Goal: Task Accomplishment & Management: Use online tool/utility

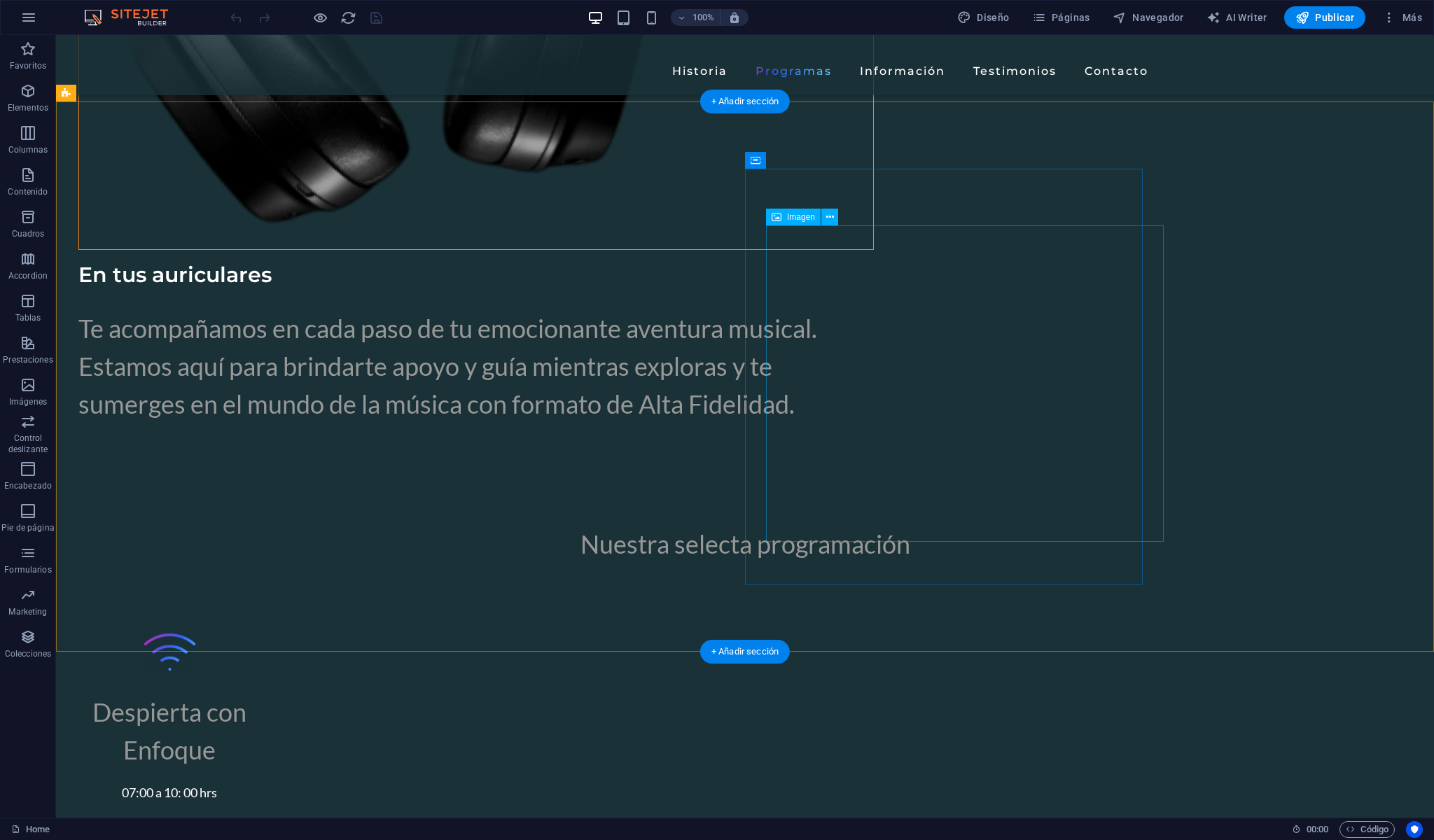
scroll to position [4729, 0]
click at [7, 541] on button "Formularios" at bounding box center [28, 560] width 56 height 42
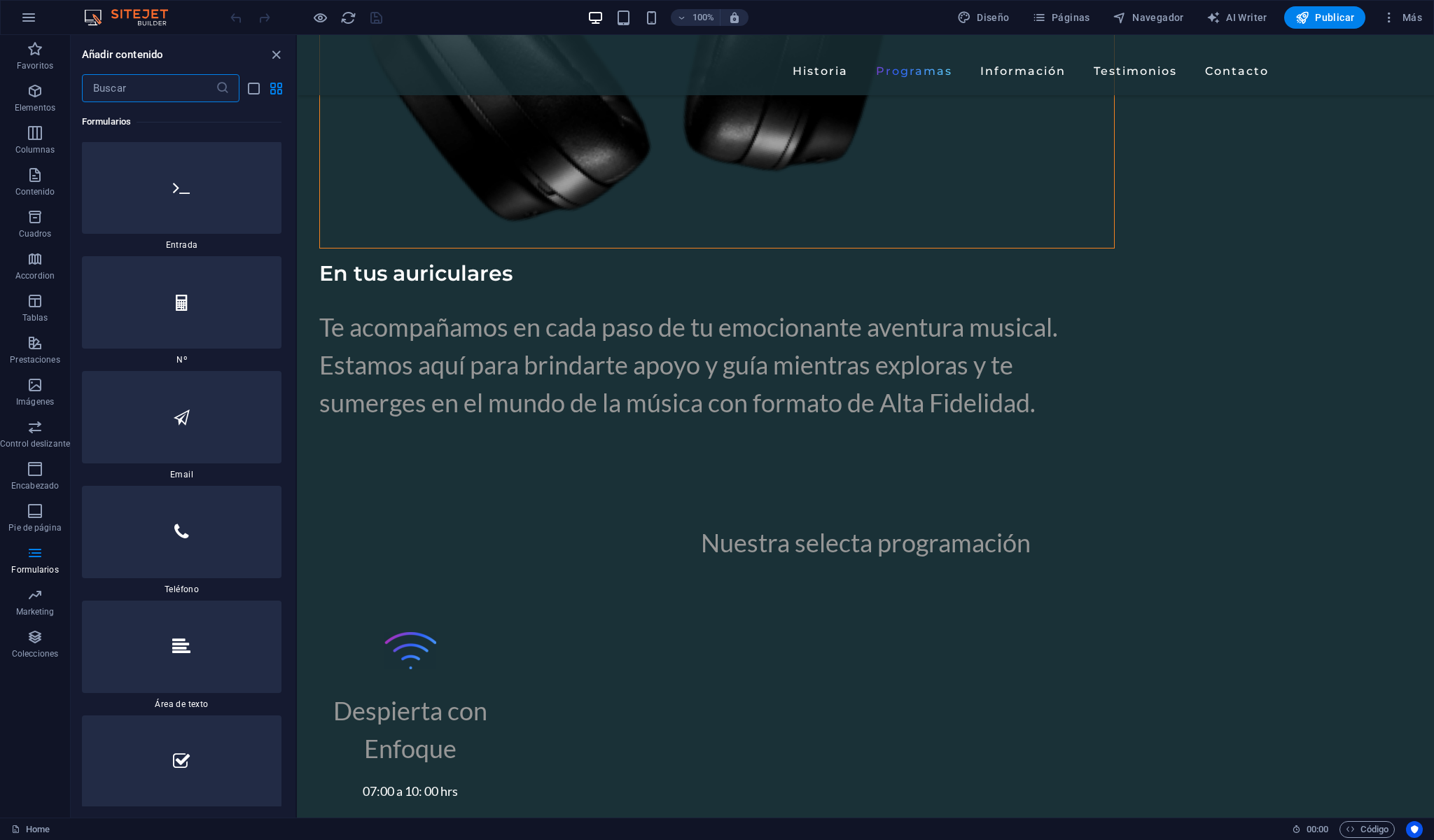
scroll to position [21454, 0]
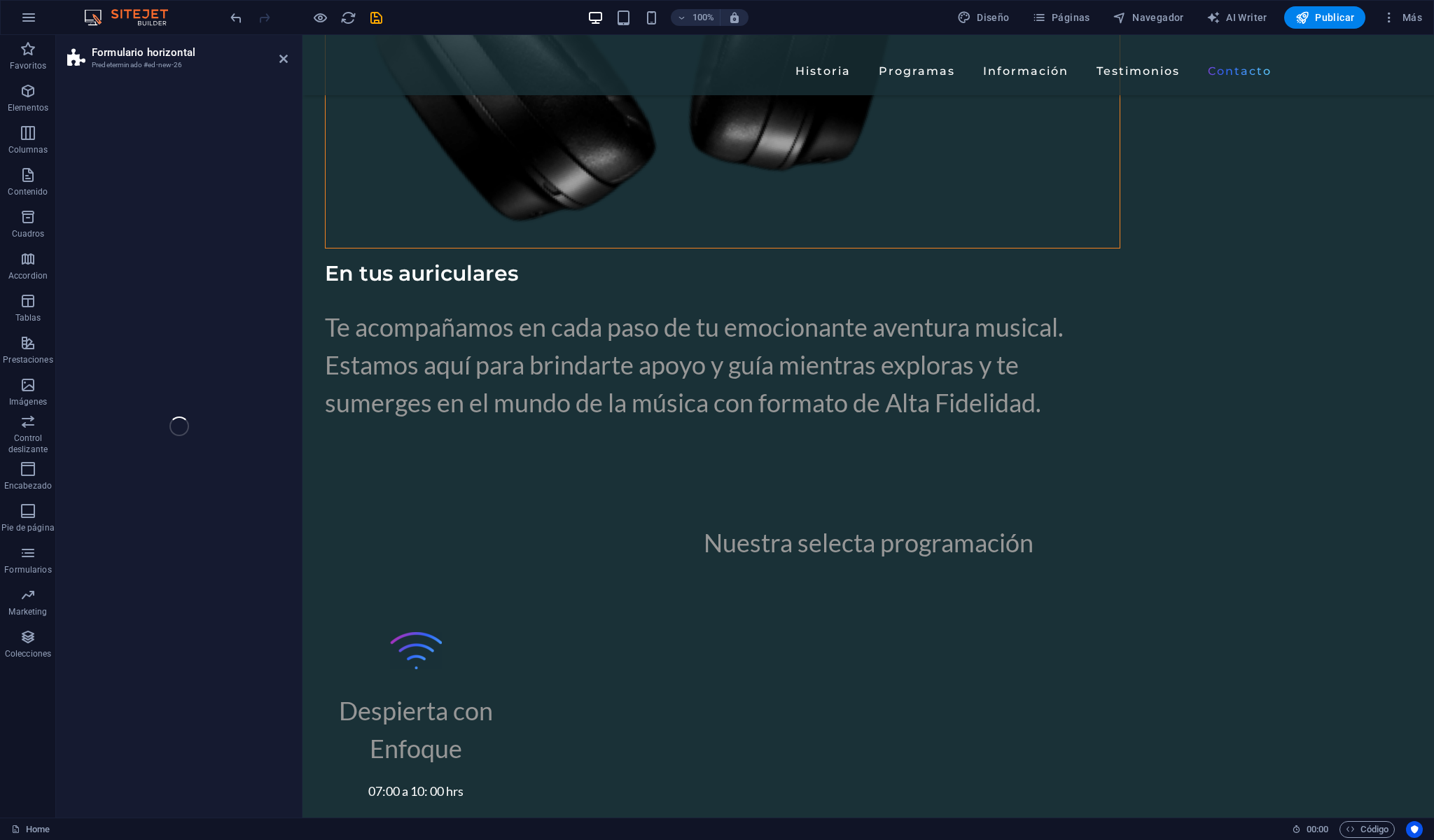
select select "rem"
select select "preset-horizontal-form-v3-default"
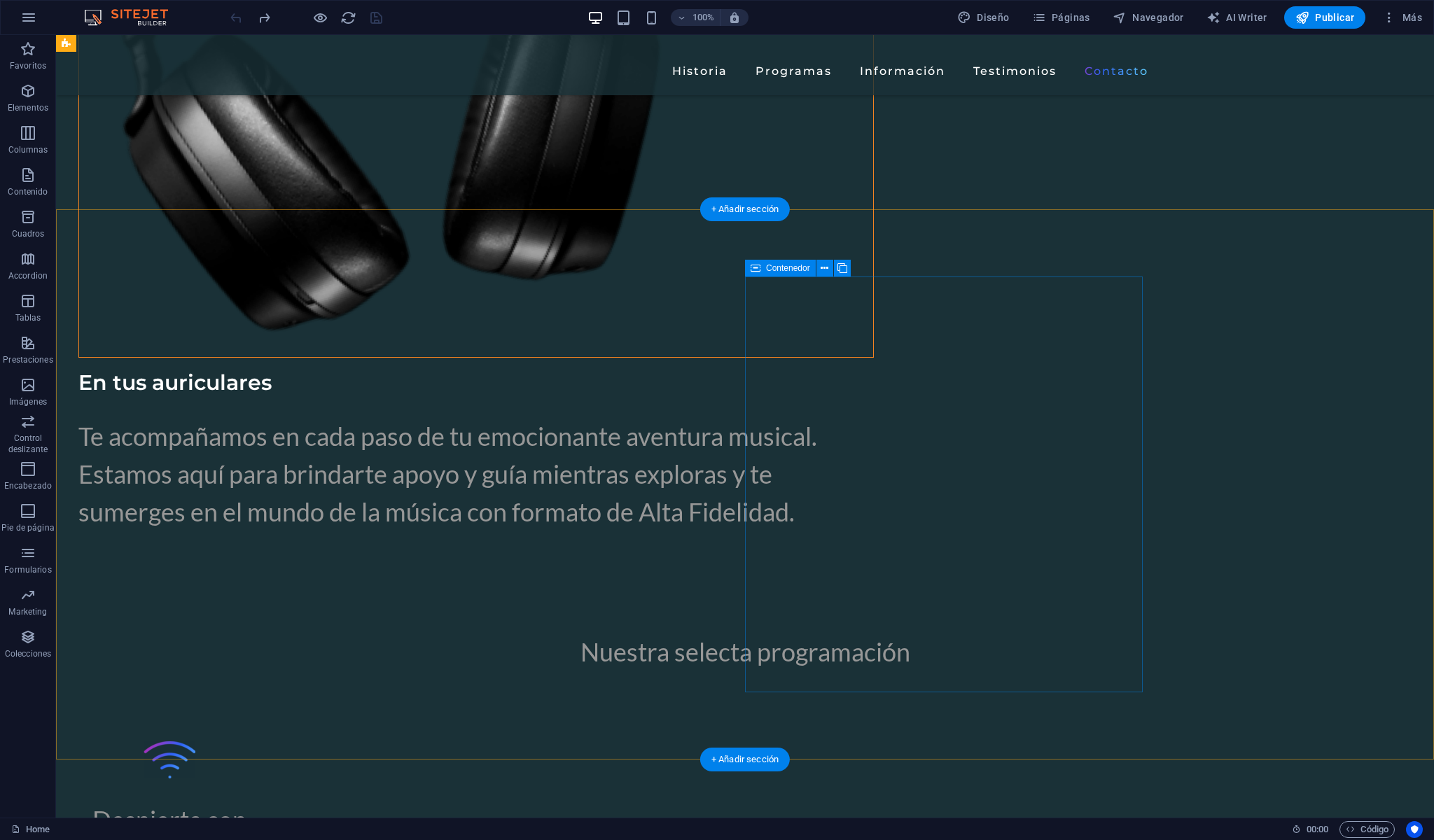
scroll to position [4579, 0]
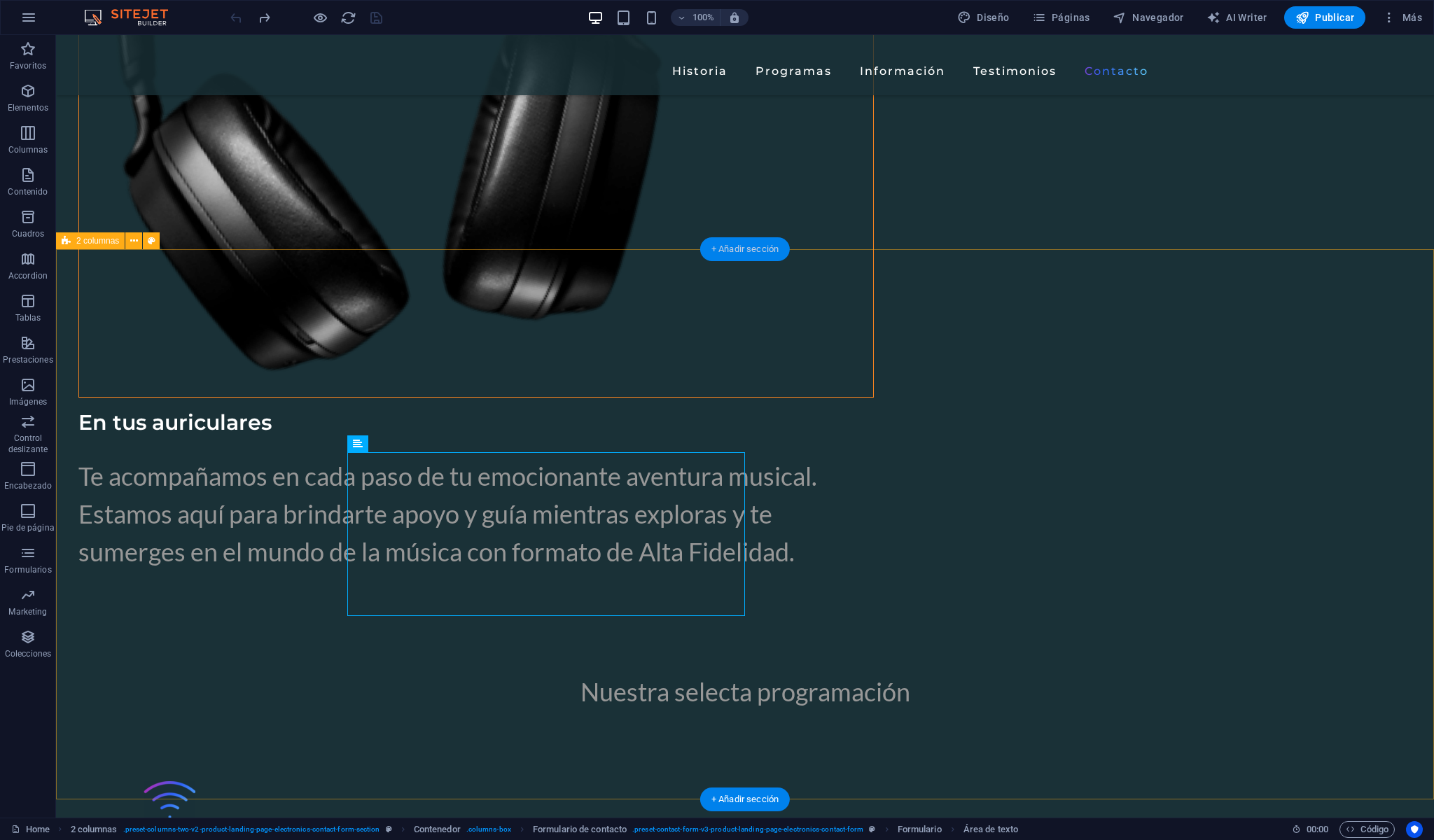
click at [760, 256] on div "+ Añadir sección" at bounding box center [745, 249] width 89 height 24
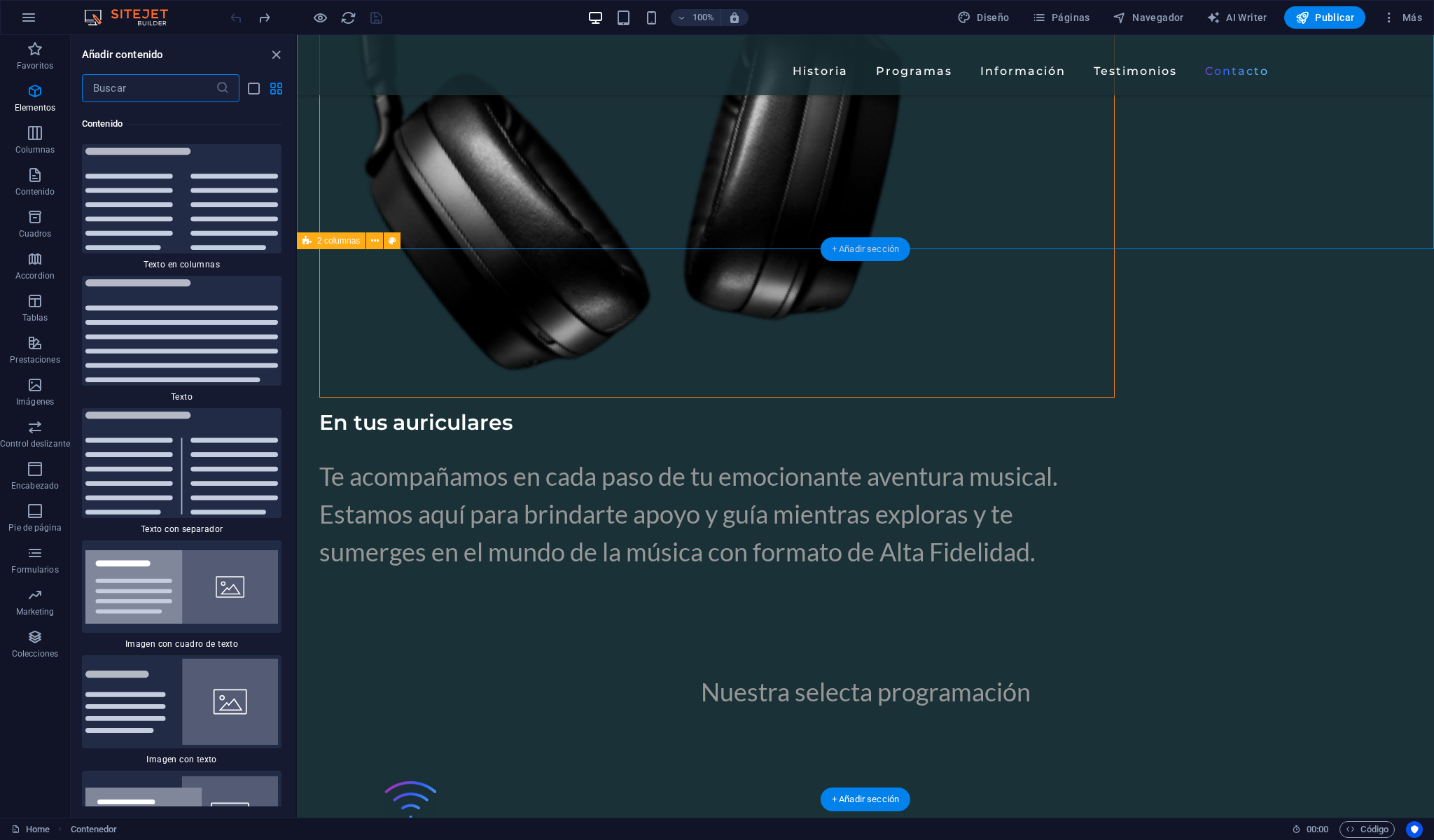
scroll to position [4750, 0]
click at [44, 559] on span "Formularios" at bounding box center [35, 561] width 70 height 34
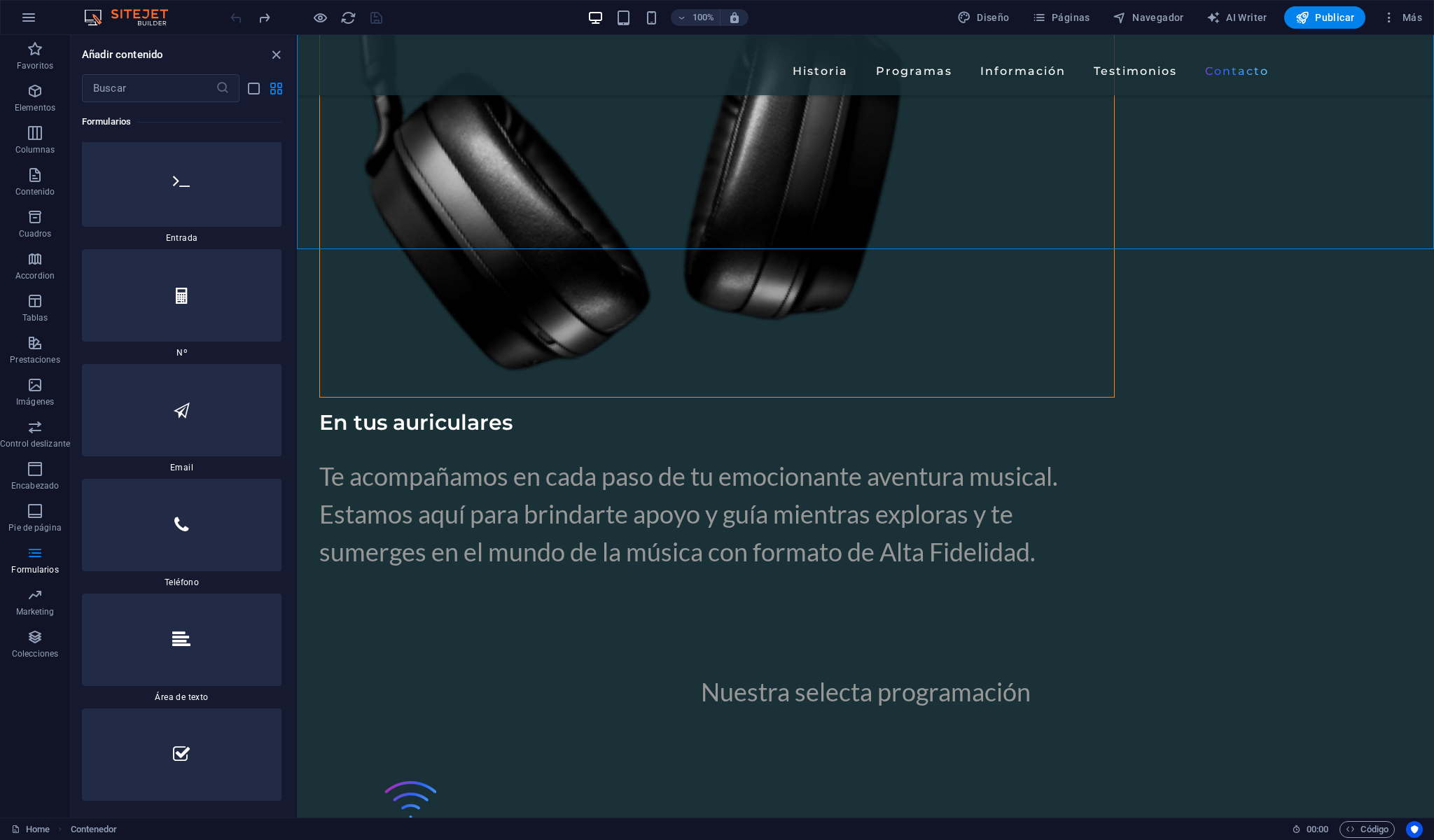
scroll to position [21454, 0]
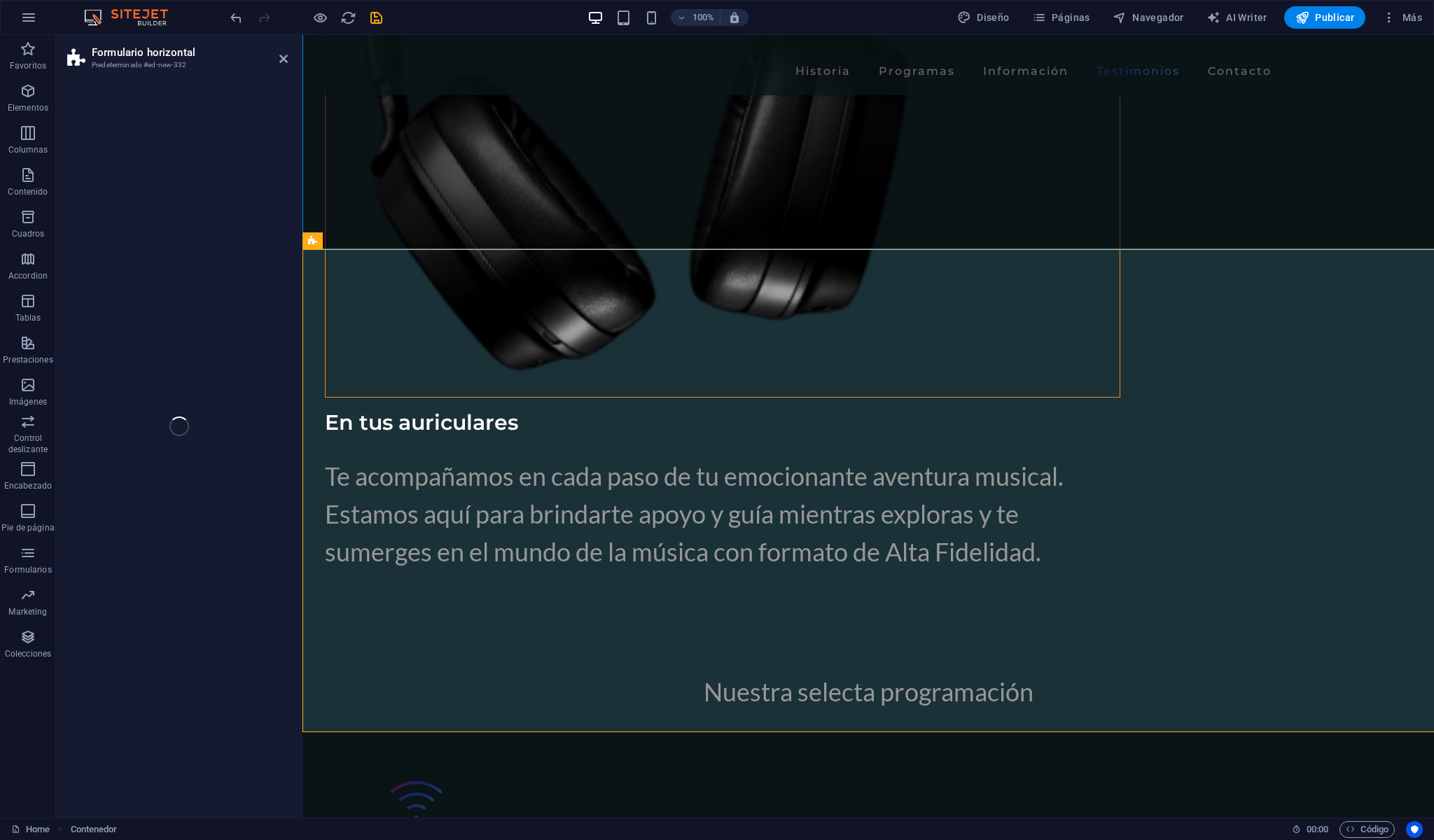
select select "rem"
select select "preset-horizontal-form-v3-default"
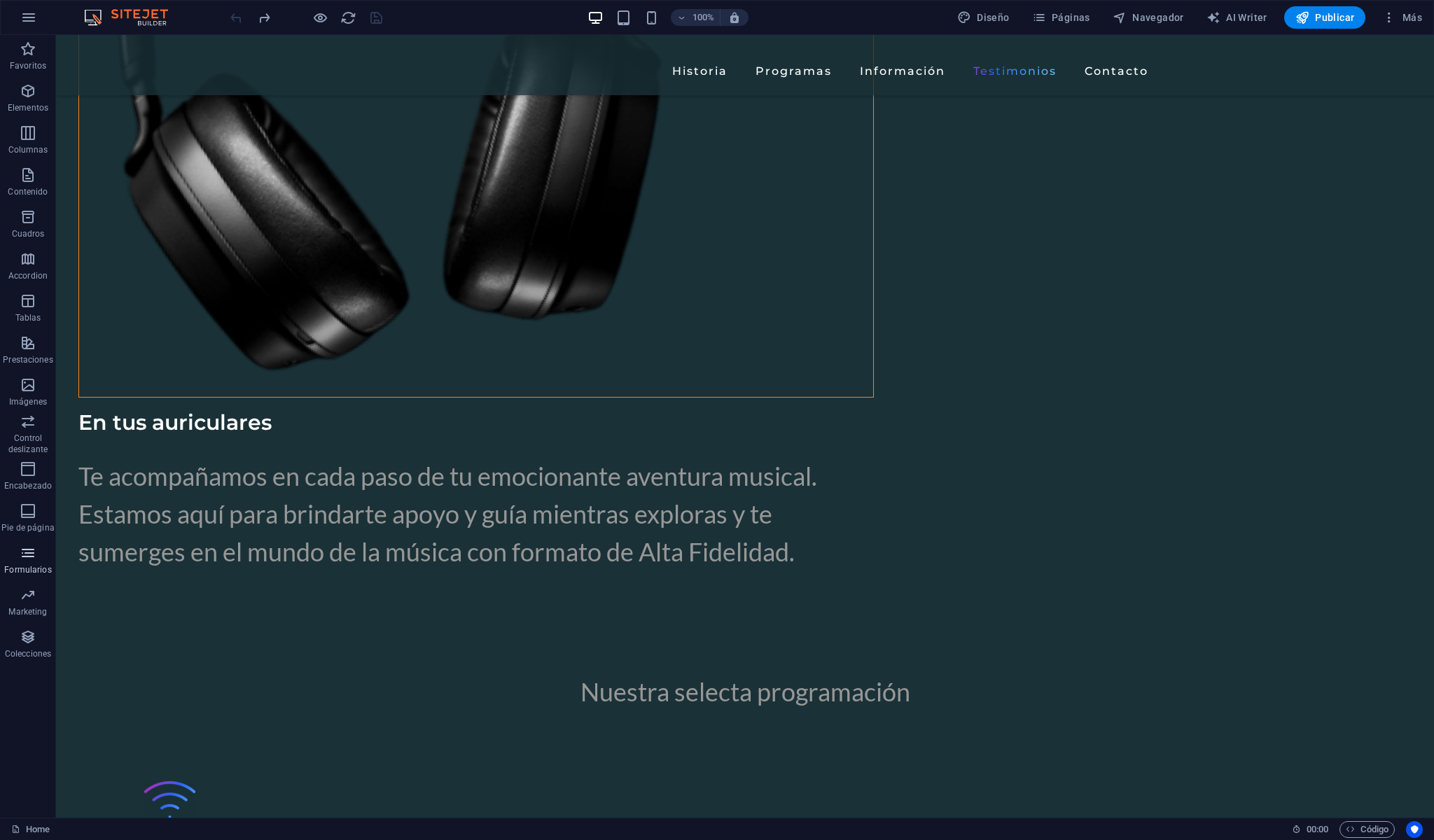
click at [26, 559] on icon "button" at bounding box center [28, 553] width 17 height 17
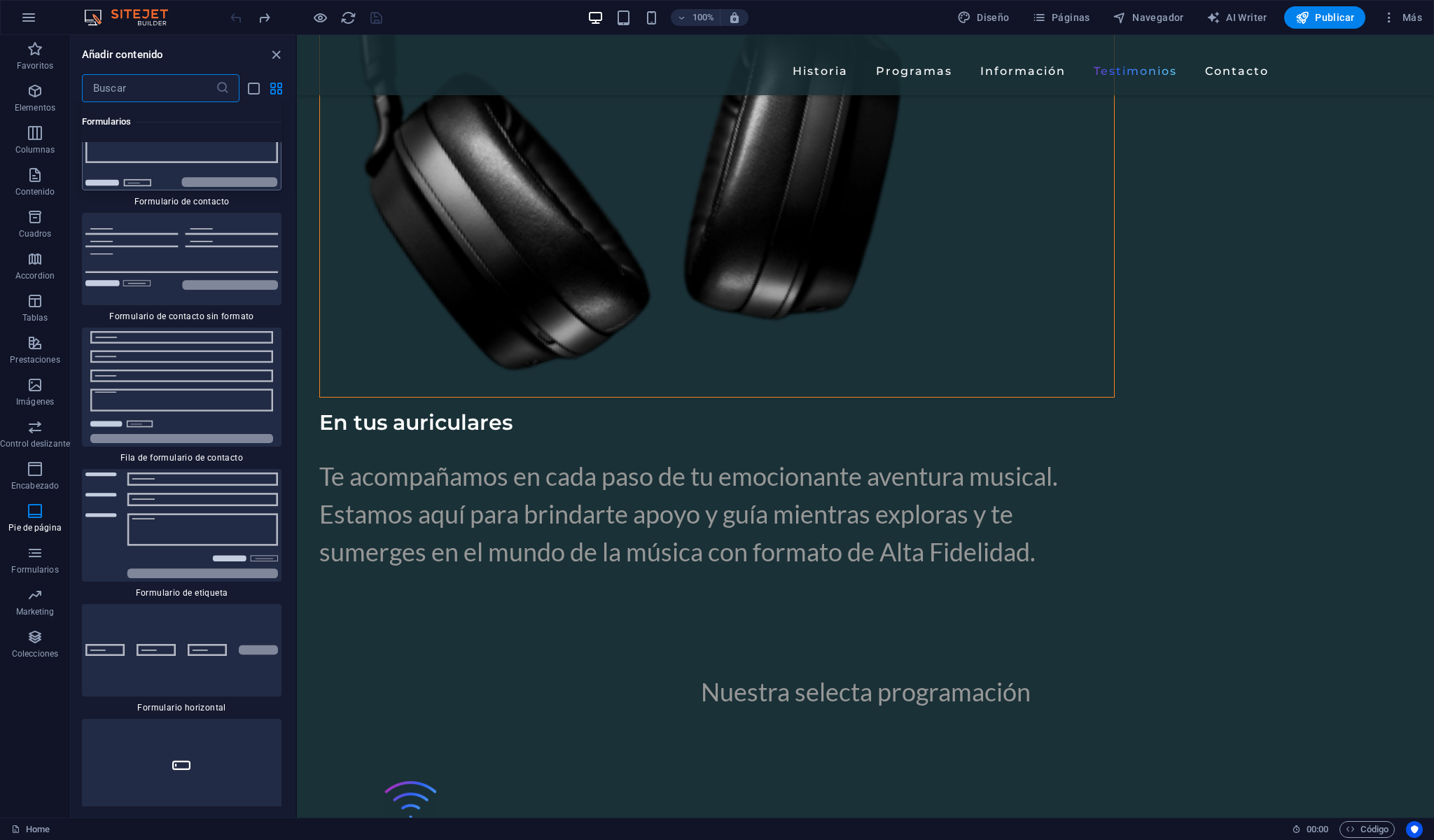
scroll to position [20754, 0]
click at [219, 186] on img at bounding box center [181, 140] width 192 height 93
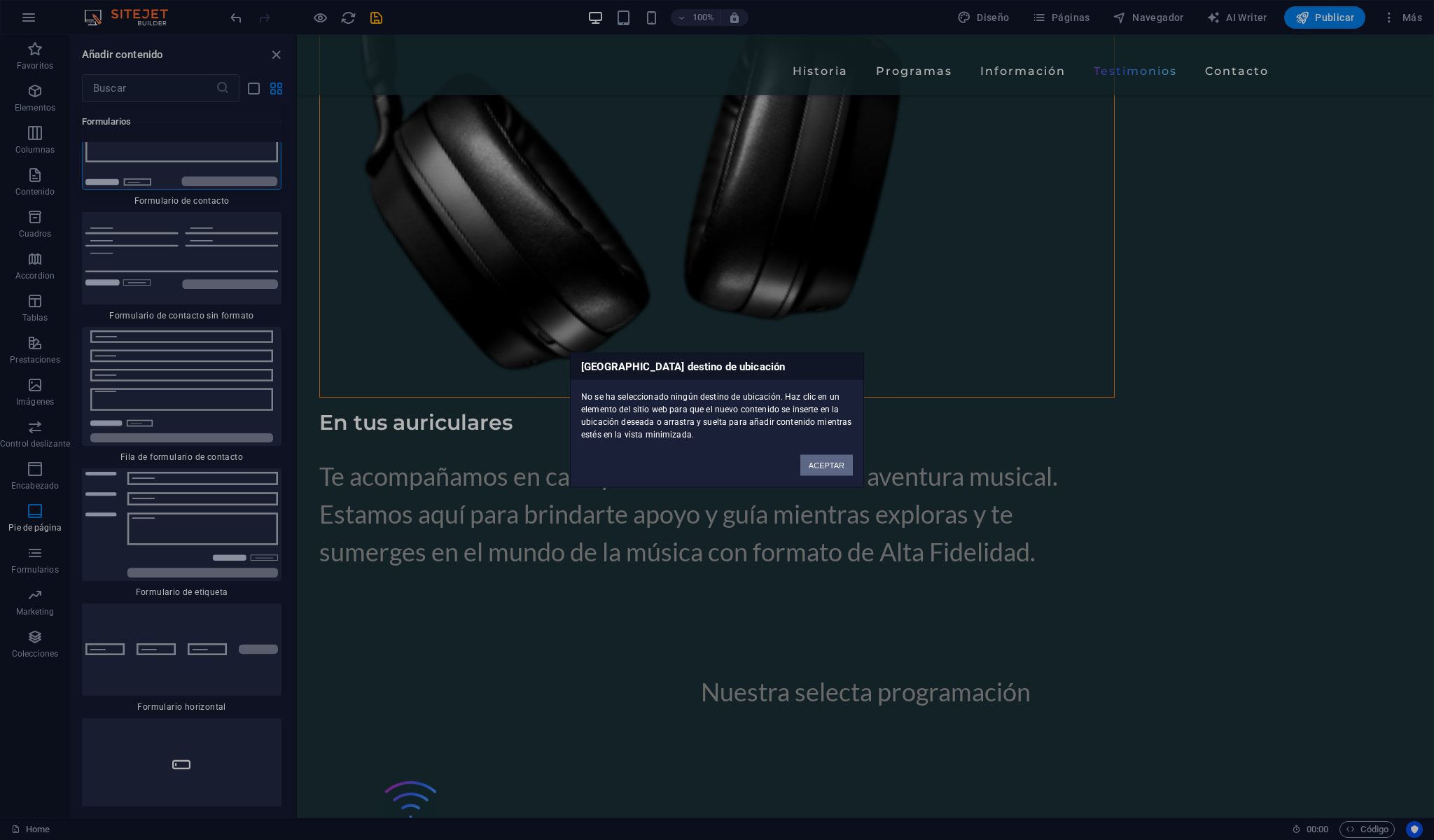
click at [830, 470] on button "ACEPTAR" at bounding box center [827, 466] width 53 height 21
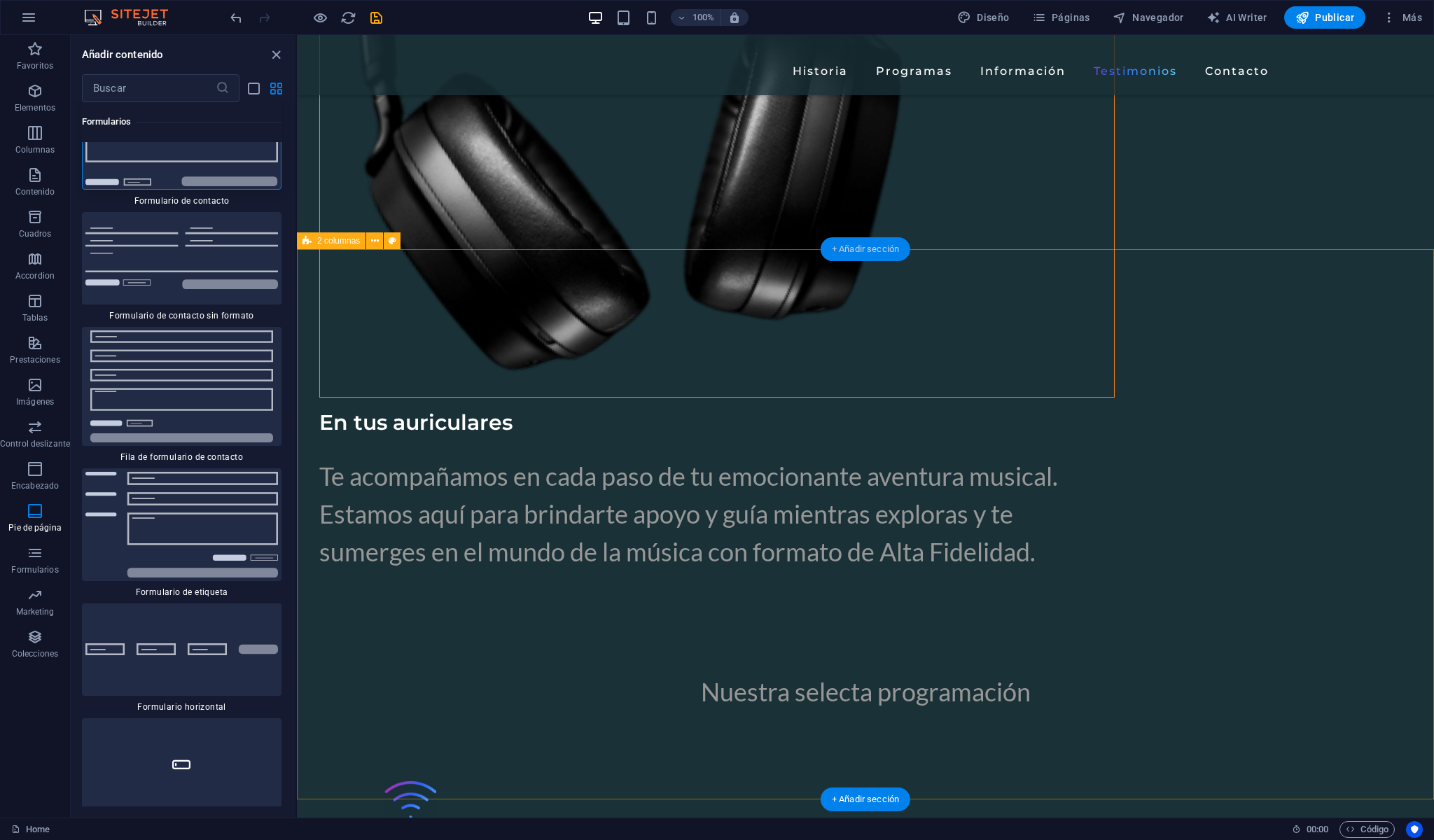
click at [863, 250] on div "+ Añadir sección" at bounding box center [866, 249] width 89 height 24
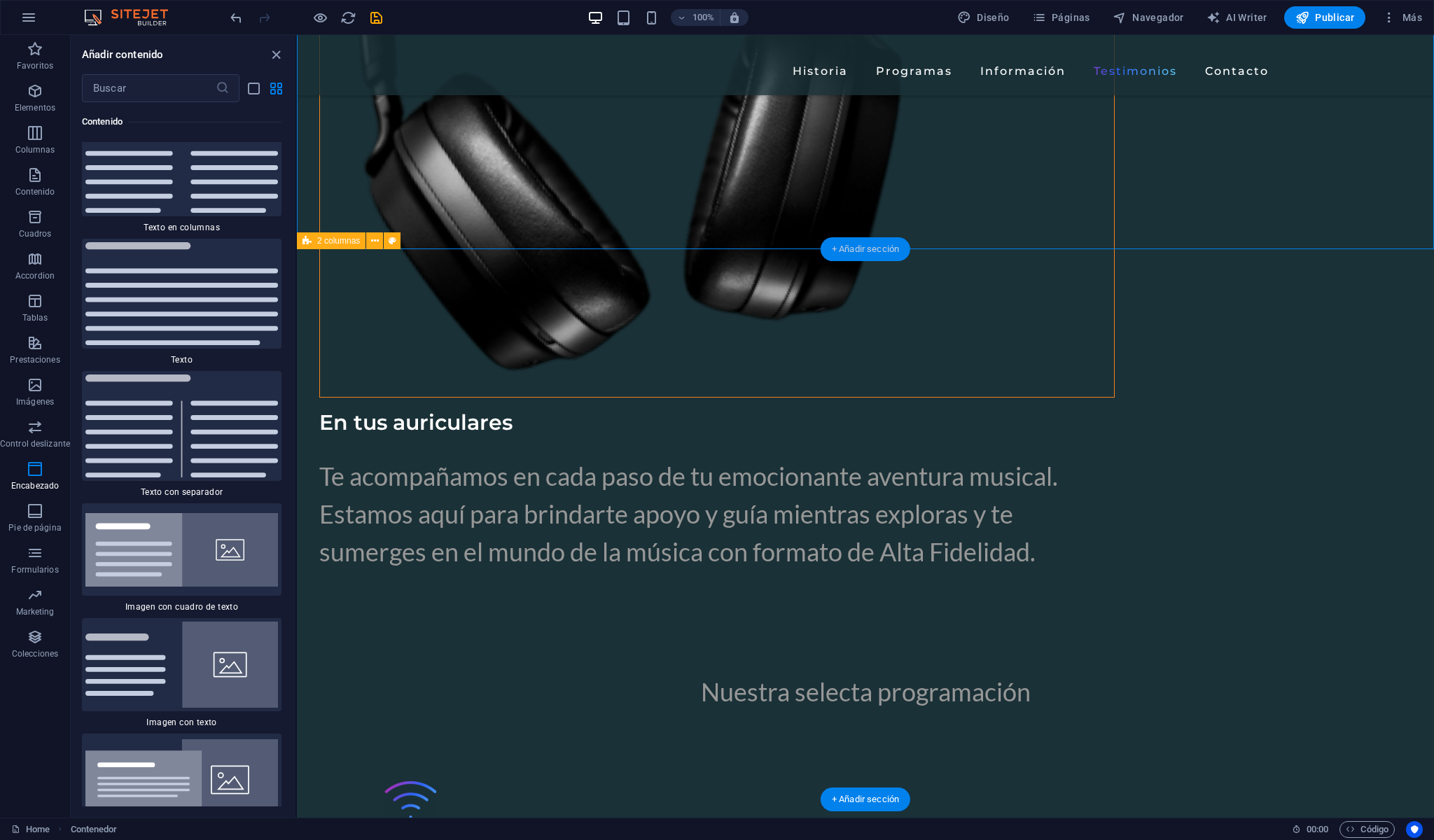
scroll to position [4777, 0]
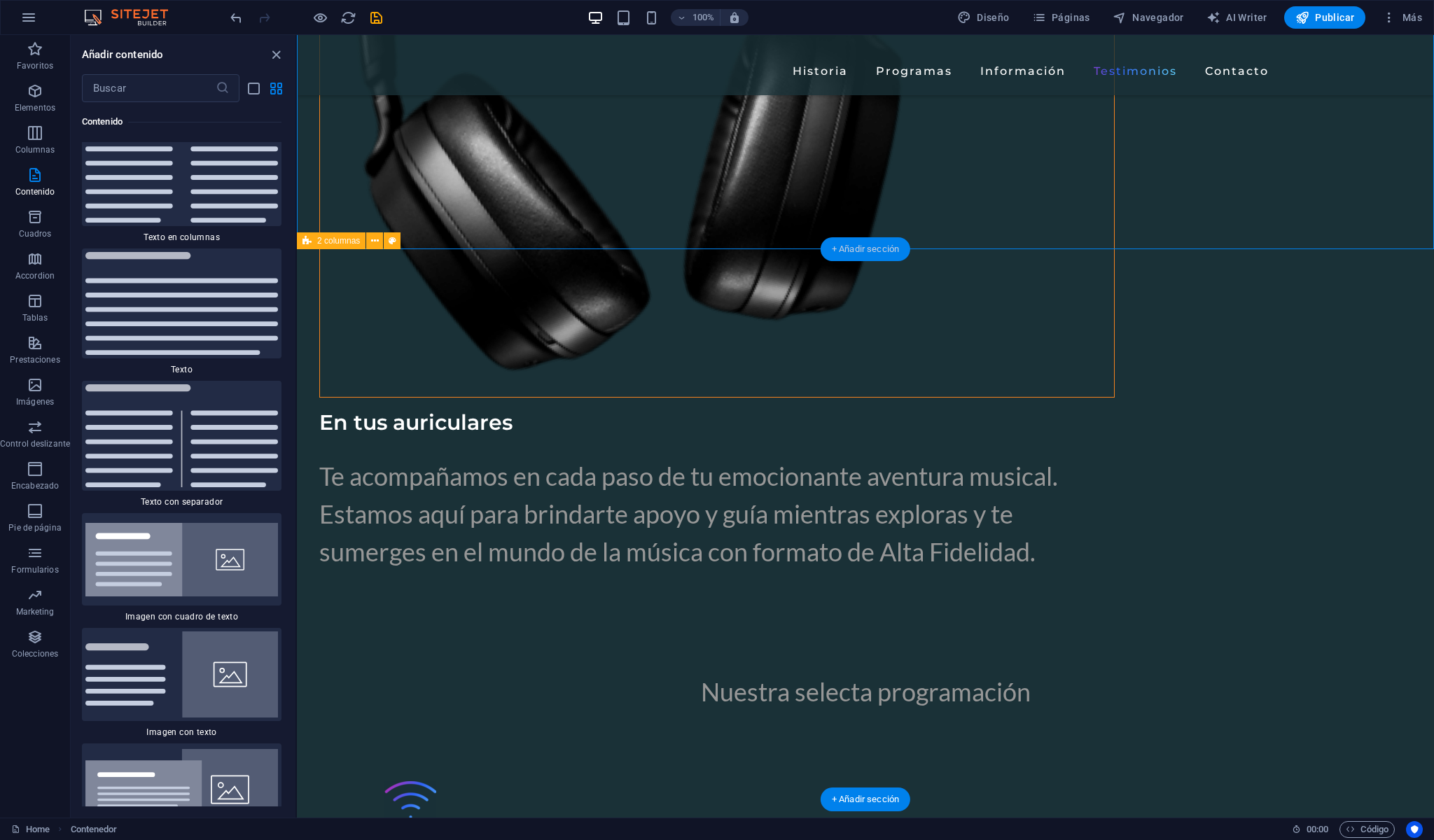
click at [866, 251] on div "+ Añadir sección" at bounding box center [866, 249] width 89 height 24
click at [34, 565] on p "Formularios" at bounding box center [34, 570] width 47 height 11
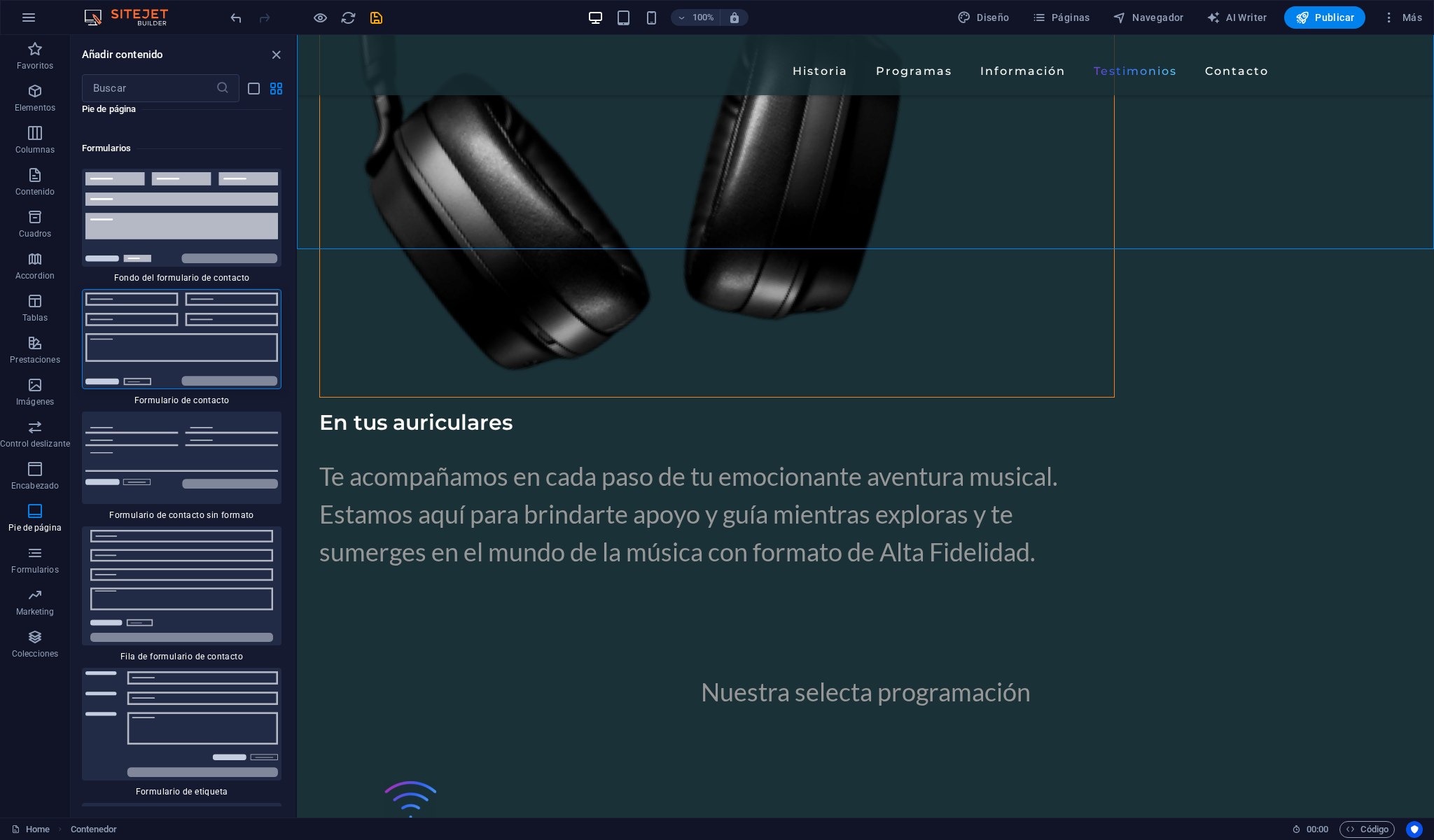
scroll to position [20553, 0]
click at [165, 82] on img at bounding box center [181, 69] width 192 height 29
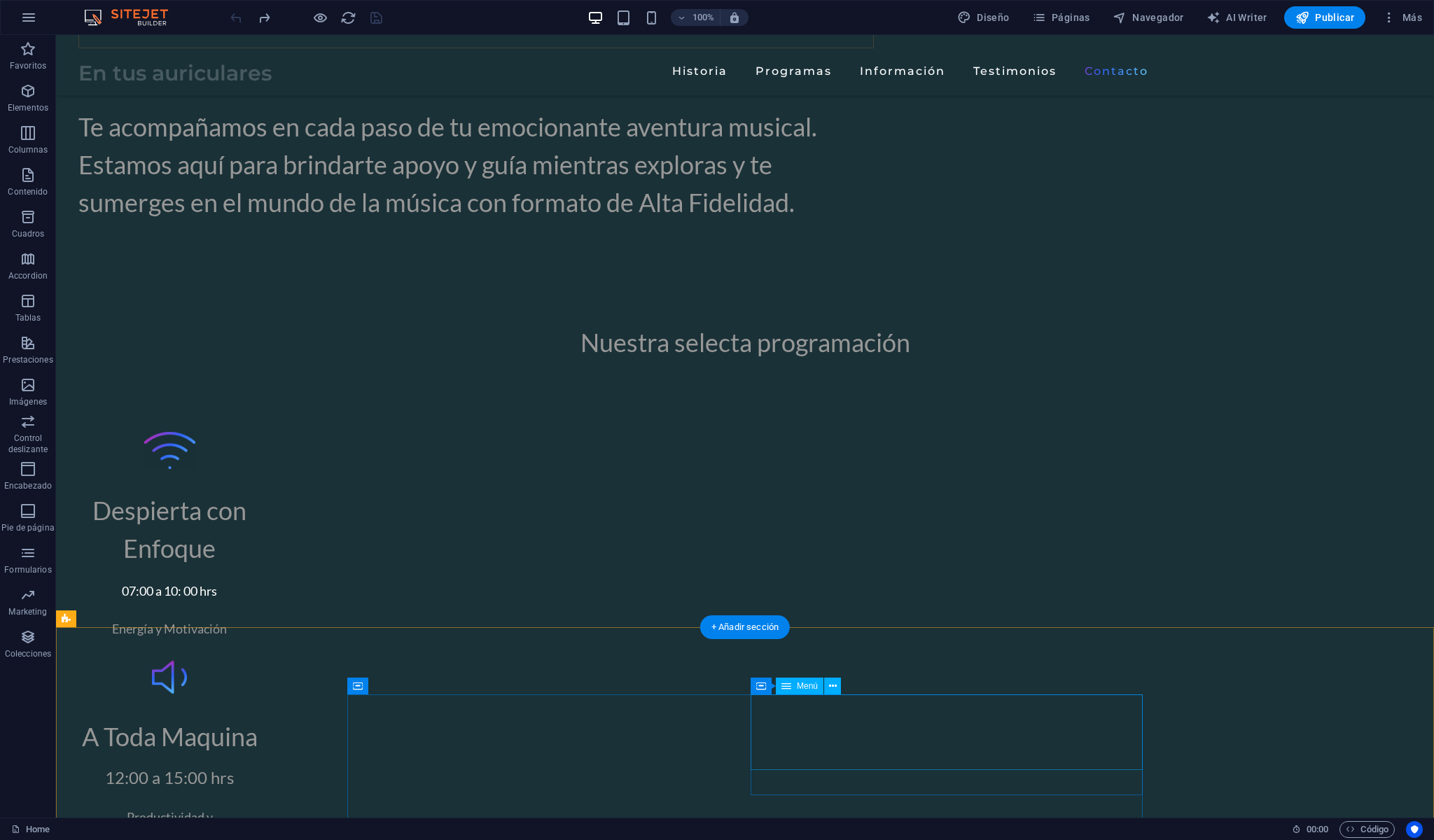
scroll to position [4924, 0]
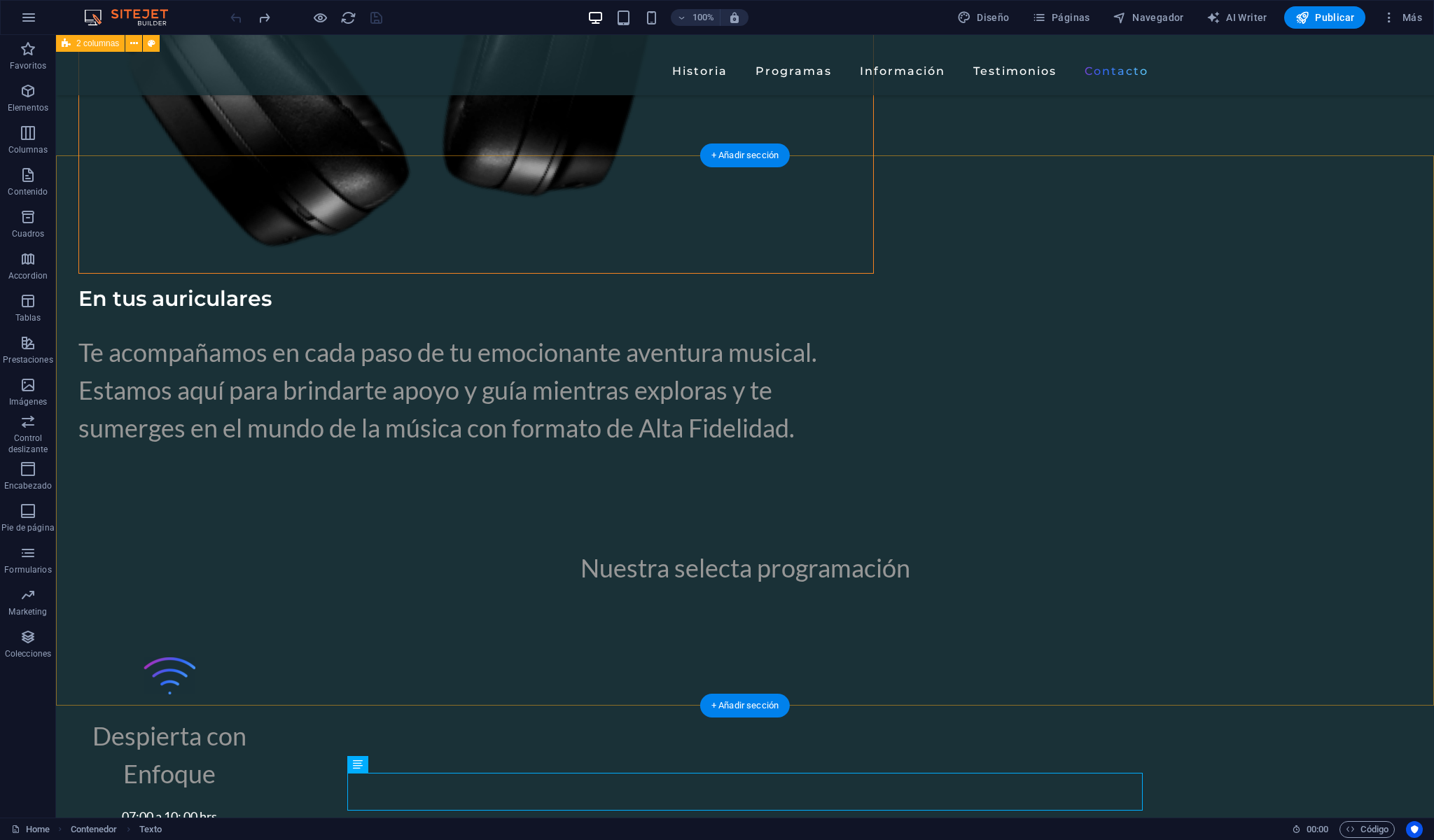
scroll to position [4651, 0]
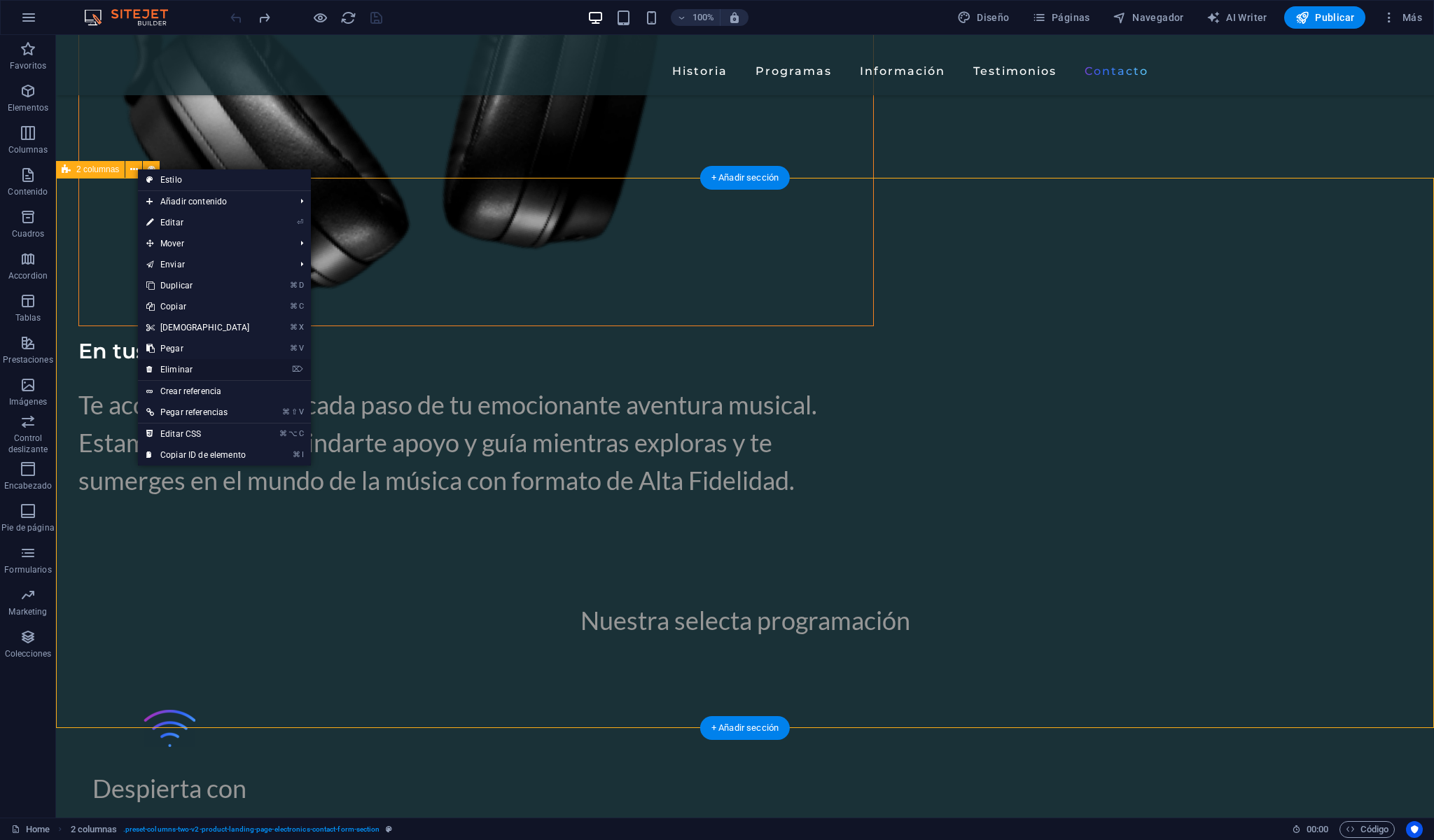
click at [176, 370] on link "⌦ Eliminar" at bounding box center [198, 370] width 121 height 21
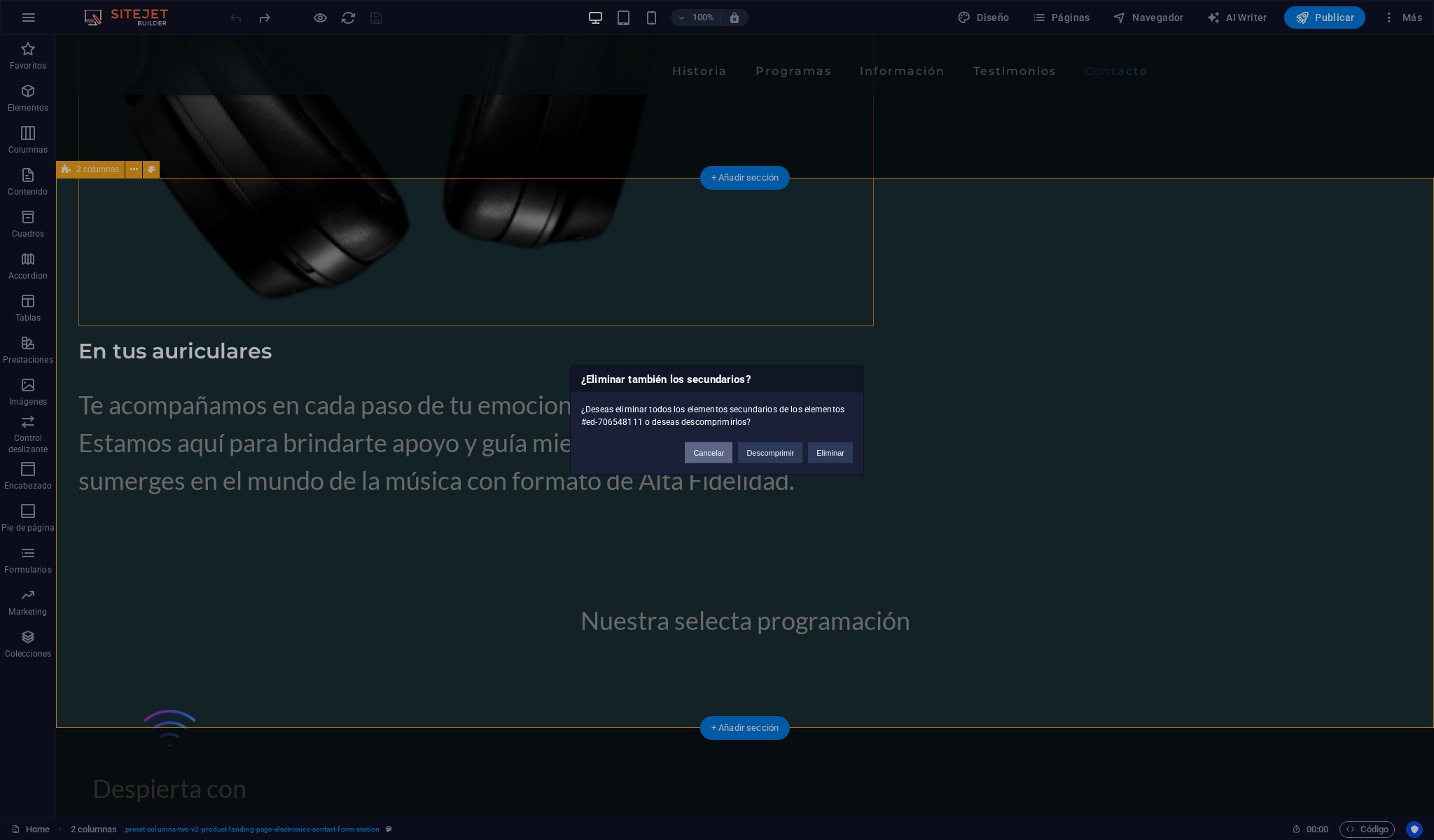
click at [695, 455] on button "Cancelar" at bounding box center [709, 453] width 48 height 21
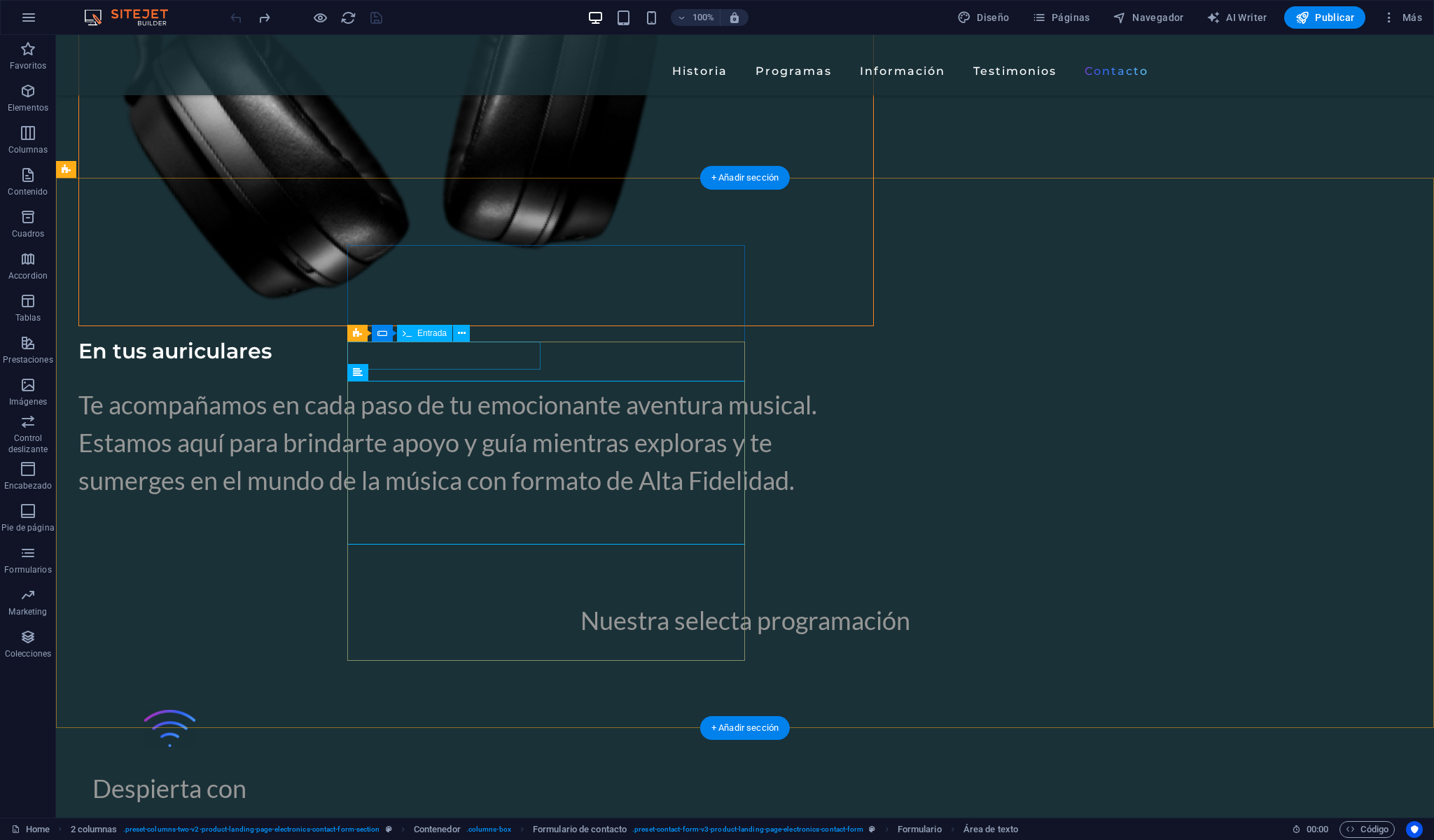
click at [748, 722] on div "+ Añadir sección" at bounding box center [745, 728] width 89 height 24
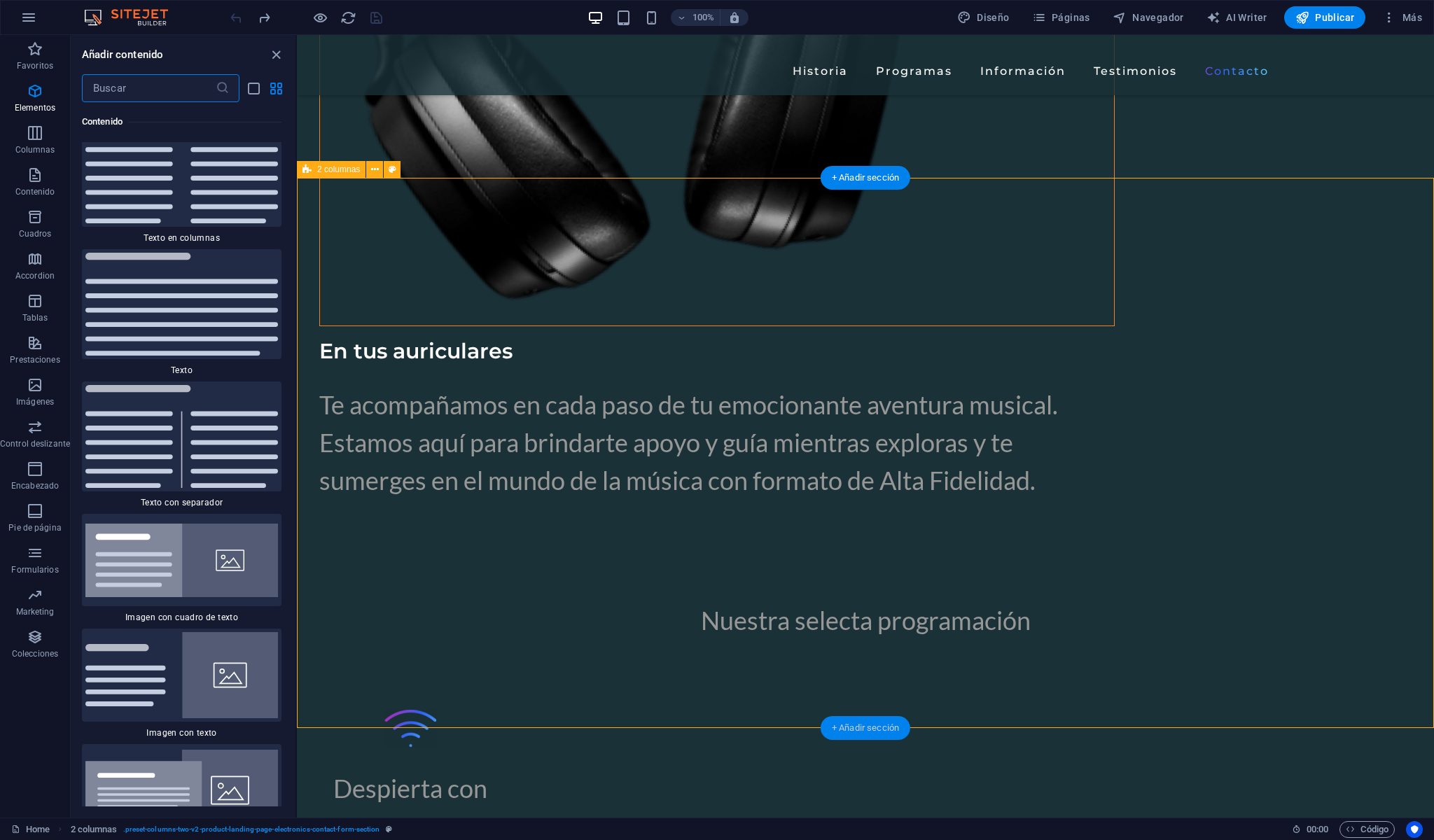
scroll to position [4777, 0]
click at [47, 563] on span "Formularios" at bounding box center [35, 561] width 70 height 34
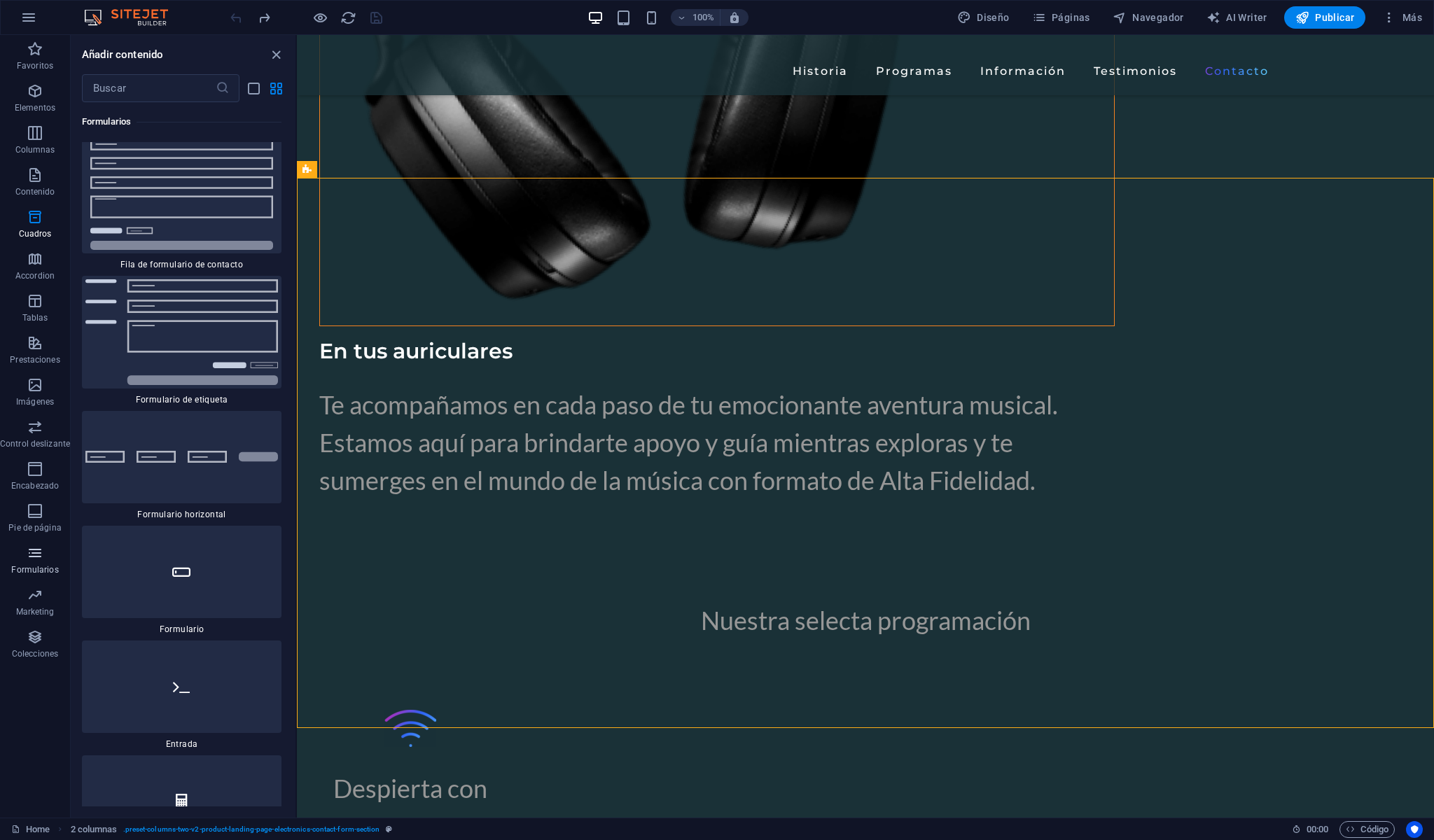
scroll to position [20959, 0]
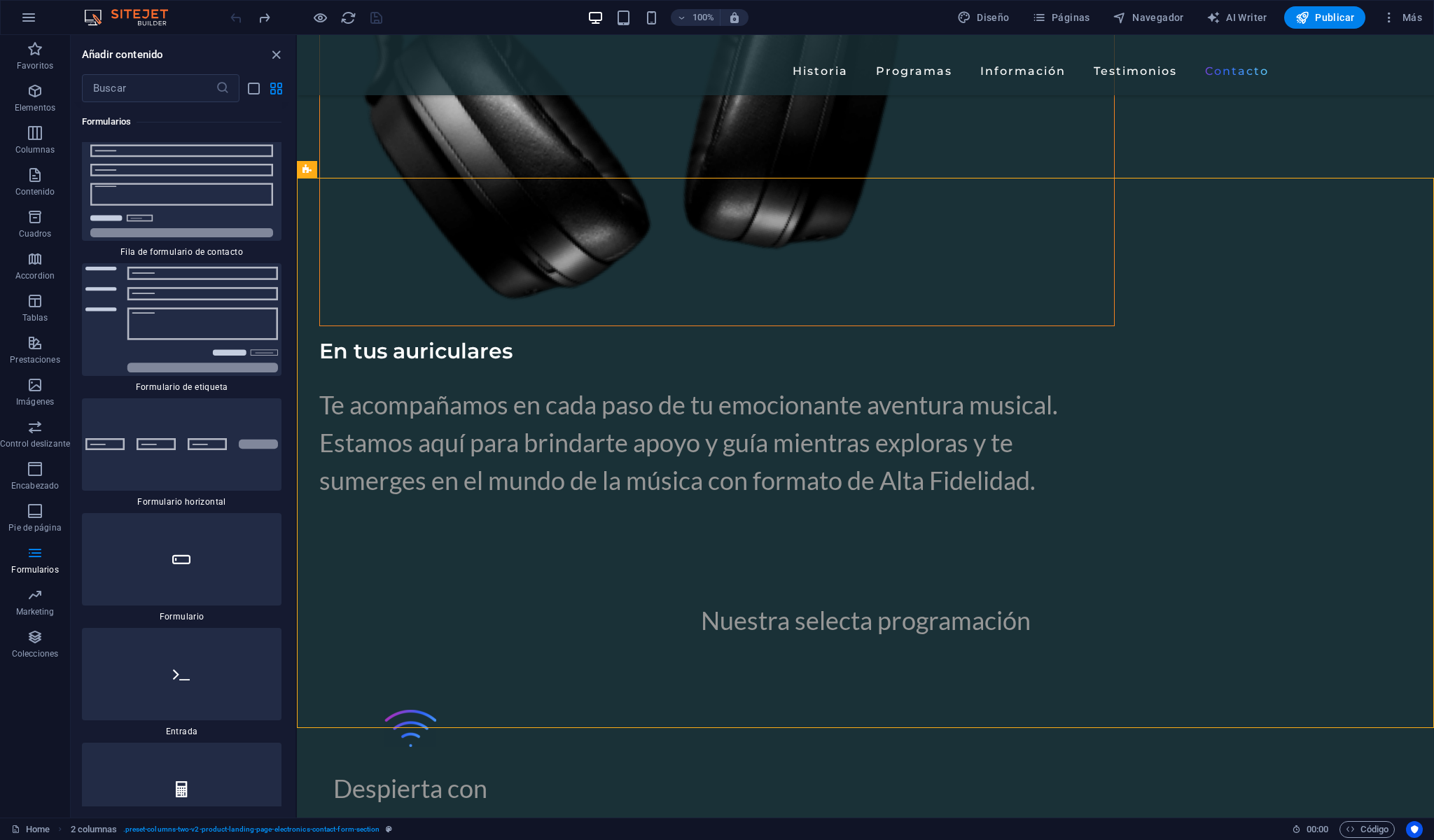
click at [191, 84] on img at bounding box center [181, 53] width 192 height 61
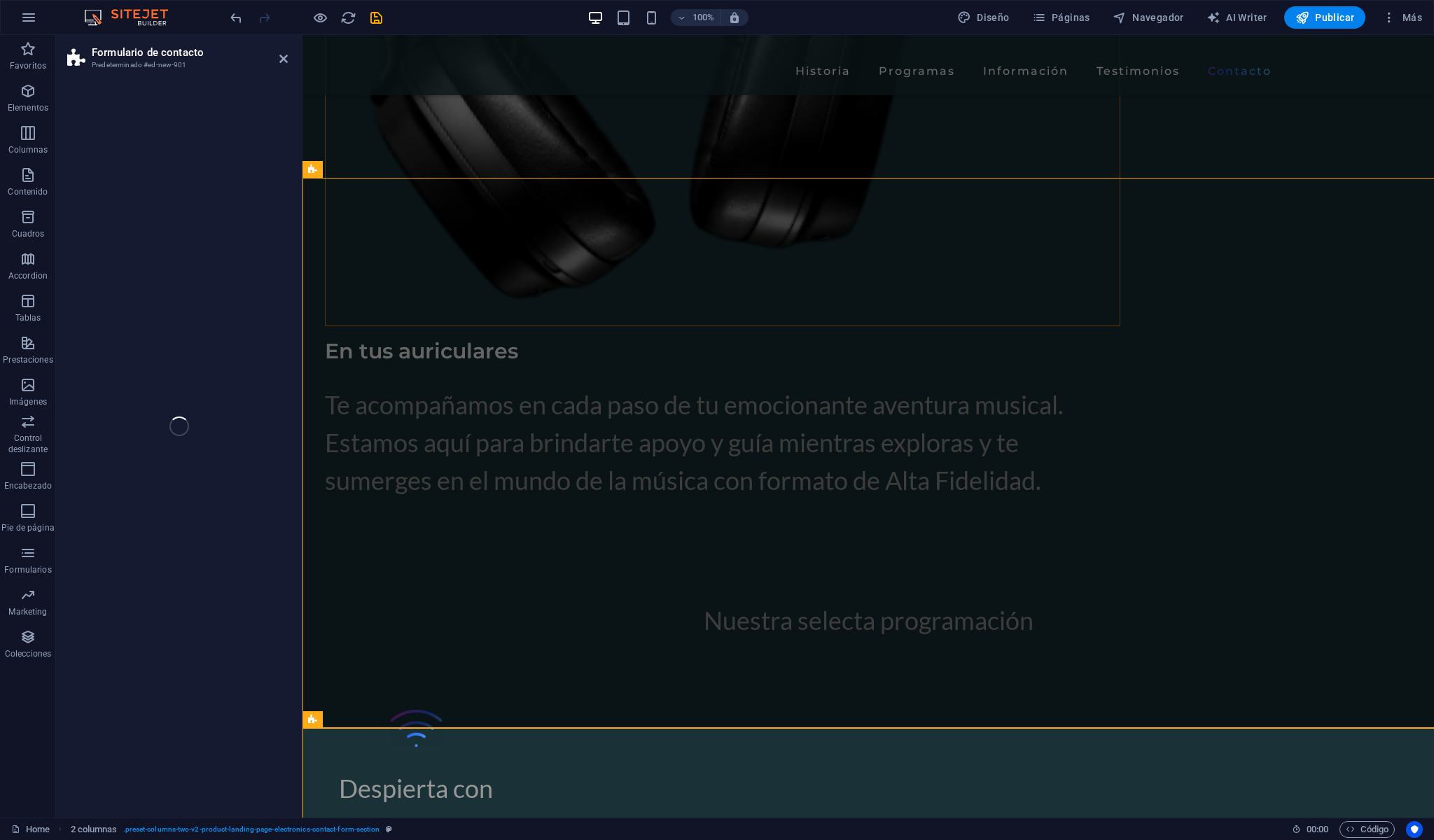
select select "rem"
select select "preset-contact-form-v3-plain"
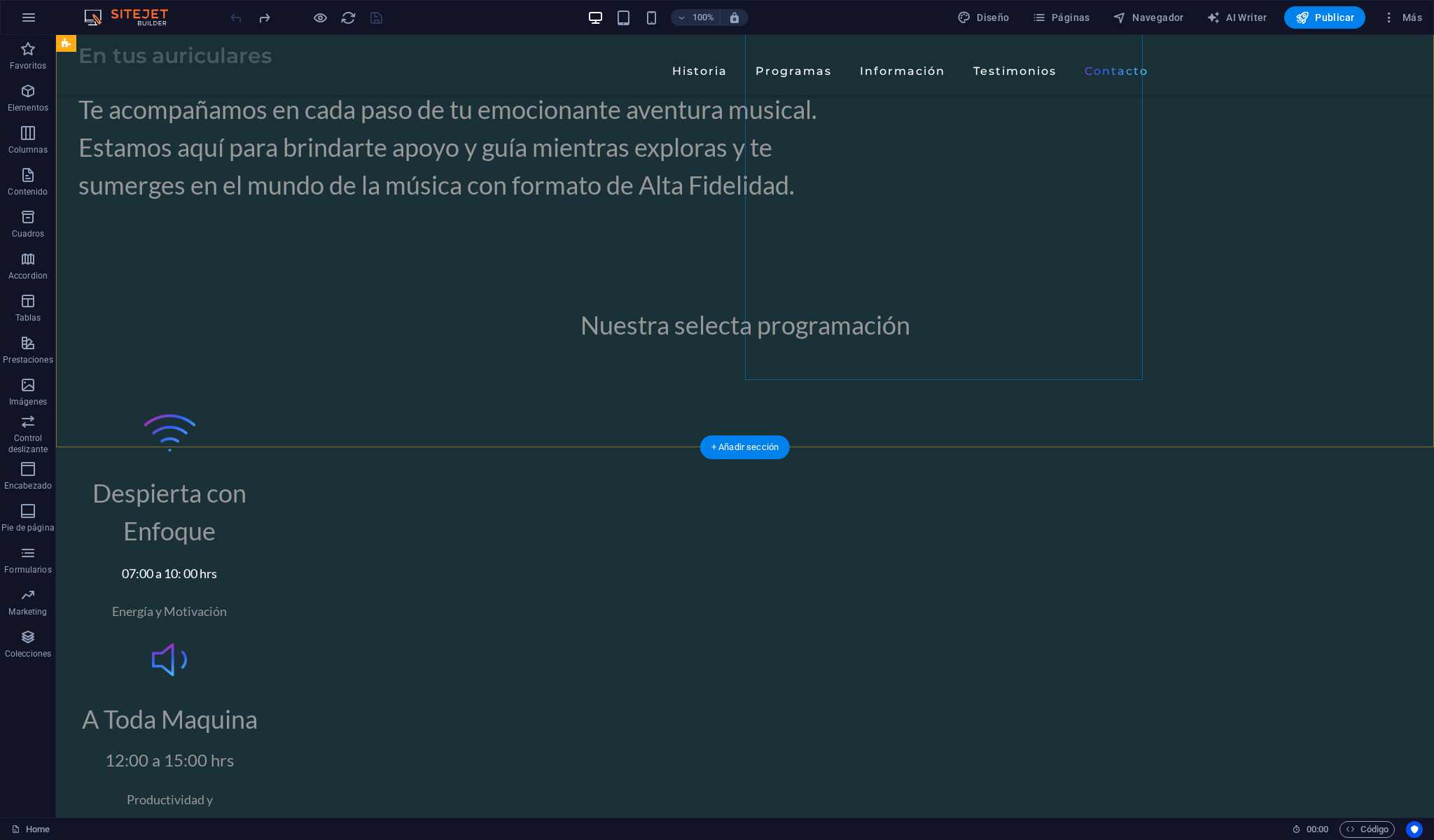
scroll to position [4950, 0]
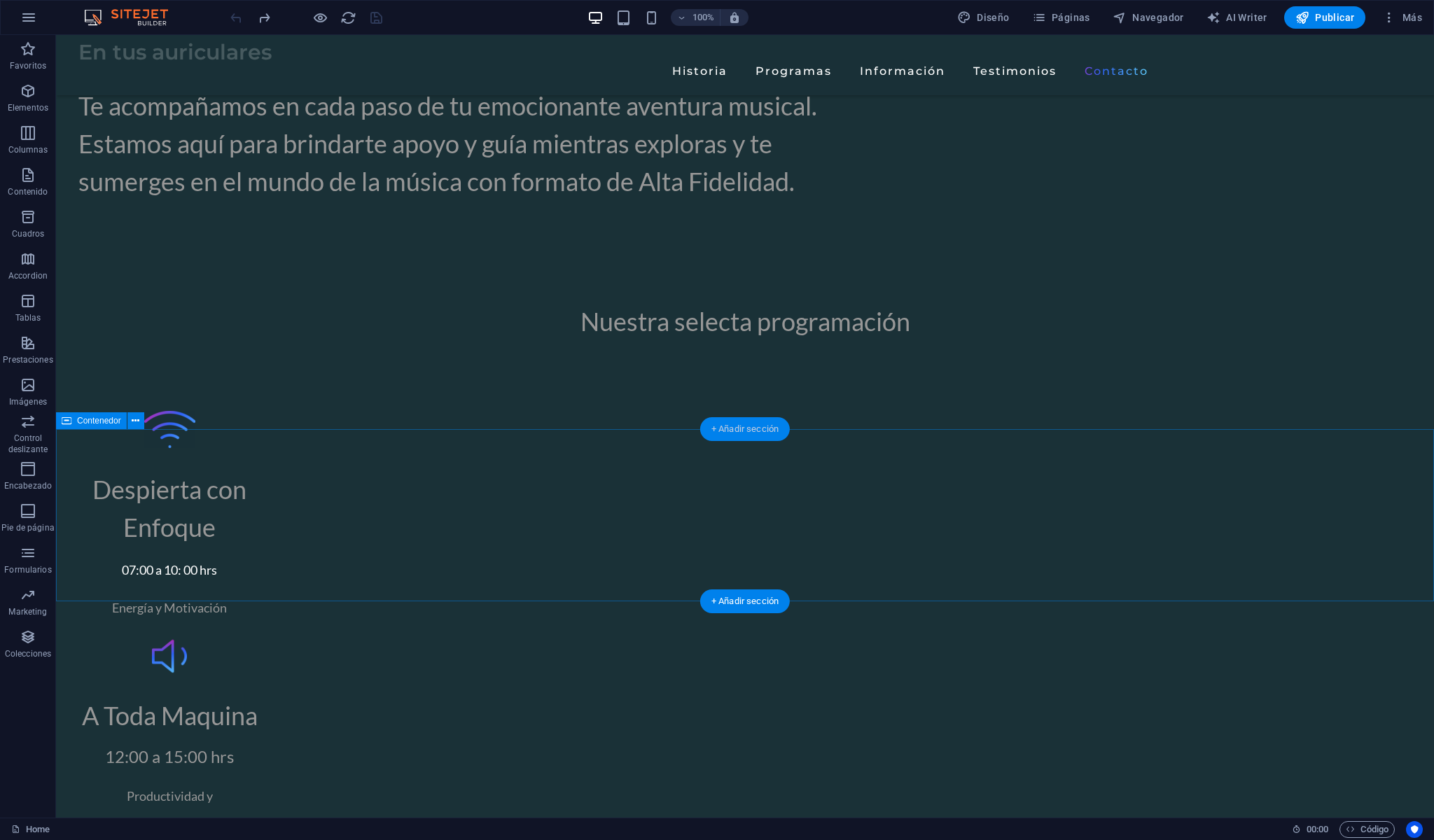
click at [752, 441] on div "+ Añadir sección" at bounding box center [745, 430] width 89 height 24
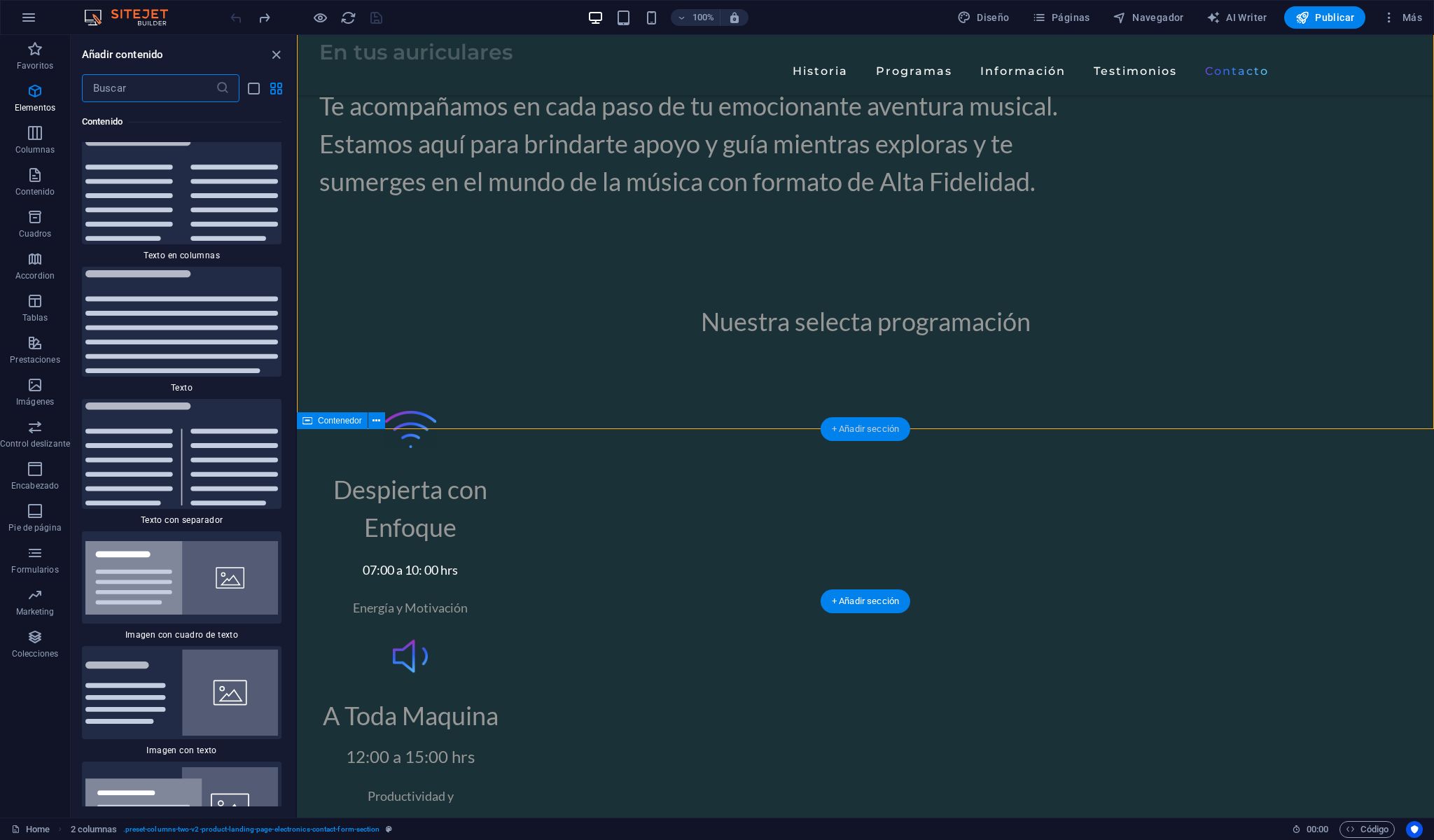
scroll to position [4777, 0]
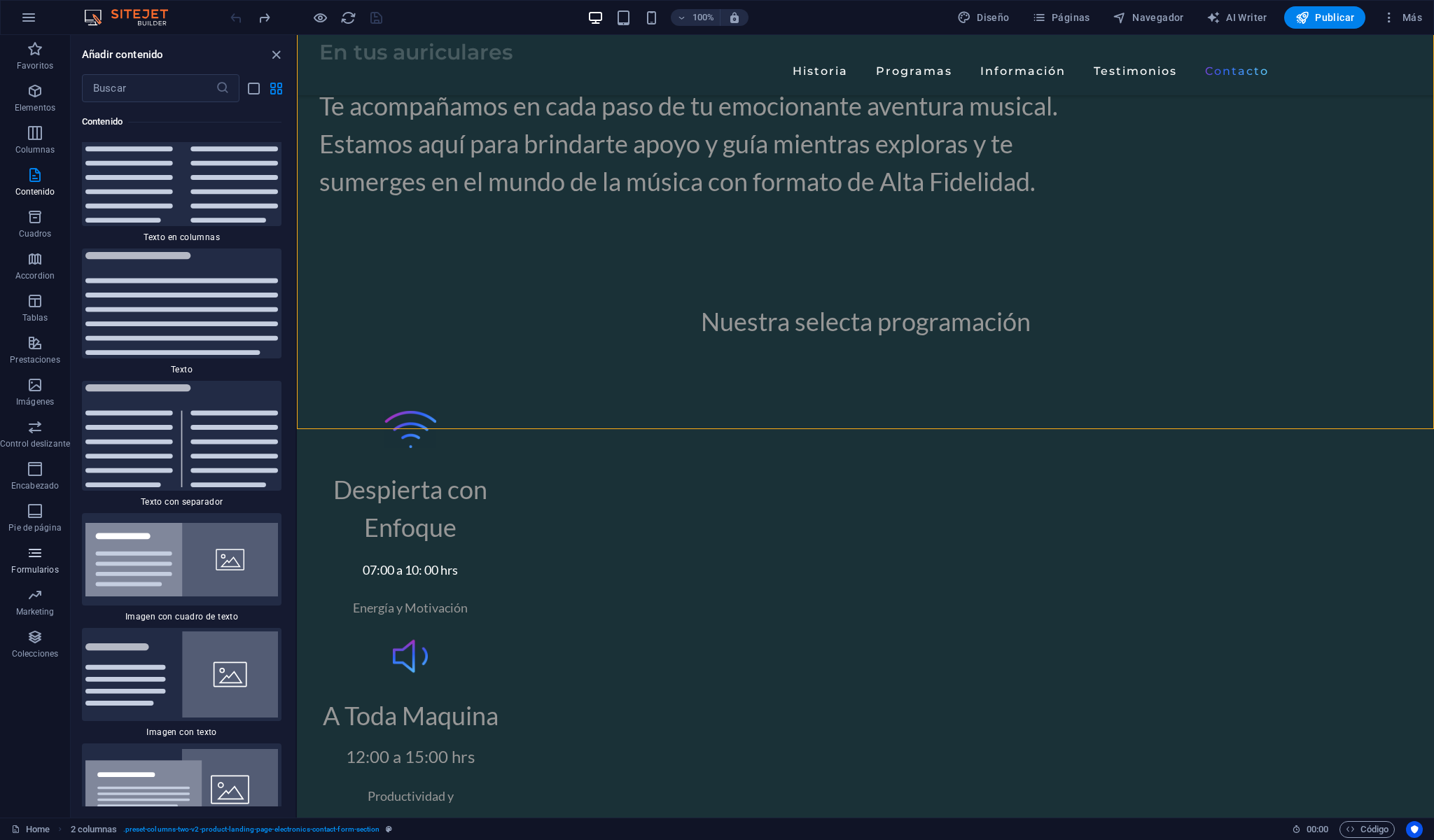
click at [31, 565] on p "Formularios" at bounding box center [34, 570] width 47 height 11
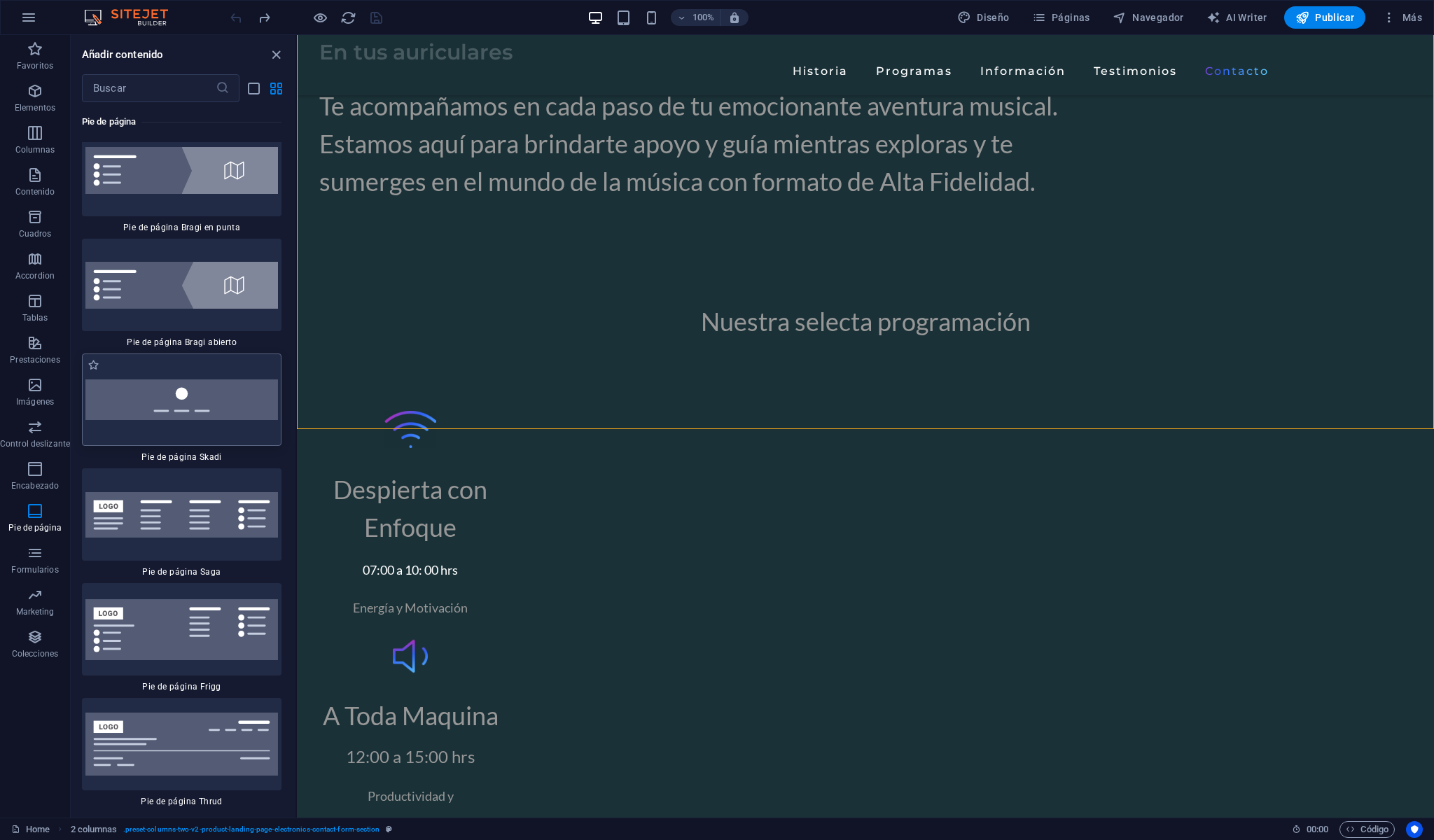
scroll to position [19762, 0]
click at [37, 555] on icon "button" at bounding box center [34, 553] width 17 height 17
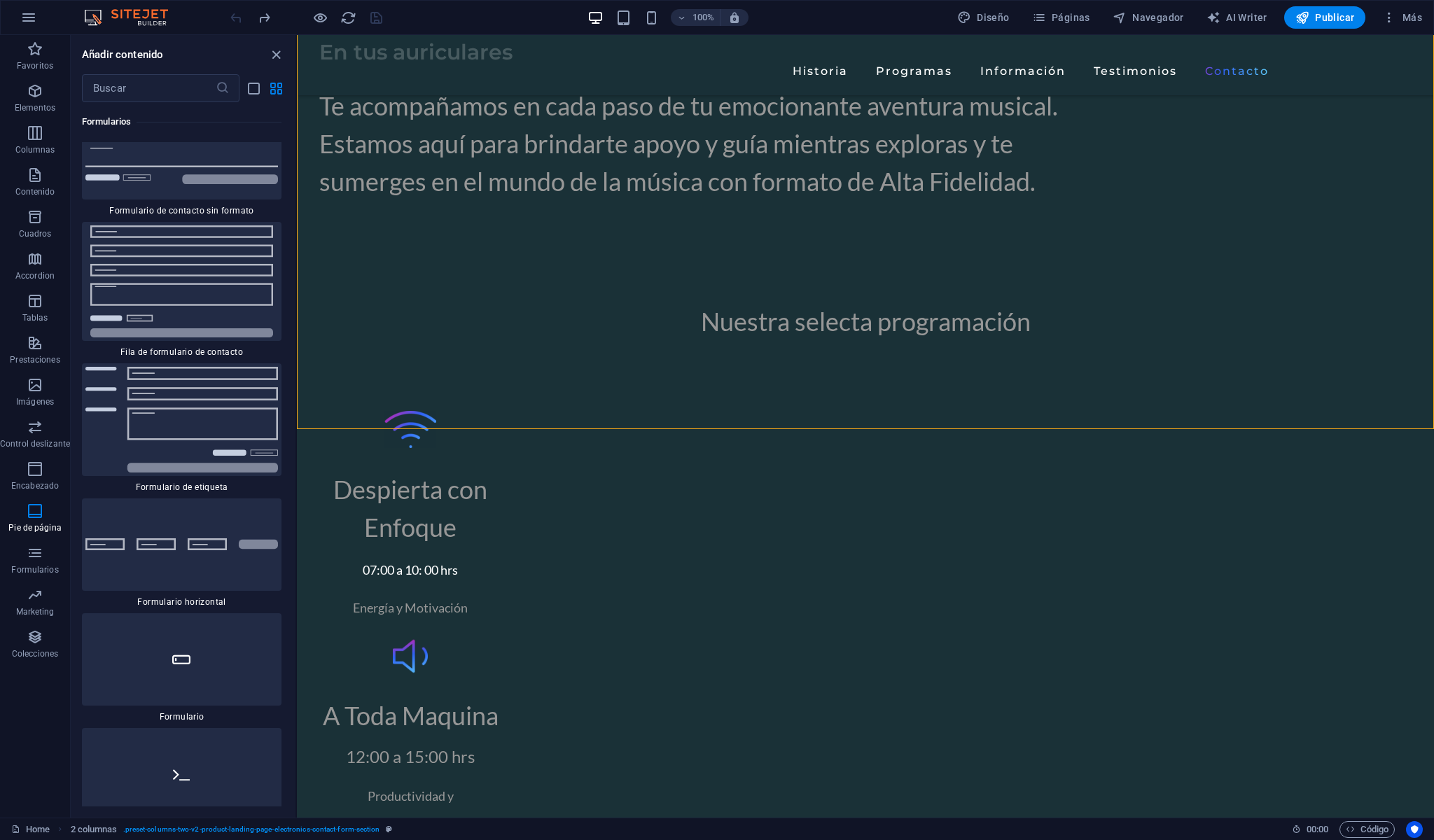
scroll to position [20876, 0]
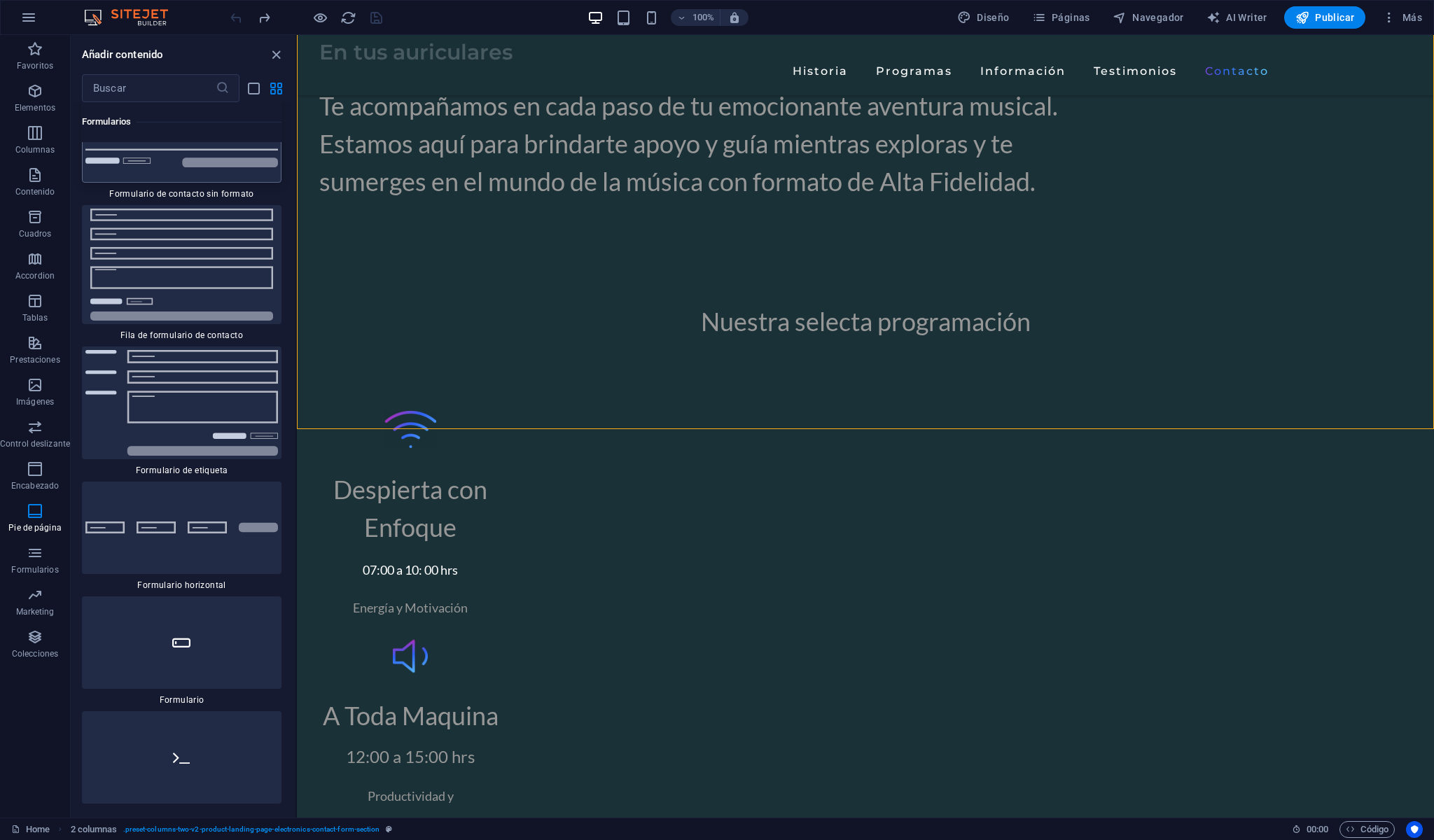
click at [248, 168] on img at bounding box center [181, 136] width 192 height 61
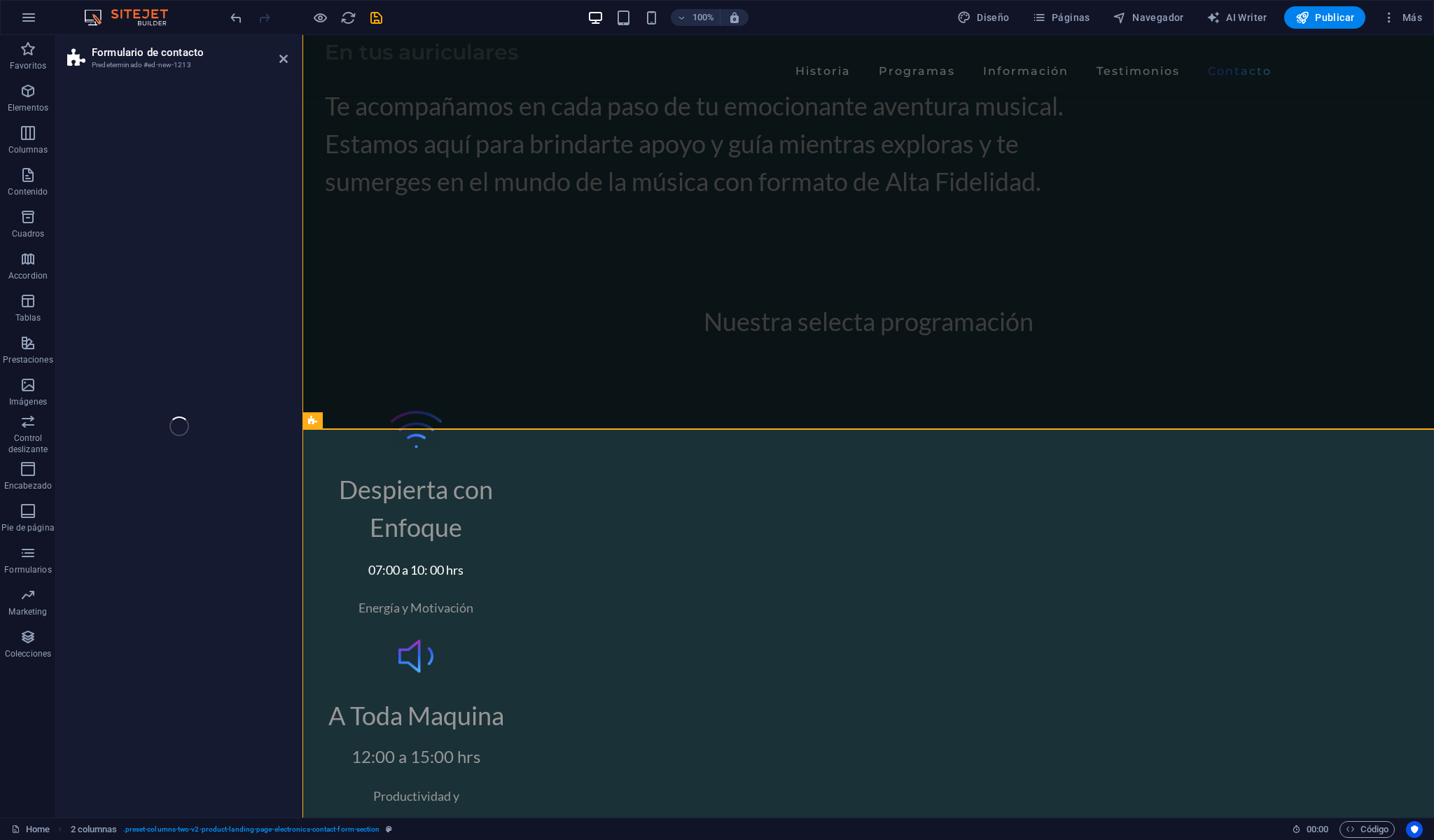
select select "rem"
select select "preset-contact-form-v3-plain"
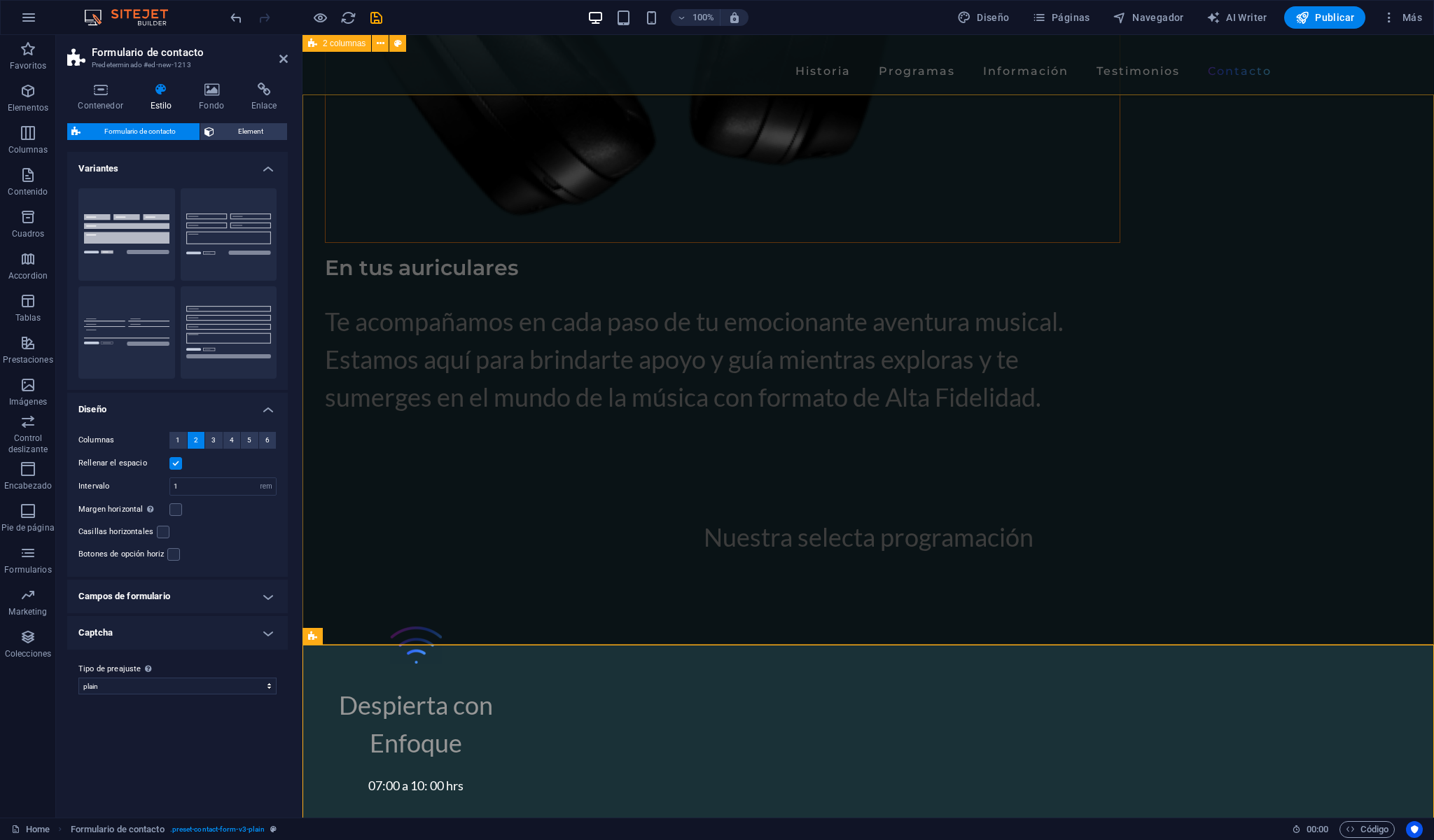
scroll to position [4732, 0]
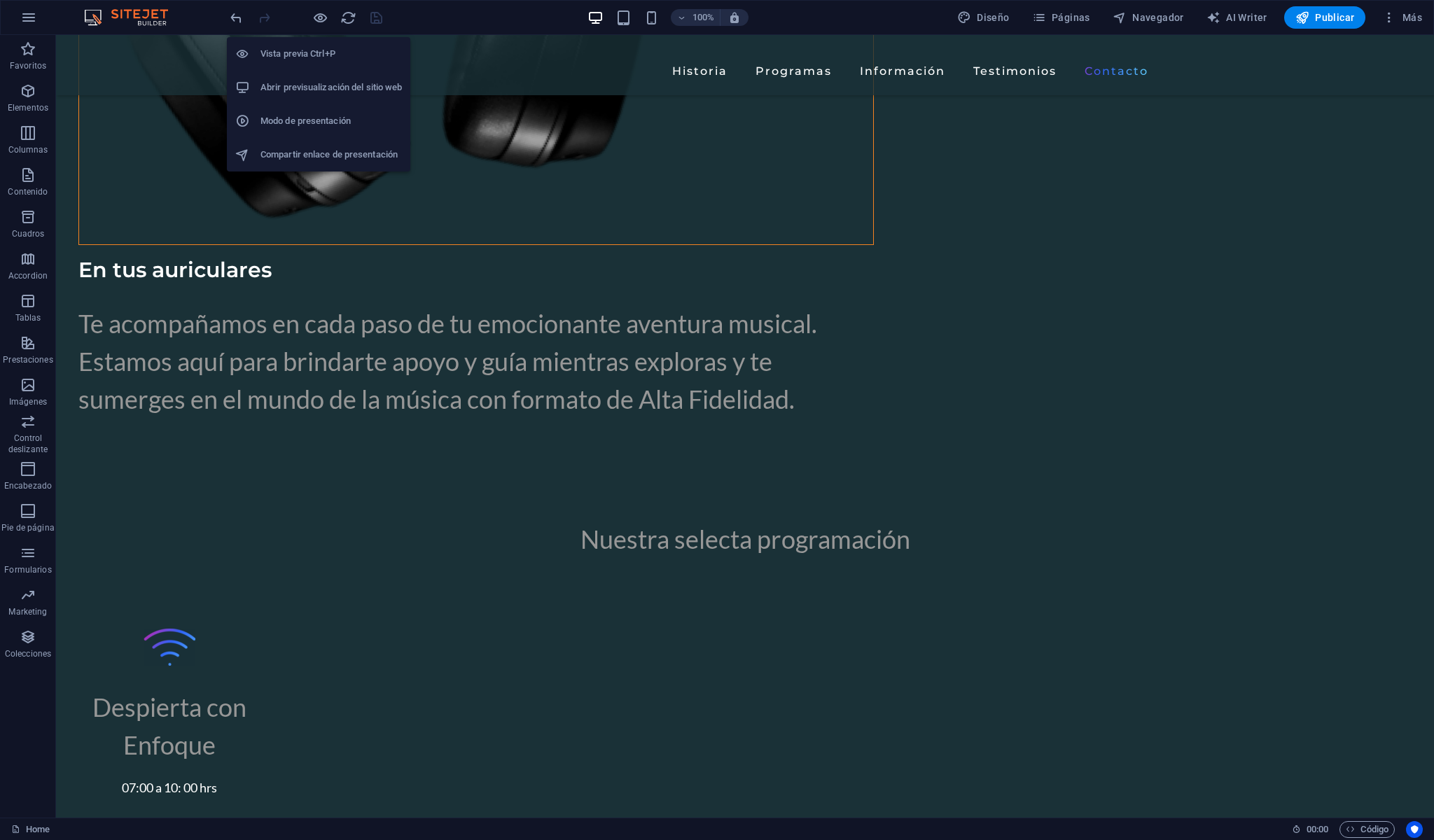
click at [352, 93] on h6 "Abrir previsualización del sitio web" at bounding box center [331, 87] width 141 height 17
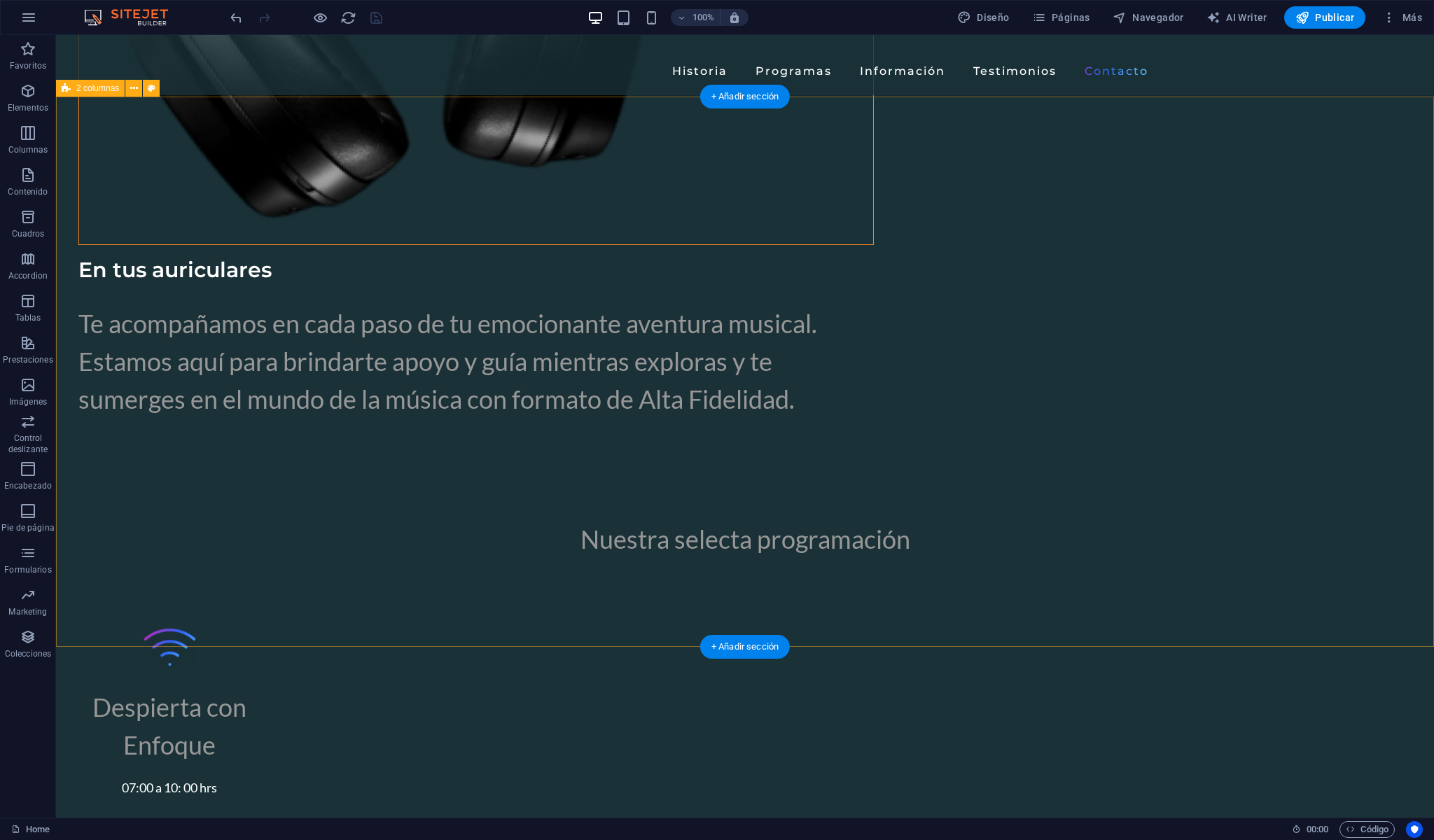
click at [374, 23] on icon "save" at bounding box center [376, 18] width 16 height 16
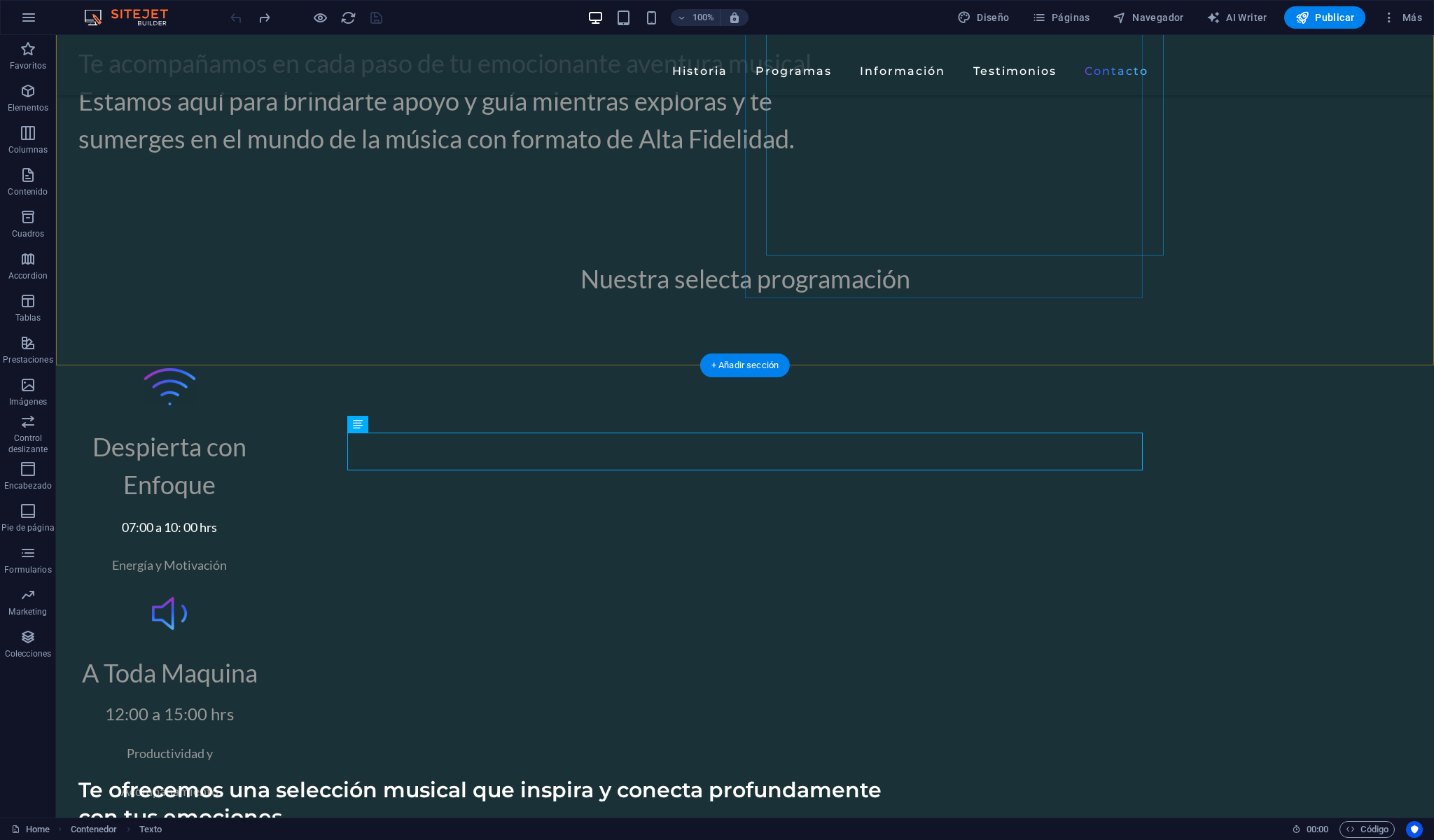
scroll to position [5022, 0]
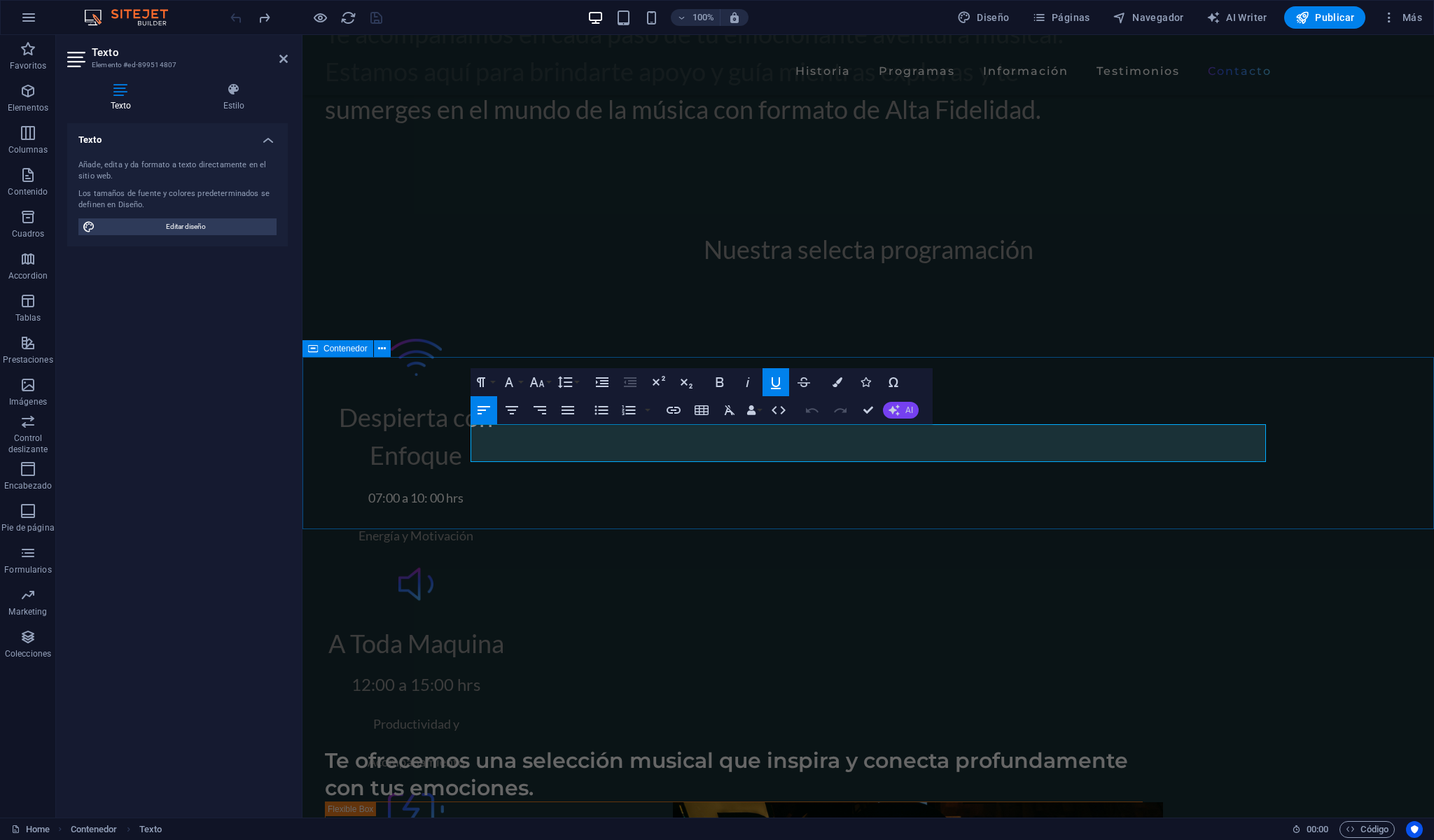
click at [903, 412] on button "AI" at bounding box center [901, 410] width 36 height 17
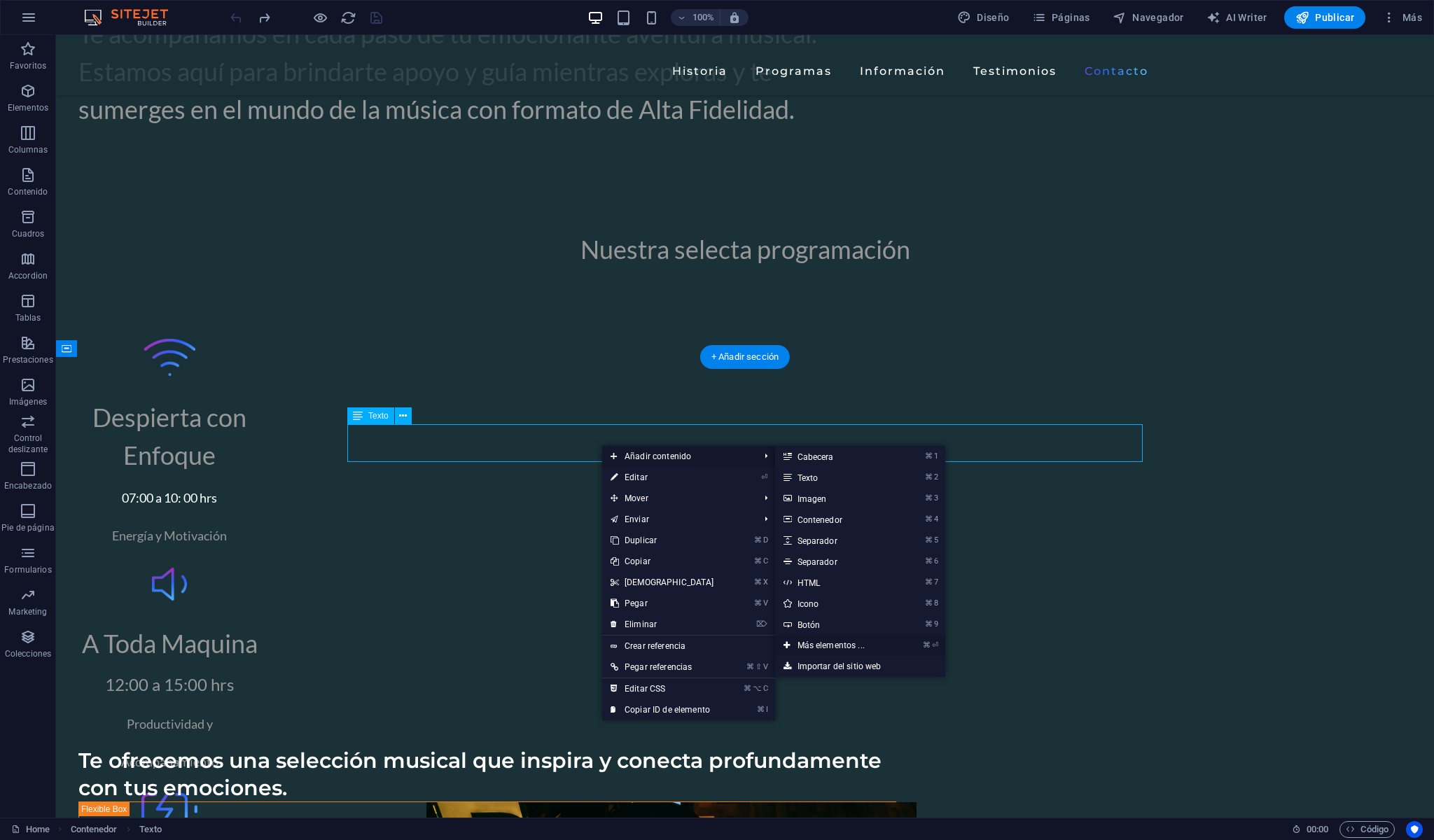
click at [829, 649] on link "⌘ ⏎ Más elementos ..." at bounding box center [834, 646] width 117 height 21
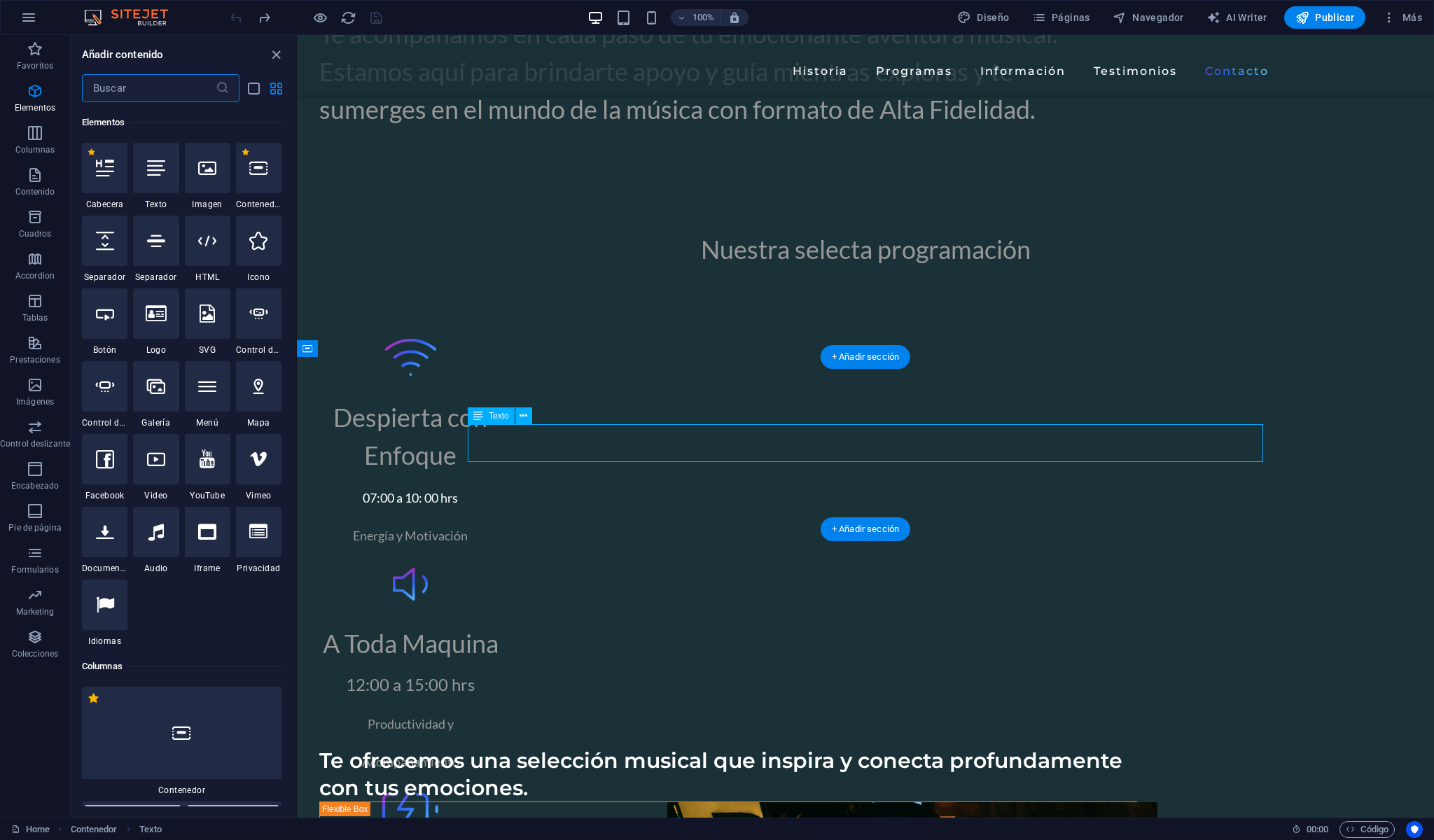
scroll to position [264, 0]
click at [840, 712] on span "Diseño" at bounding box center [431, 739] width 818 height 54
select select "800"
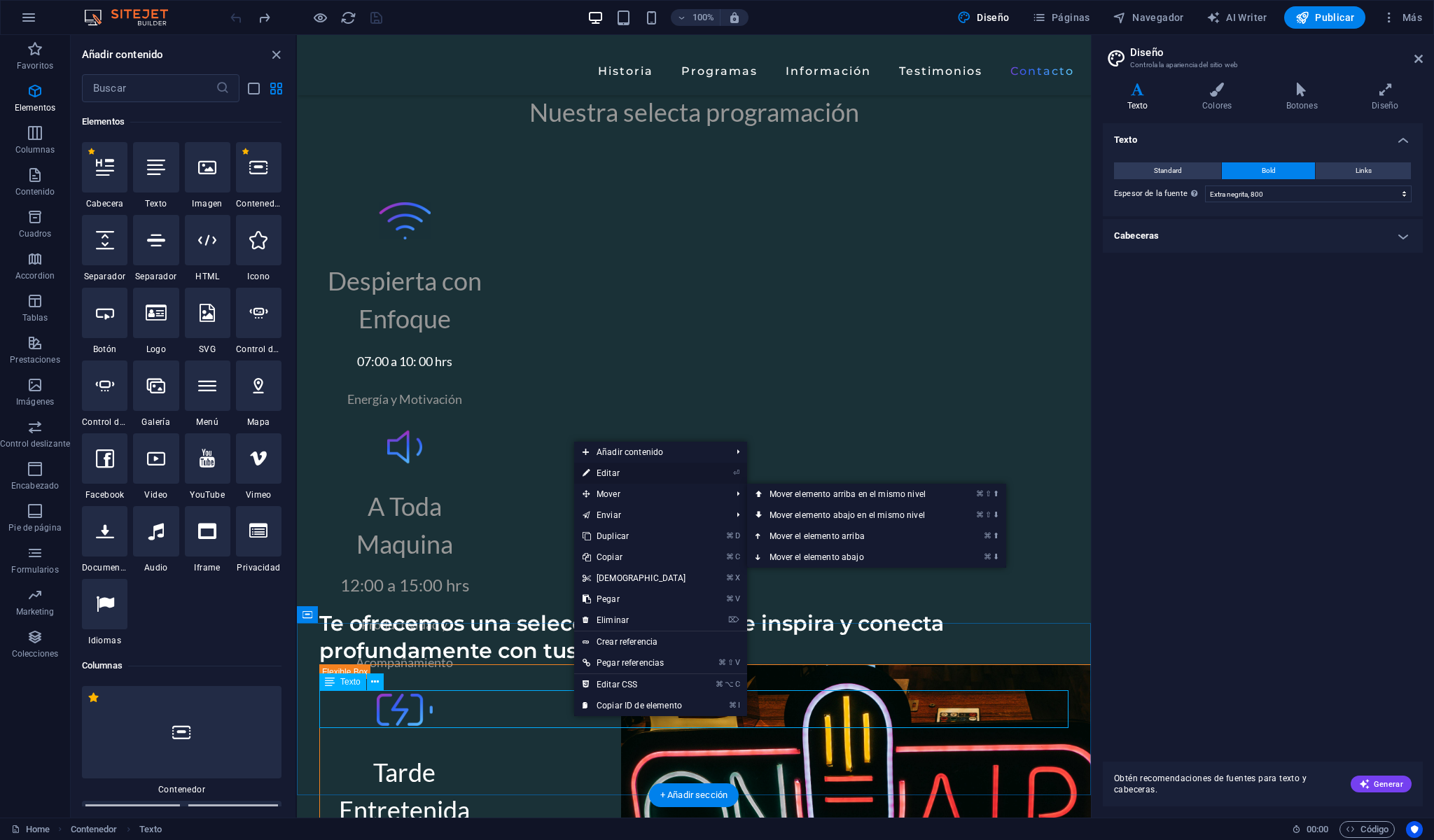
click at [616, 477] on link "⏎ Editar" at bounding box center [634, 473] width 121 height 21
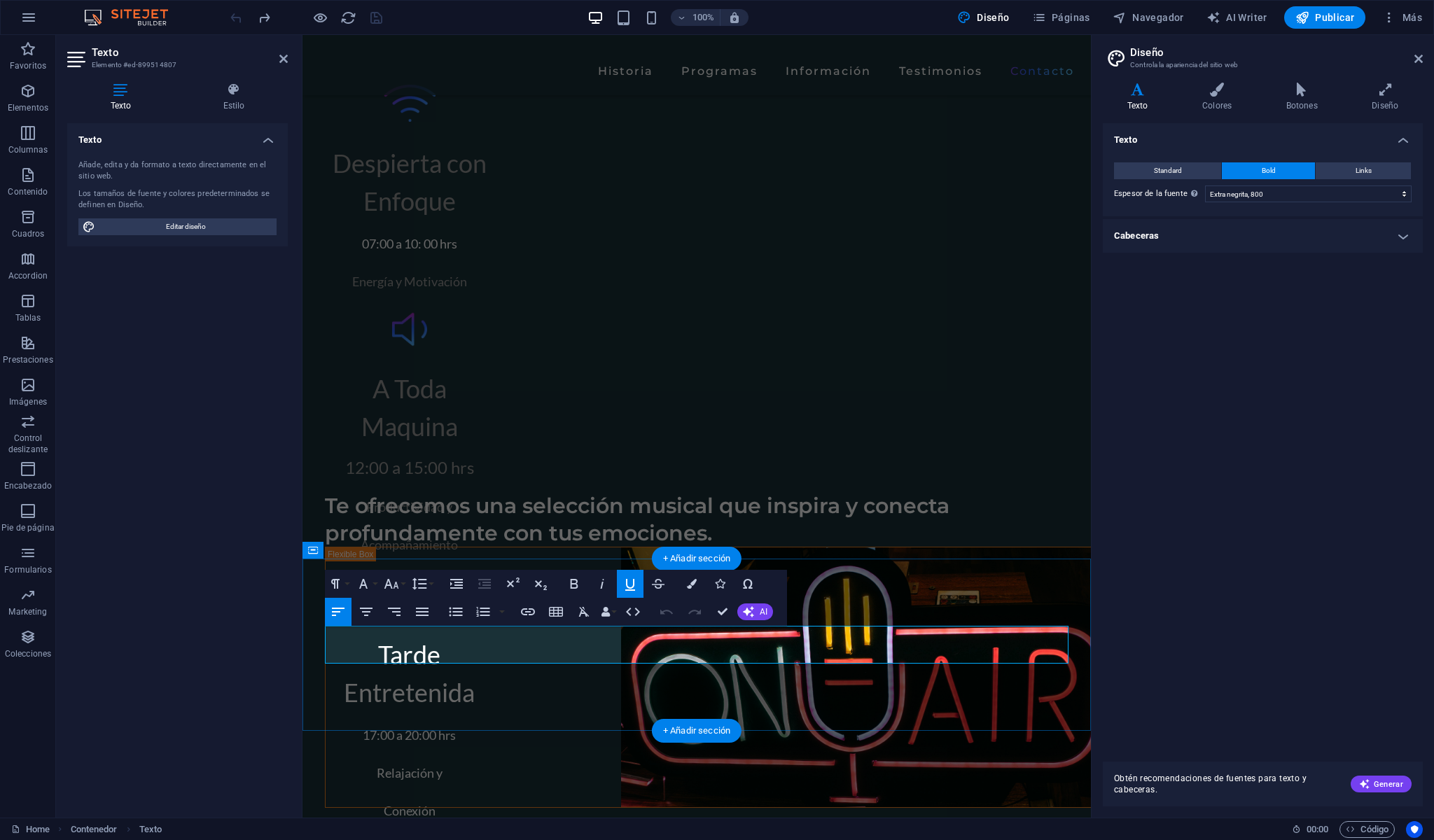
scroll to position [5085, 0]
click at [236, 233] on span "Editar diseño" at bounding box center [186, 227] width 173 height 17
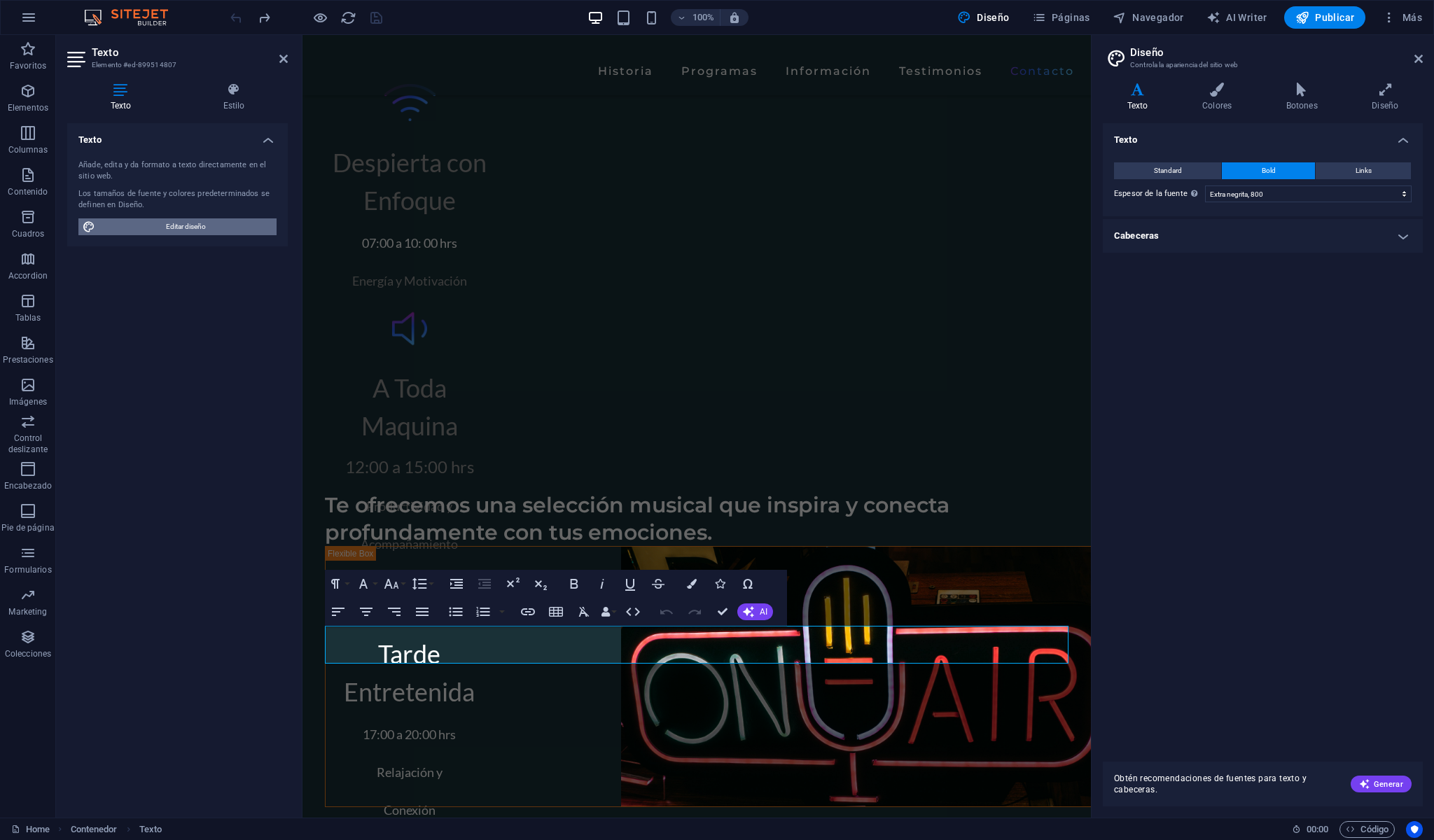
click at [236, 233] on span "Editar diseño" at bounding box center [186, 227] width 173 height 17
click at [1159, 166] on span "Standard" at bounding box center [1167, 170] width 28 height 17
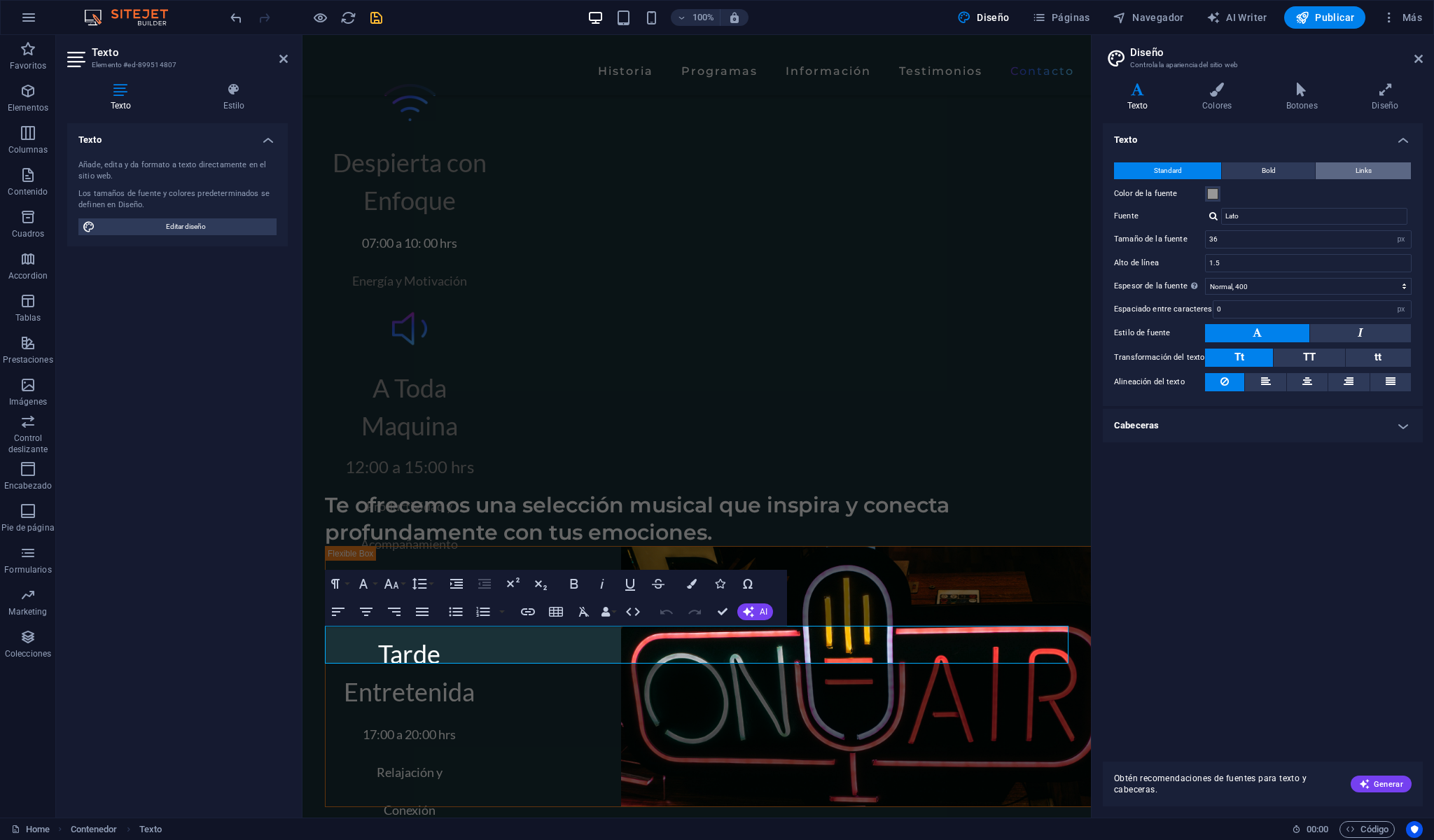
click at [1387, 167] on button "Links" at bounding box center [1363, 170] width 95 height 17
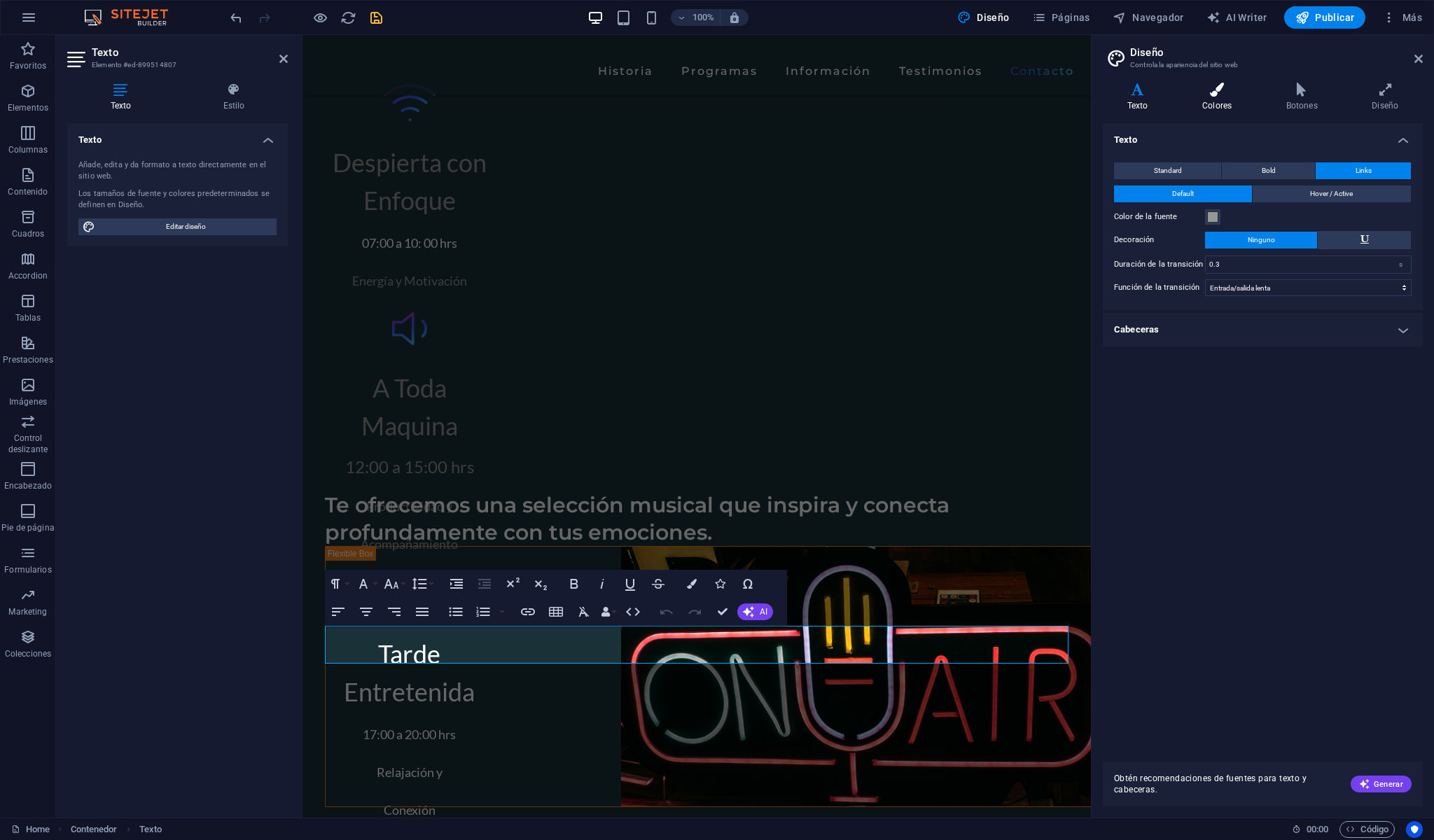
click at [1217, 87] on icon at bounding box center [1217, 89] width 78 height 14
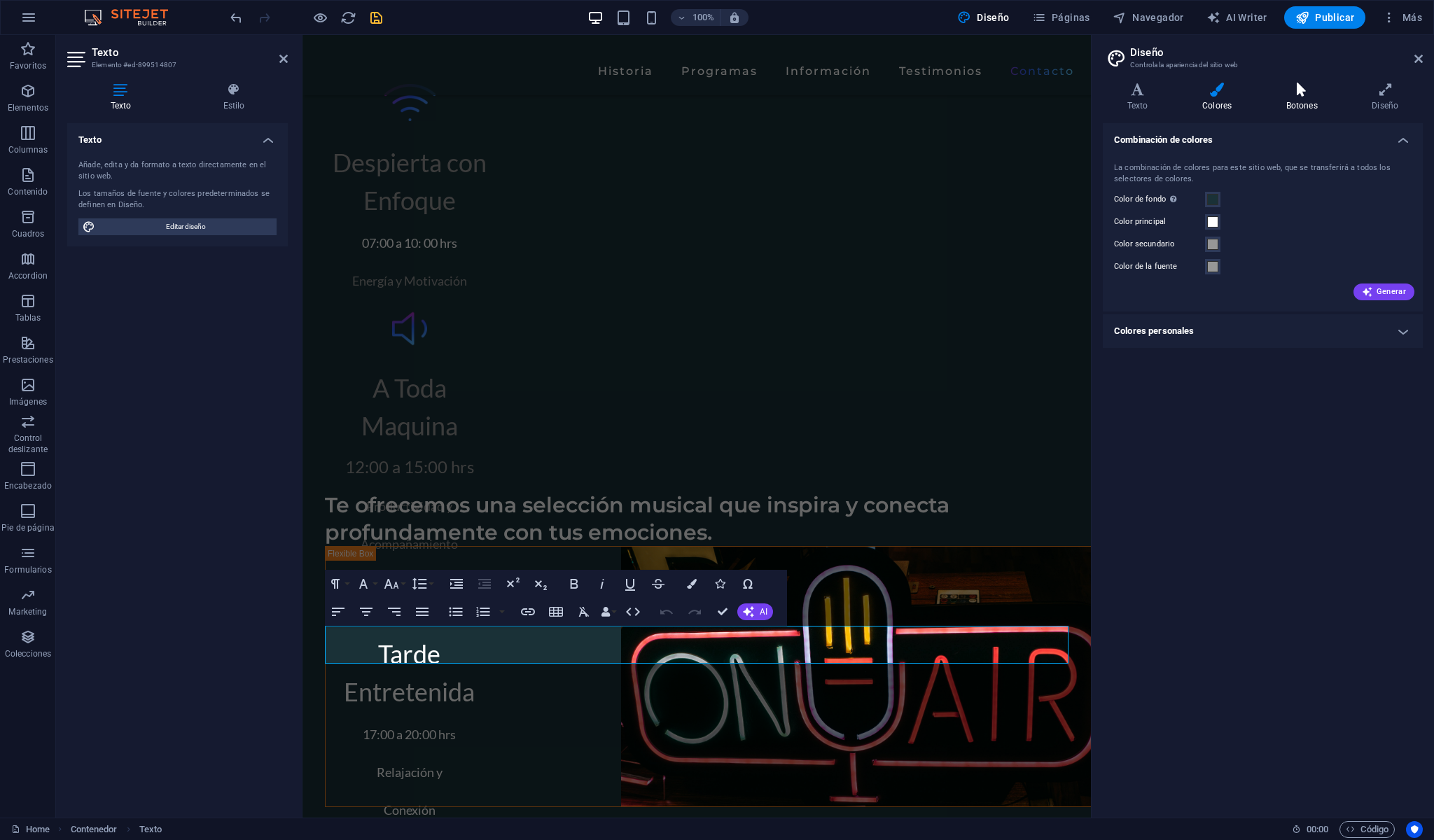
click at [1293, 88] on icon at bounding box center [1301, 89] width 81 height 14
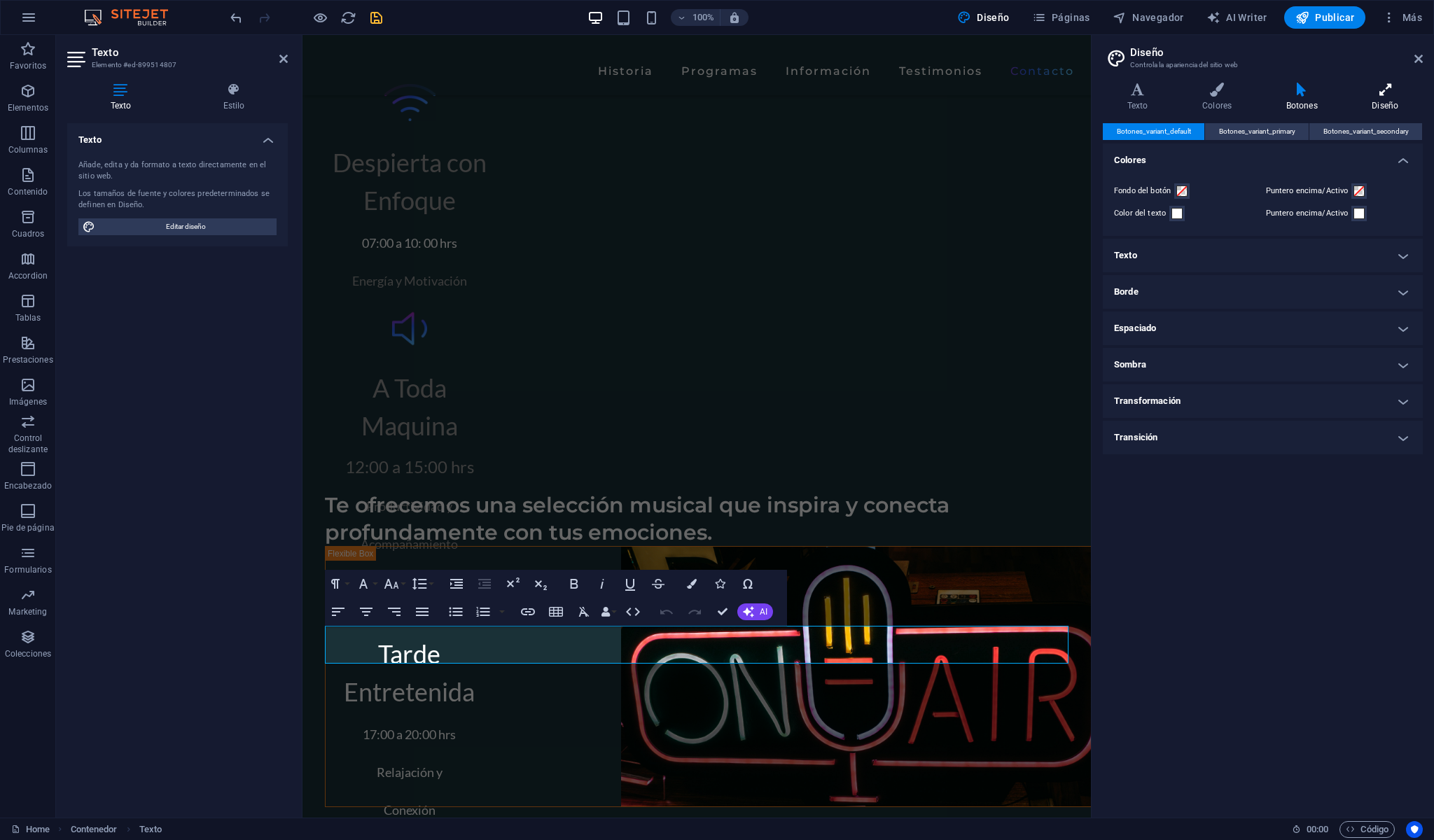
click at [1365, 100] on h4 "Diseño" at bounding box center [1385, 97] width 75 height 30
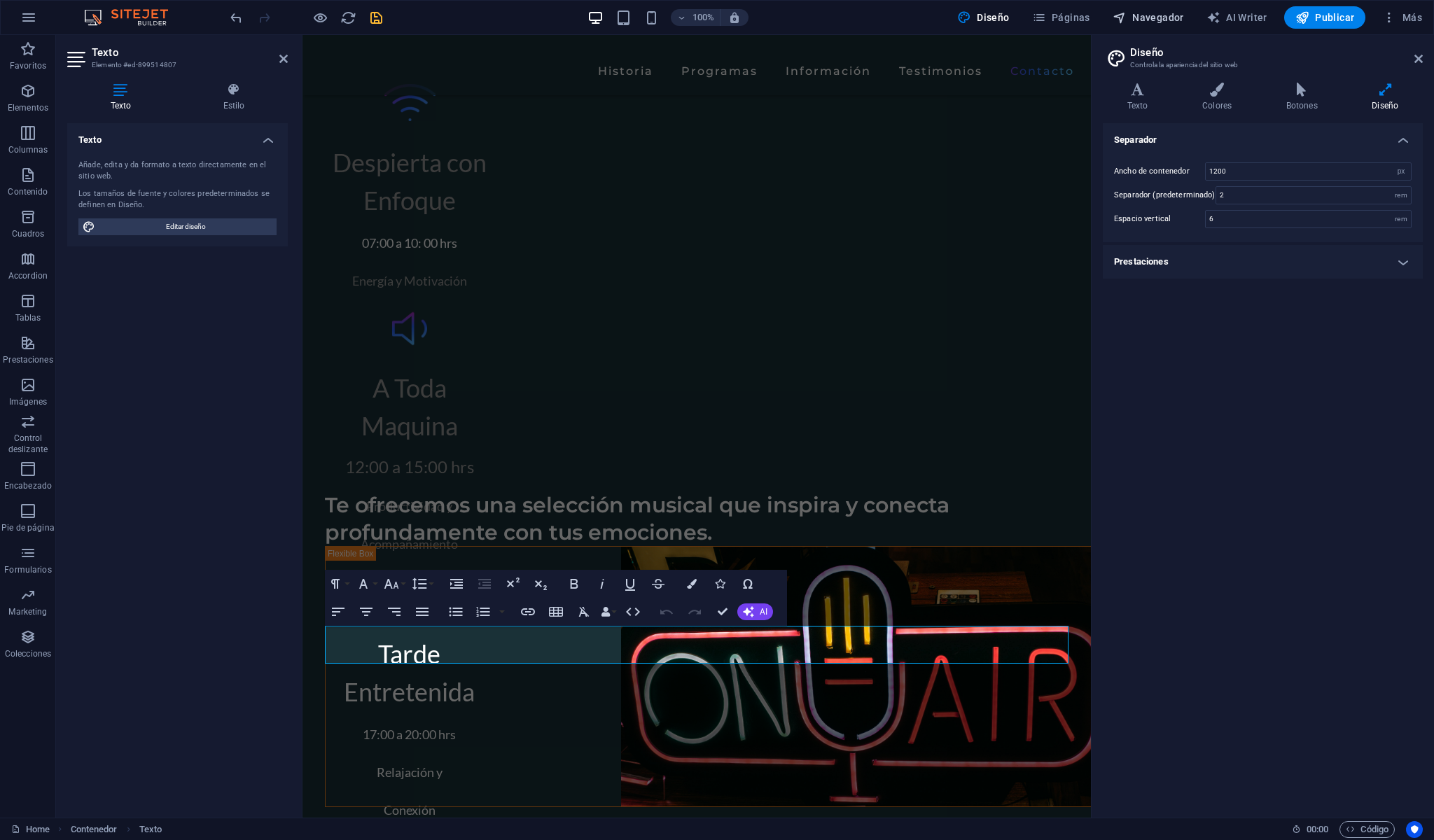
click at [1140, 15] on span "Navegador" at bounding box center [1148, 18] width 71 height 14
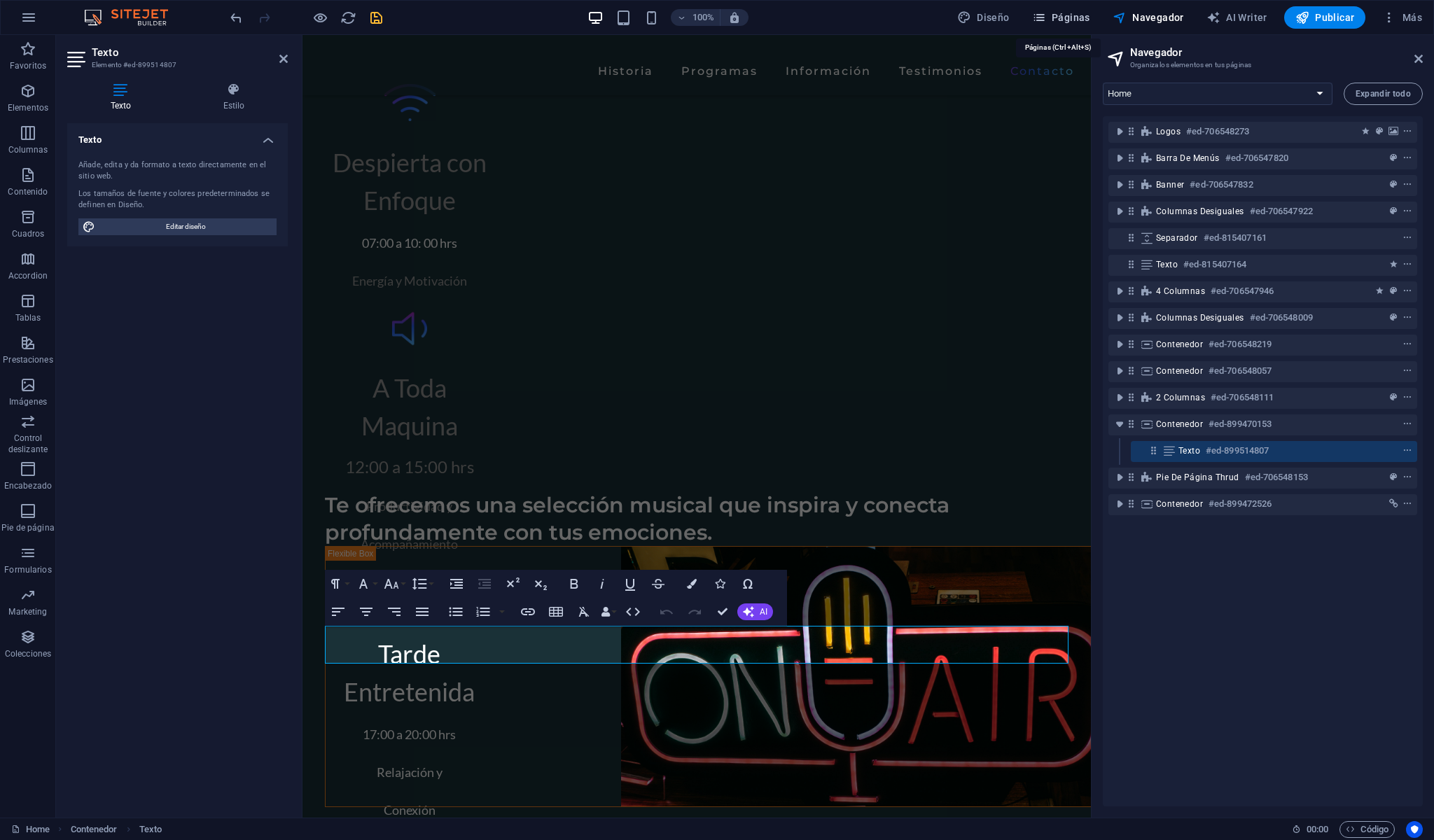
click at [1065, 14] on span "Páginas" at bounding box center [1061, 18] width 58 height 14
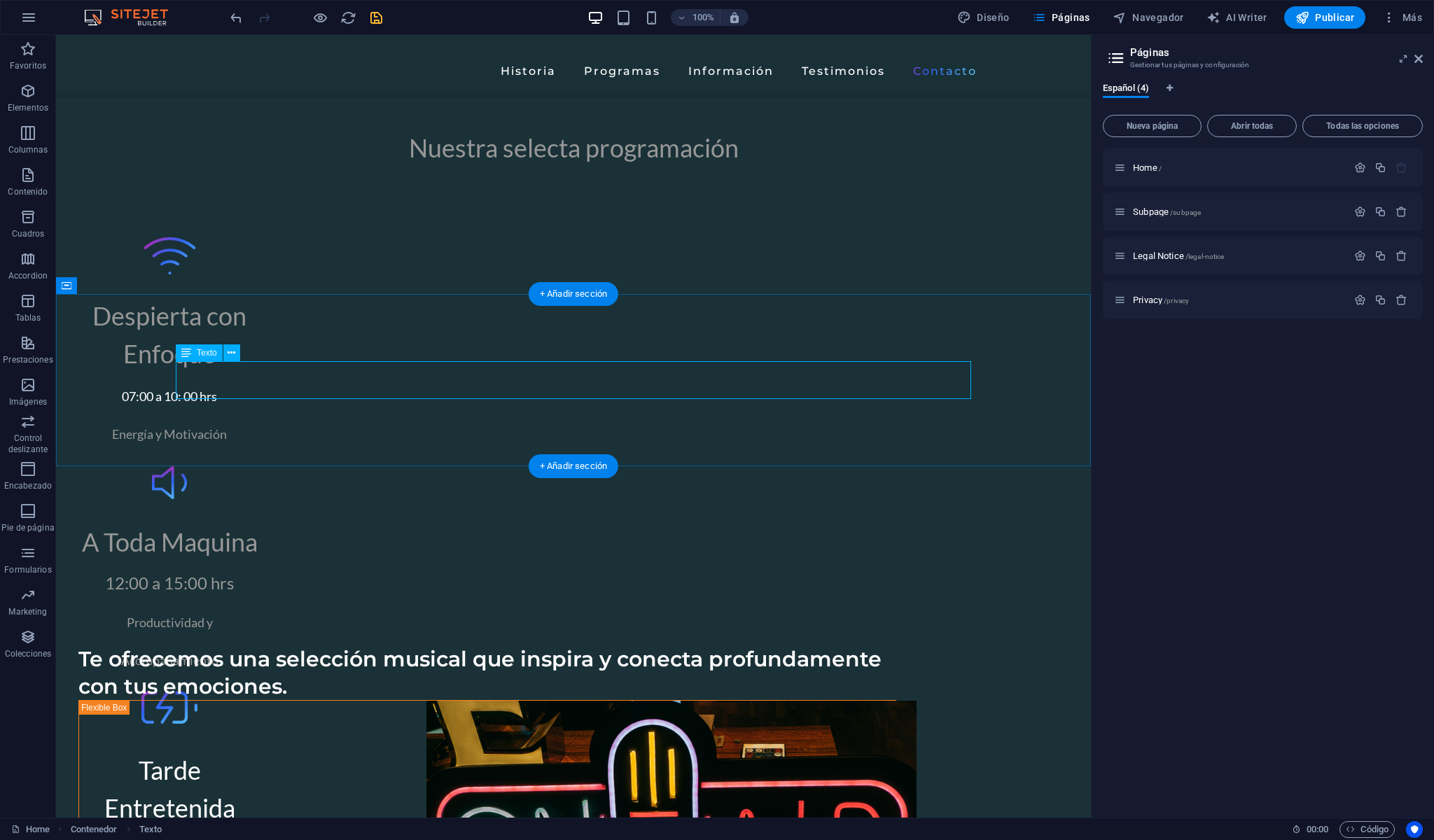
click at [378, 13] on icon "save" at bounding box center [376, 18] width 16 height 16
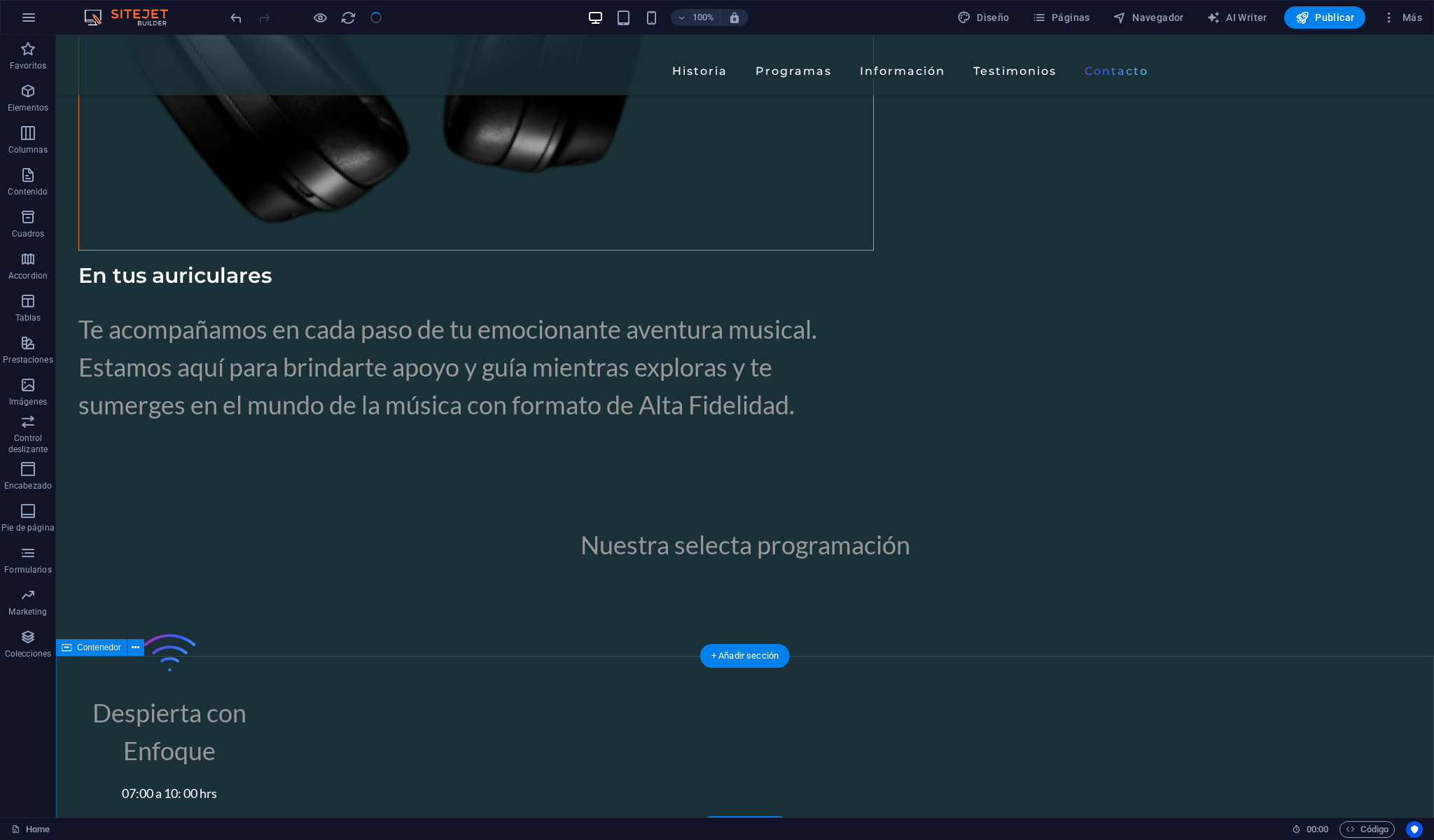
scroll to position [4721, 0]
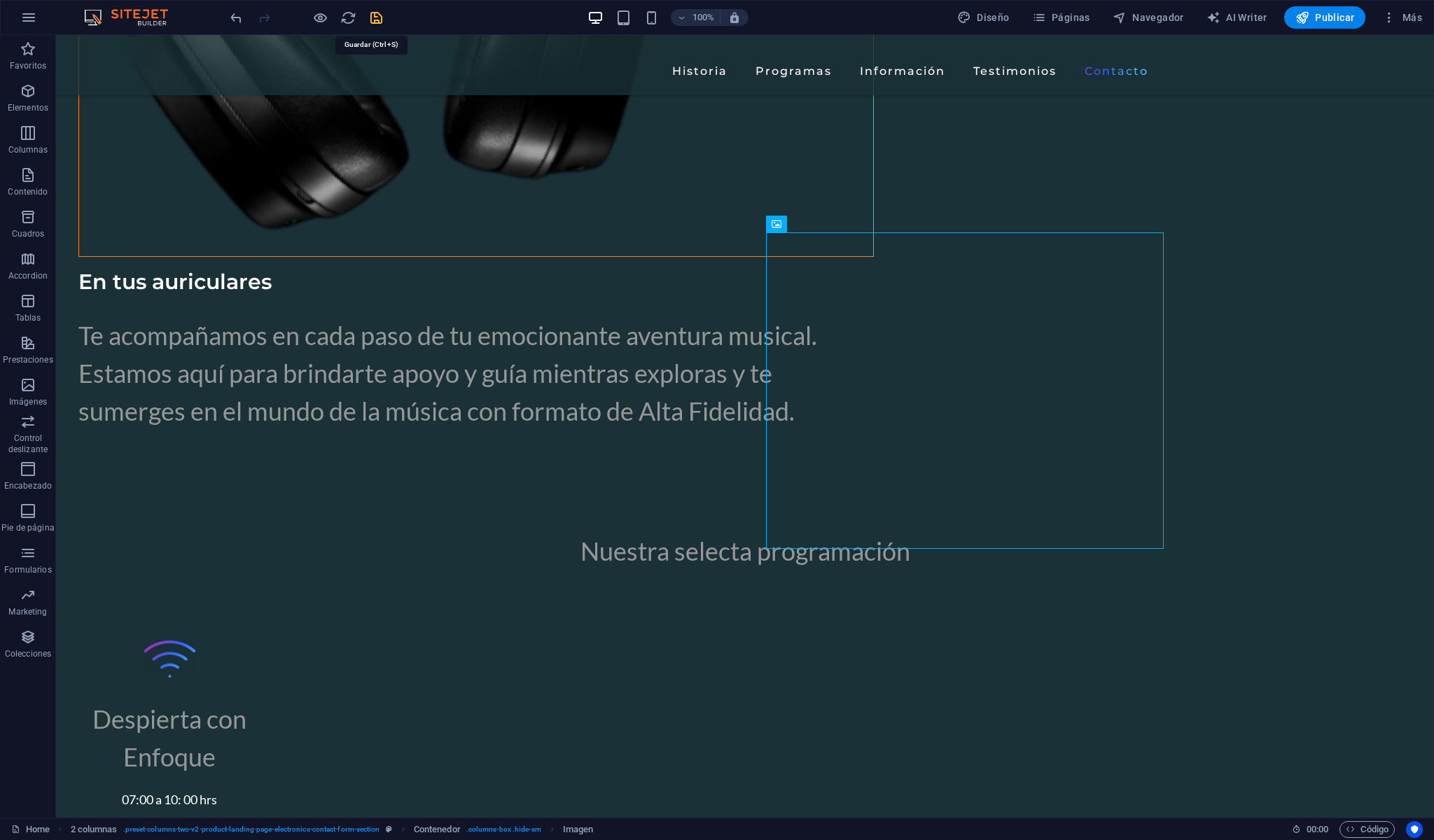
click at [374, 15] on icon "save" at bounding box center [376, 18] width 16 height 16
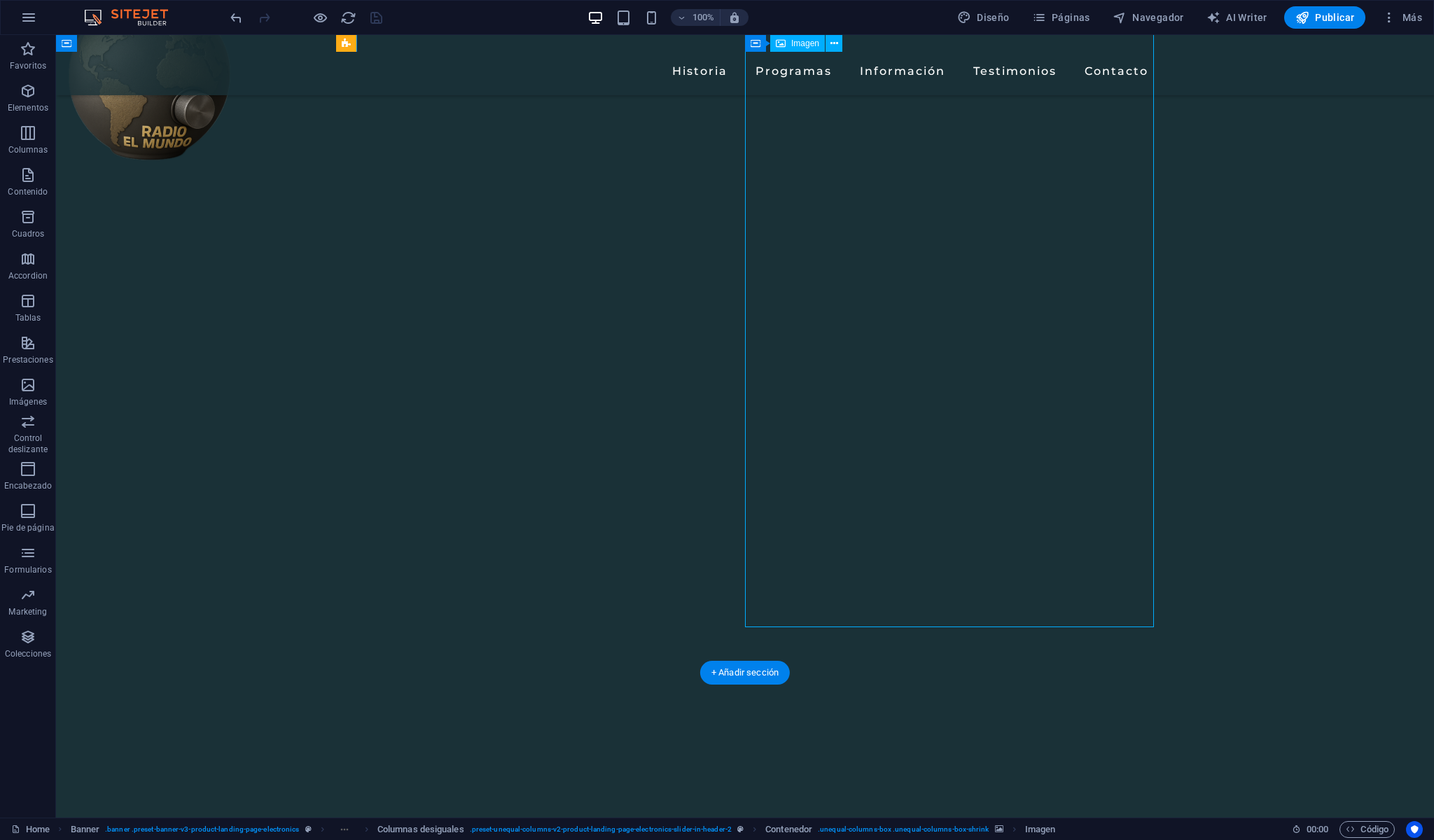
scroll to position [477, 0]
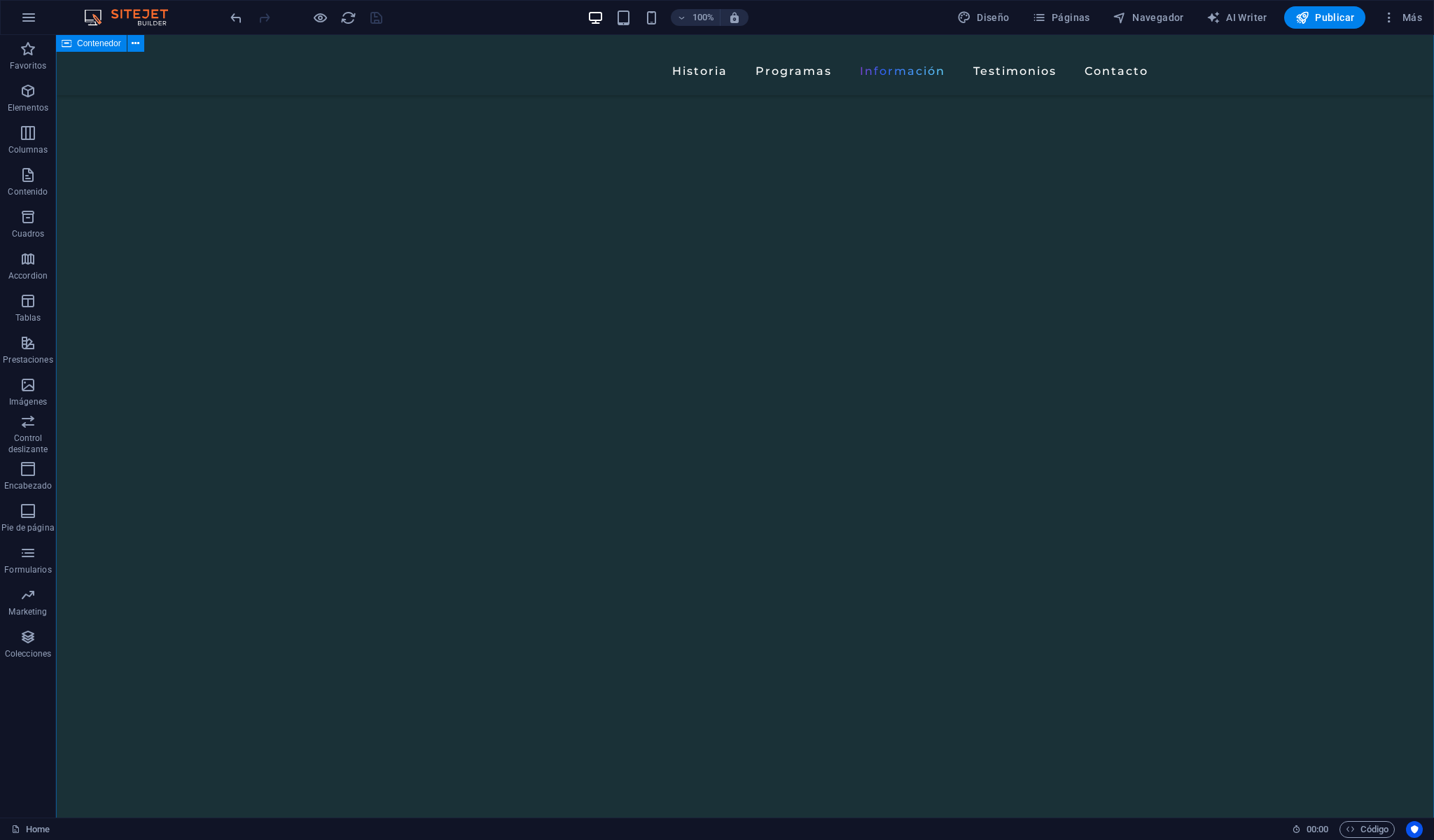
scroll to position [3192, 0]
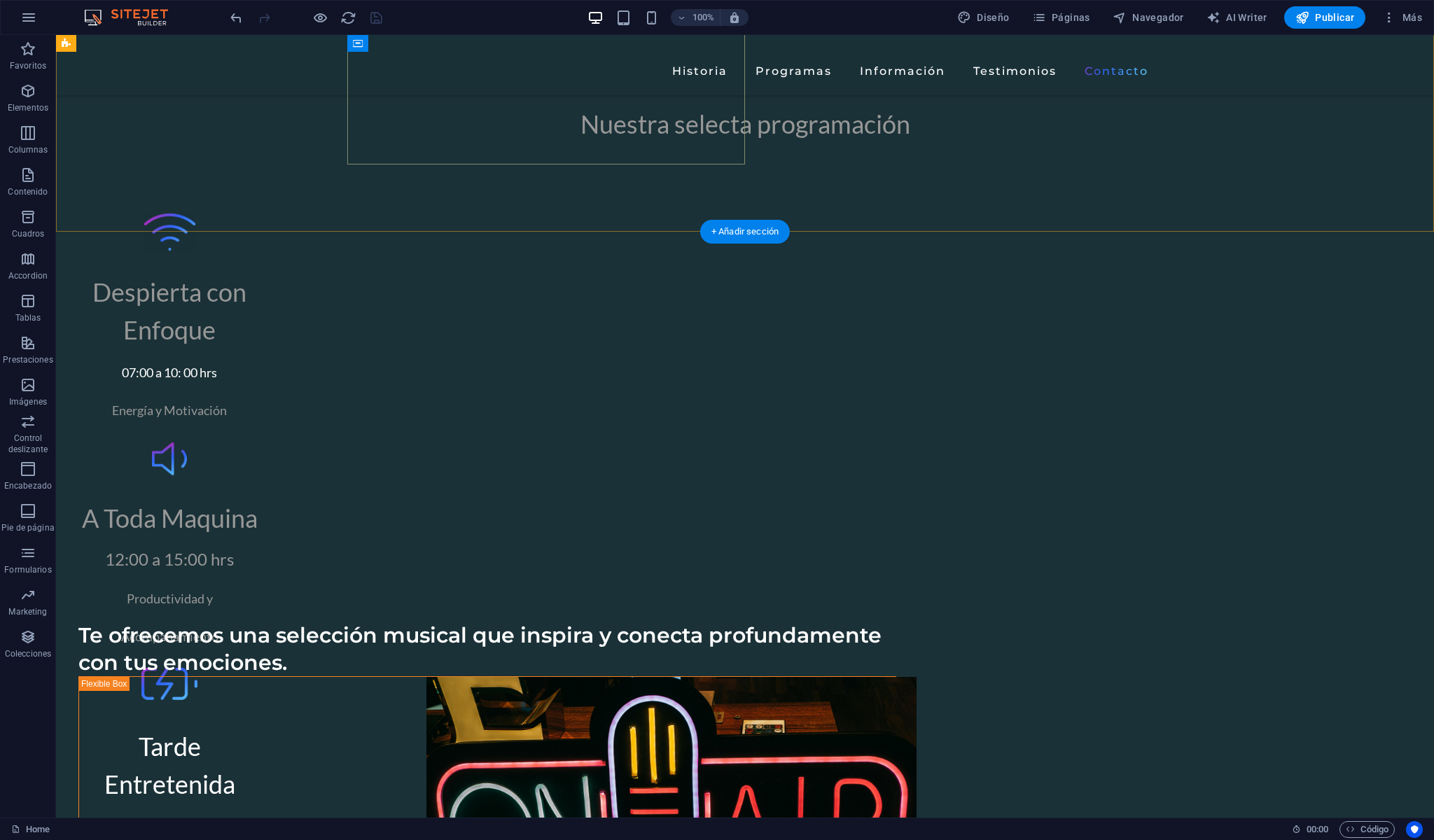
scroll to position [5159, 0]
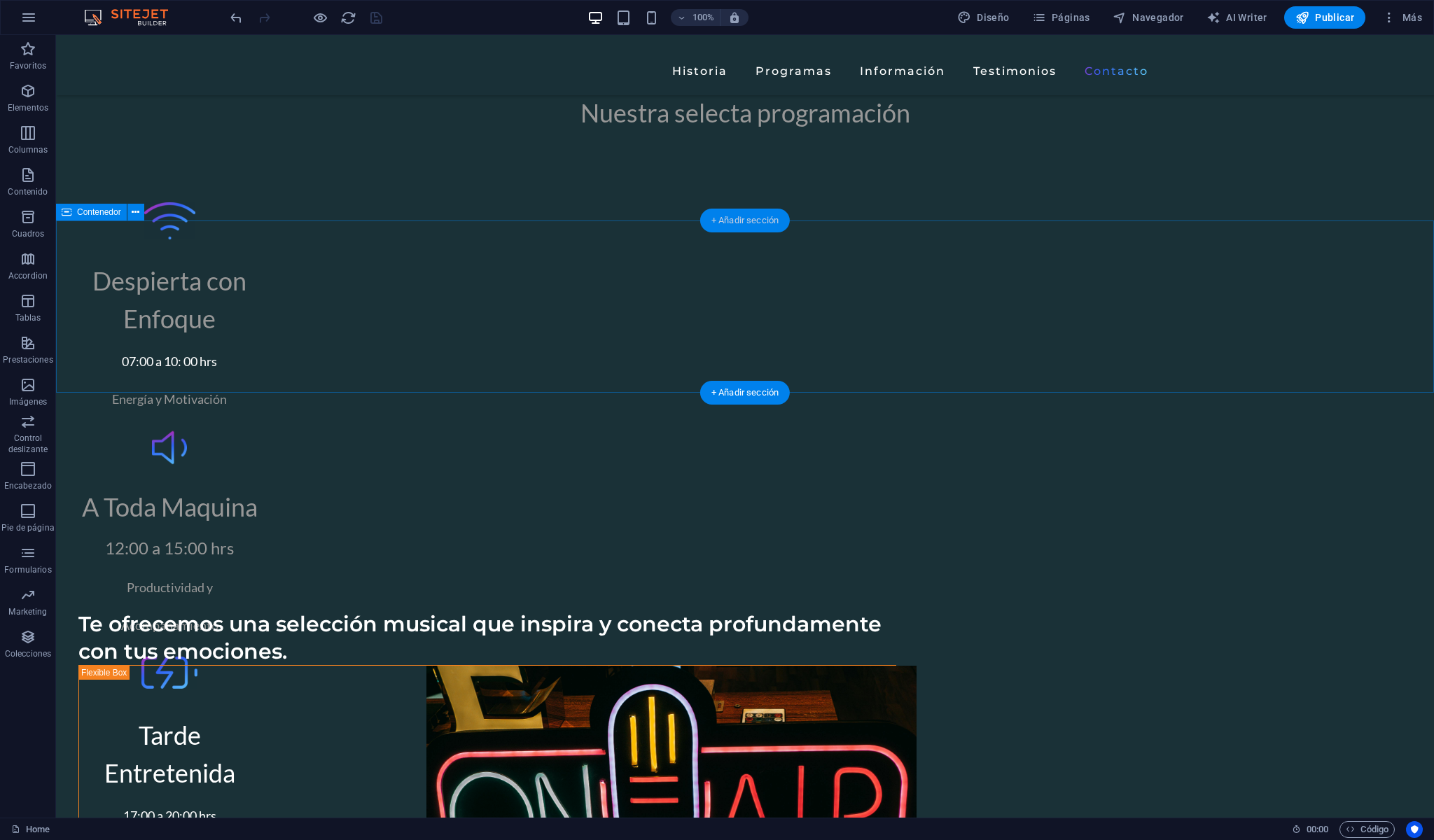
click at [727, 227] on div "+ Añadir sección" at bounding box center [745, 220] width 89 height 24
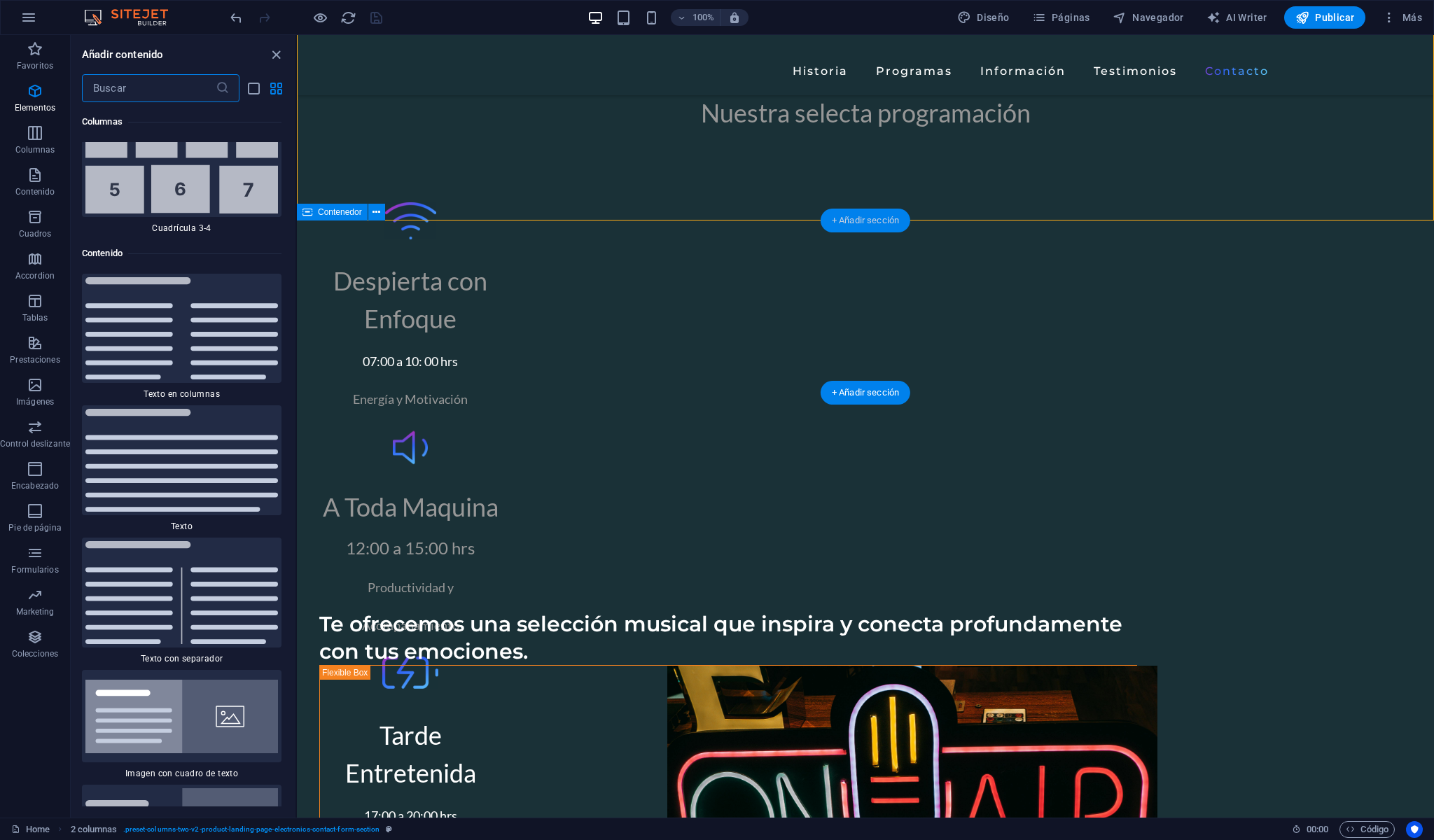
scroll to position [4750, 0]
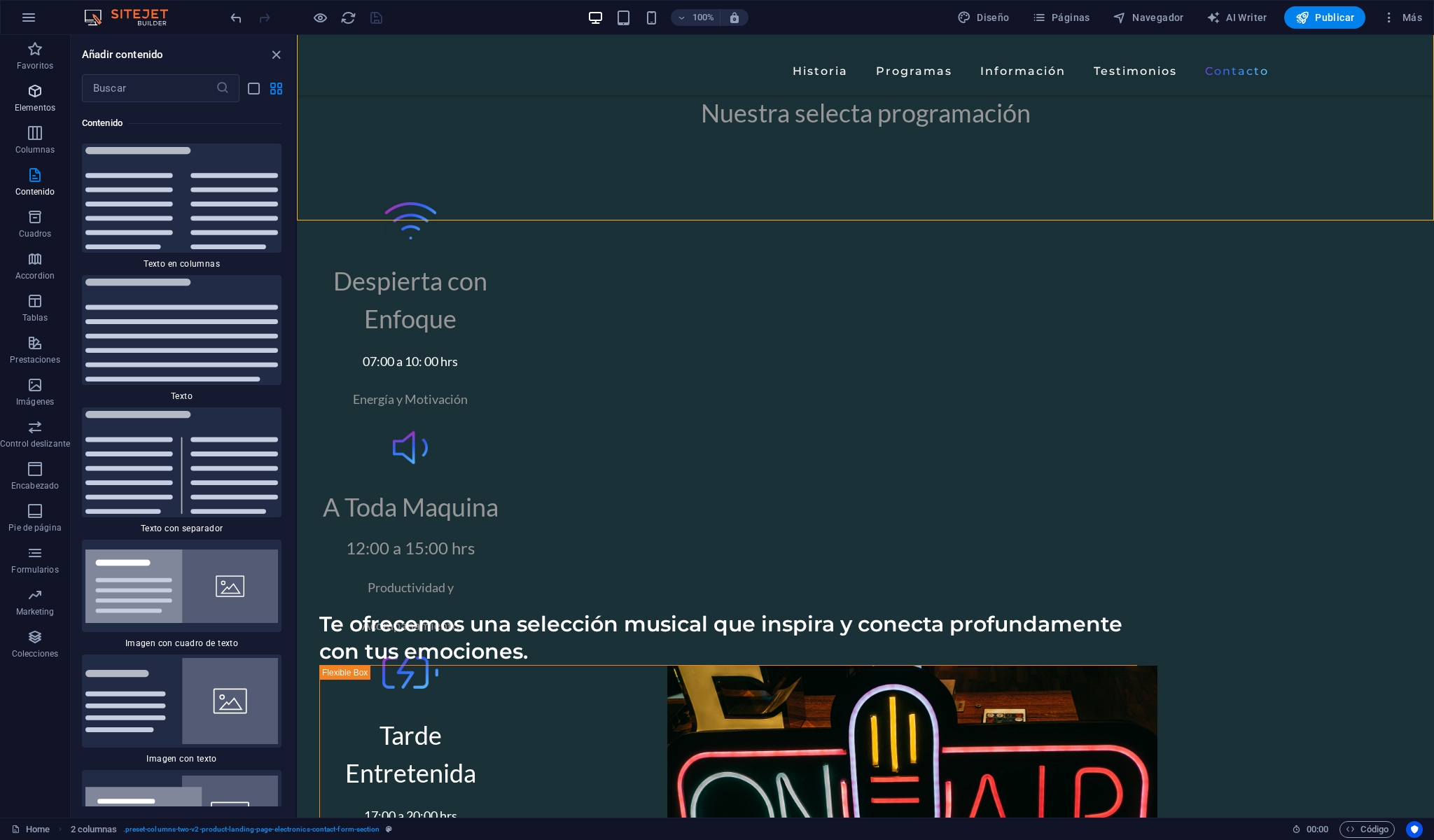
click at [27, 94] on icon "button" at bounding box center [34, 90] width 17 height 17
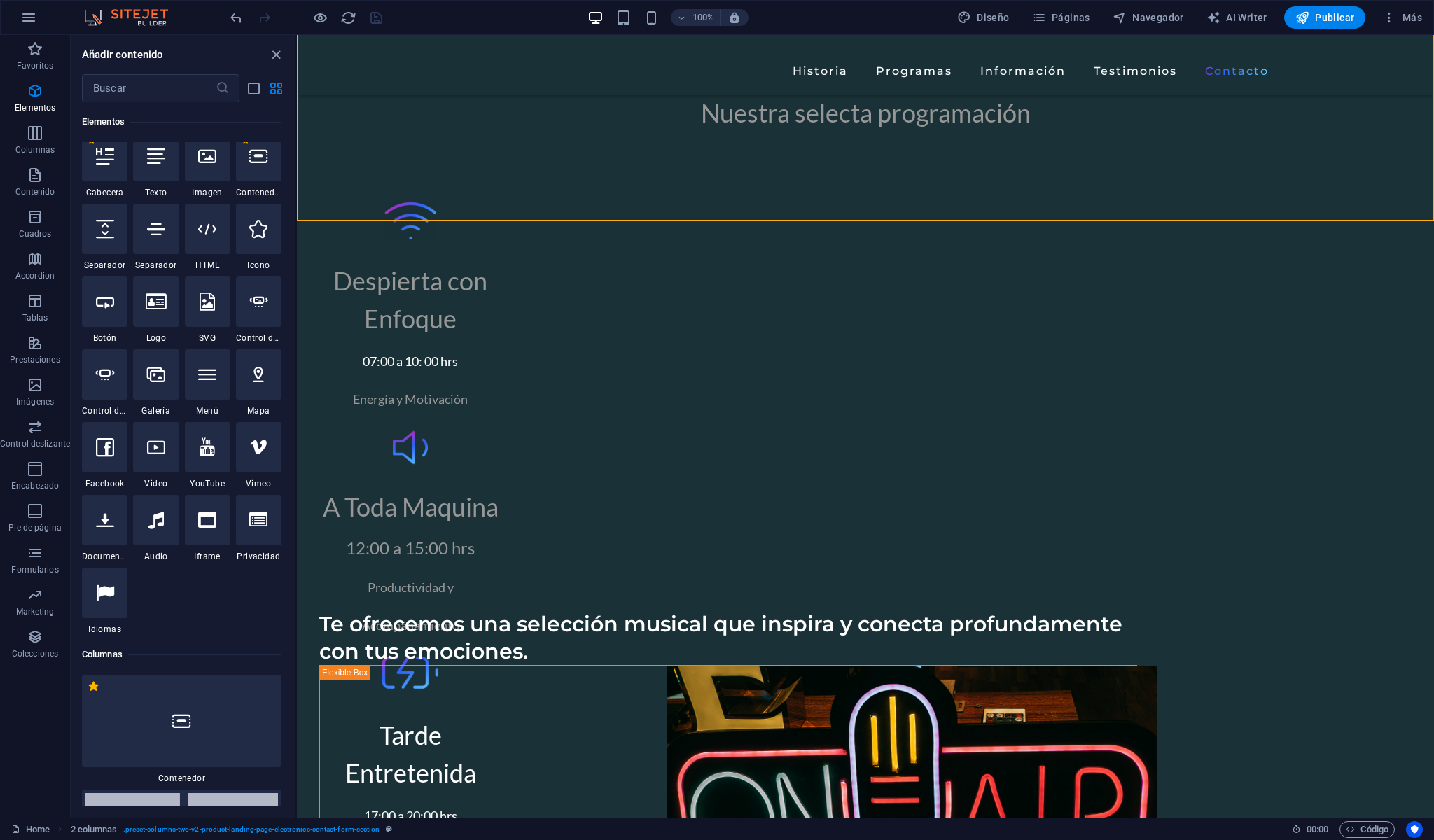
scroll to position [264, 0]
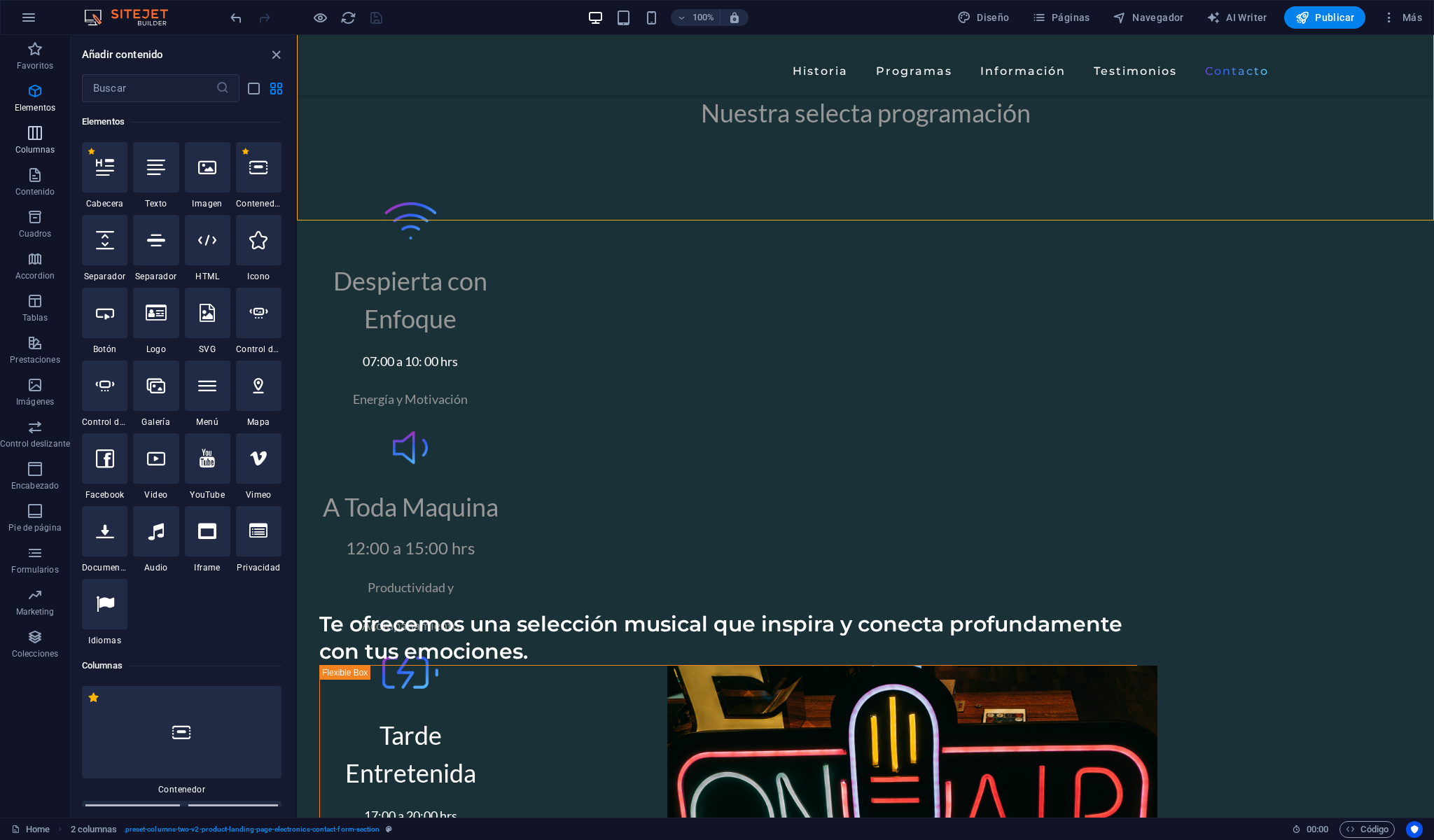
click at [31, 140] on icon "button" at bounding box center [34, 133] width 17 height 17
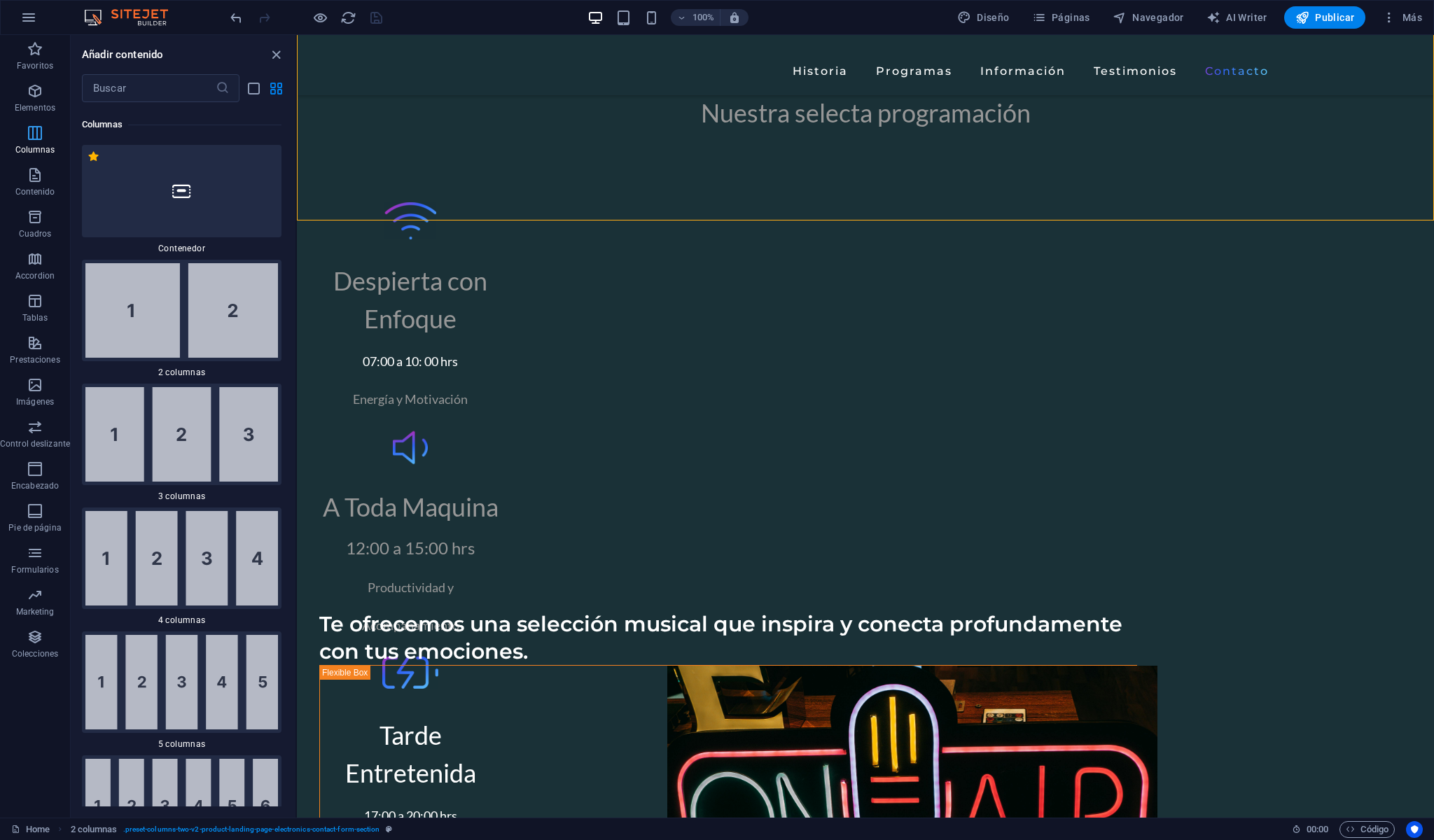
scroll to position [808, 0]
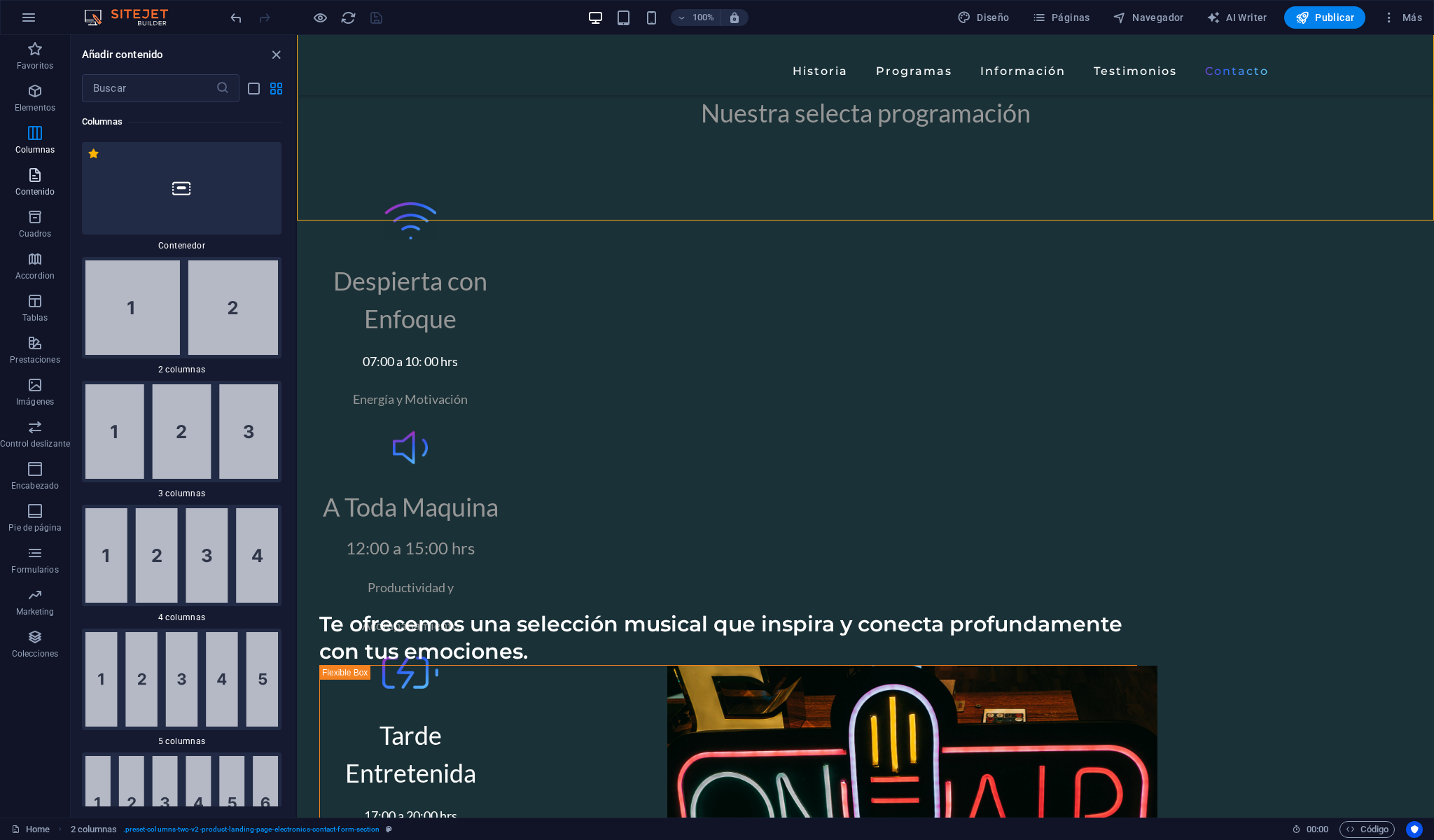
click at [38, 179] on icon "button" at bounding box center [34, 175] width 17 height 17
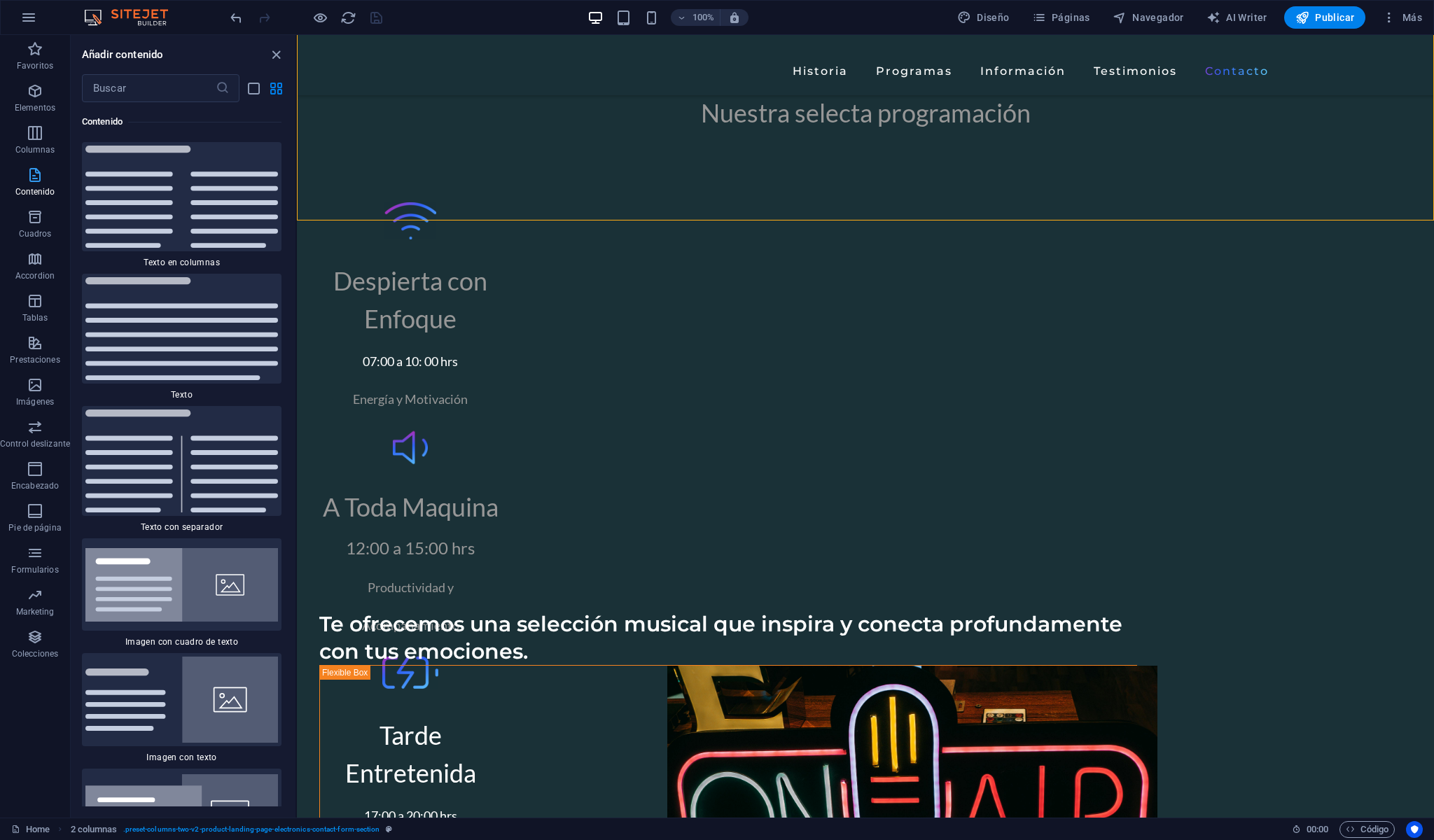
scroll to position [4777, 0]
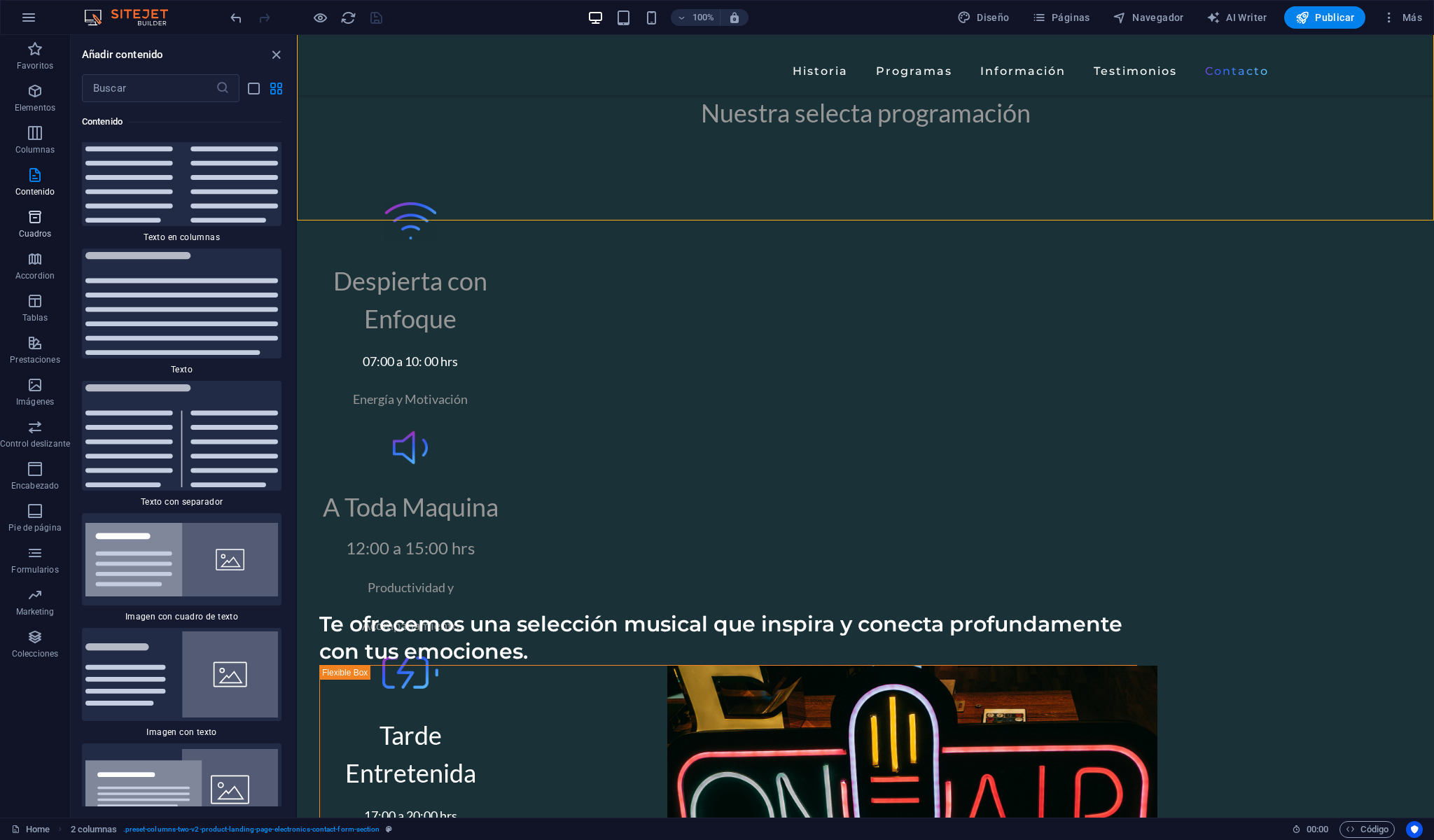
click at [34, 220] on icon "button" at bounding box center [34, 216] width 17 height 17
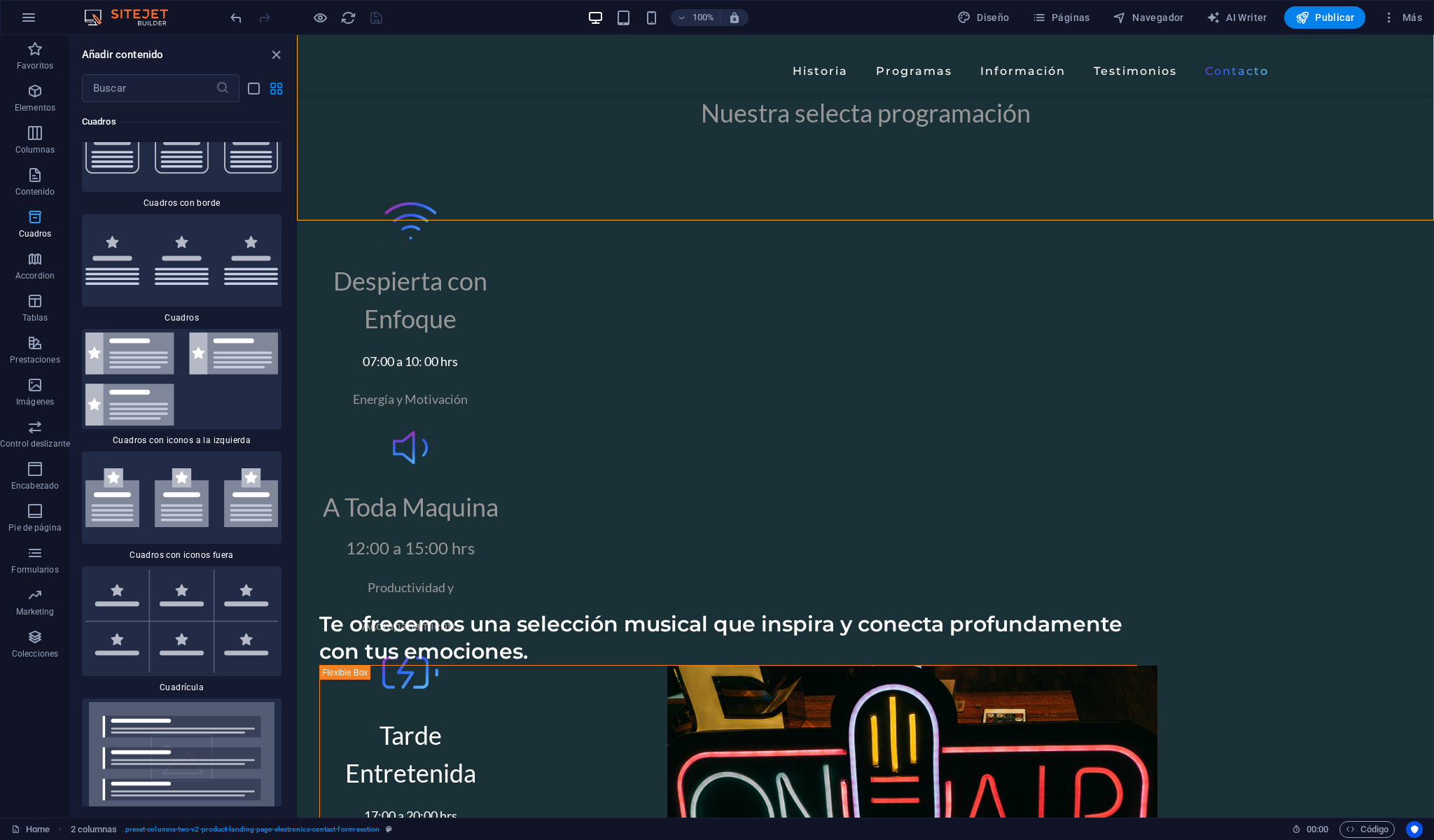
scroll to position [7734, 0]
click at [40, 596] on icon "button" at bounding box center [34, 595] width 17 height 17
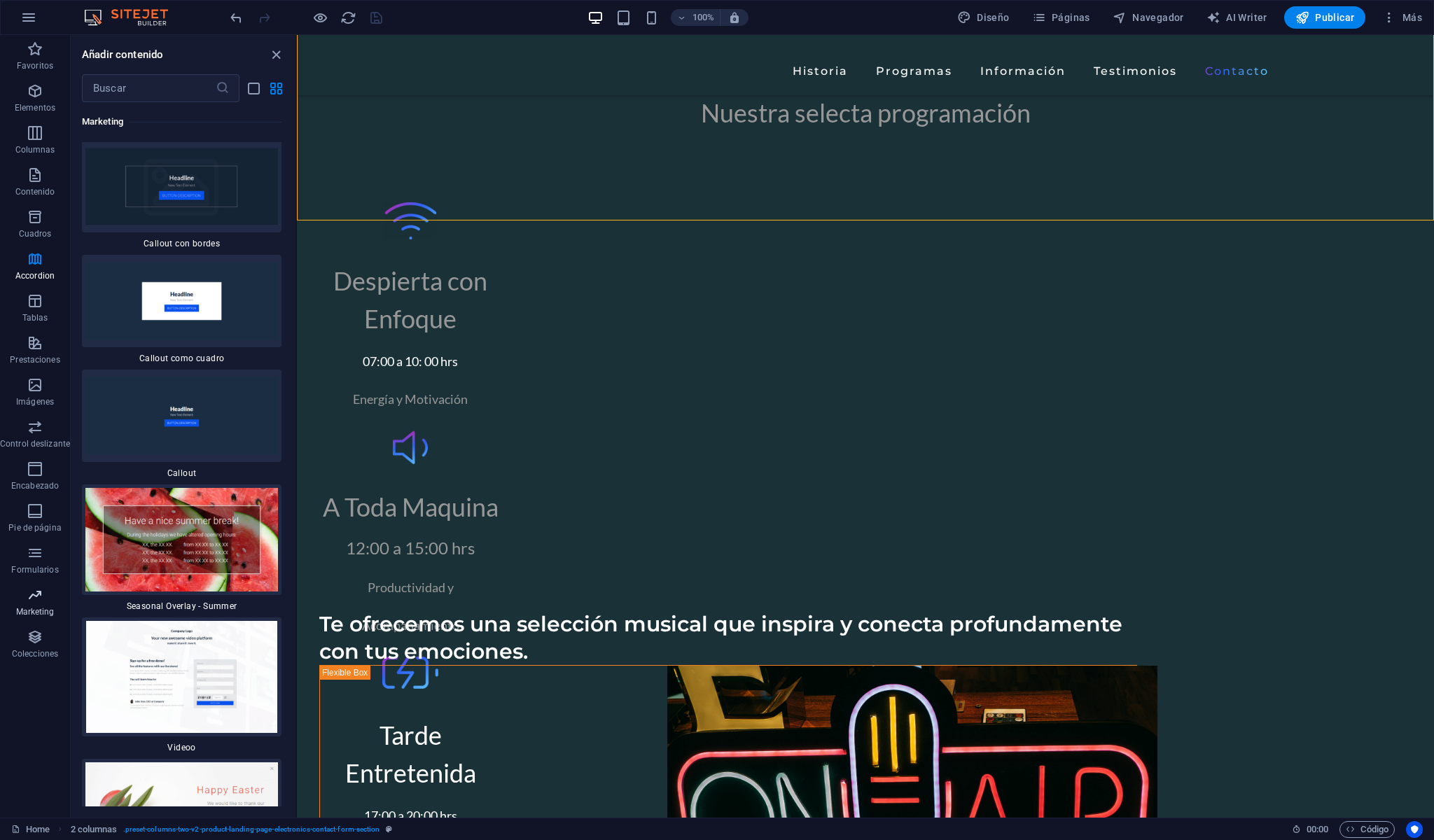
scroll to position [23237, 0]
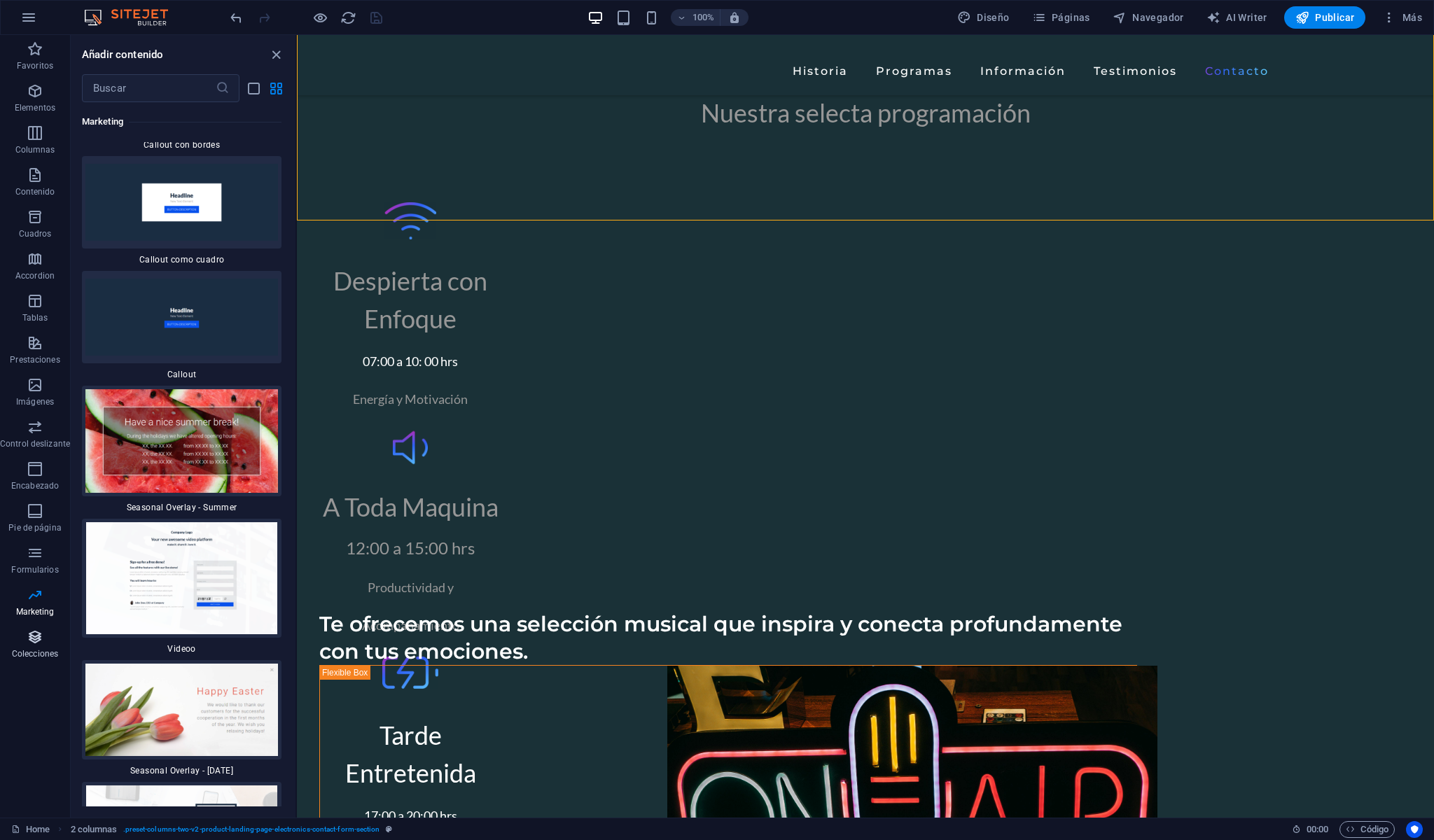
click at [39, 636] on icon "button" at bounding box center [34, 637] width 17 height 17
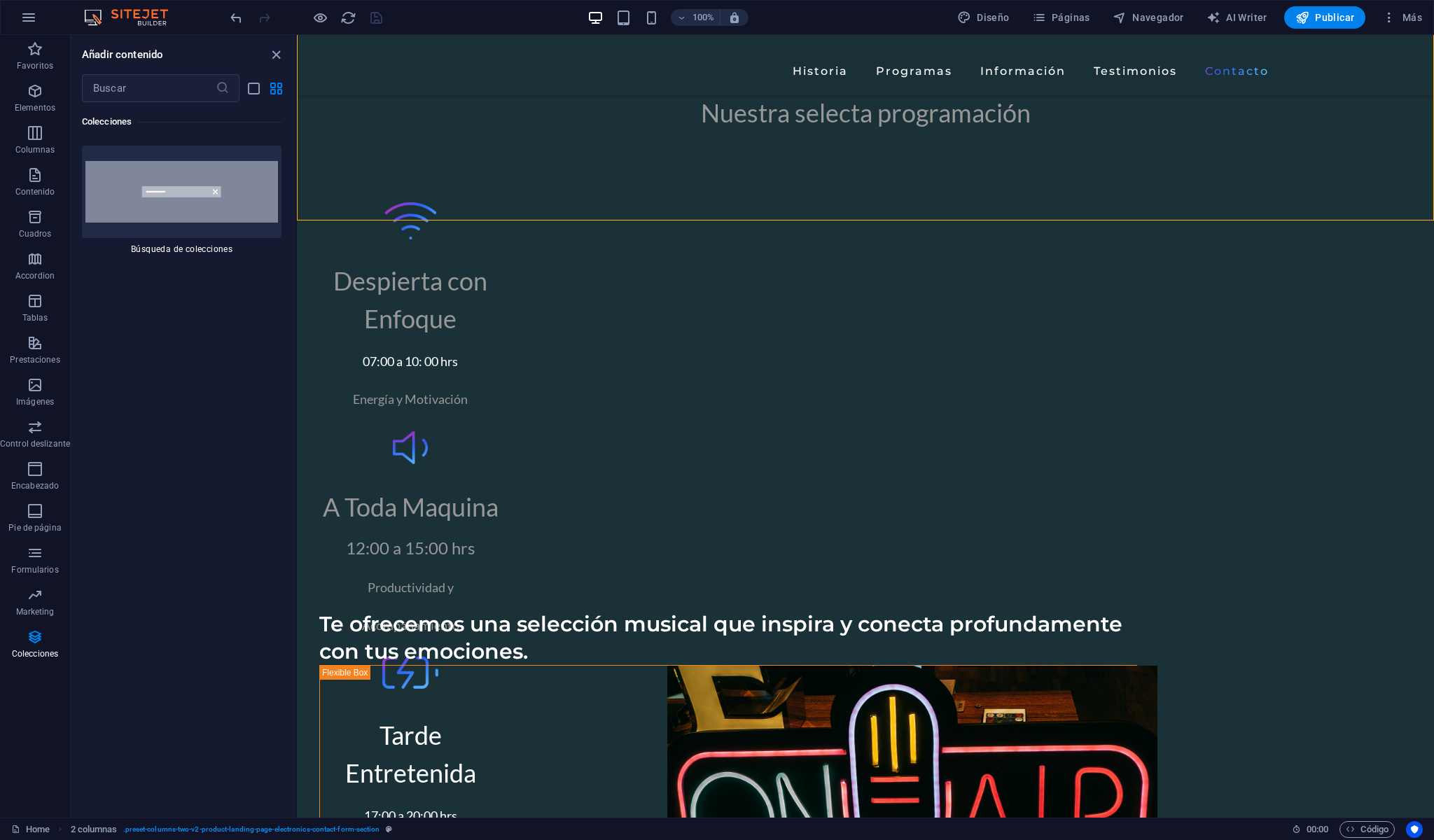
scroll to position [27235, 0]
click at [43, 549] on icon "button" at bounding box center [34, 553] width 17 height 17
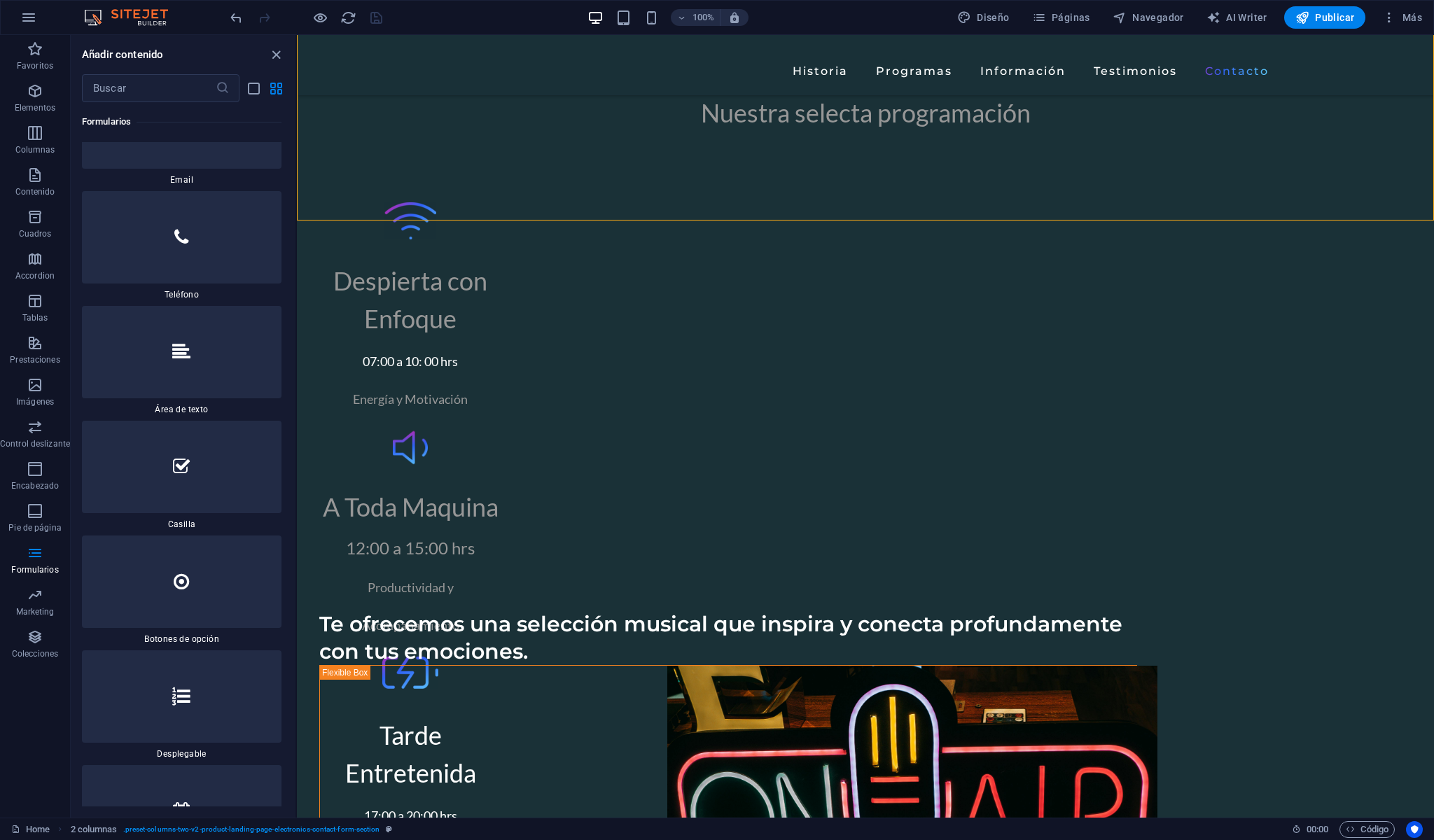
scroll to position [21749, 0]
click at [180, 124] on icon at bounding box center [182, 114] width 16 height 18
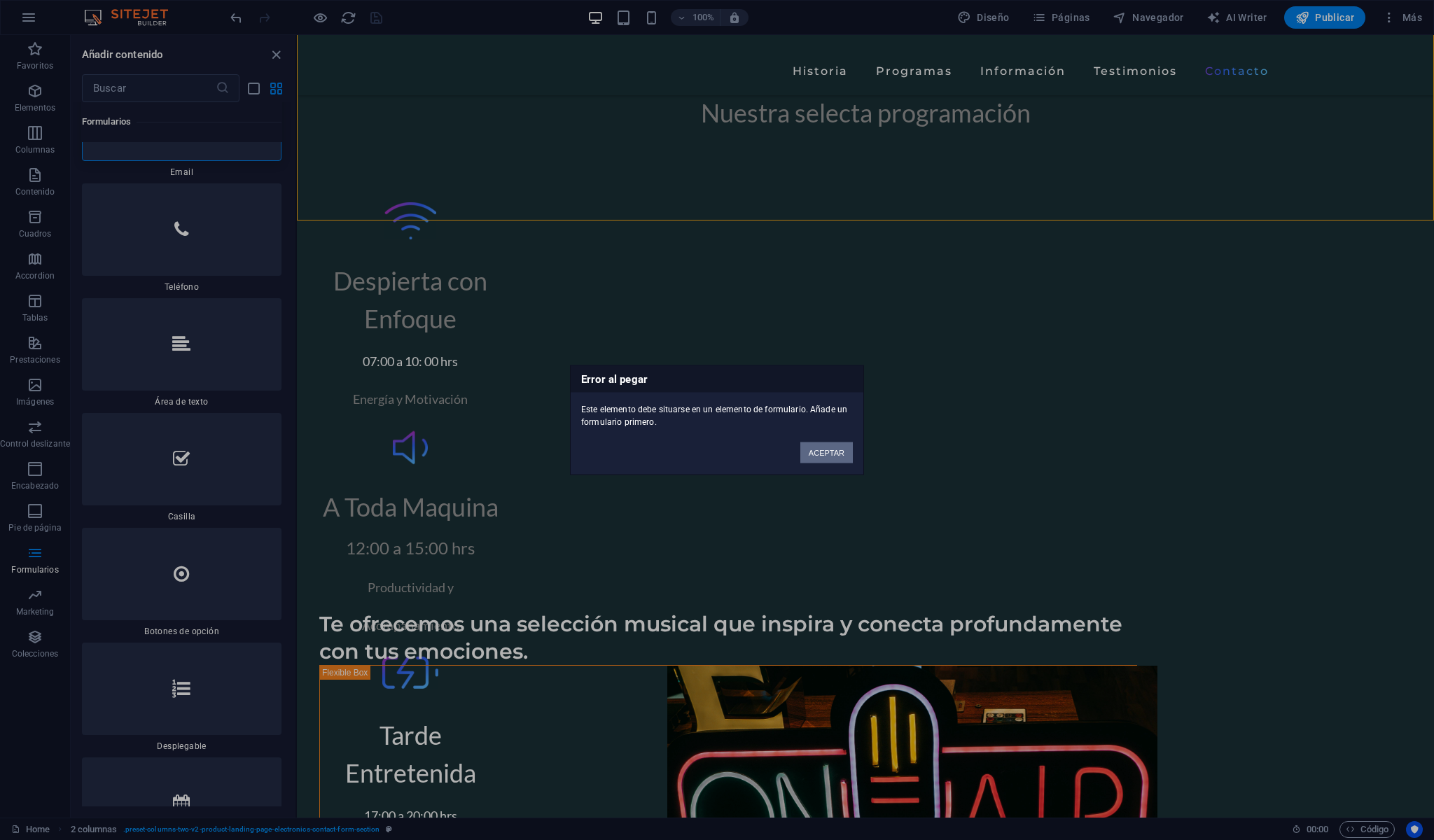
click at [826, 458] on button "ACEPTAR" at bounding box center [827, 453] width 53 height 21
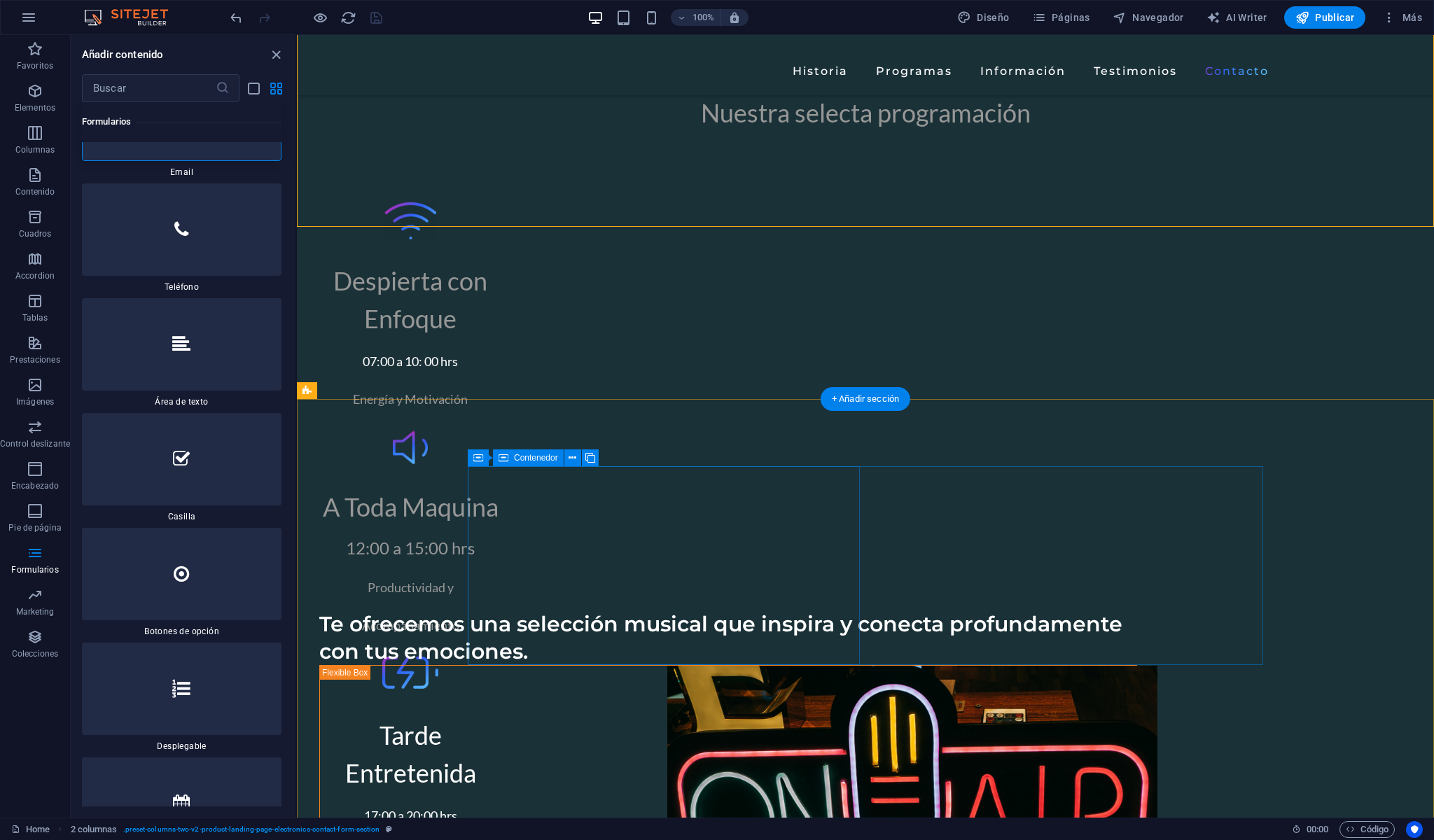
scroll to position [5136, 0]
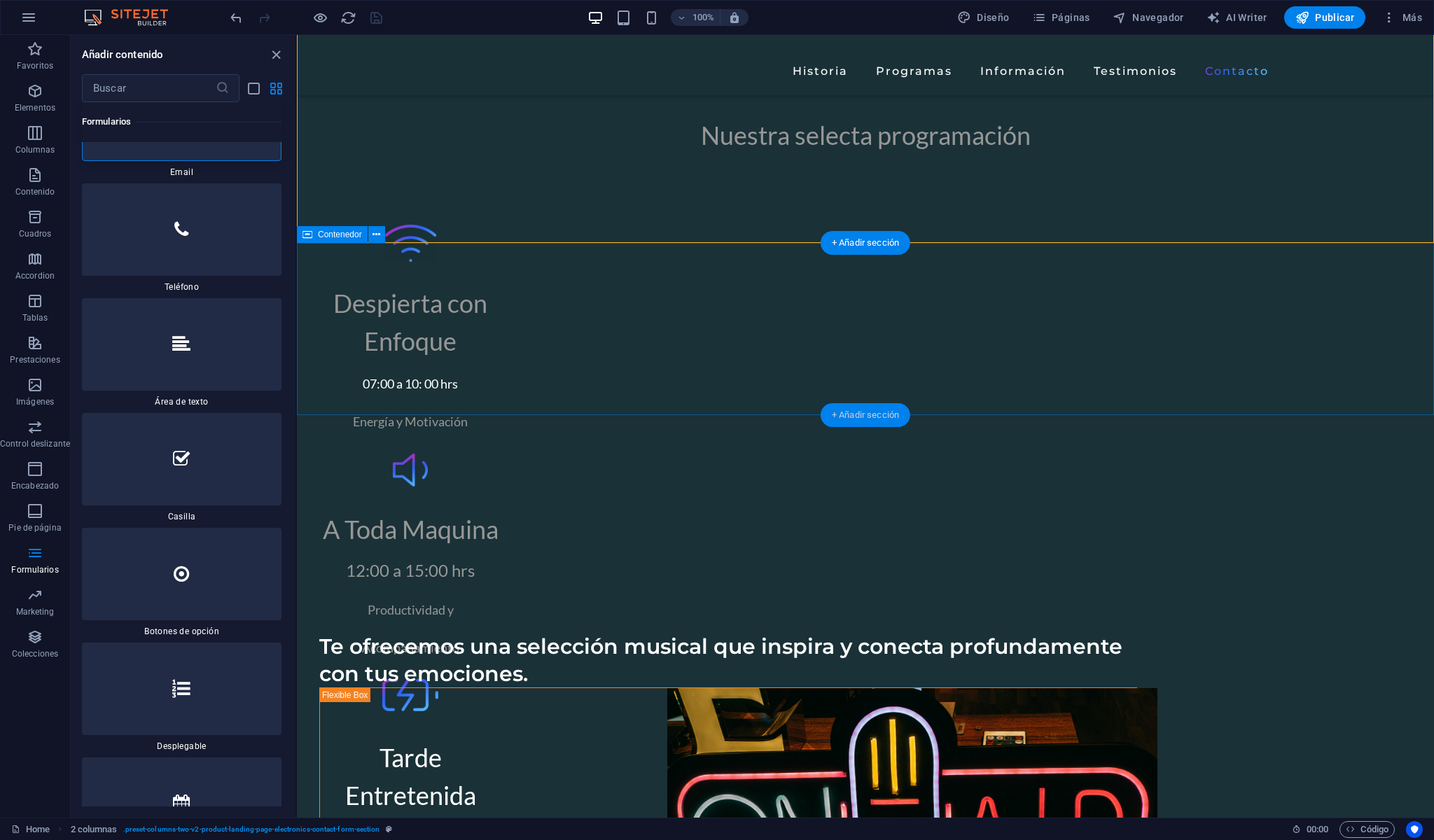
click at [852, 417] on div "+ Añadir sección" at bounding box center [866, 415] width 89 height 24
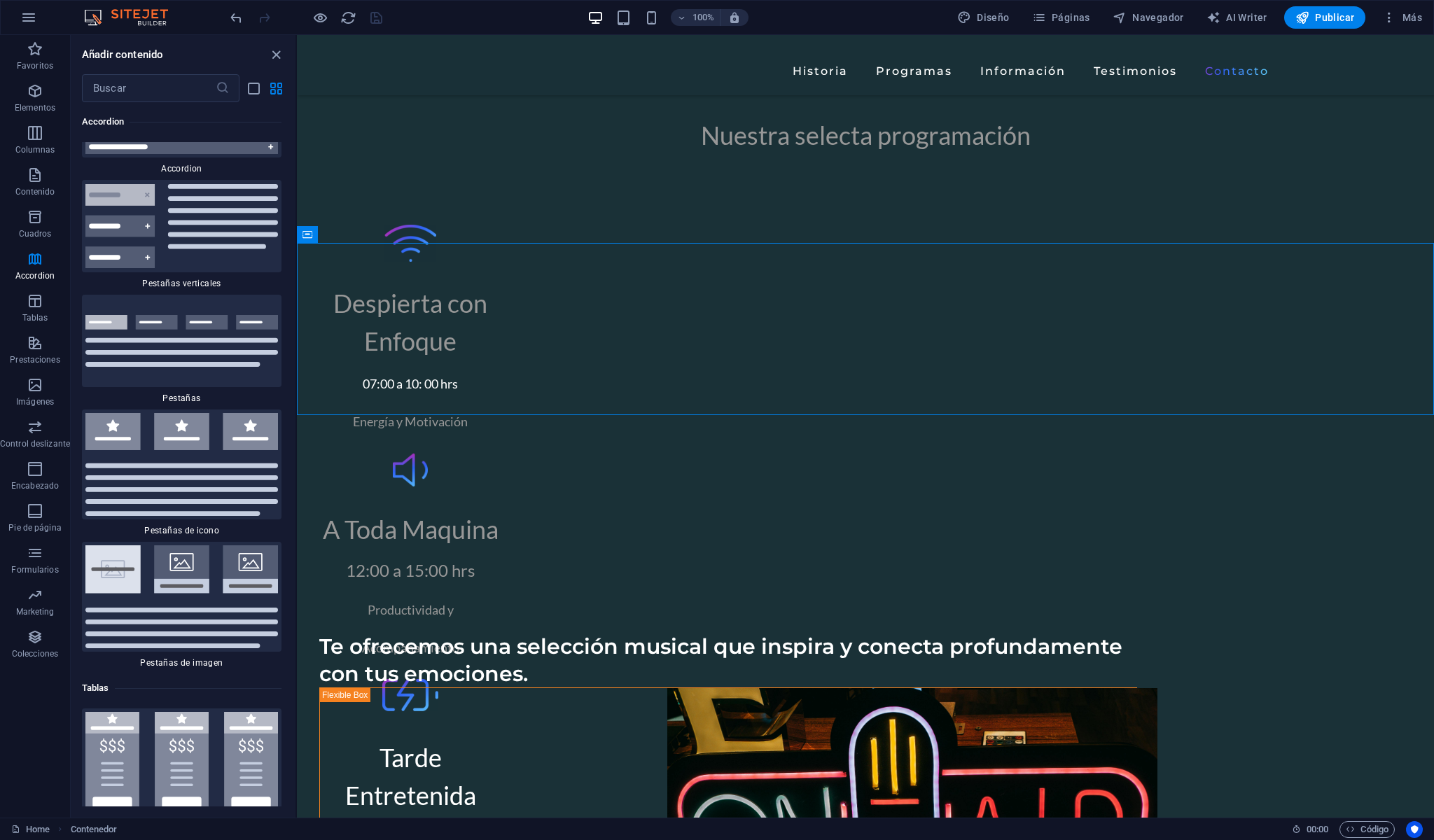
scroll to position [8916, 0]
click at [248, 267] on img at bounding box center [181, 225] width 192 height 84
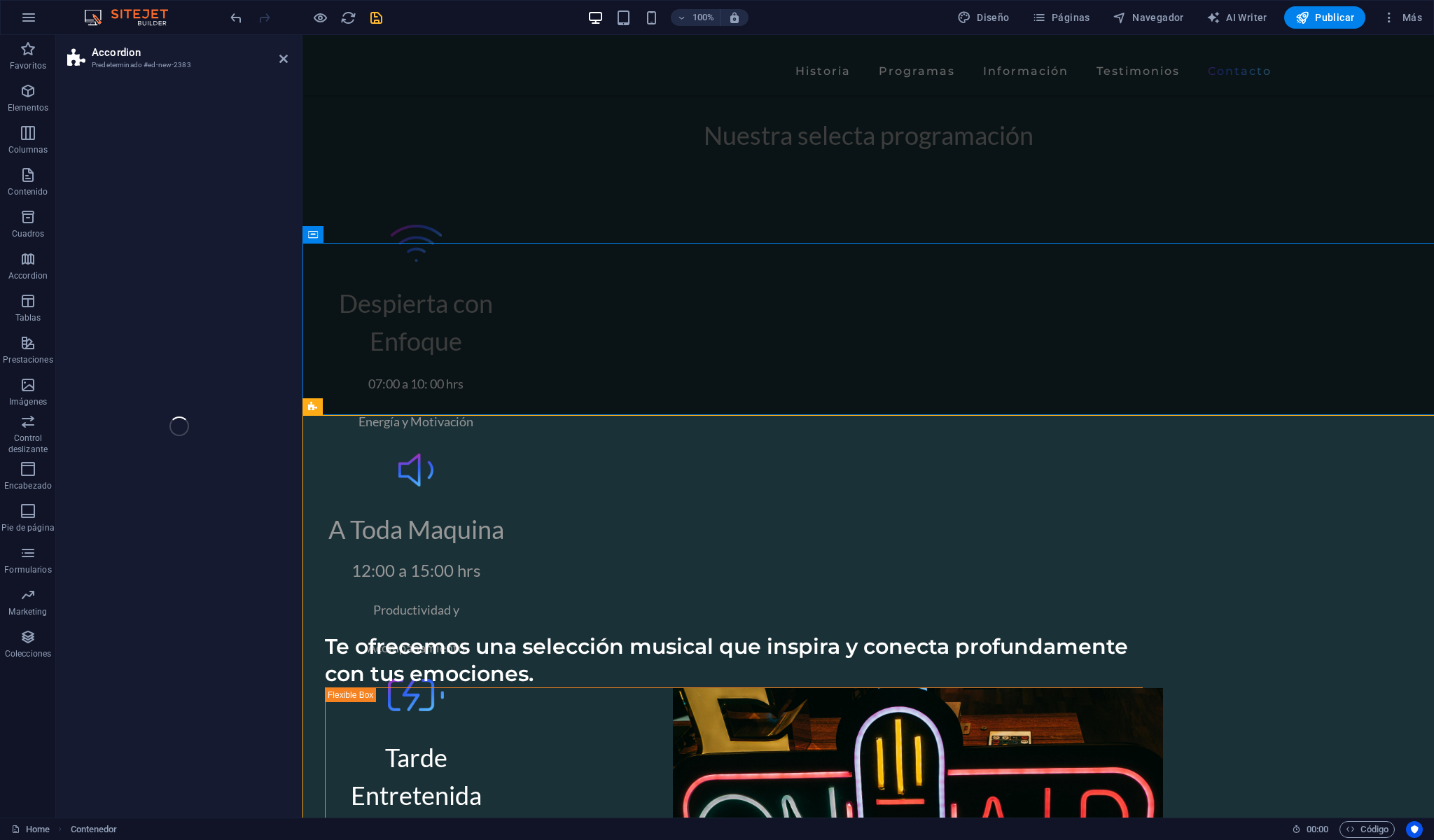
select select "rem"
select select "preset-accordion-v3-list-icon"
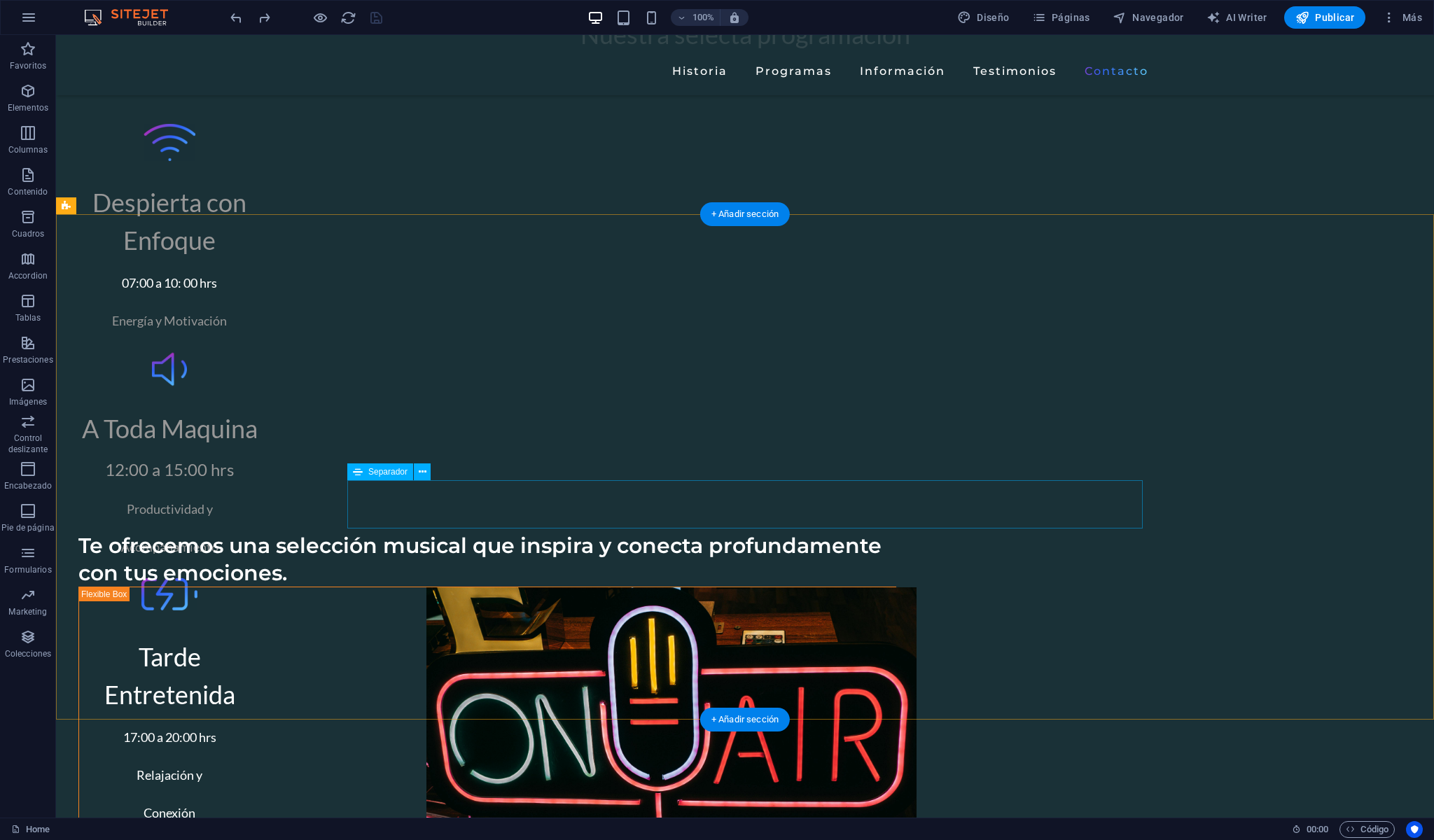
scroll to position [5219, 0]
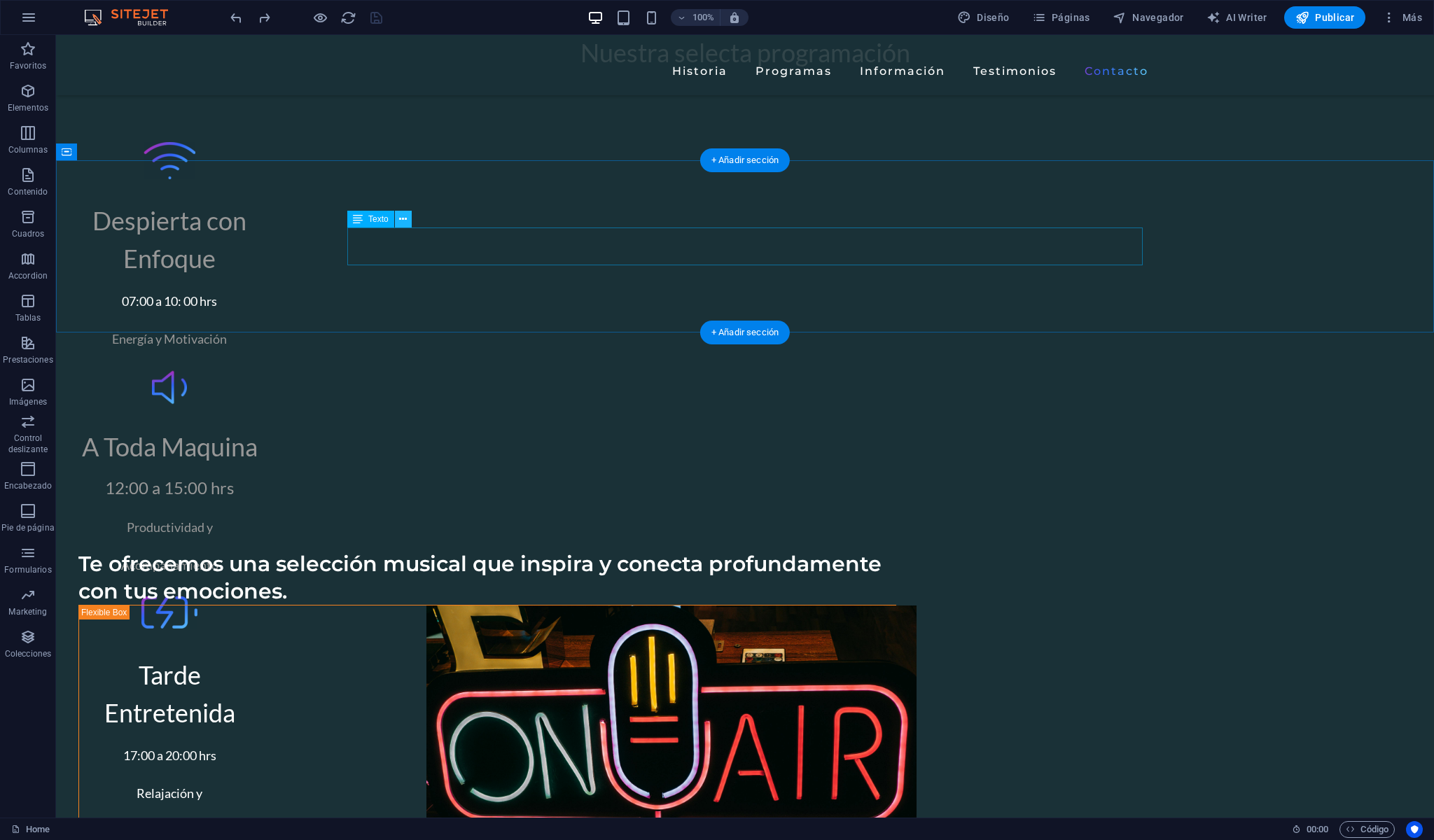
click at [403, 218] on icon at bounding box center [403, 220] width 8 height 14
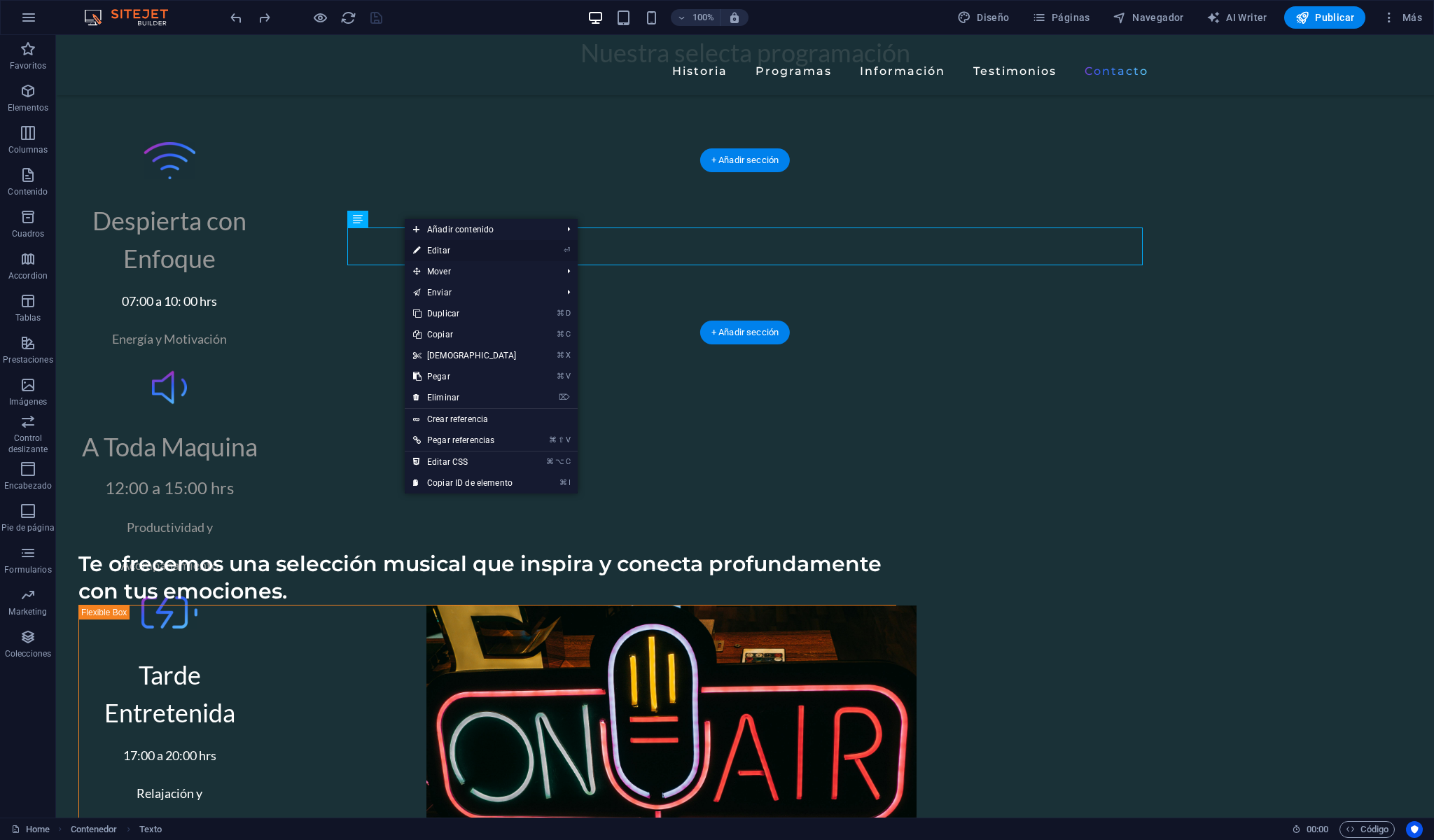
click at [430, 248] on link "⏎ Editar" at bounding box center [465, 251] width 121 height 21
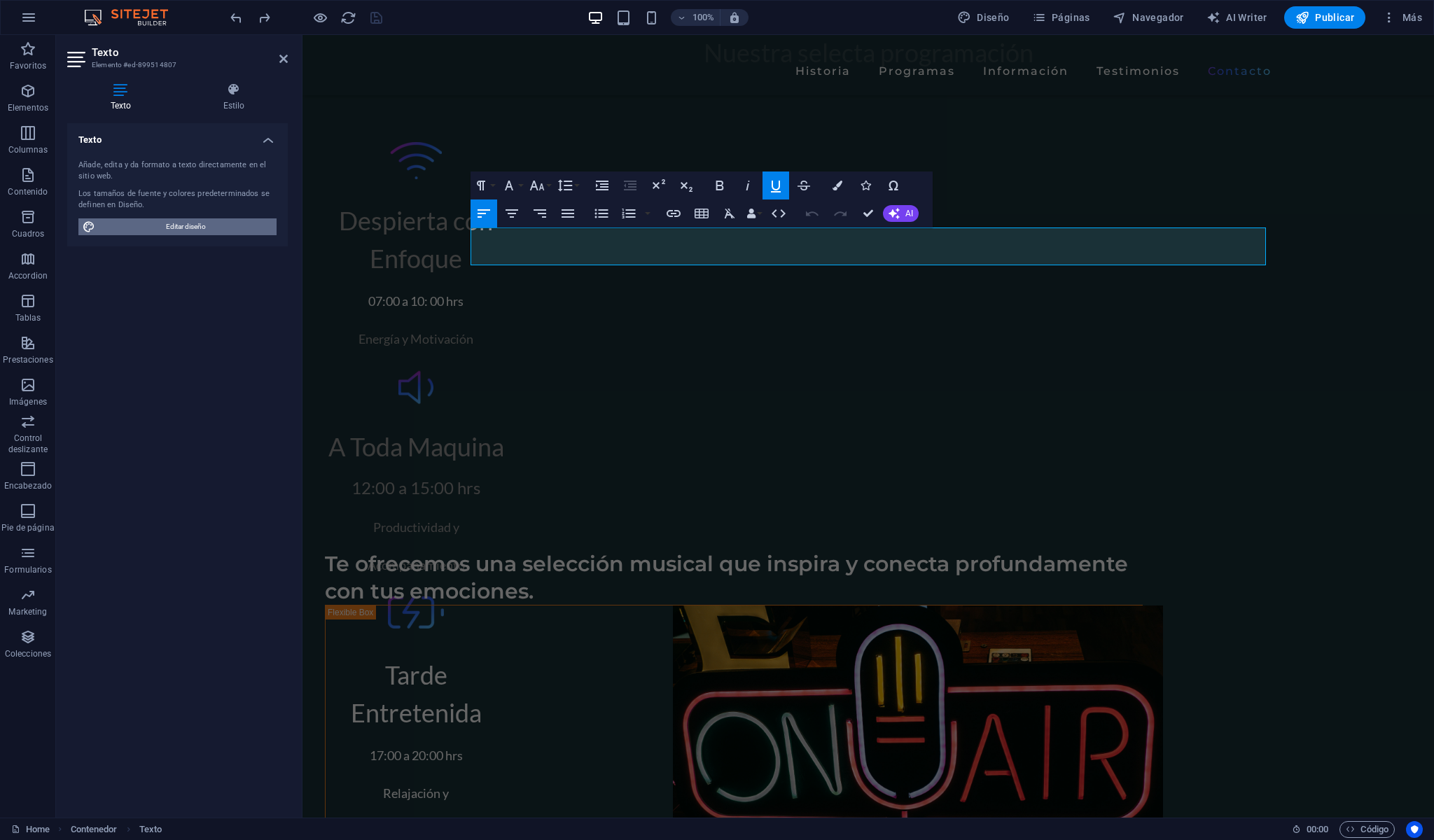
click at [276, 236] on button "Editar diseño" at bounding box center [177, 227] width 198 height 17
select select "ease-in-out"
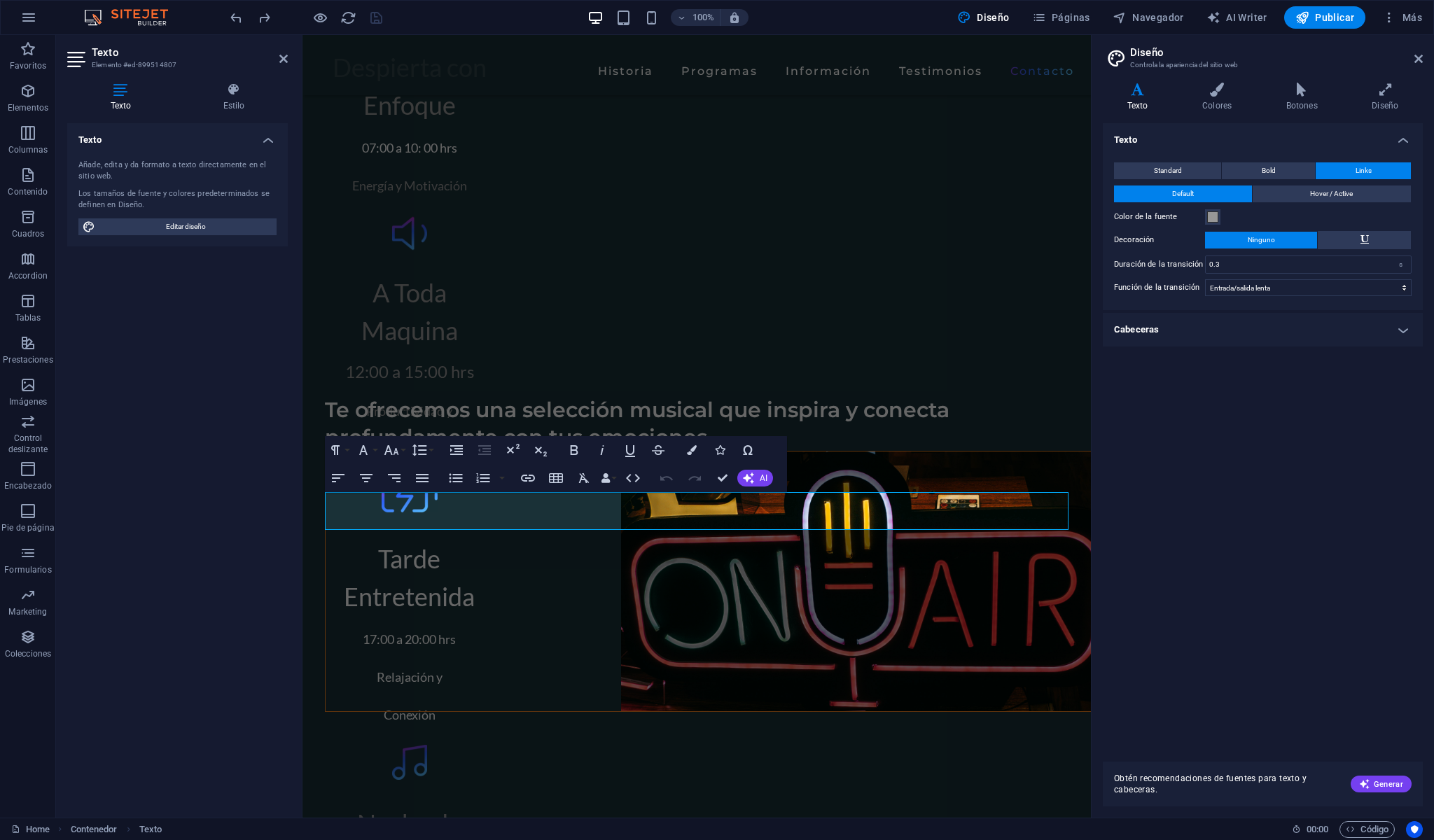
click at [1356, 171] on span "Links" at bounding box center [1364, 170] width 16 height 17
click at [1353, 198] on span "Hover / Active" at bounding box center [1332, 193] width 43 height 17
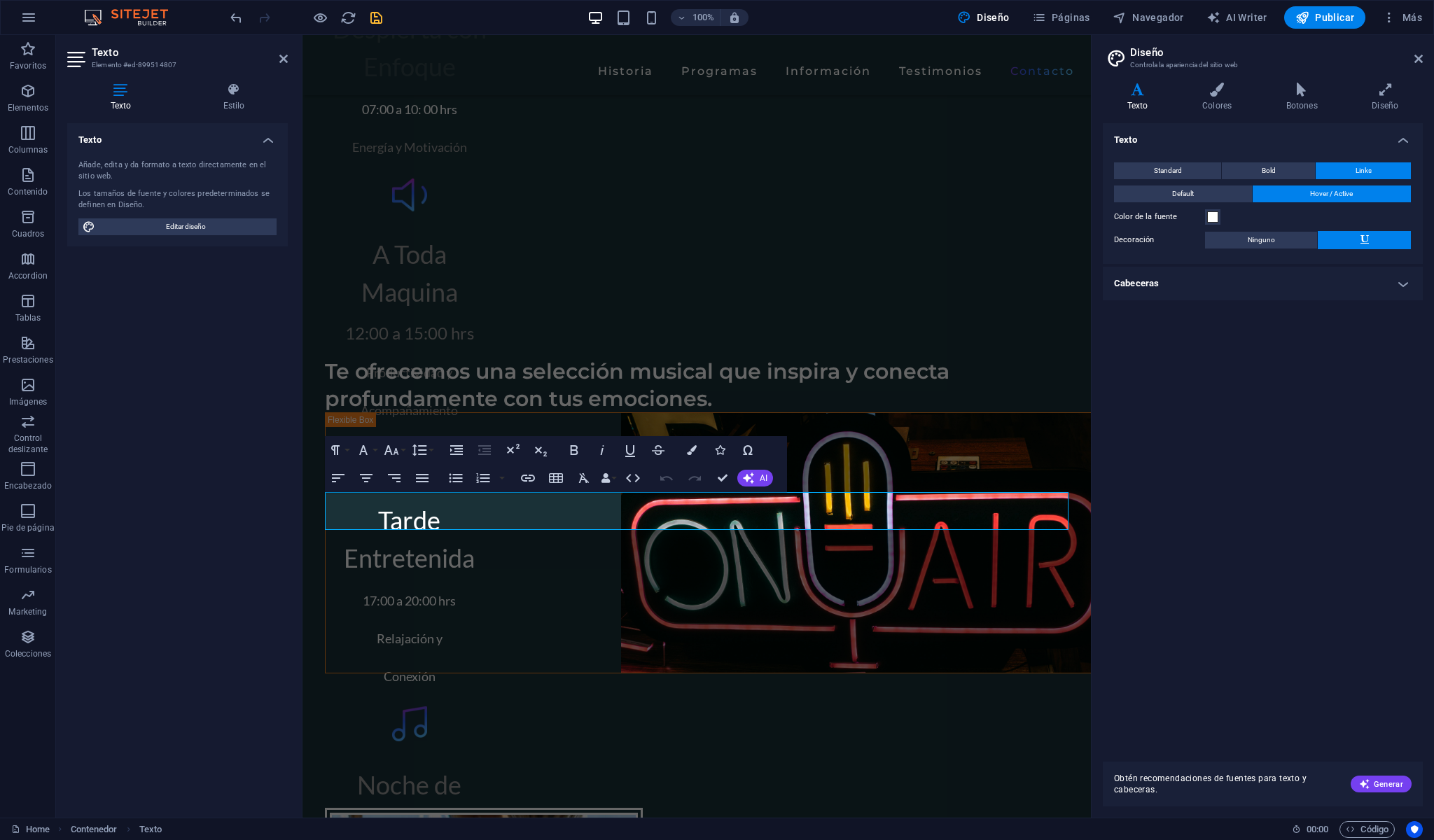
click at [1353, 176] on button "Links" at bounding box center [1363, 170] width 95 height 17
click at [1213, 200] on button "Default" at bounding box center [1182, 193] width 138 height 17
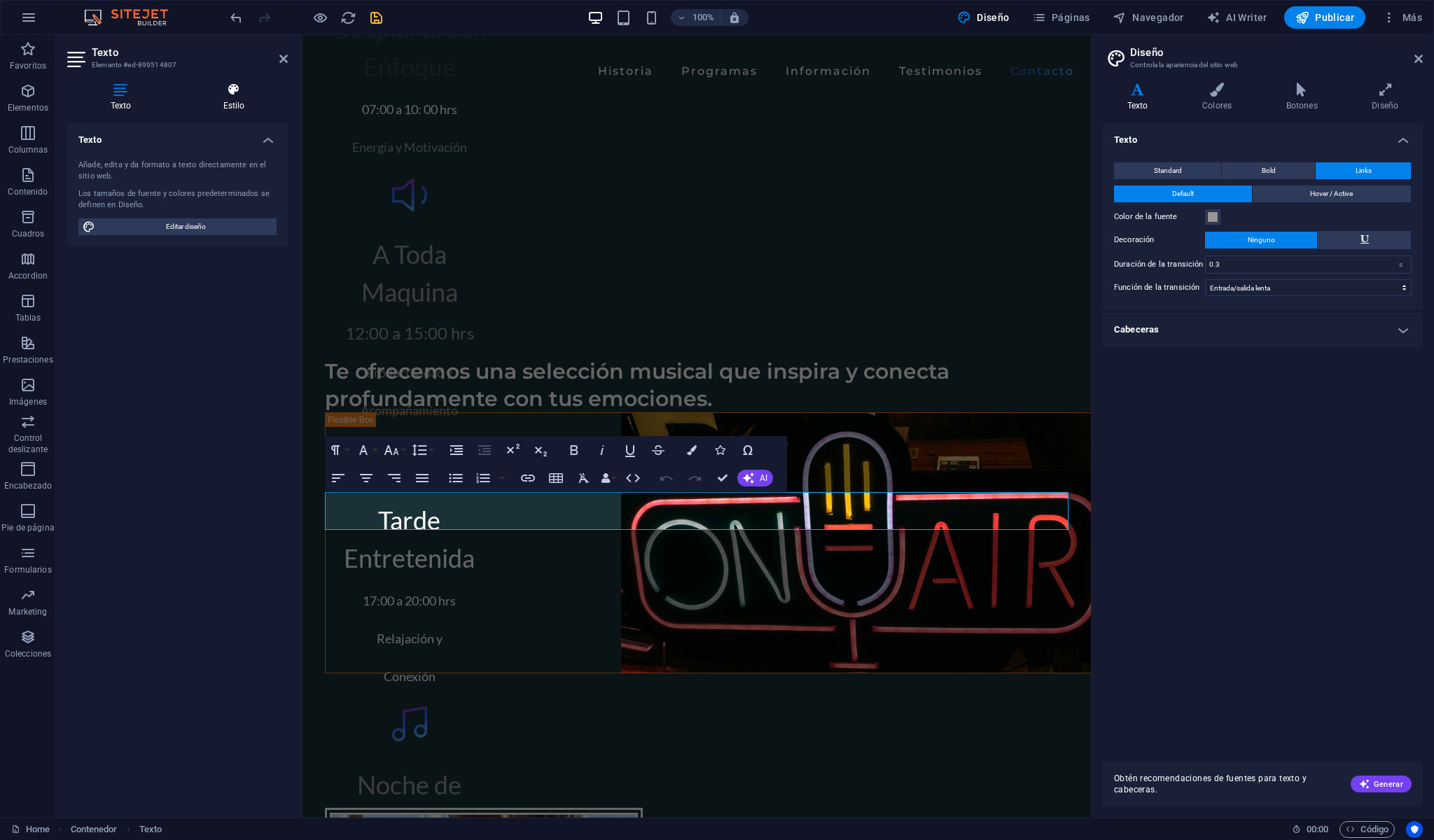
click at [240, 101] on h4 "Estilo" at bounding box center [233, 97] width 108 height 30
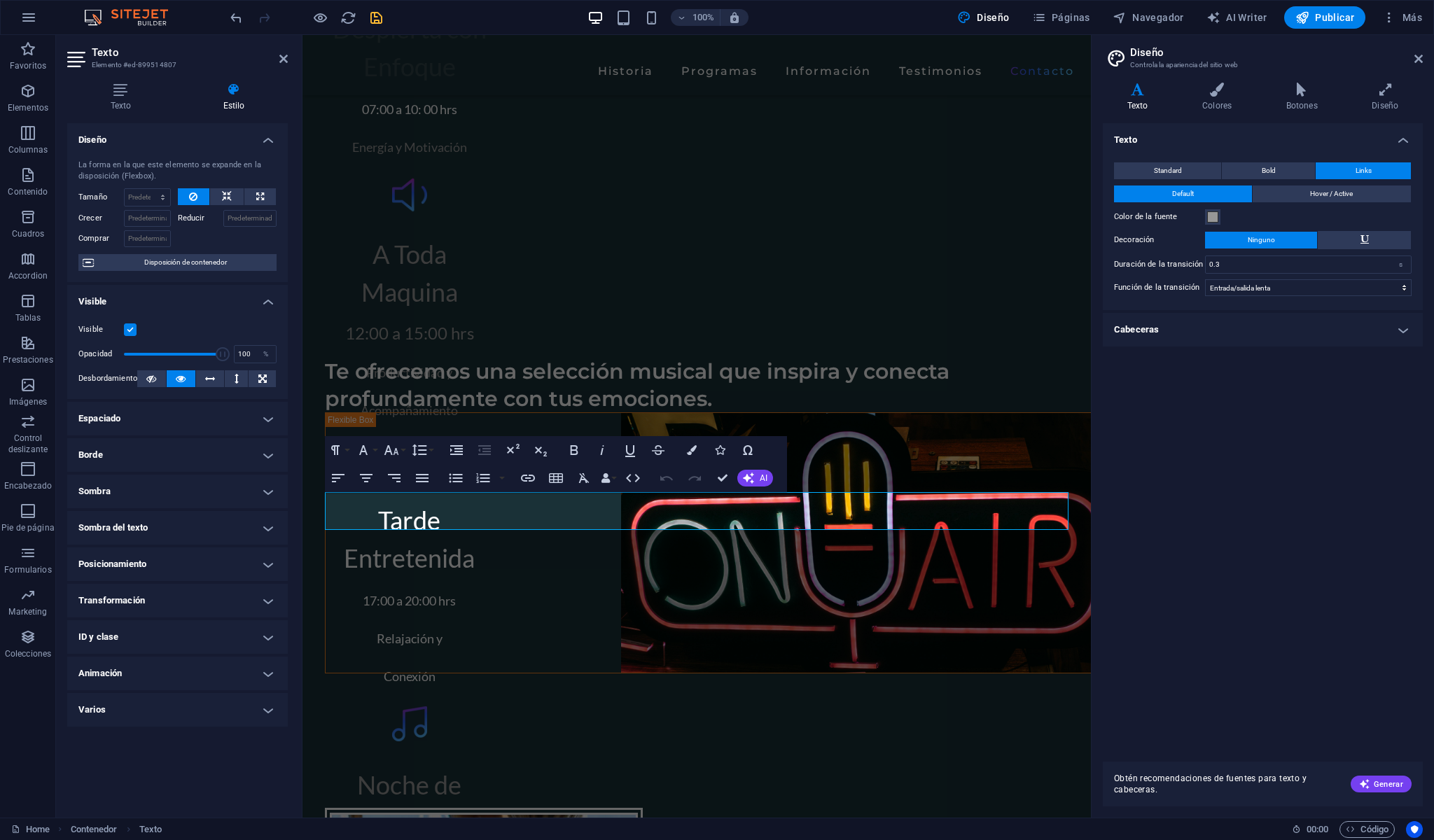
click at [105, 654] on h4 "ID y clase" at bounding box center [177, 637] width 220 height 34
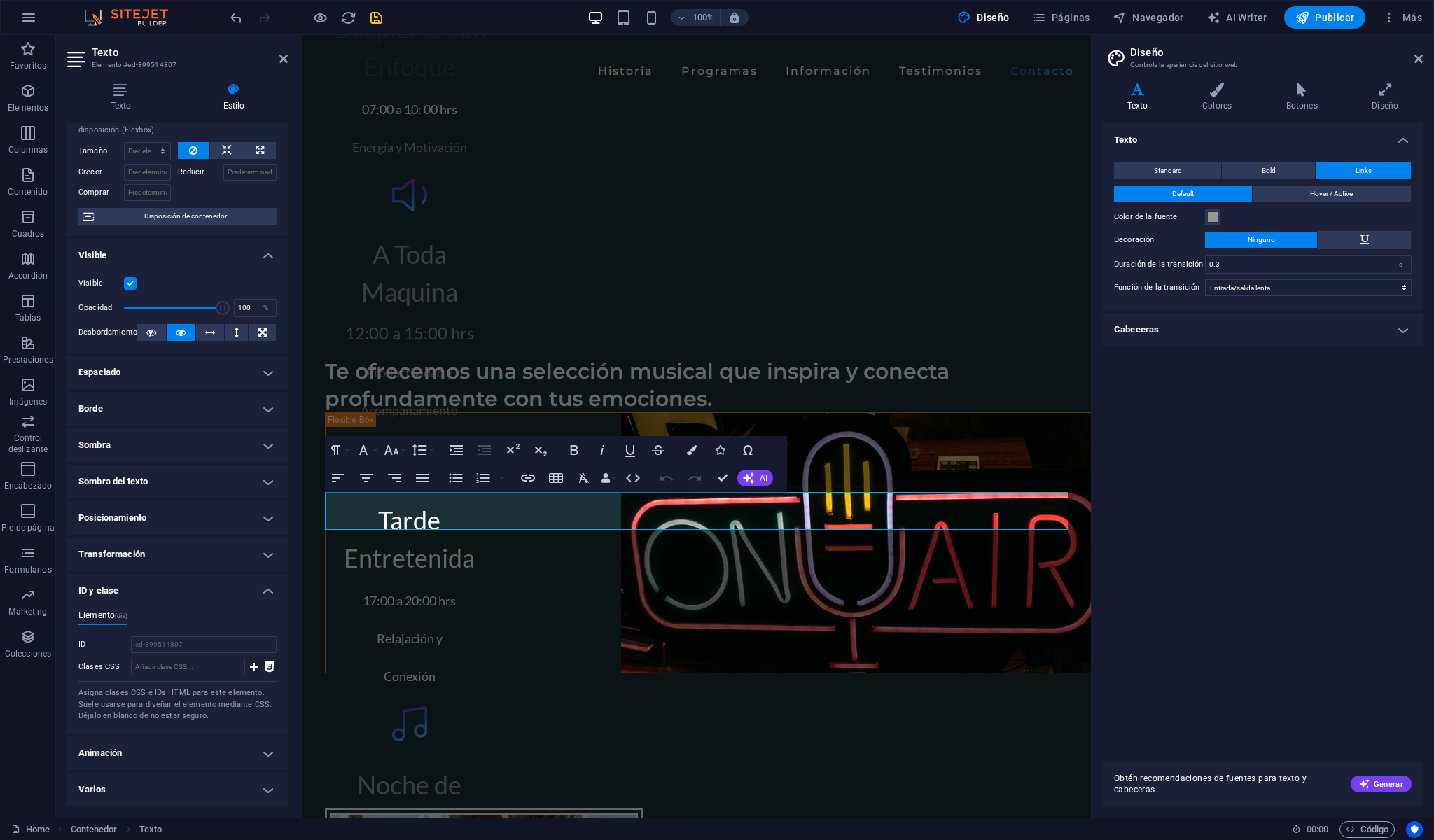
scroll to position [77, 0]
click at [100, 580] on h4 "ID y clase" at bounding box center [177, 587] width 220 height 26
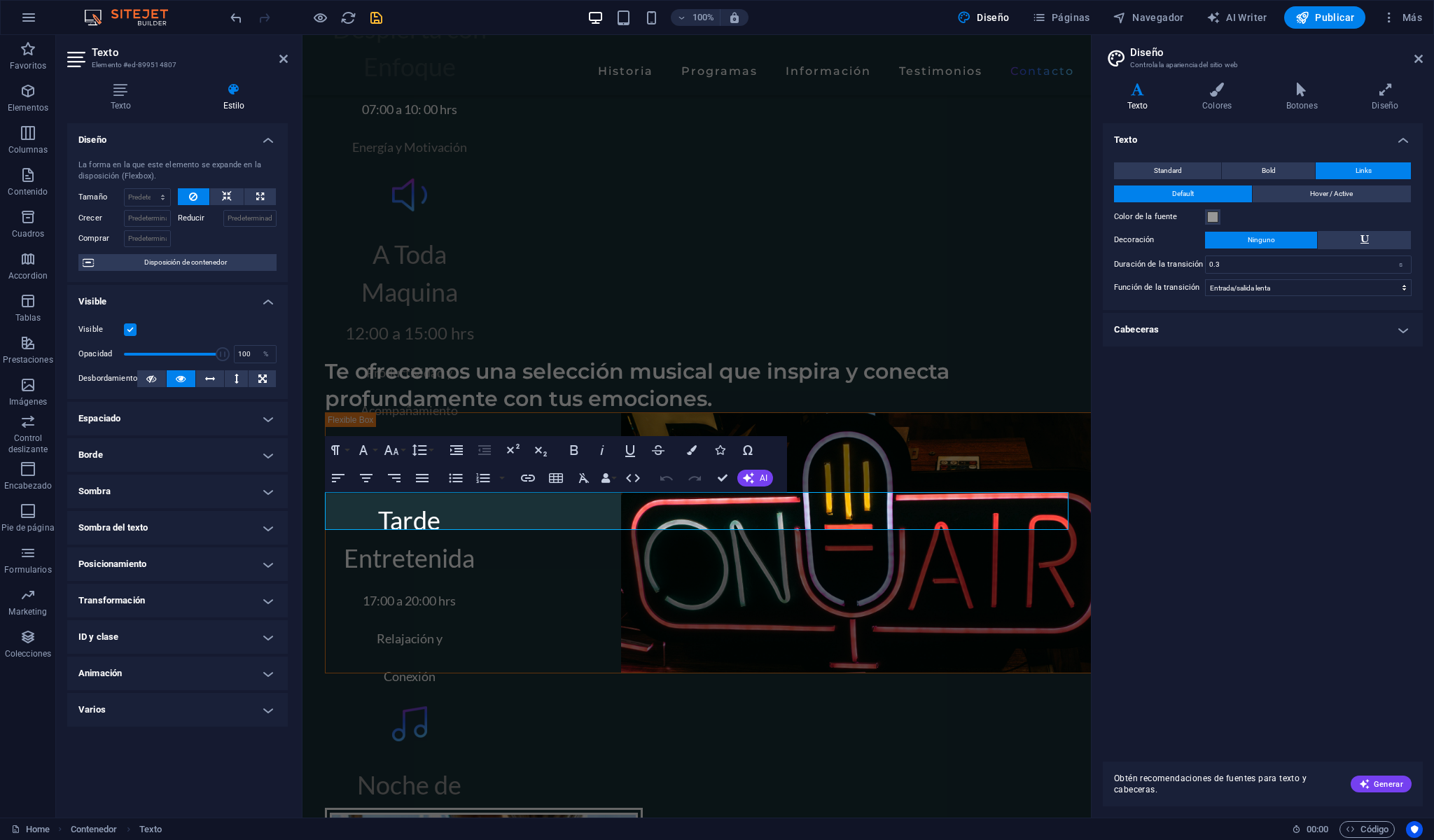
scroll to position [0, 0]
click at [113, 691] on h4 "Animación" at bounding box center [177, 674] width 220 height 34
click at [113, 682] on h4 "Animación" at bounding box center [177, 670] width 220 height 26
click at [126, 100] on h4 "Texto" at bounding box center [123, 97] width 113 height 30
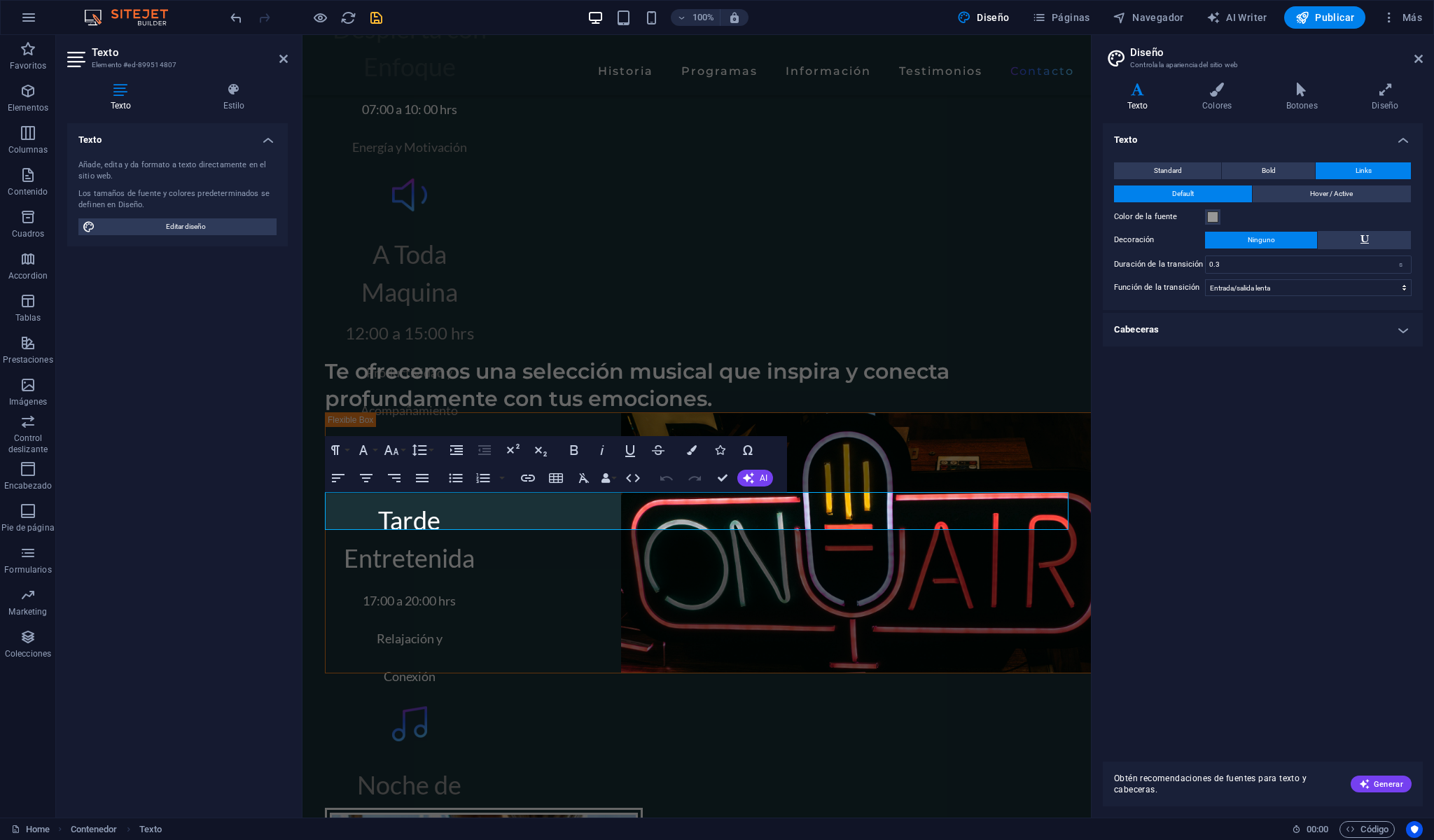
click at [174, 303] on div "Texto Añade, edita y da formato a texto directamente en el sitio web. Los tamañ…" at bounding box center [177, 465] width 220 height 683
click at [256, 413] on div "Texto Añade, edita y da formato a texto directamente en el sitio web. Los tamañ…" at bounding box center [177, 465] width 220 height 683
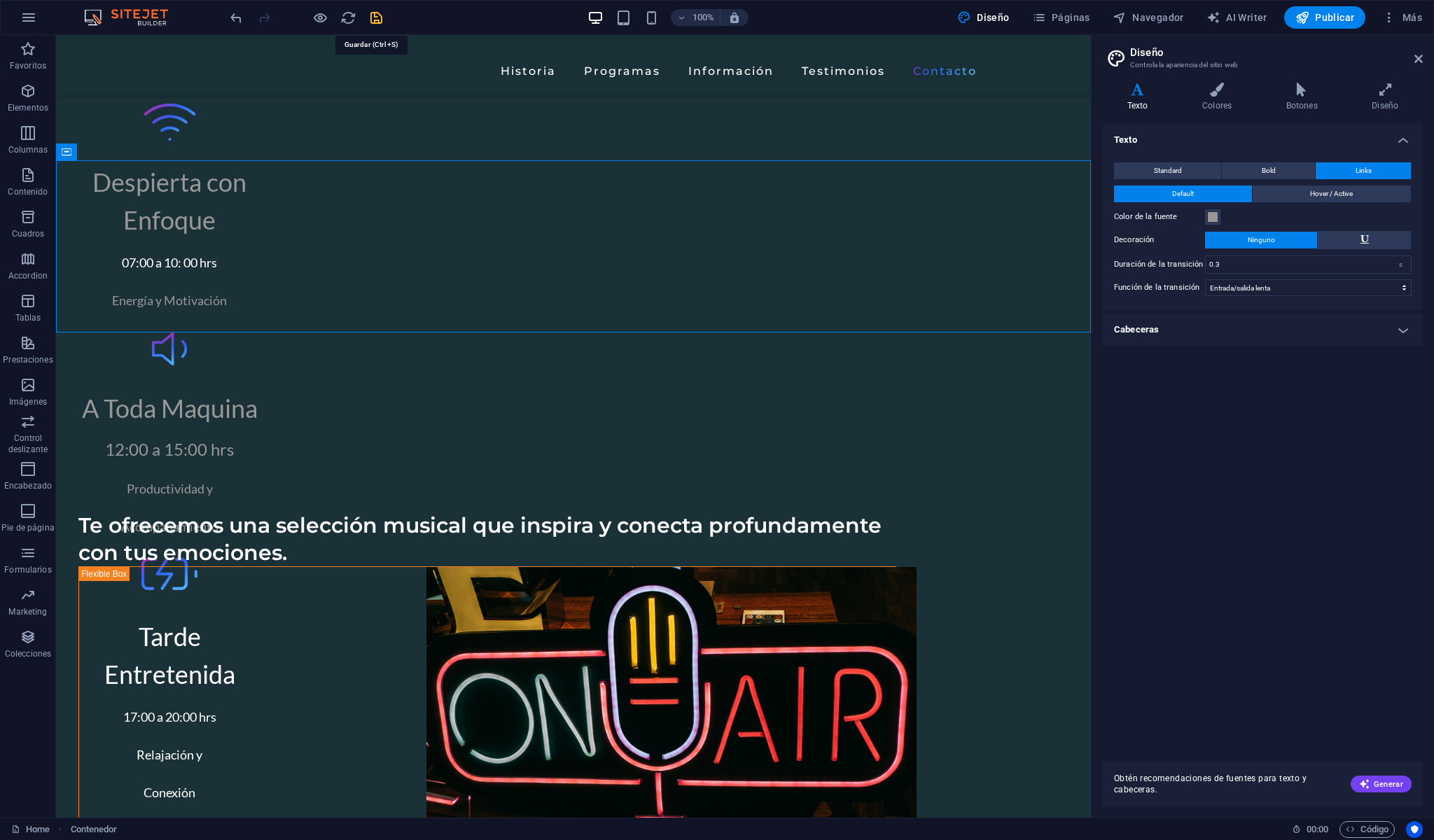
click at [378, 18] on icon "save" at bounding box center [376, 18] width 16 height 16
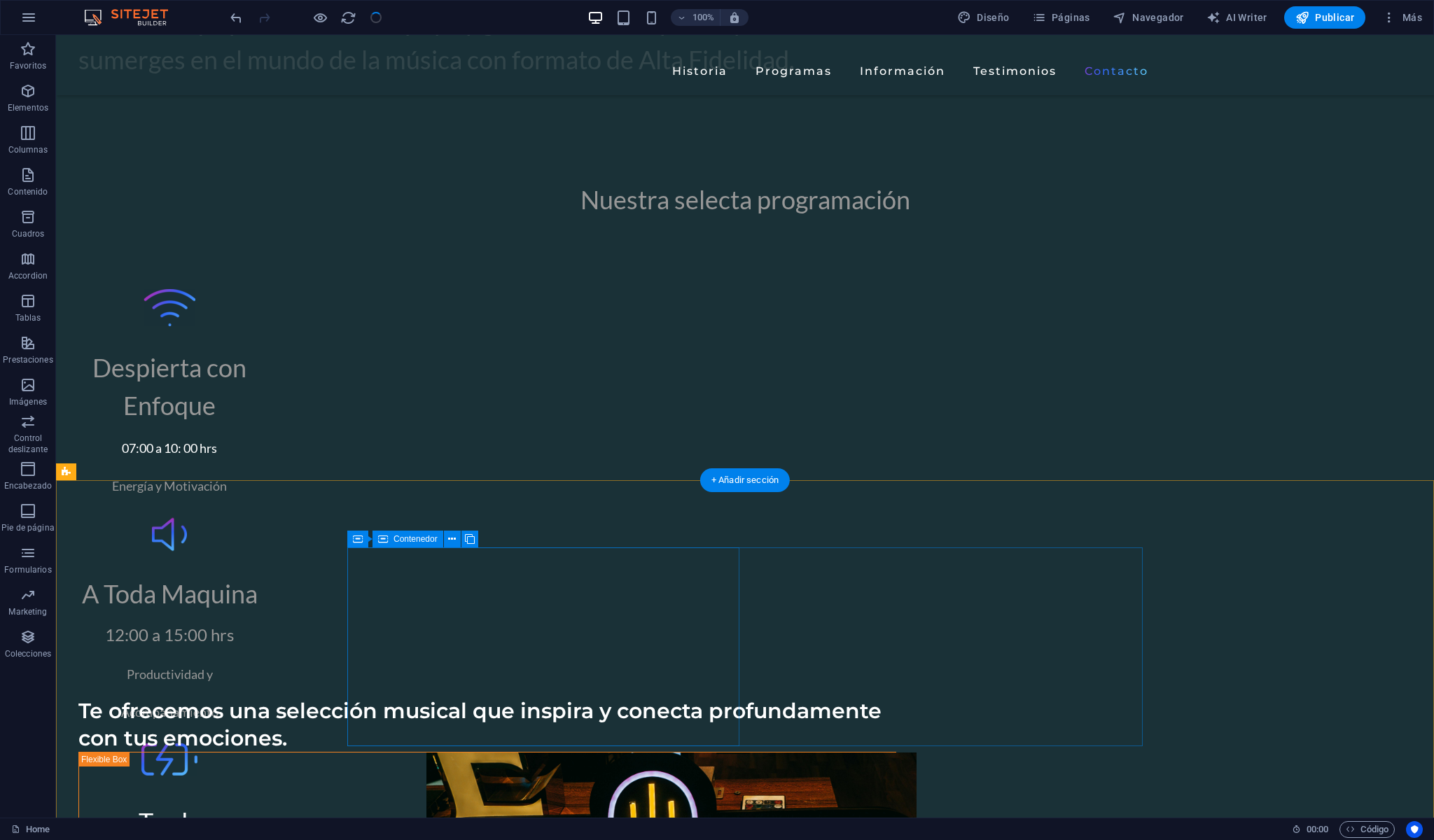
scroll to position [5071, 0]
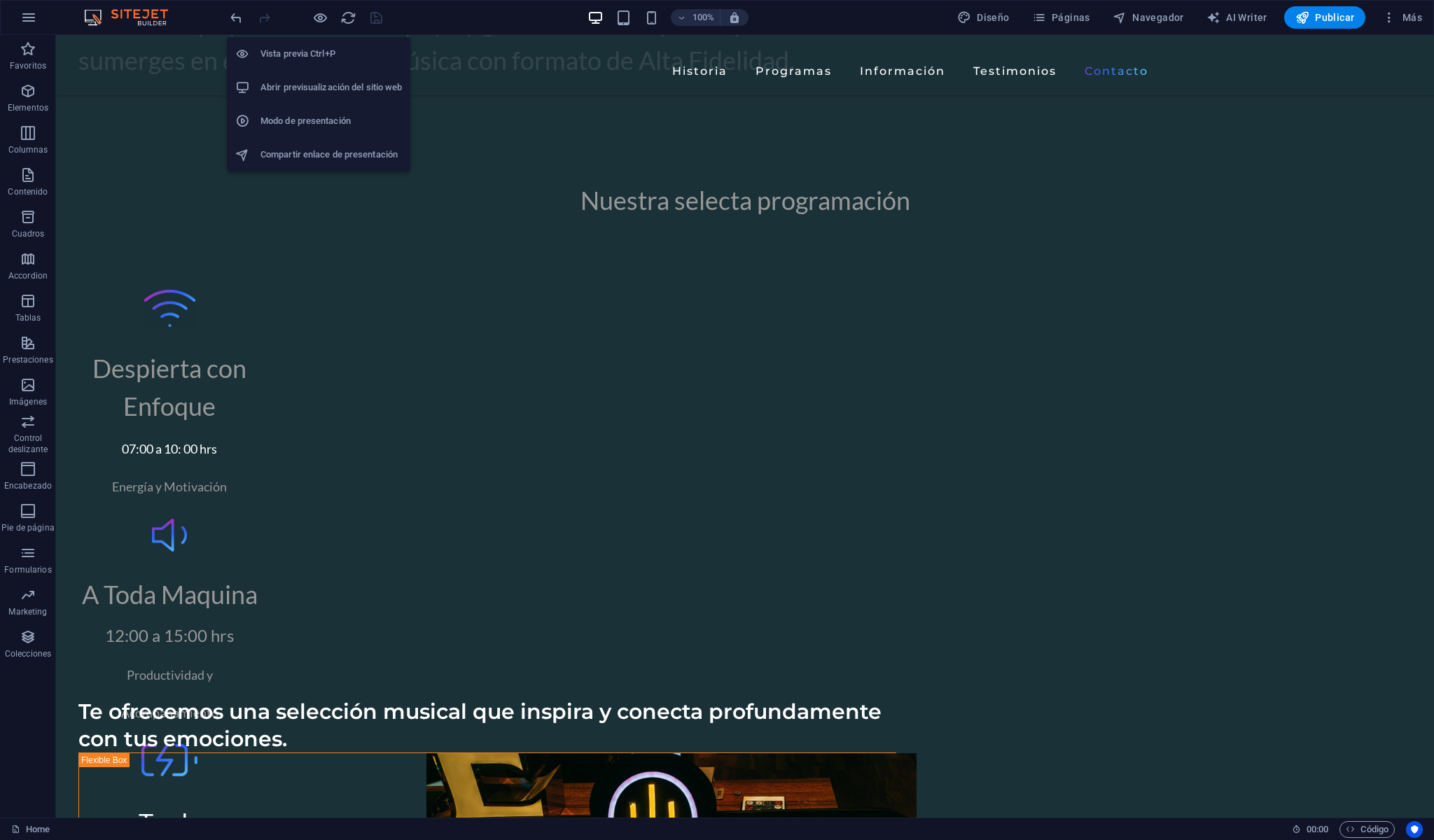
click at [355, 92] on h6 "Abrir previsualización del sitio web" at bounding box center [331, 87] width 141 height 17
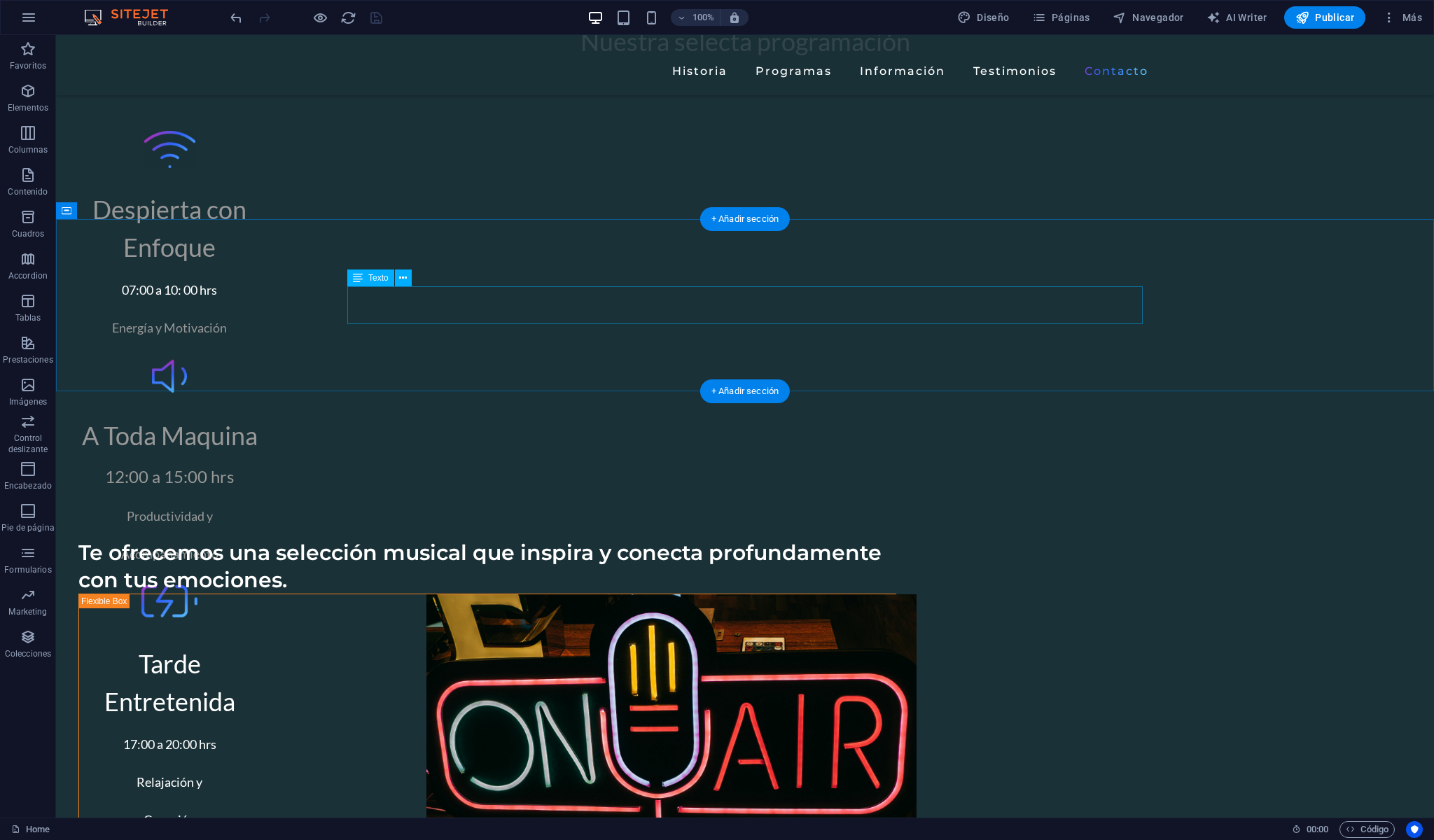
scroll to position [5250, 0]
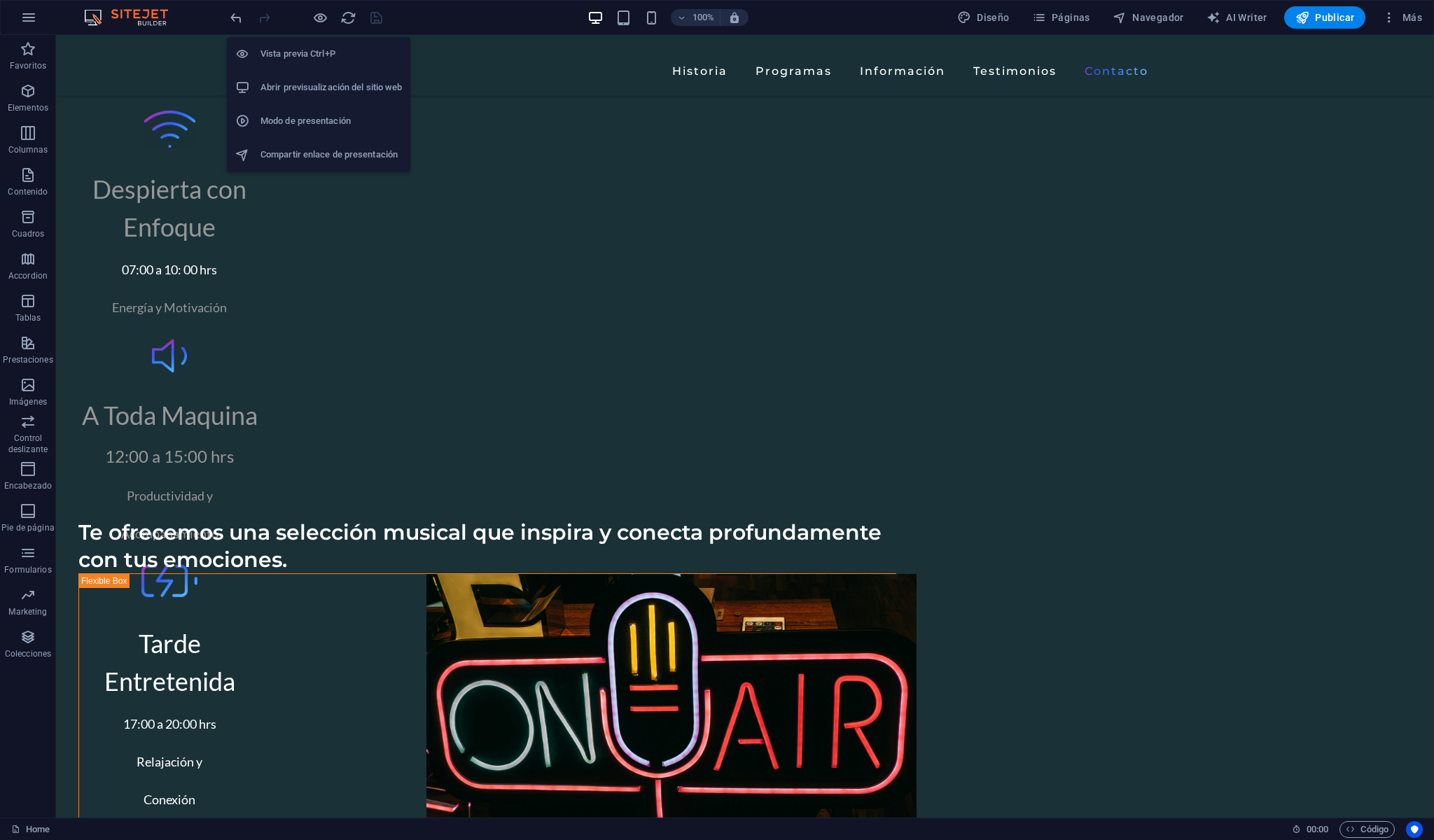
click at [352, 122] on h6 "Modo de presentación" at bounding box center [331, 121] width 141 height 17
click at [375, 87] on h6 "Abrir previsualización del sitio web" at bounding box center [331, 87] width 141 height 17
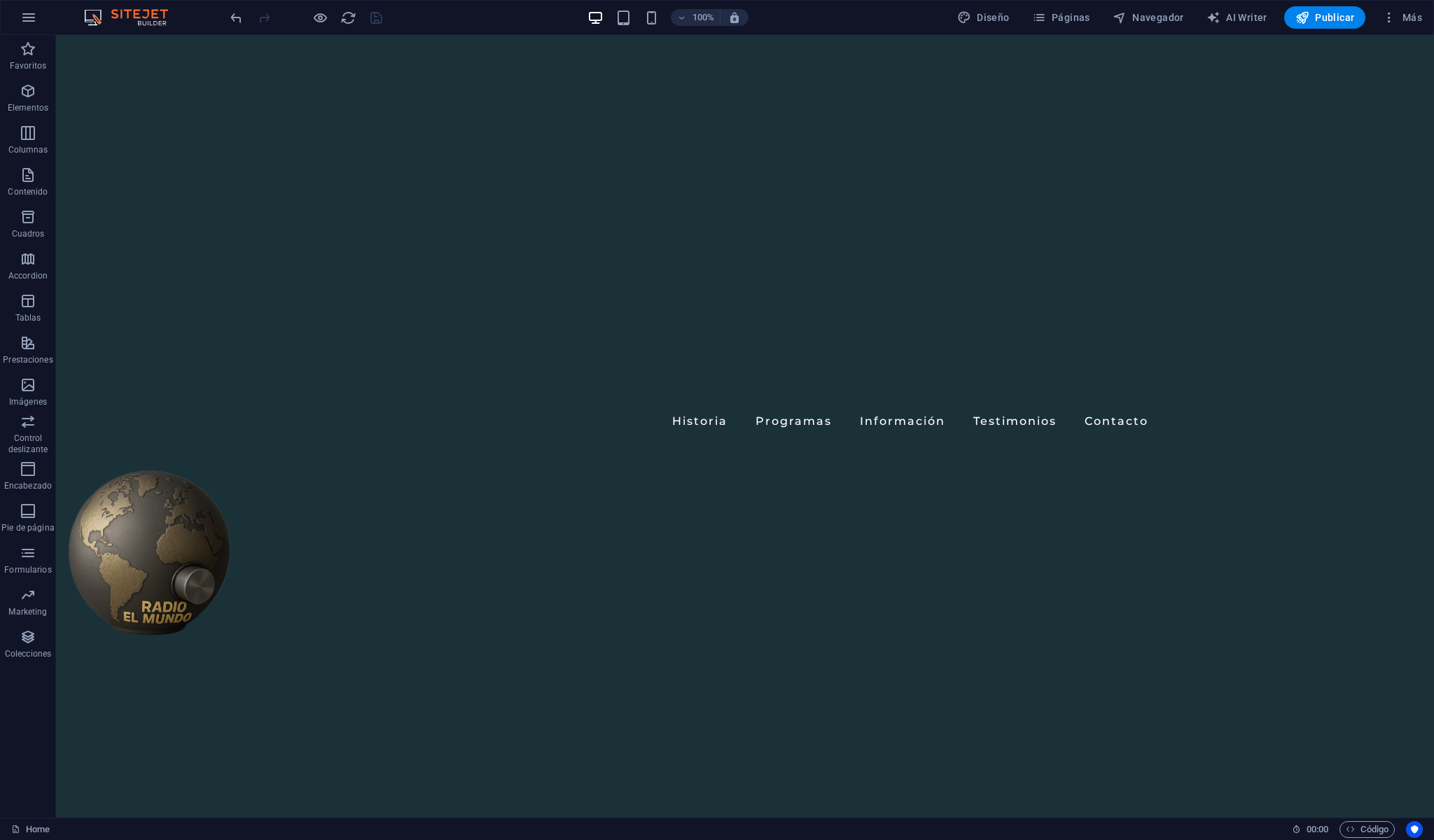
scroll to position [0, 0]
click at [747, 449] on div "+ Añadir sección" at bounding box center [745, 446] width 89 height 24
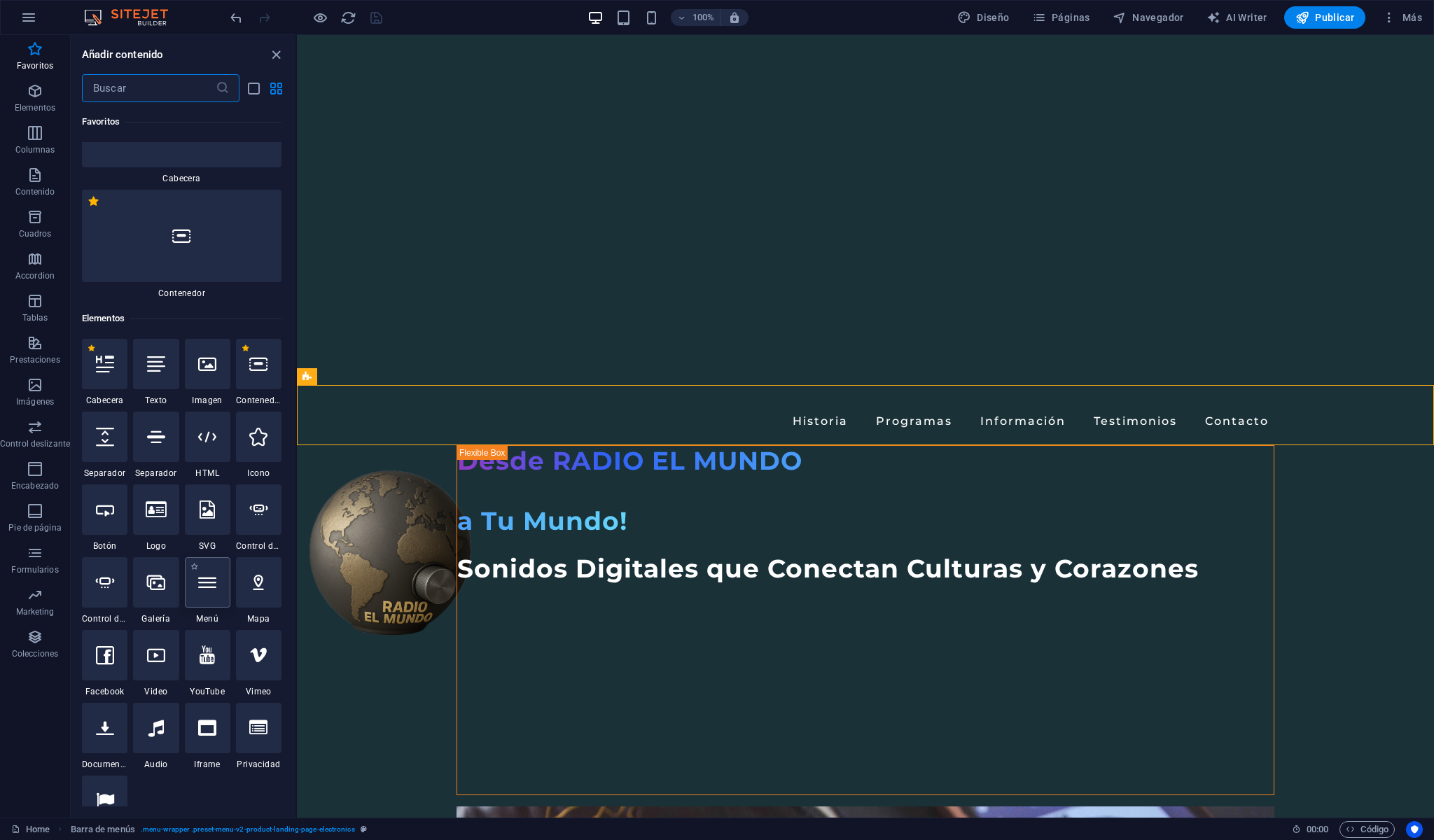
scroll to position [65, 0]
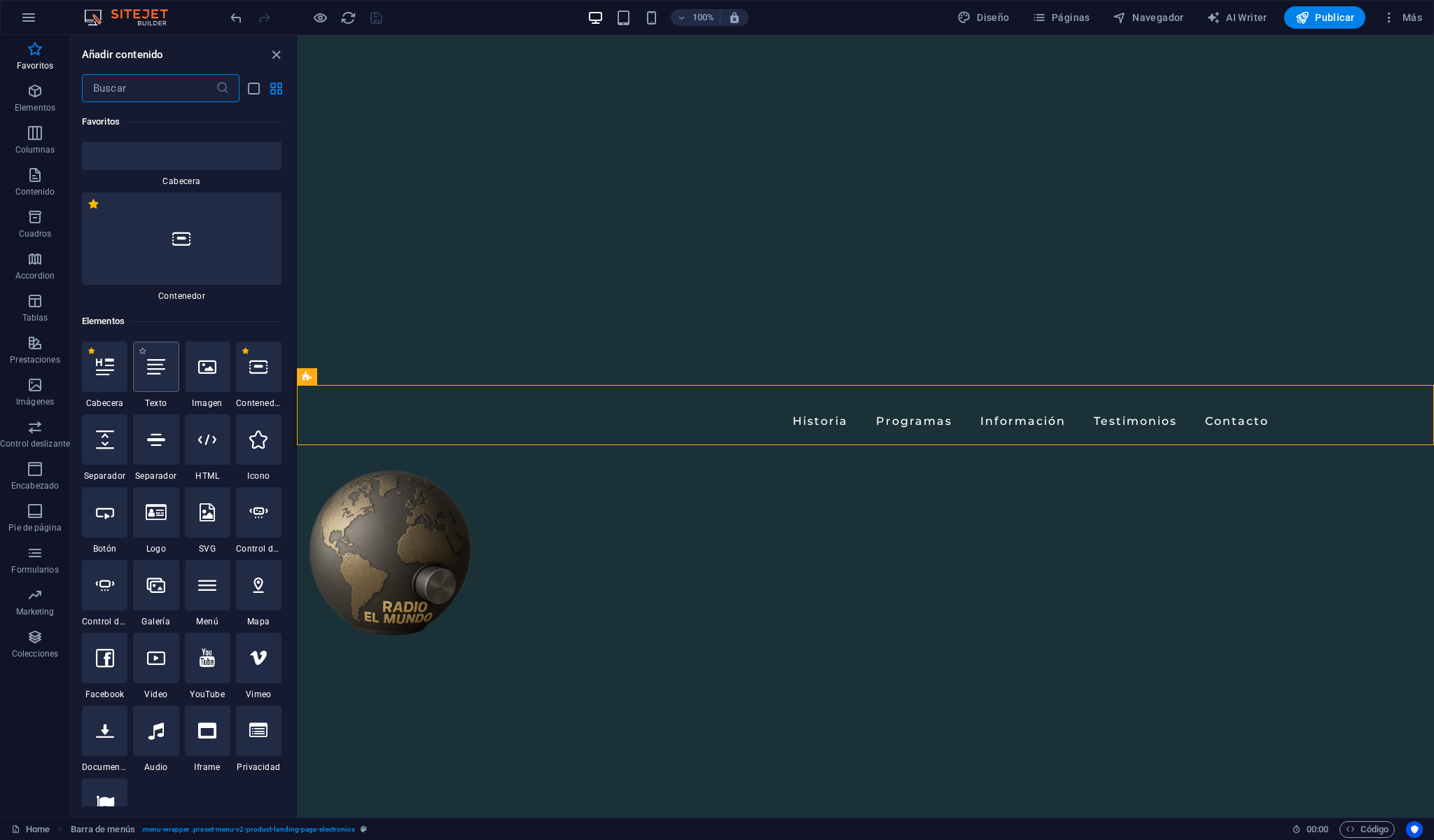
click at [157, 379] on div at bounding box center [156, 367] width 46 height 50
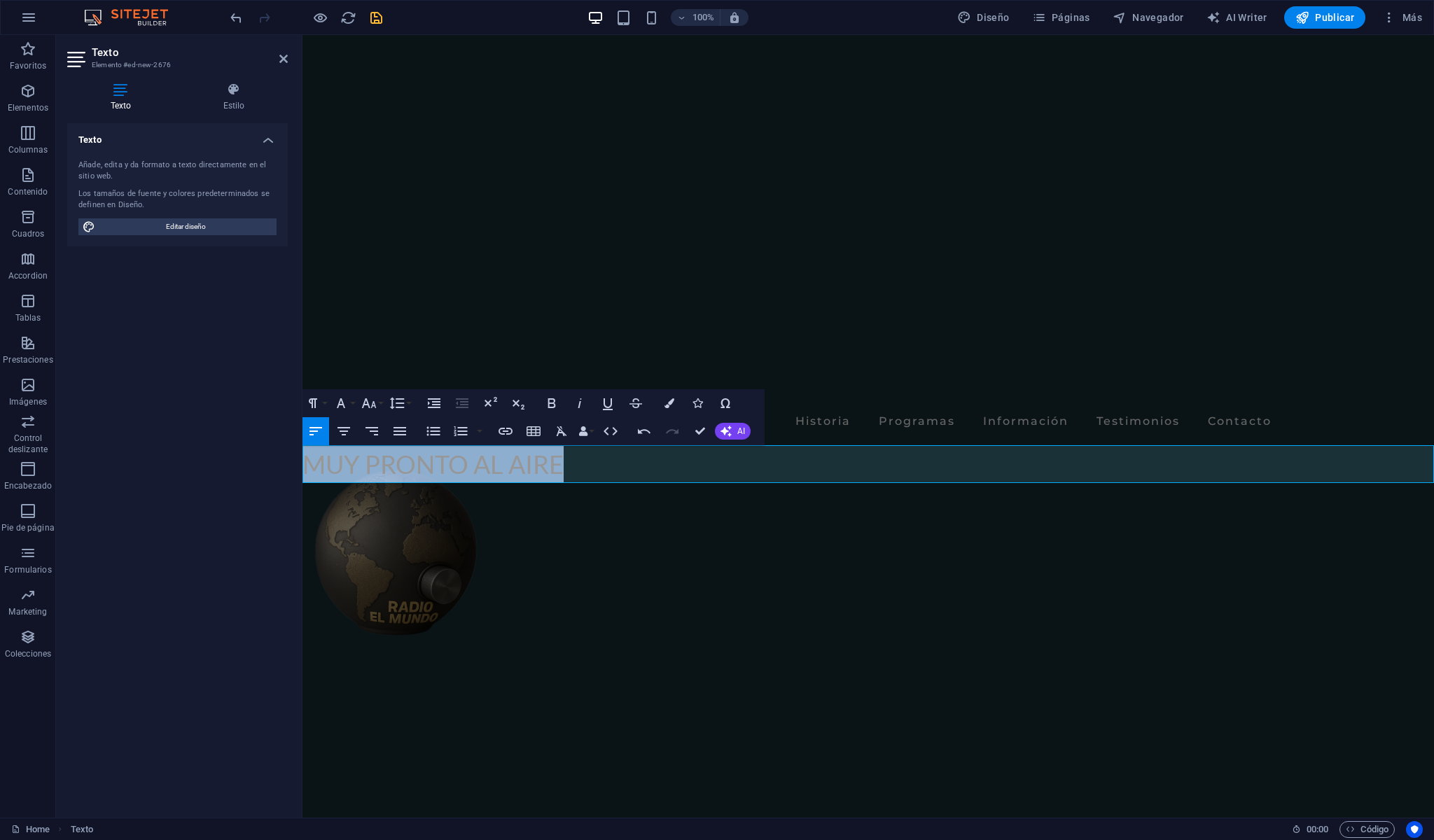
drag, startPoint x: 600, startPoint y: 466, endPoint x: 284, endPoint y: 466, distance: 316.0
click at [348, 432] on icon "button" at bounding box center [344, 431] width 13 height 9
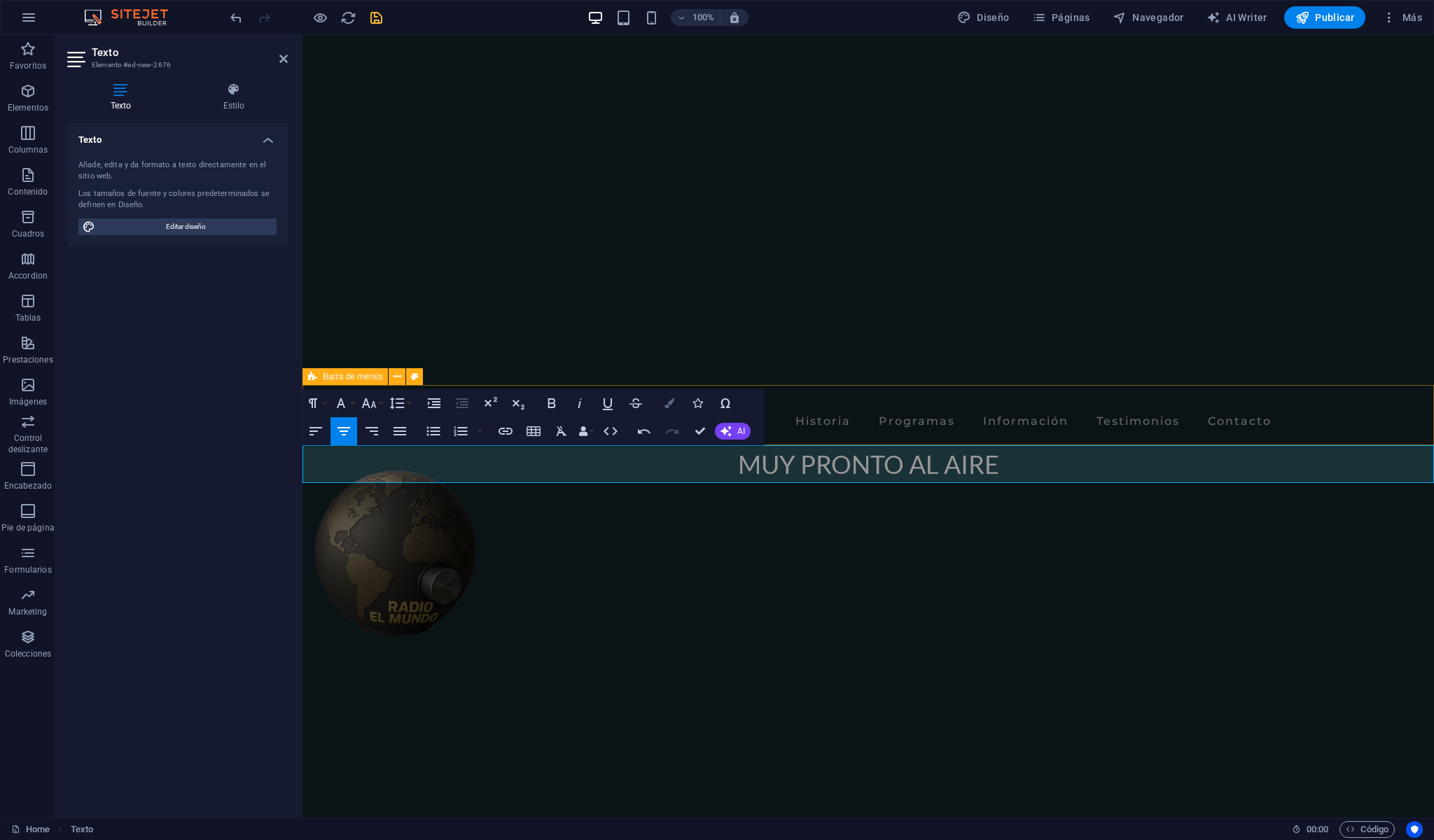
click at [669, 402] on icon "button" at bounding box center [669, 403] width 10 height 10
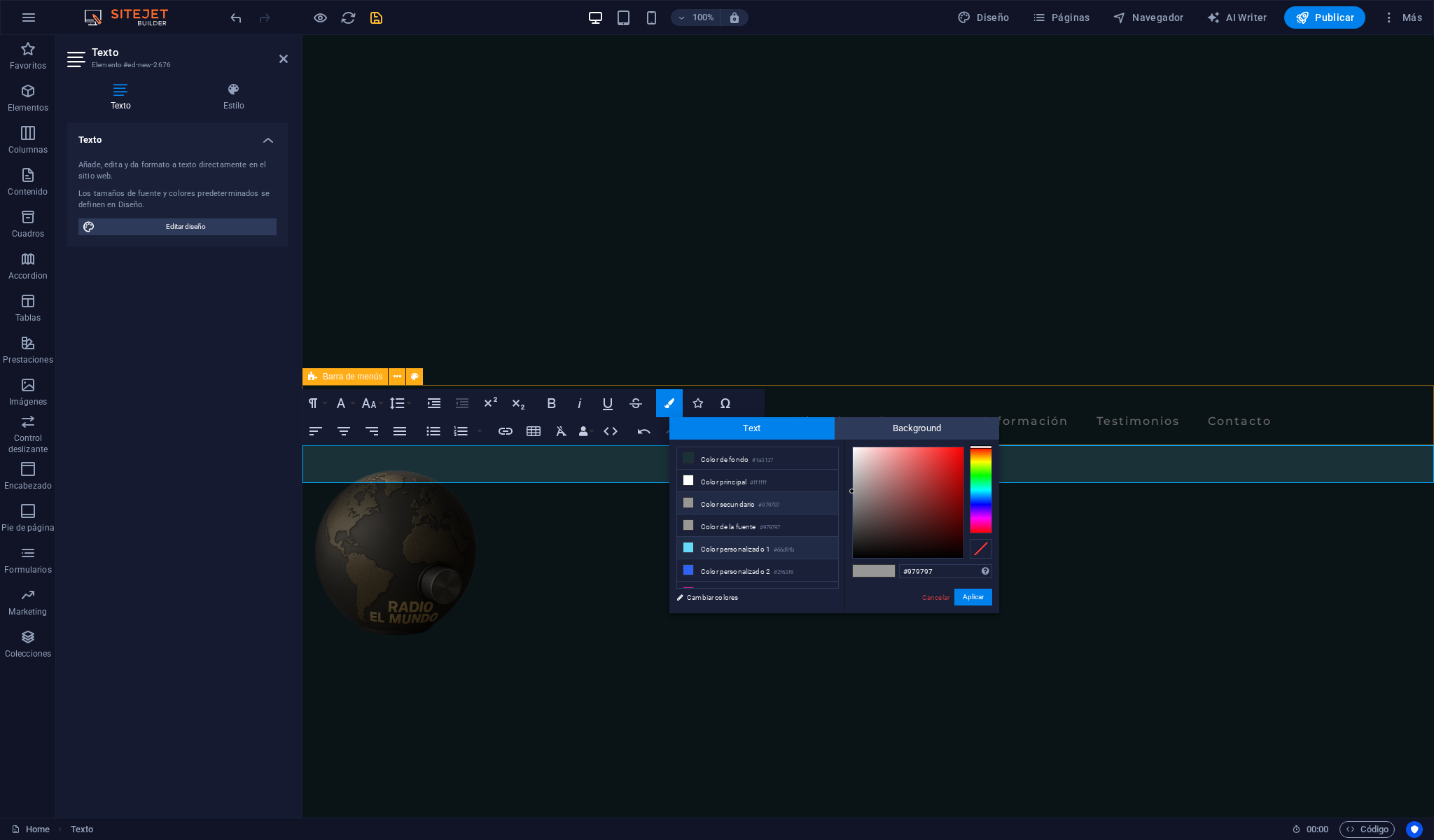
click at [691, 543] on icon at bounding box center [688, 548] width 10 height 10
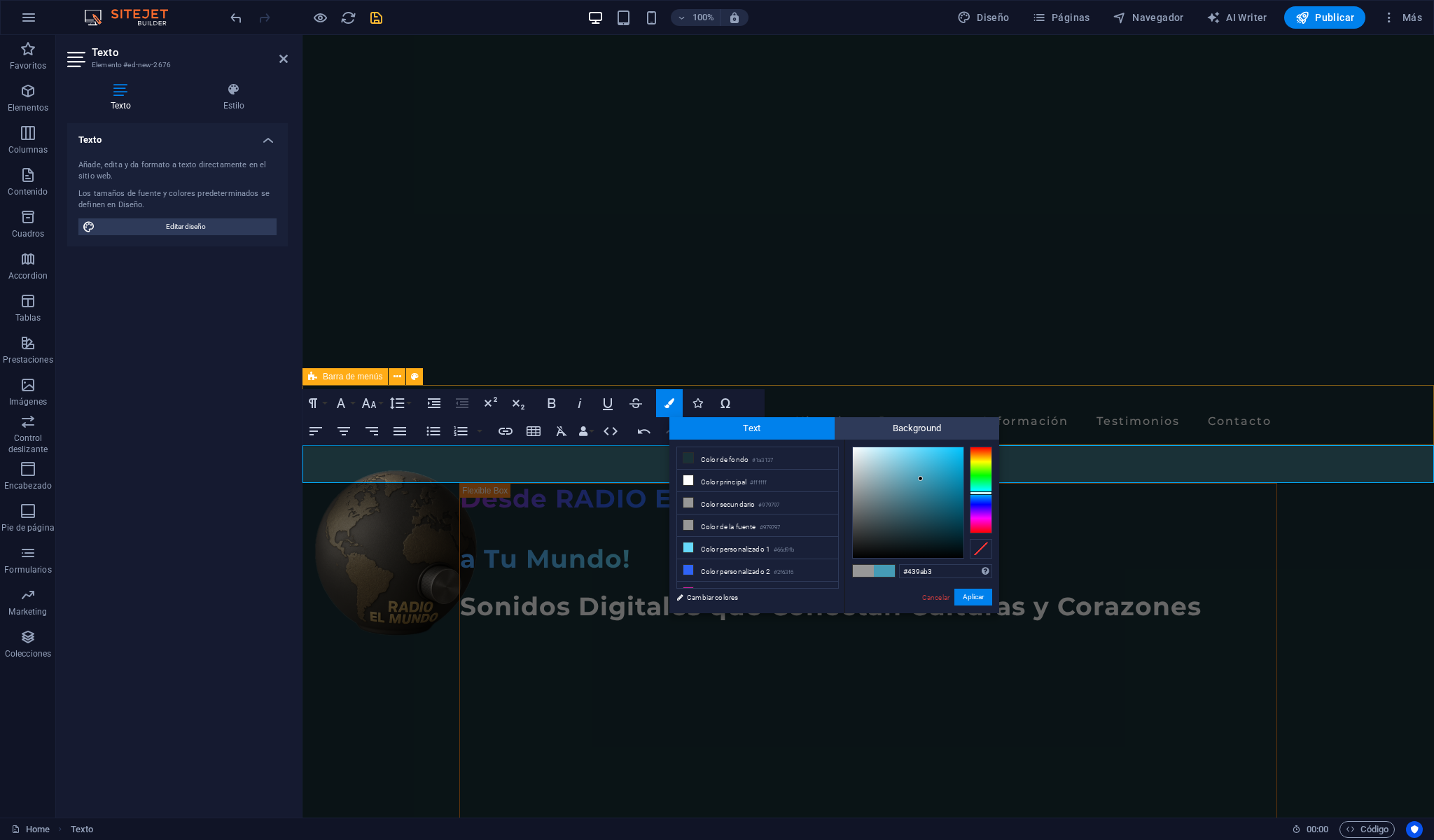
type input "#4298b2"
drag, startPoint x: 917, startPoint y: 450, endPoint x: 921, endPoint y: 481, distance: 31.3
click at [921, 481] on div at bounding box center [921, 480] width 5 height 5
click at [969, 598] on button "Aplicar" at bounding box center [973, 597] width 38 height 17
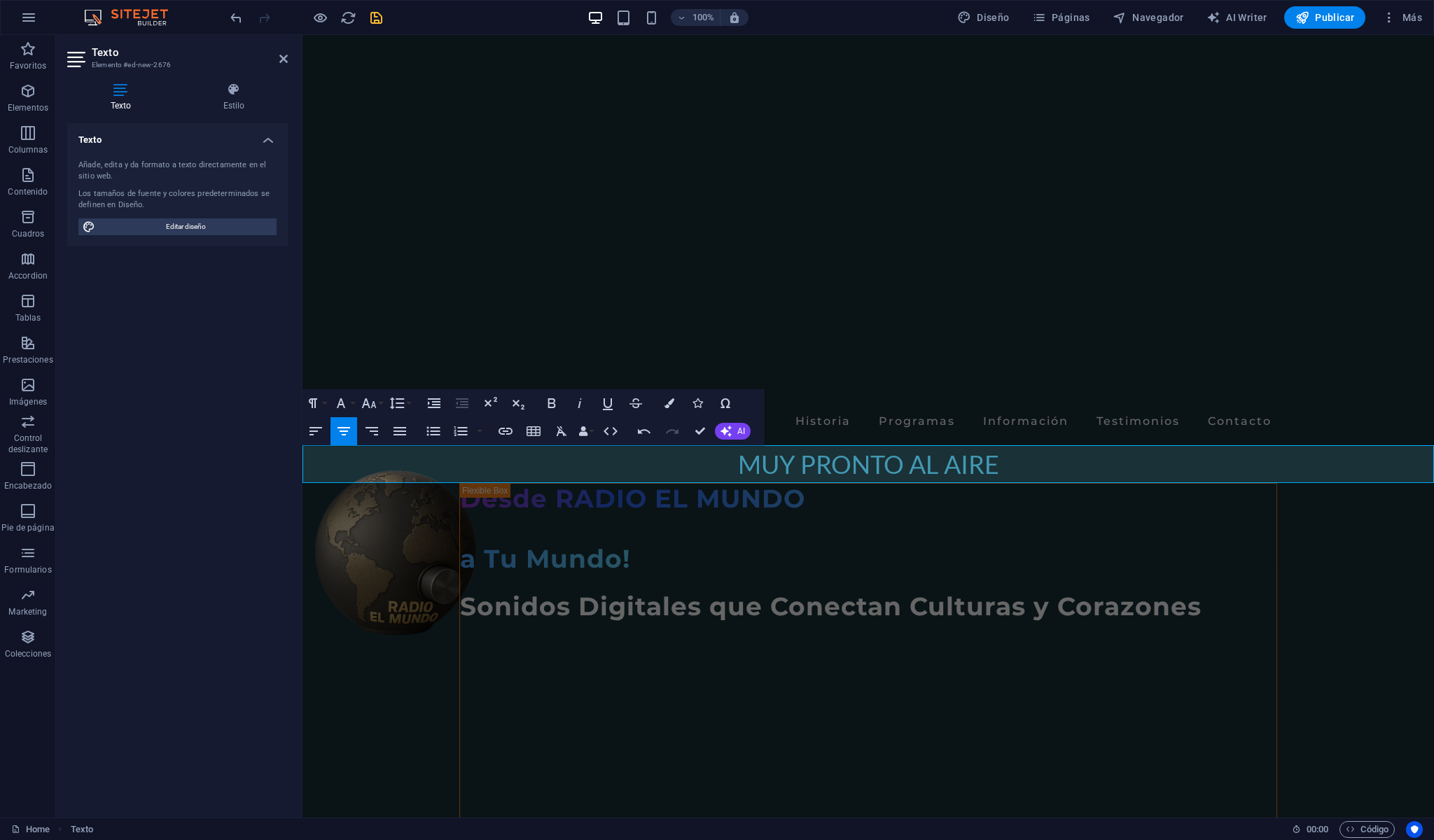
click at [1068, 470] on p "​MUY PRONTO AL AIRE" at bounding box center [868, 464] width 1131 height 38
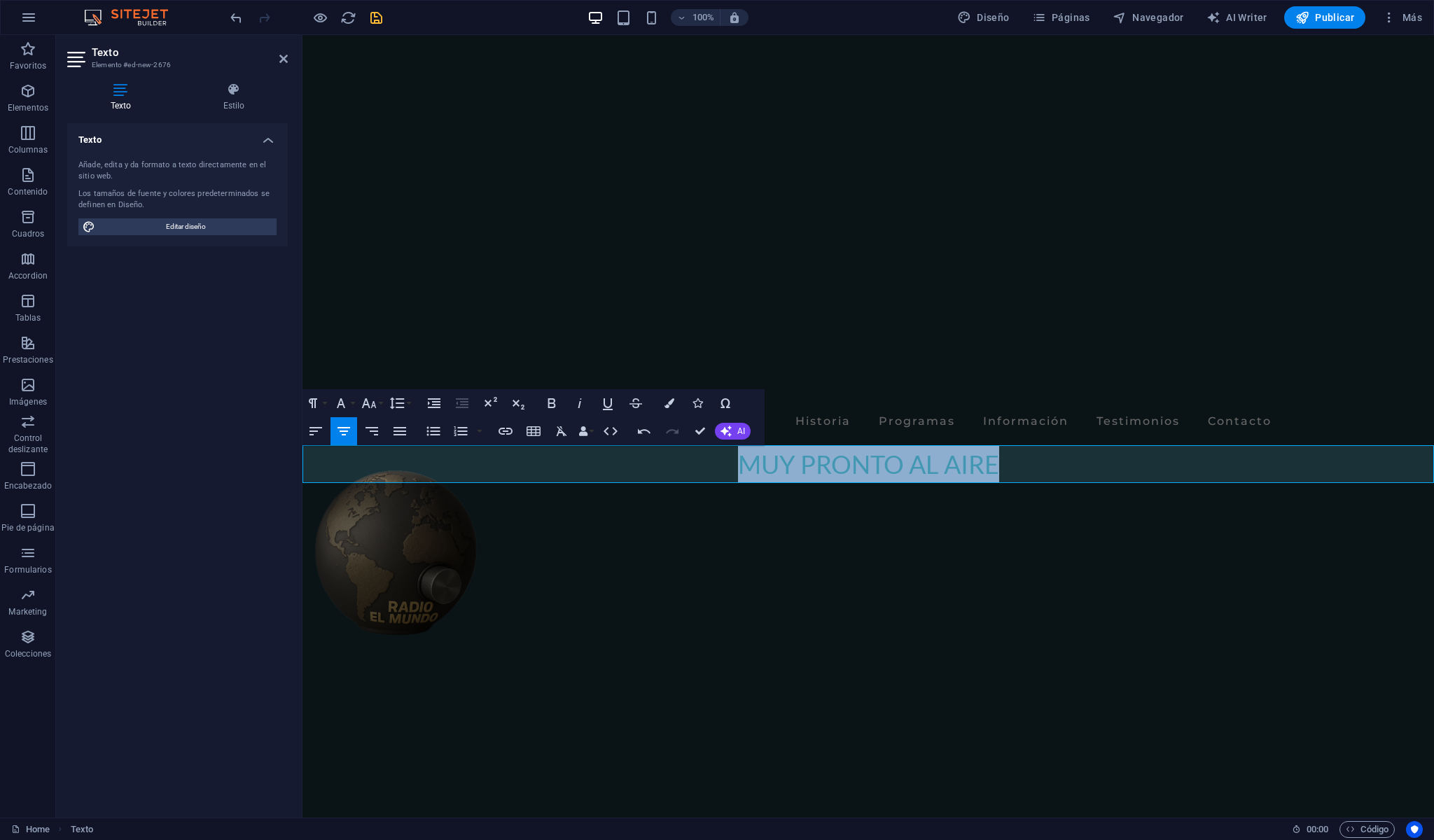
drag, startPoint x: 1045, startPoint y: 470, endPoint x: 734, endPoint y: 458, distance: 311.2
click at [734, 458] on p "​MUY PRONTO AL AIRE" at bounding box center [868, 464] width 1131 height 38
click at [555, 402] on icon "button" at bounding box center [553, 403] width 8 height 10
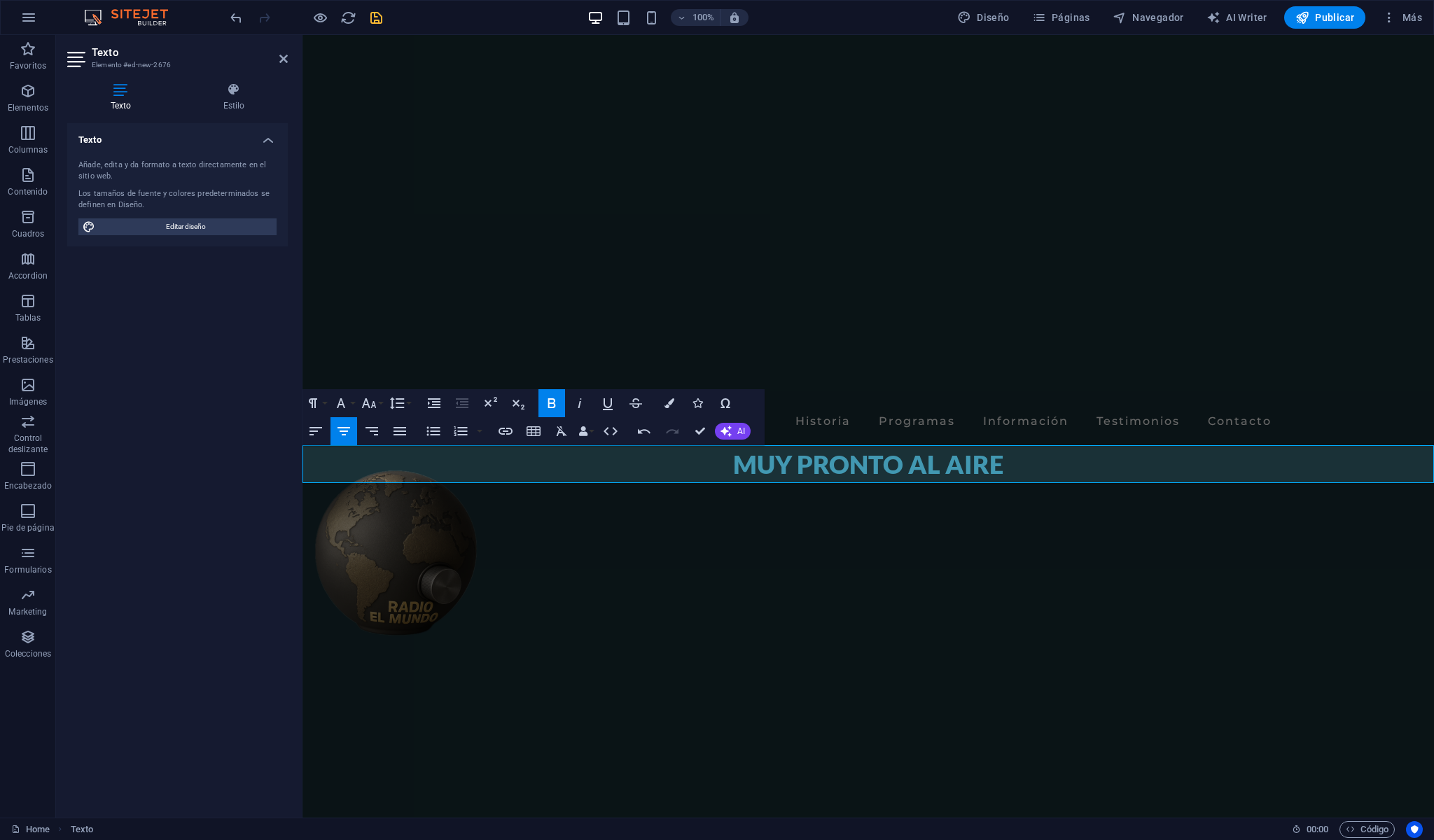
click at [555, 475] on p "​MUY PRONTO AL AIRE" at bounding box center [868, 464] width 1131 height 38
click at [374, 18] on icon "save" at bounding box center [376, 18] width 16 height 16
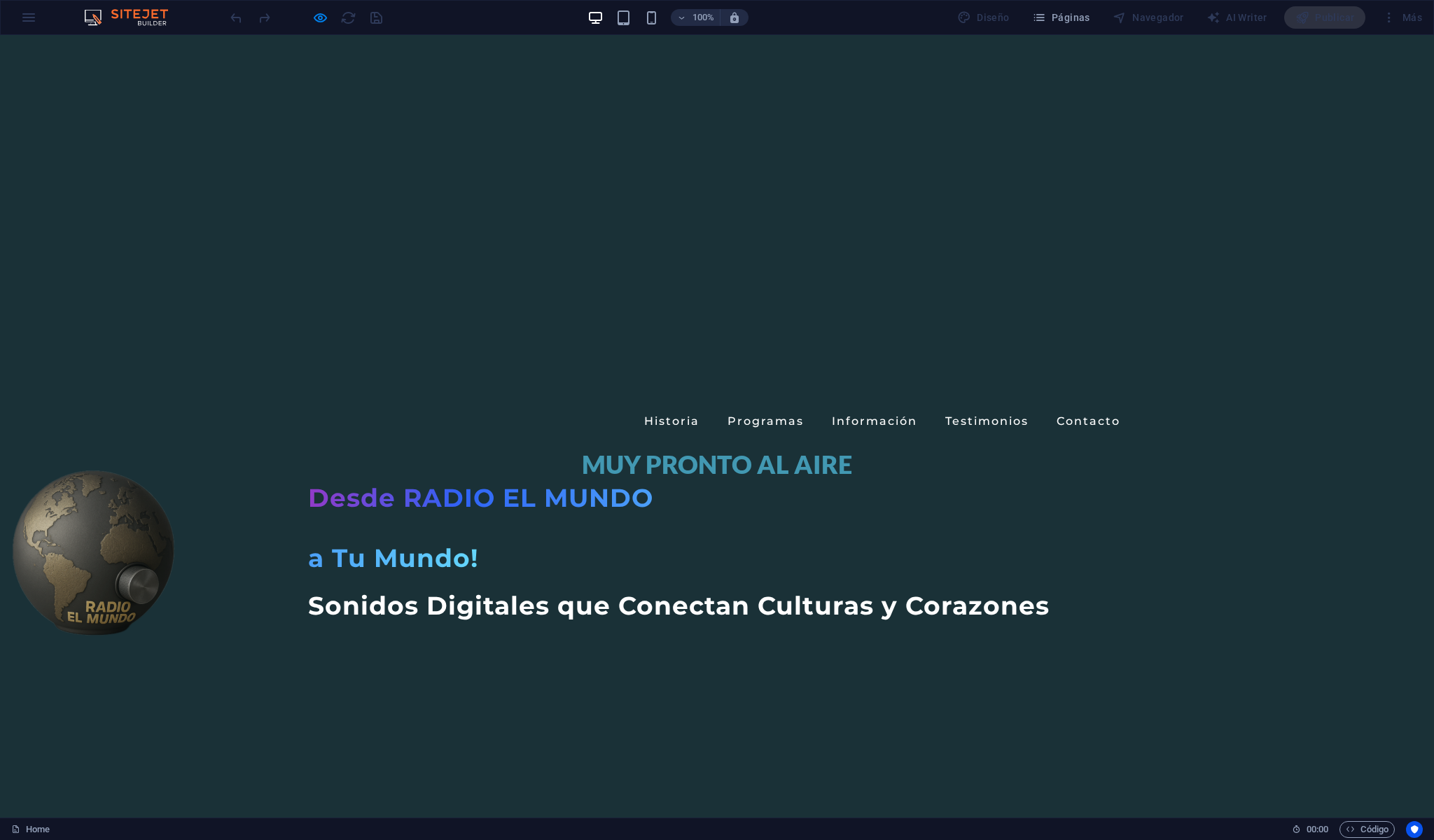
click at [747, 465] on strong "MUY PRONTO AL AIRE" at bounding box center [717, 464] width 271 height 31
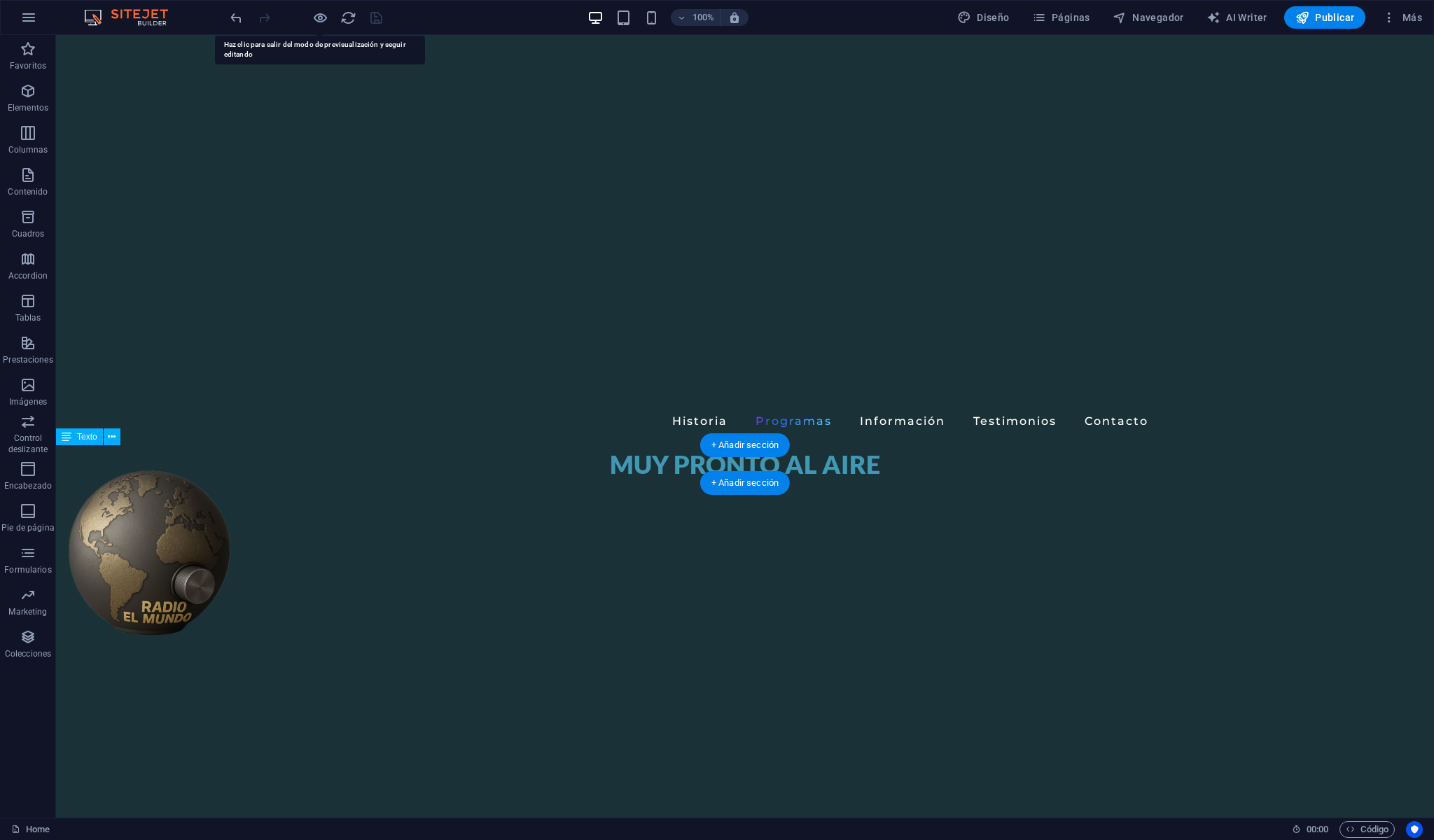
click at [707, 460] on div "MUY PRONTO AL AIRE" at bounding box center [745, 464] width 1378 height 38
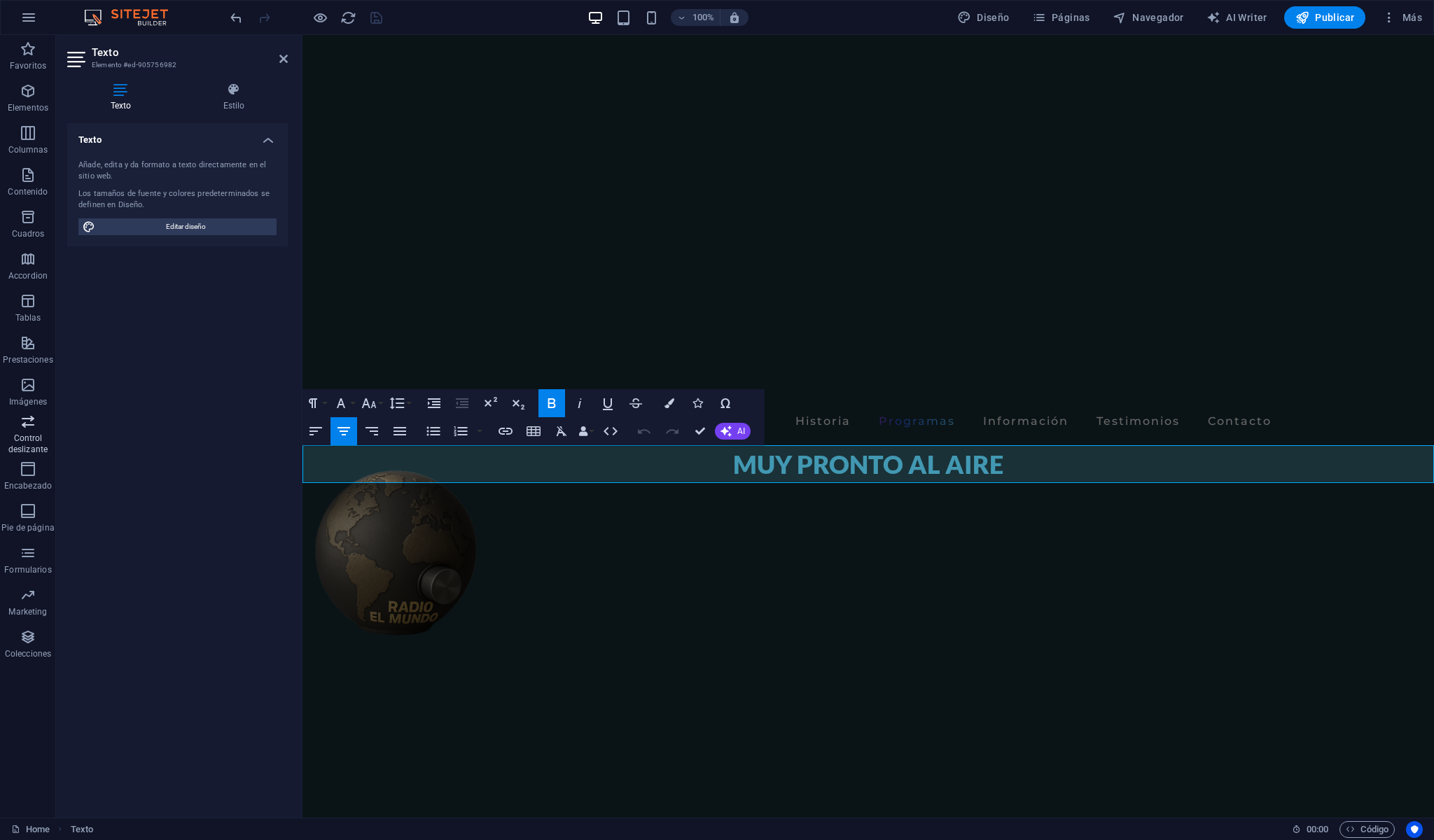
click at [31, 434] on p "Control deslizante" at bounding box center [28, 444] width 56 height 22
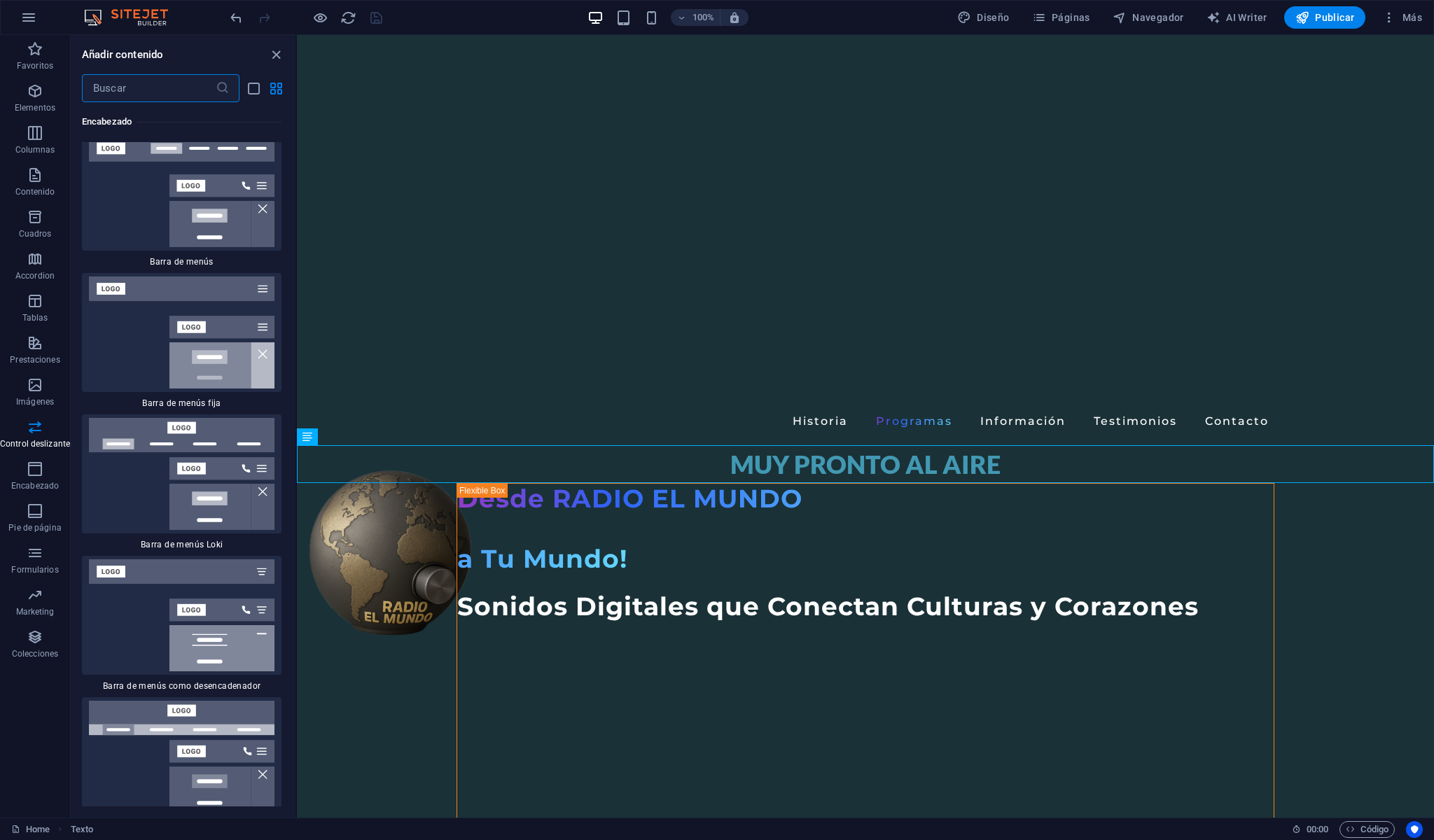
scroll to position [17090, 0]
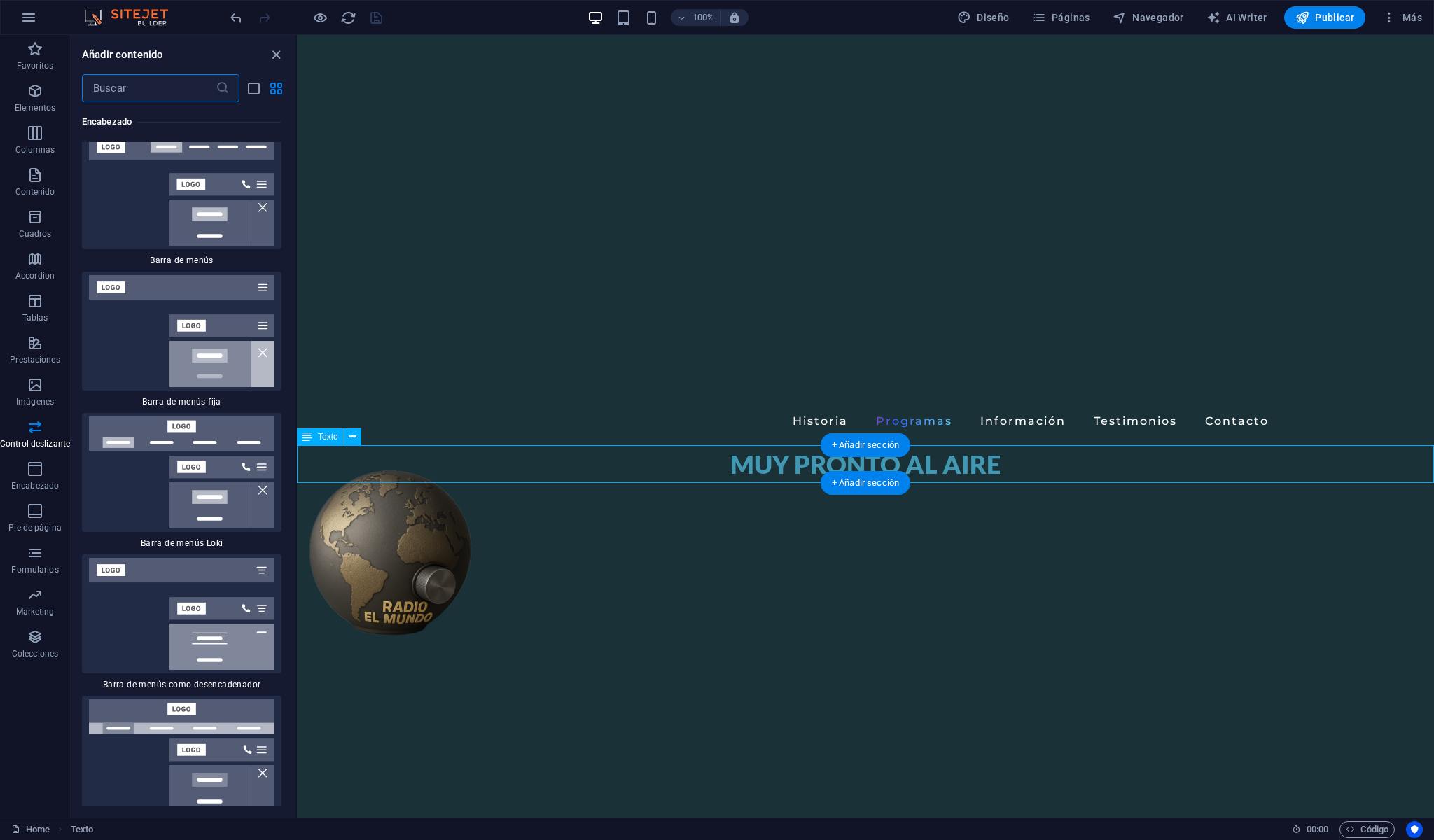
click at [740, 473] on div "MUY PRONTO AL AIRE" at bounding box center [866, 464] width 1137 height 38
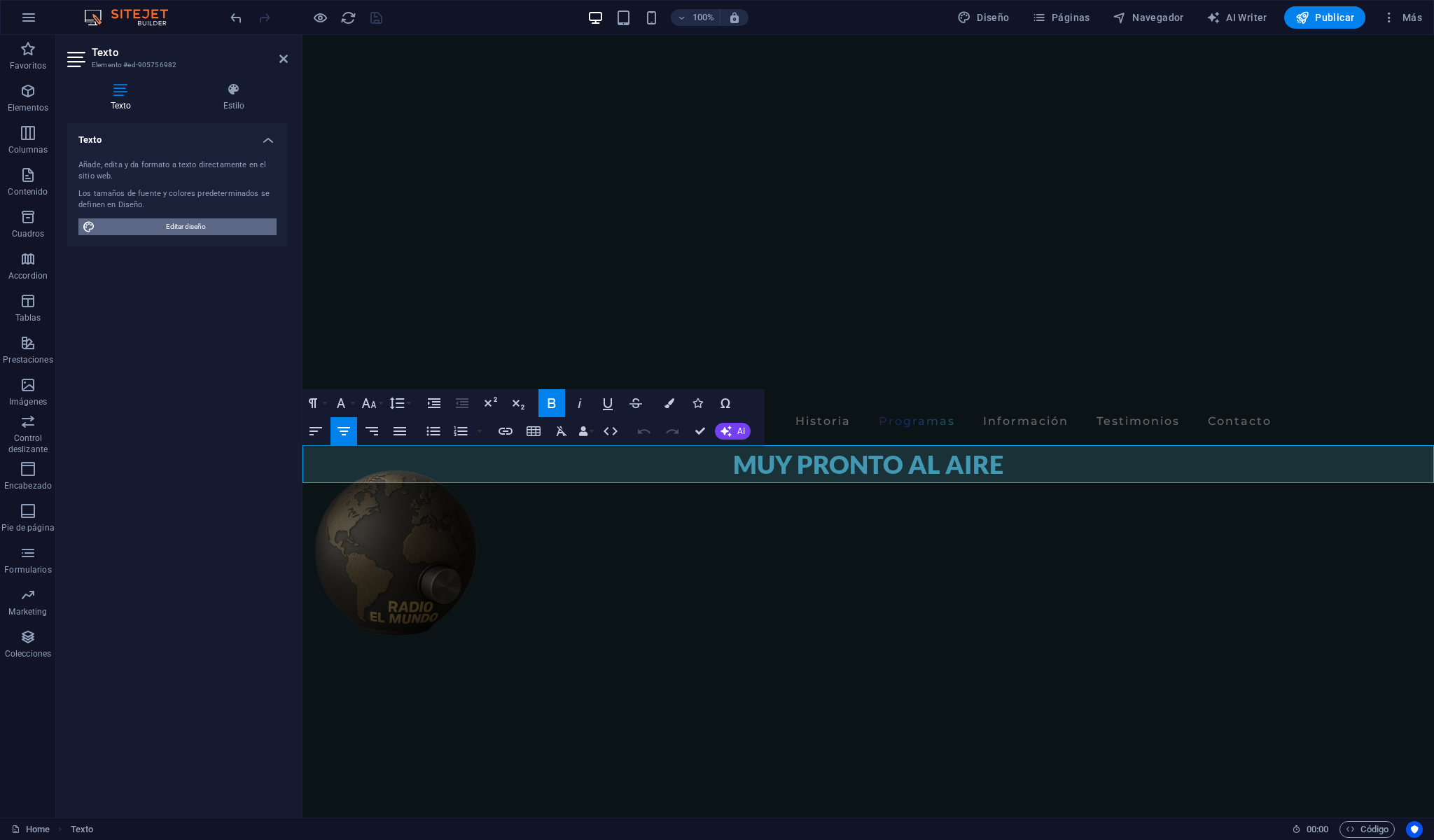
click at [162, 235] on span "Editar diseño" at bounding box center [186, 227] width 173 height 17
select select "ease-in-out"
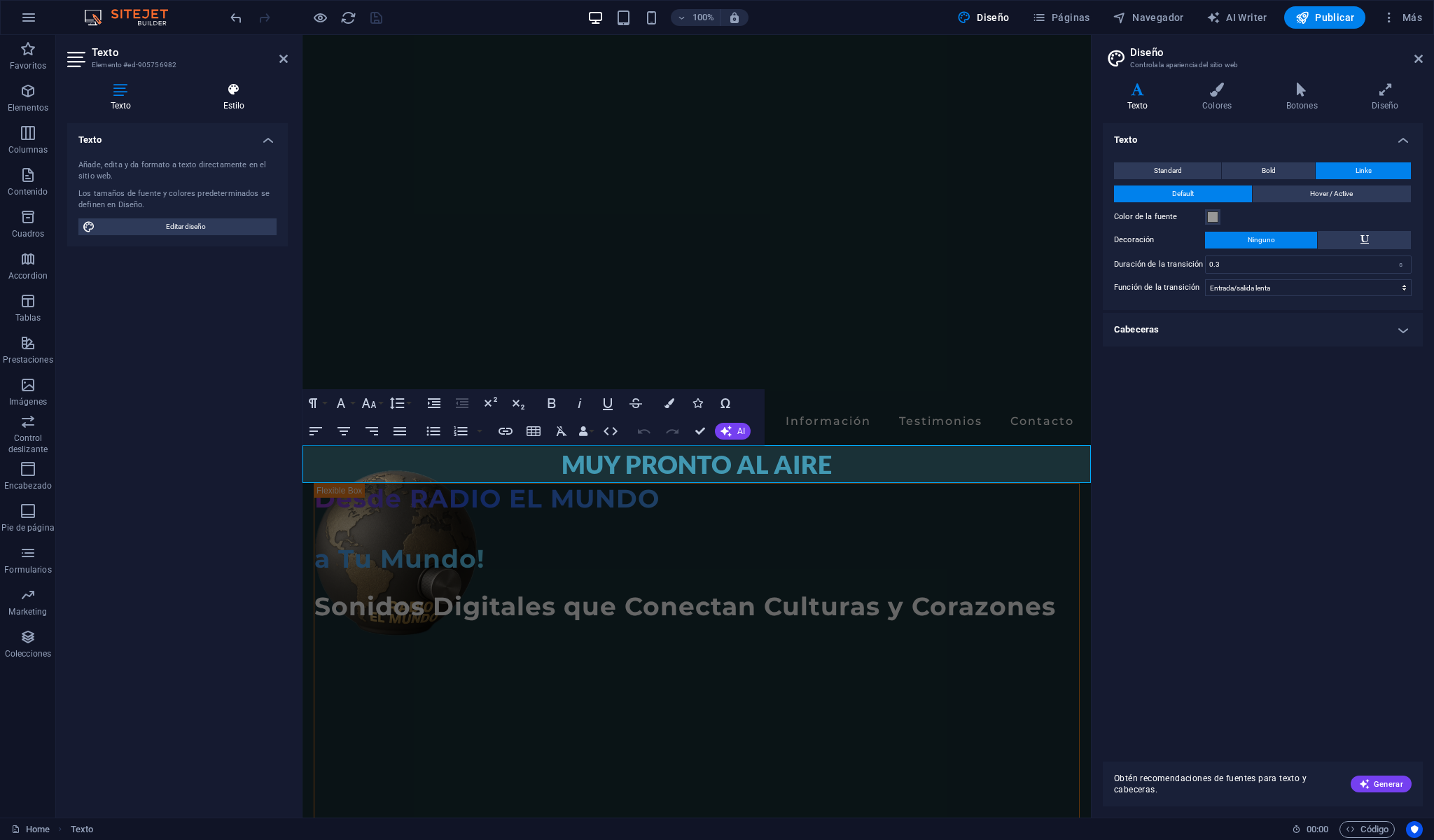
click at [234, 103] on h4 "Estilo" at bounding box center [233, 97] width 108 height 30
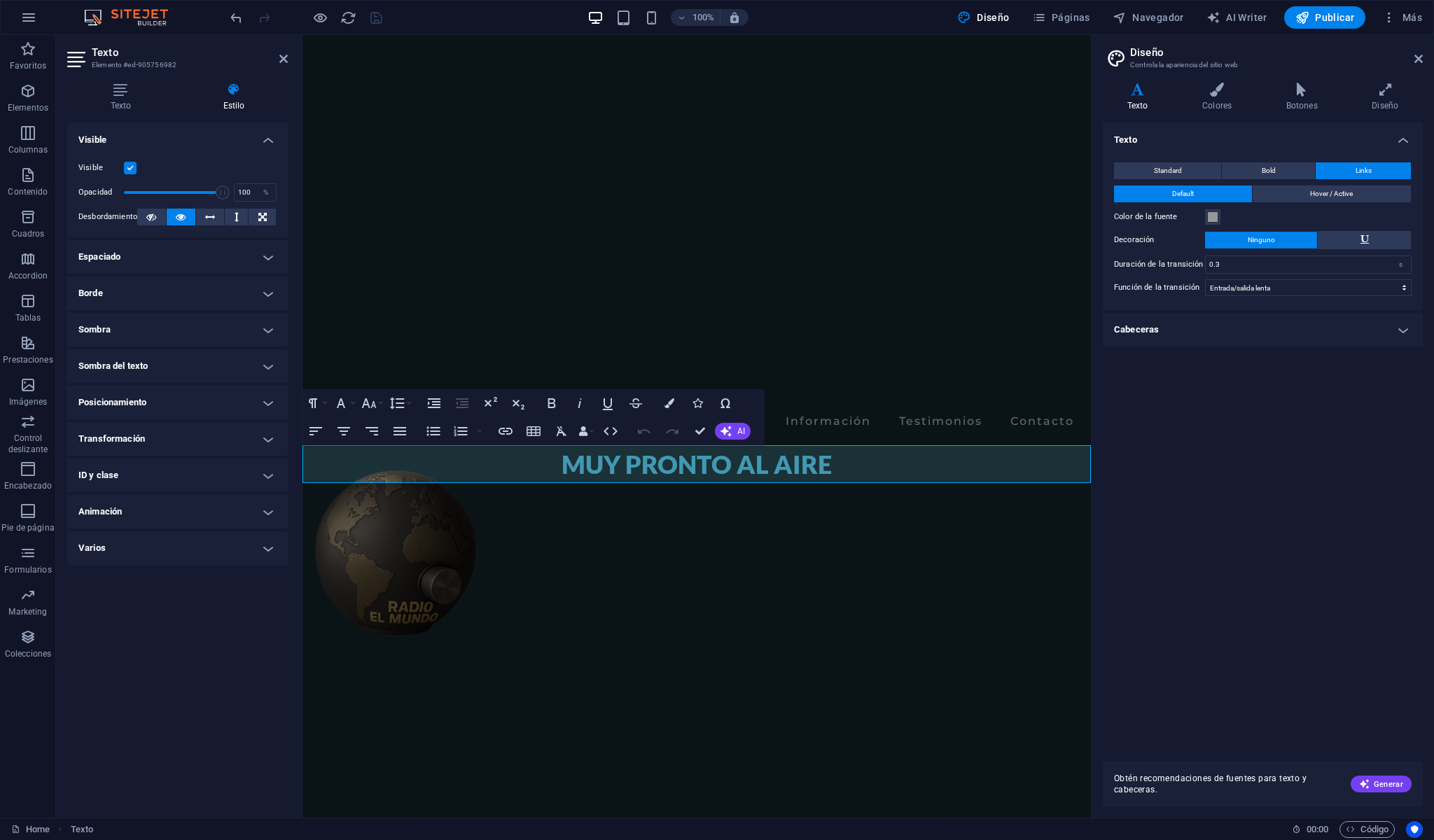
click at [150, 442] on h4 "Transformación" at bounding box center [177, 439] width 220 height 34
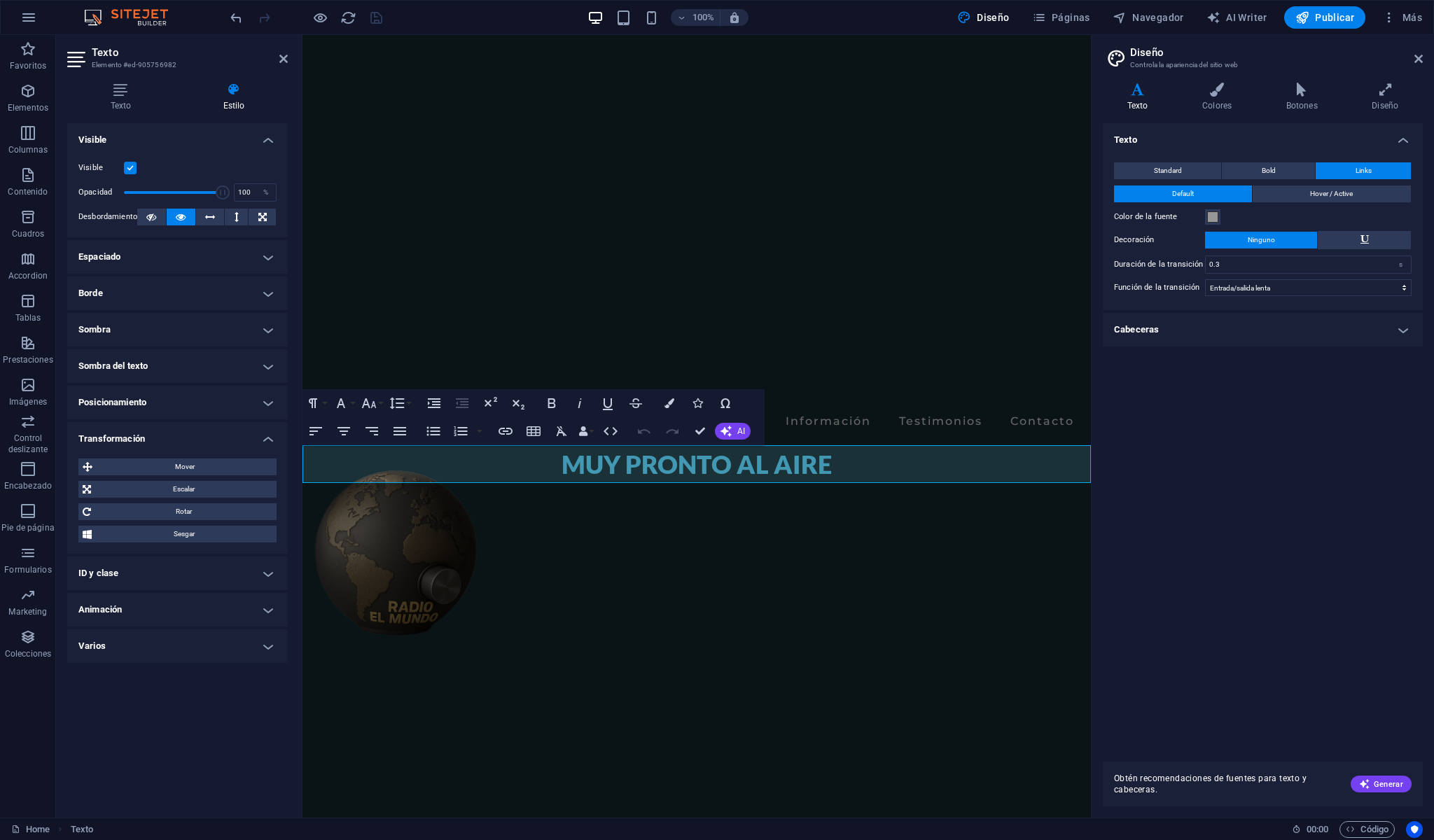
click at [165, 624] on h4 "Animación" at bounding box center [177, 610] width 220 height 34
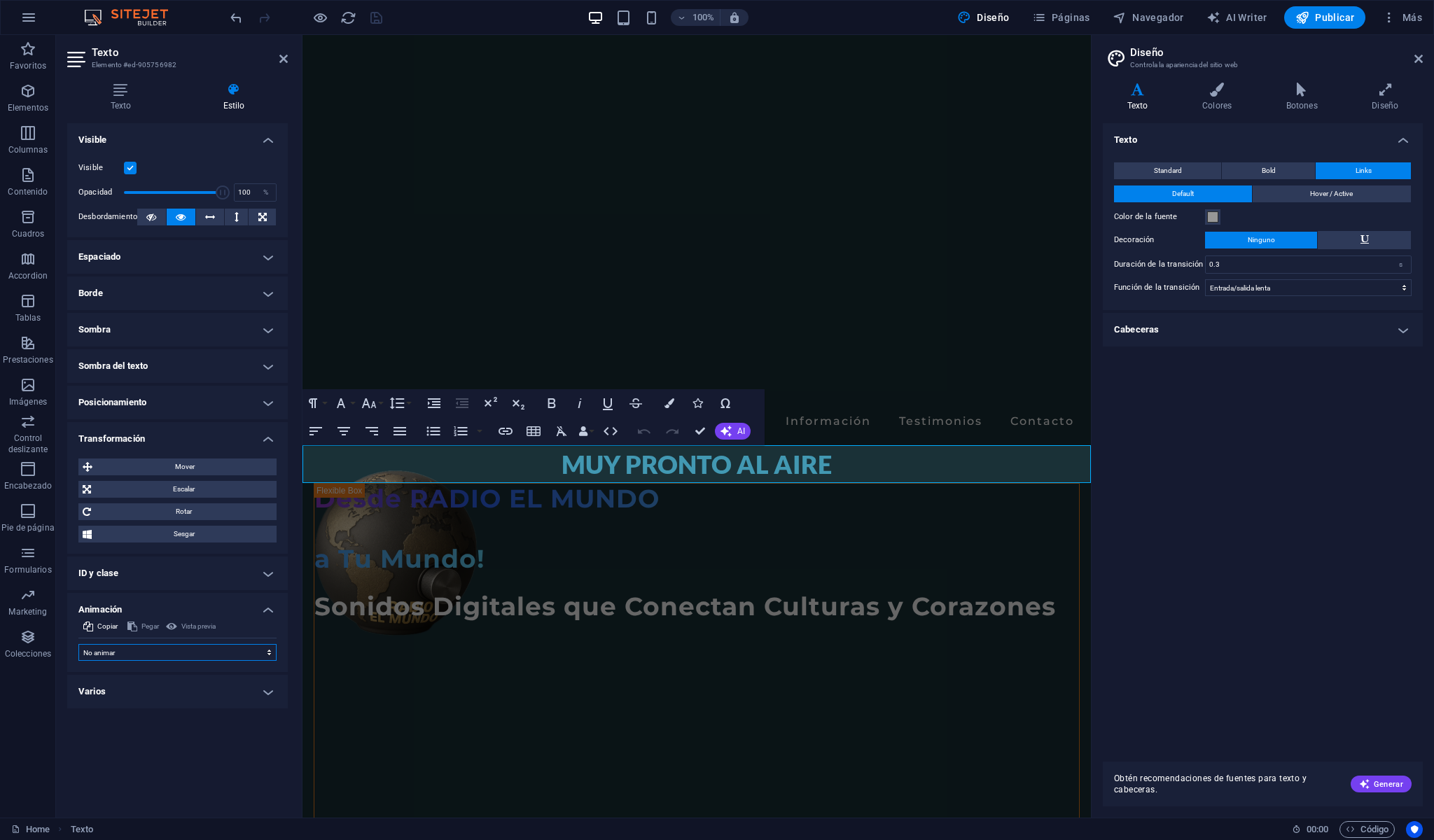
select select "fade"
select select "scroll"
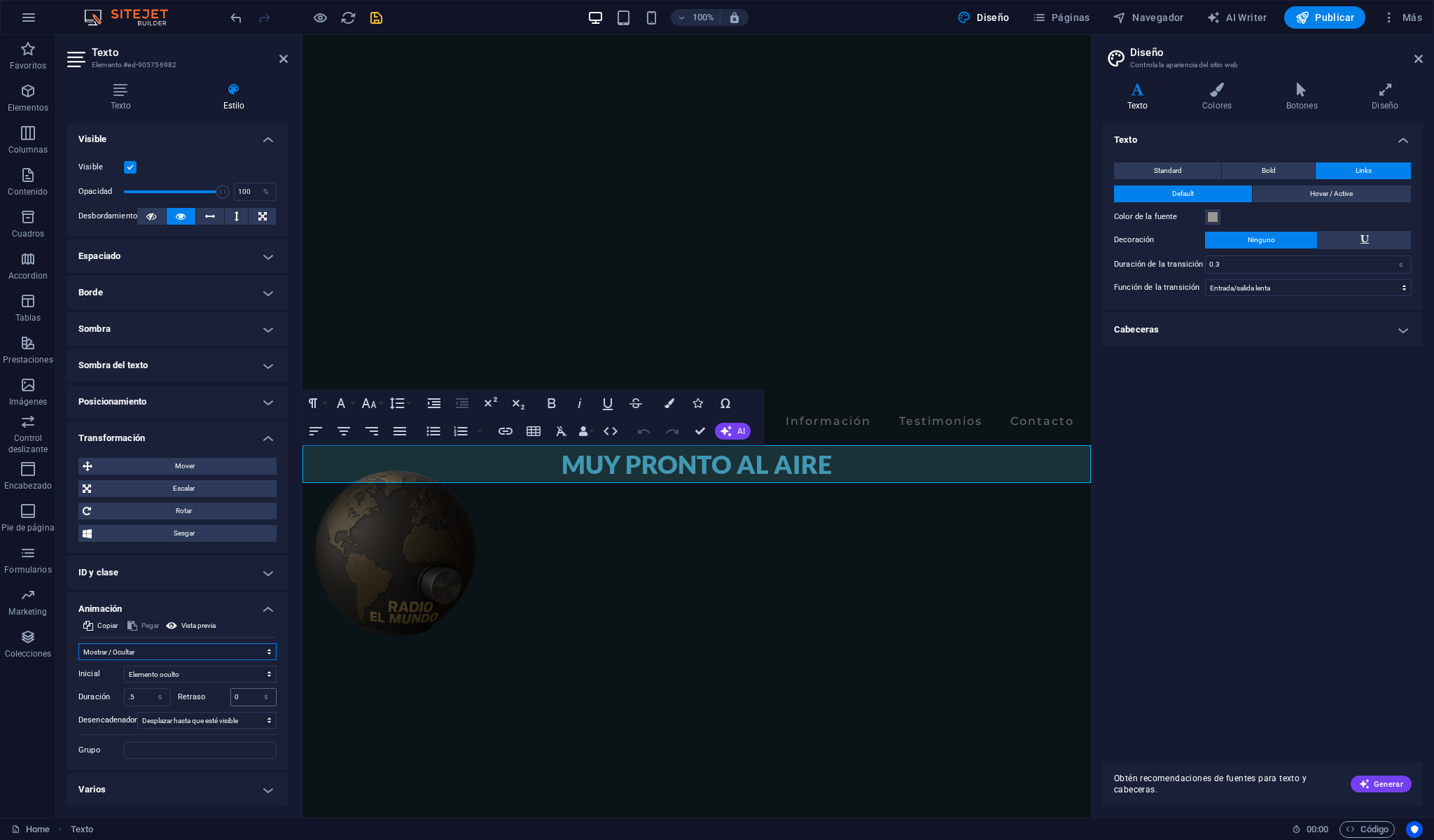
scroll to position [22, 0]
click at [129, 692] on input ".5" at bounding box center [147, 697] width 46 height 17
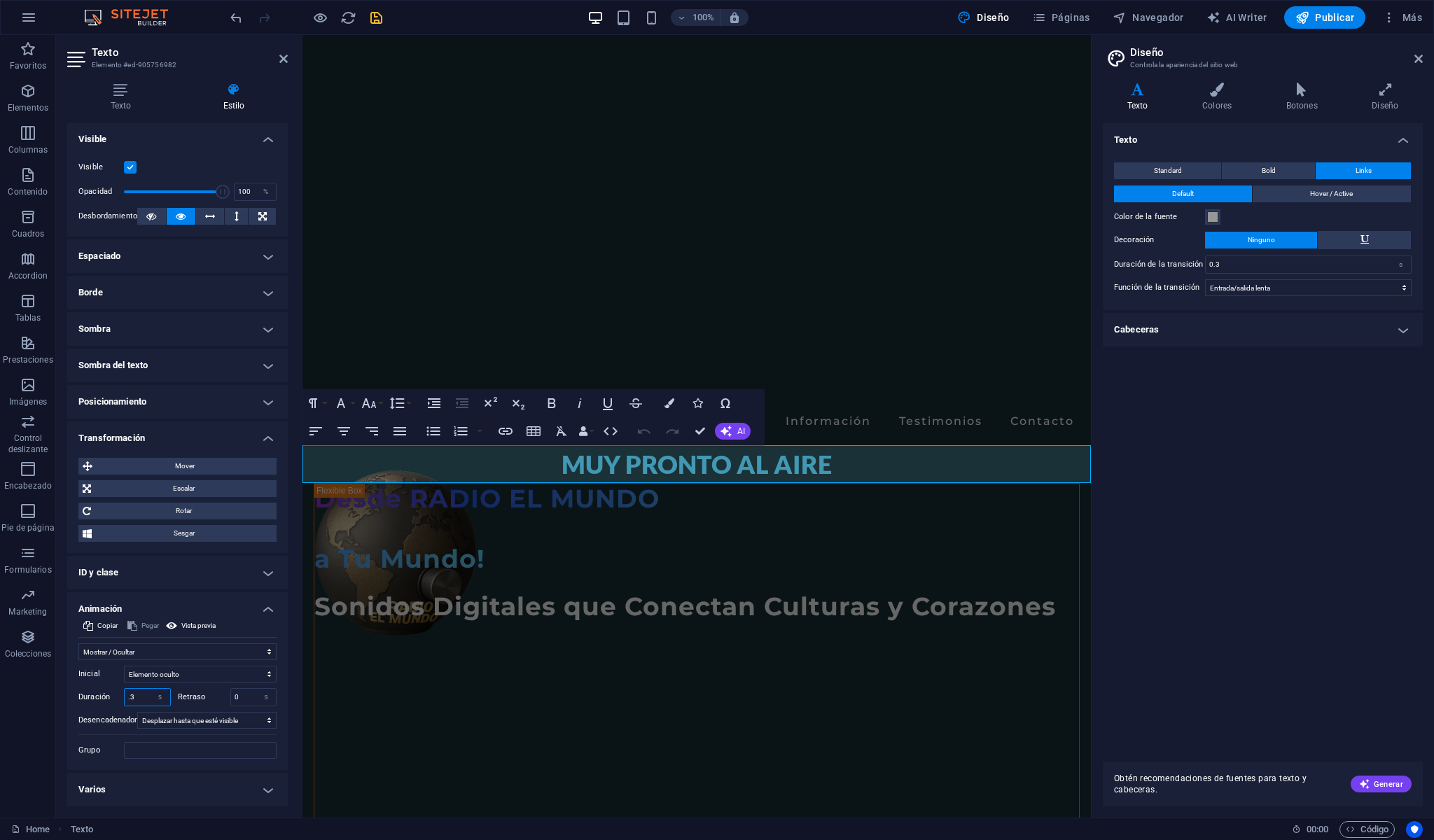
drag, startPoint x: 146, startPoint y: 693, endPoint x: 109, endPoint y: 686, distance: 37.7
click at [109, 688] on div "Duración .3 s ms" at bounding box center [125, 697] width 93 height 18
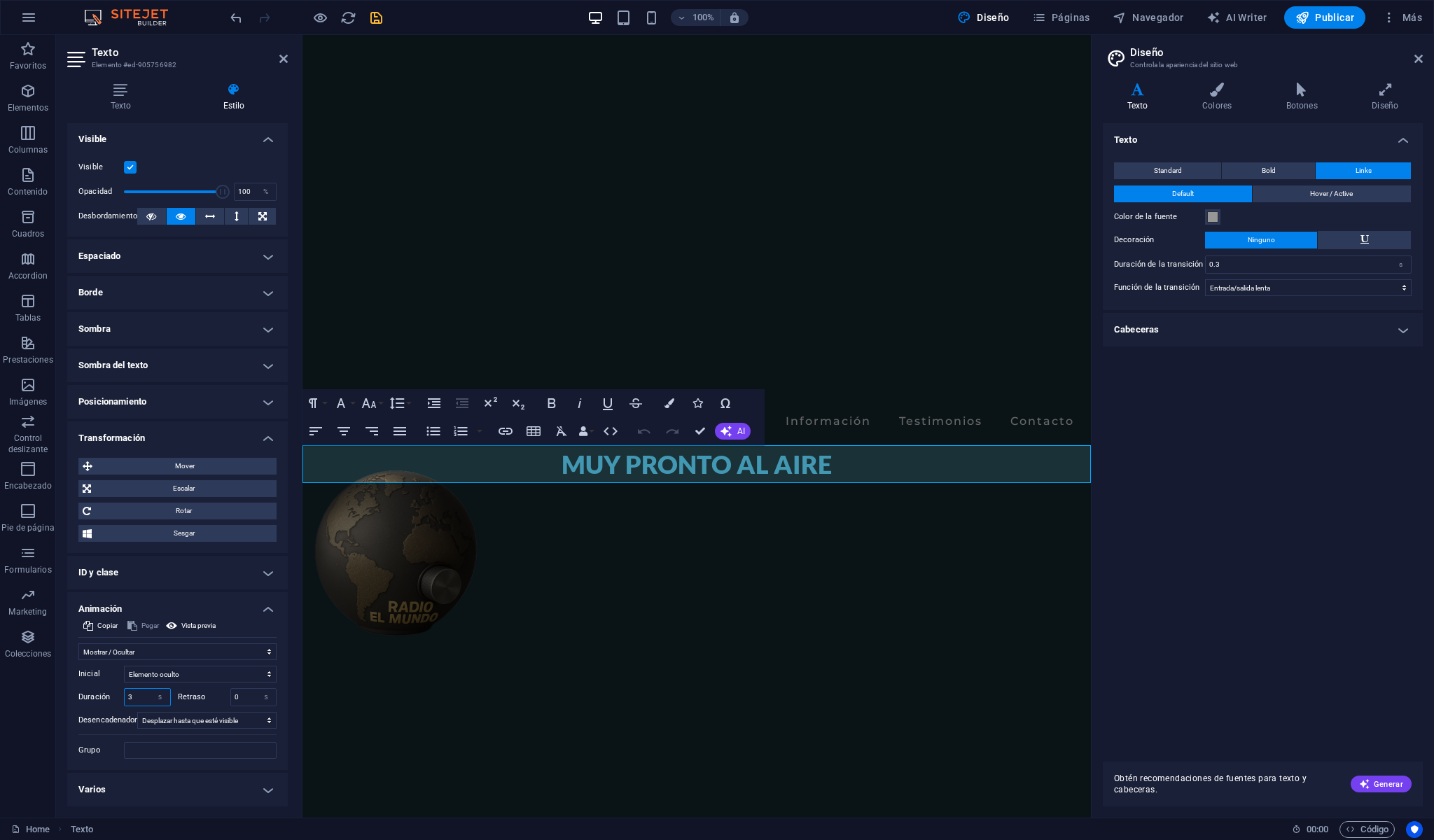
type input "3"
click at [377, 20] on icon "save" at bounding box center [376, 18] width 16 height 16
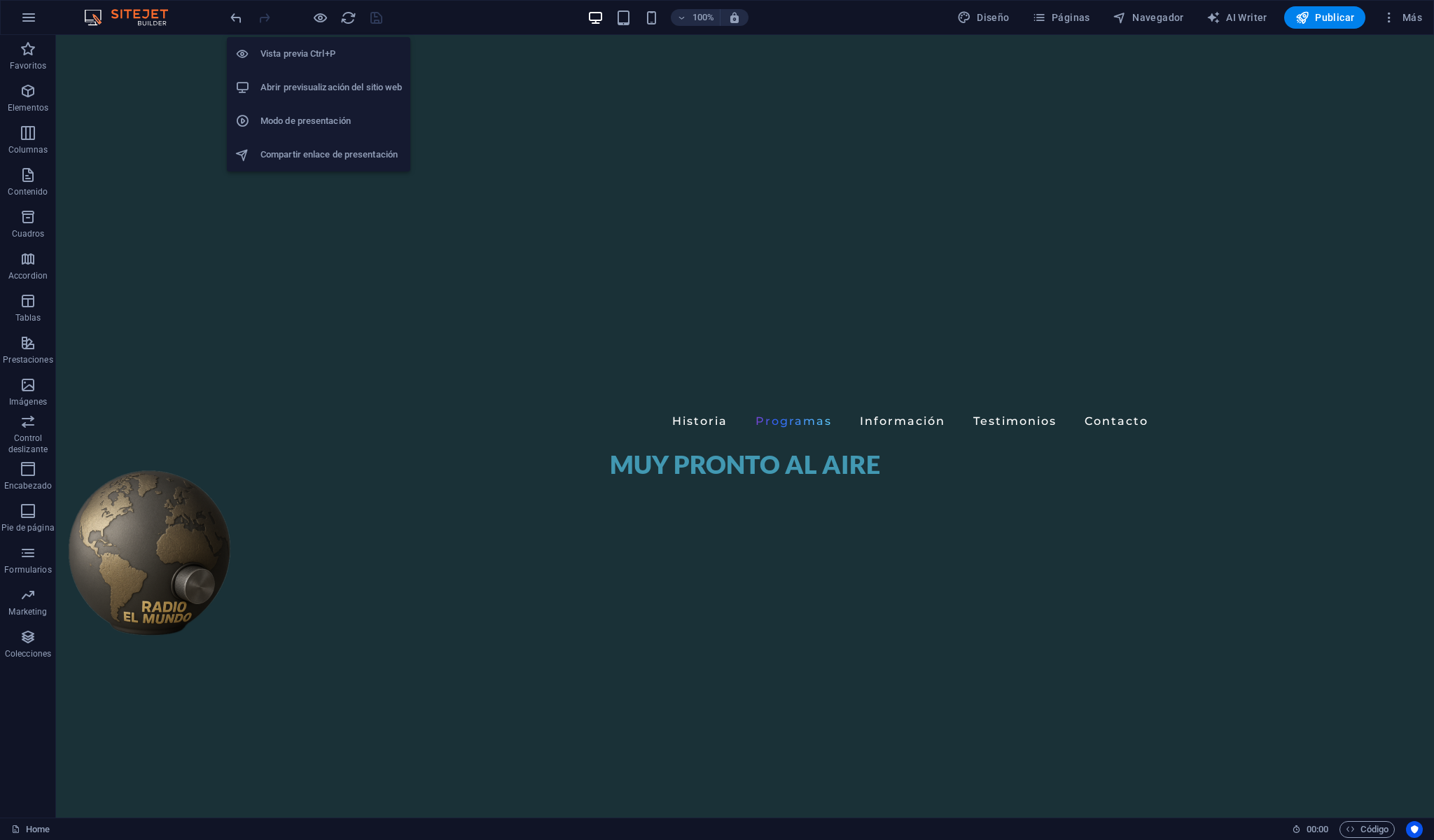
click at [317, 59] on h6 "Vista previa Ctrl+P" at bounding box center [331, 53] width 141 height 17
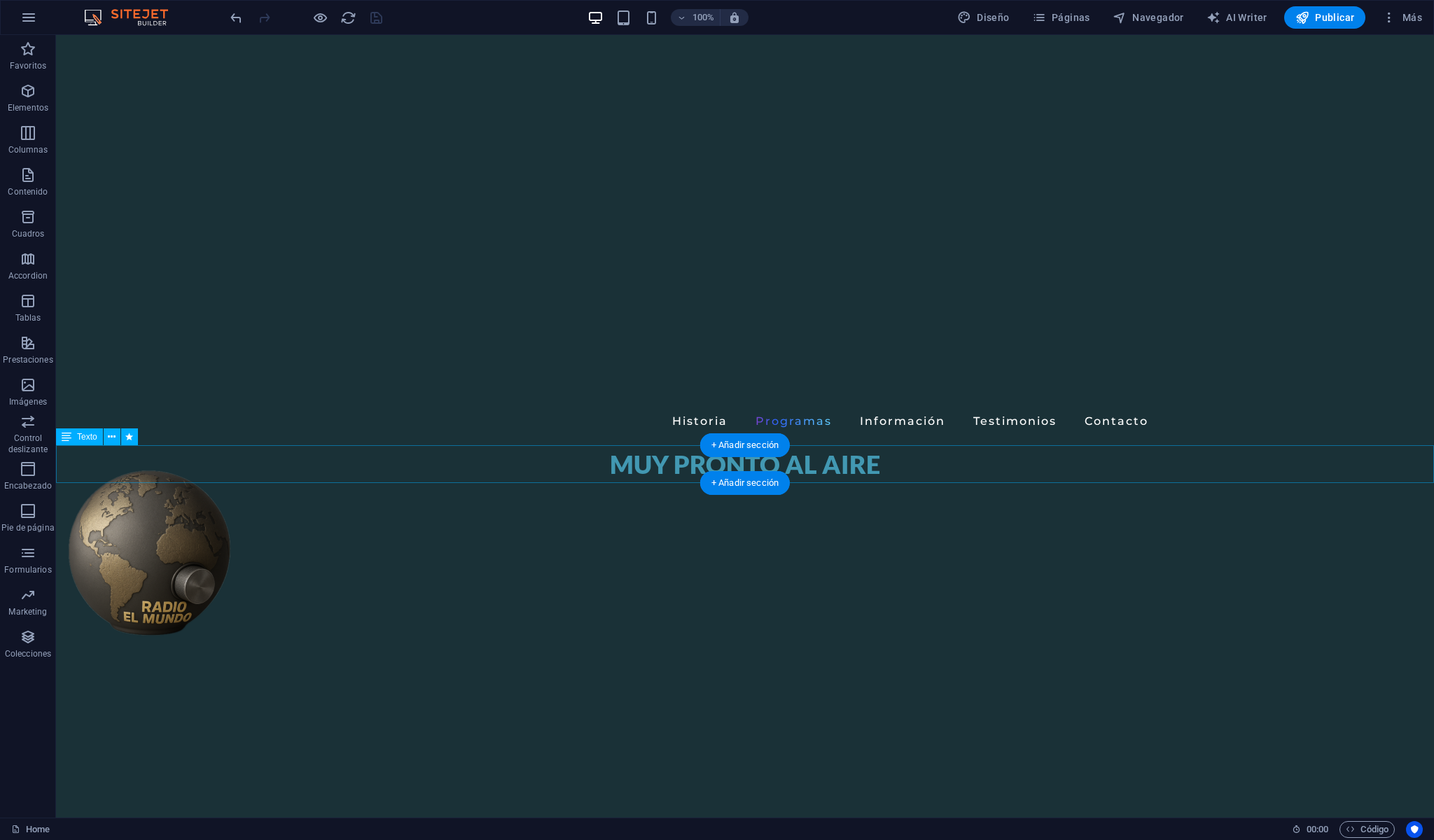
click at [636, 458] on div "MUY PRONTO AL AIRE" at bounding box center [745, 464] width 1378 height 38
select select "fade"
select select "s"
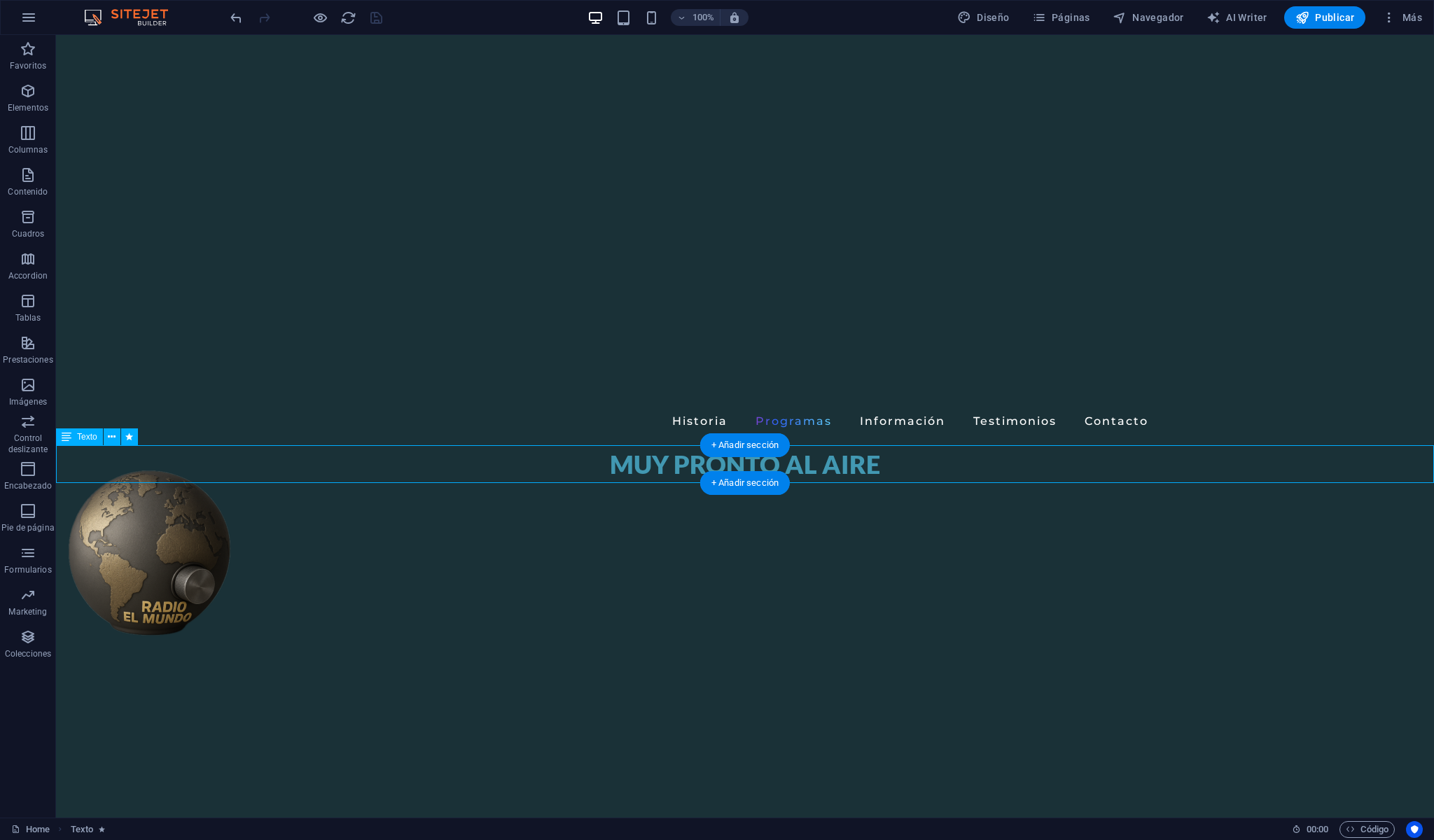
select select "scroll"
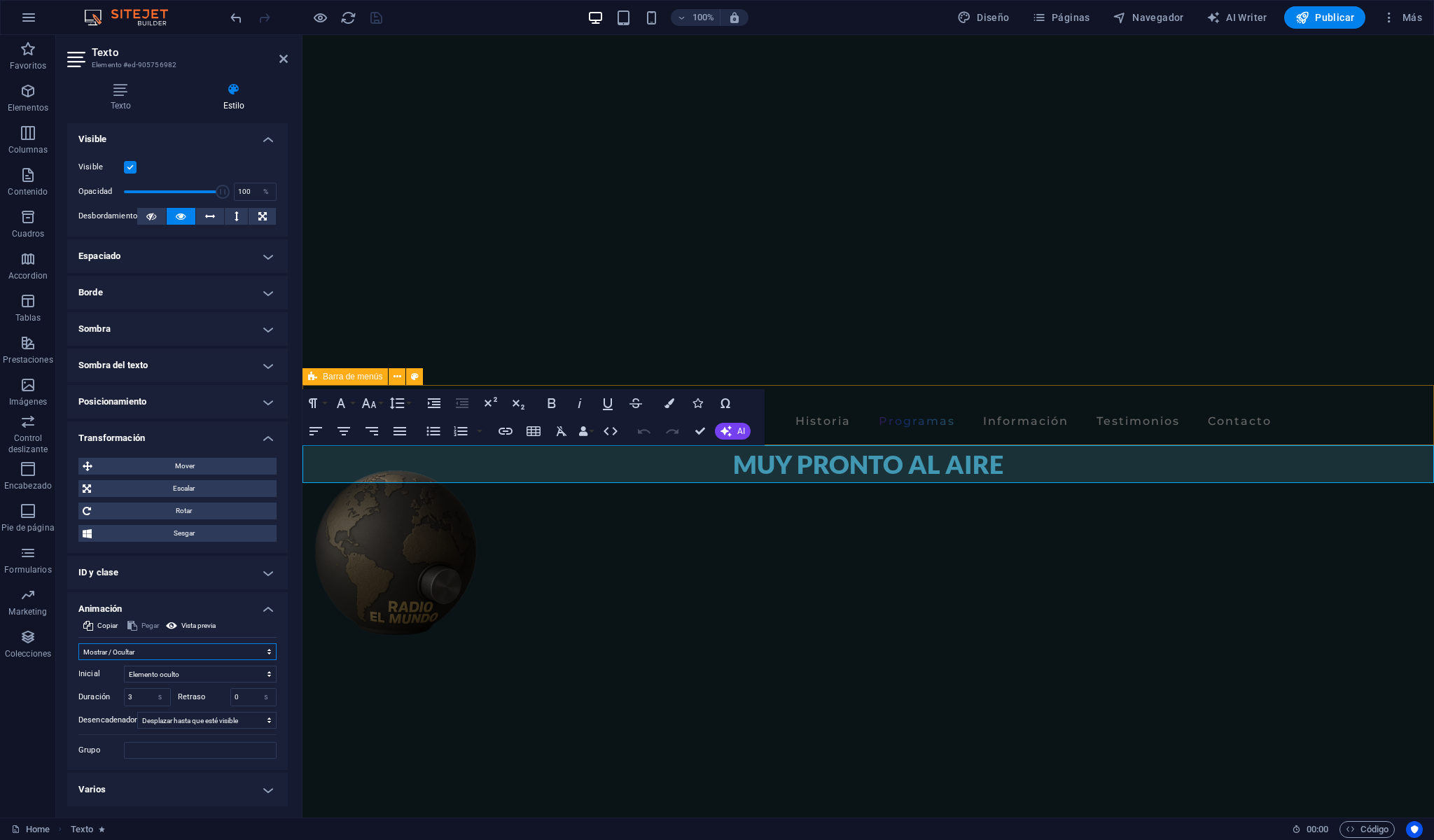
select select "shrink"
click at [263, 790] on h4 "Varios" at bounding box center [177, 790] width 220 height 34
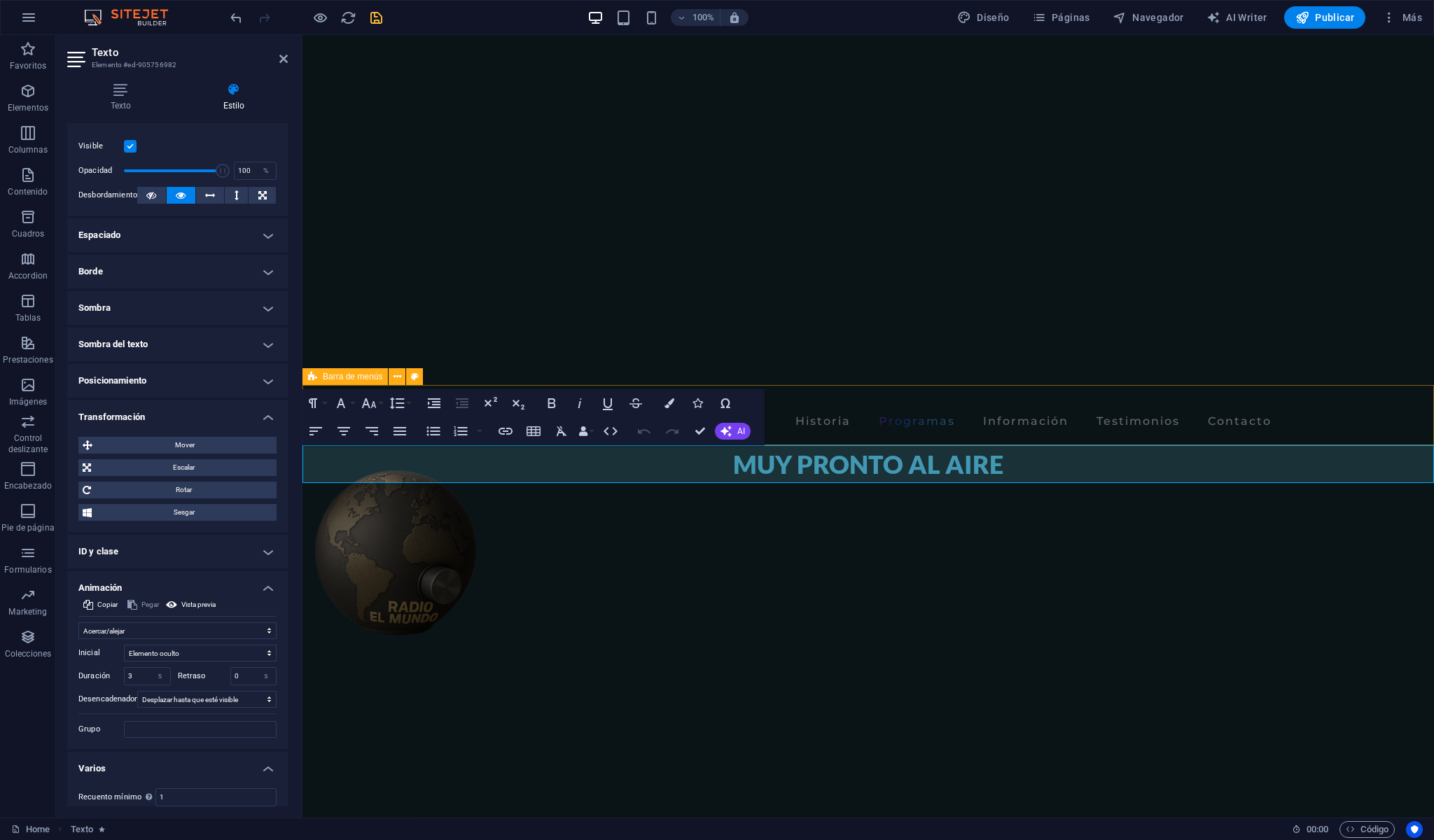
click at [267, 778] on h4 "Varios" at bounding box center [177, 765] width 220 height 26
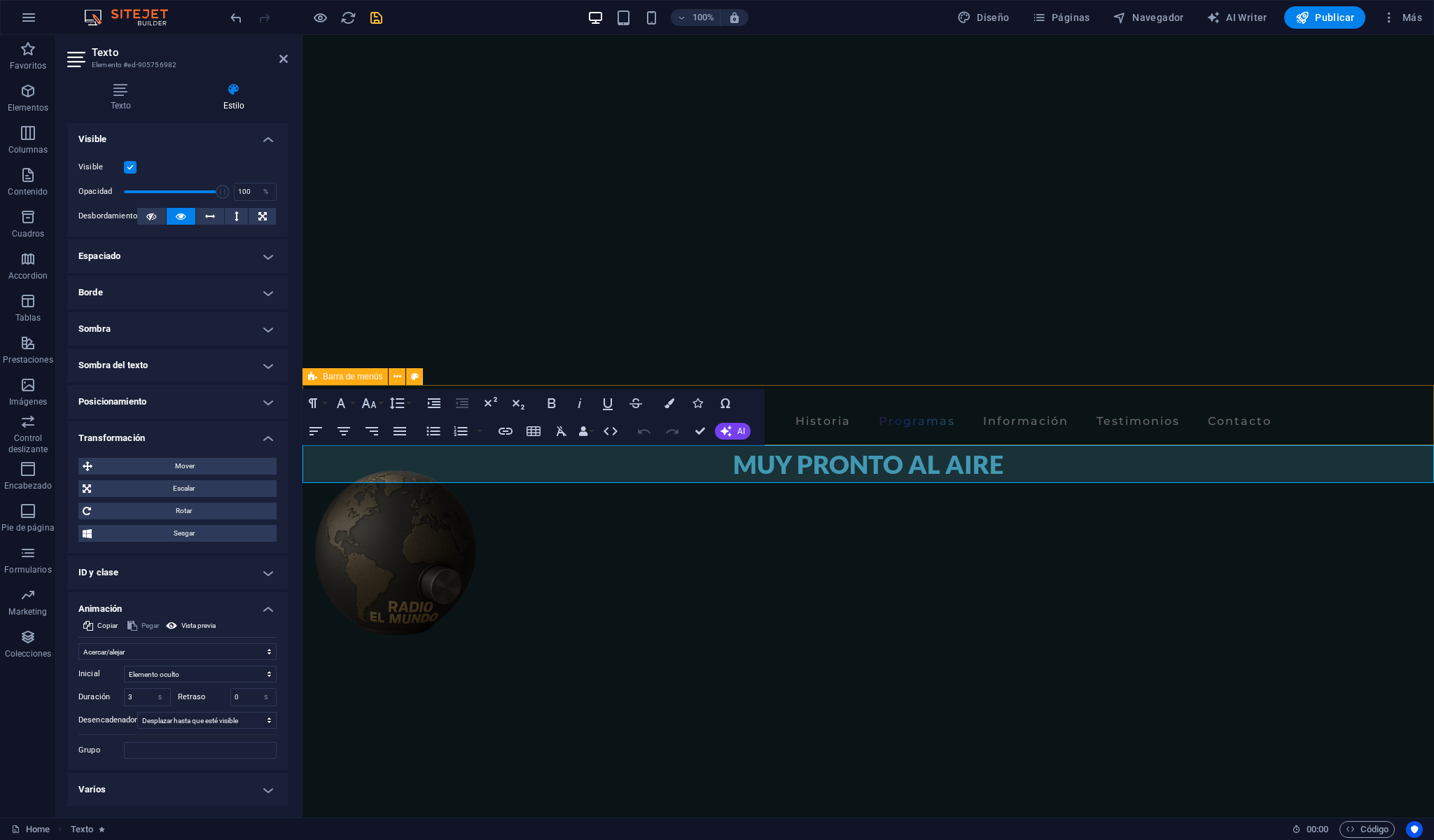
click at [267, 794] on h4 "Varios" at bounding box center [177, 790] width 220 height 34
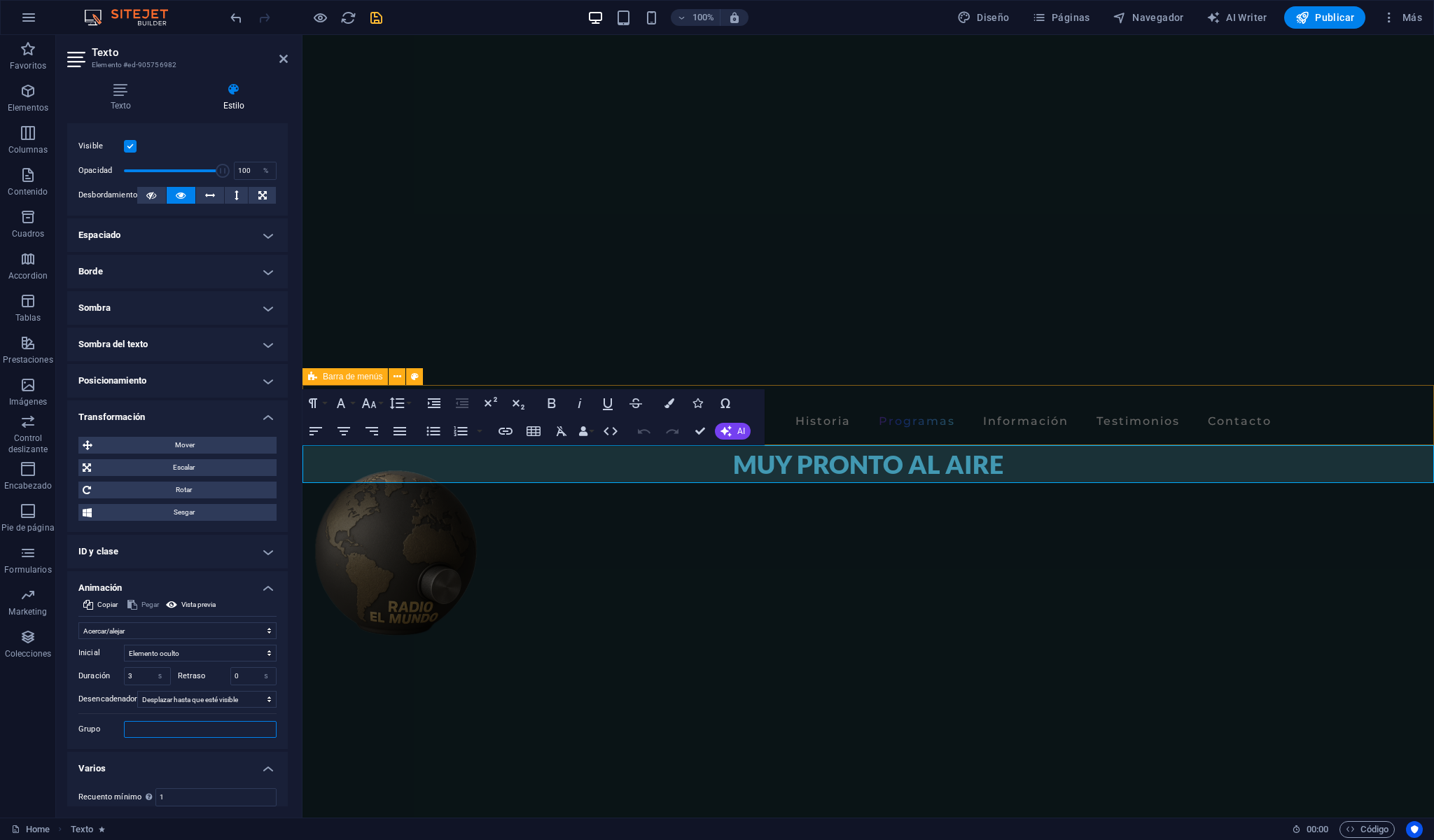
click at [265, 738] on input "Grupo" at bounding box center [200, 729] width 153 height 17
click at [265, 778] on h4 "Varios" at bounding box center [177, 765] width 220 height 26
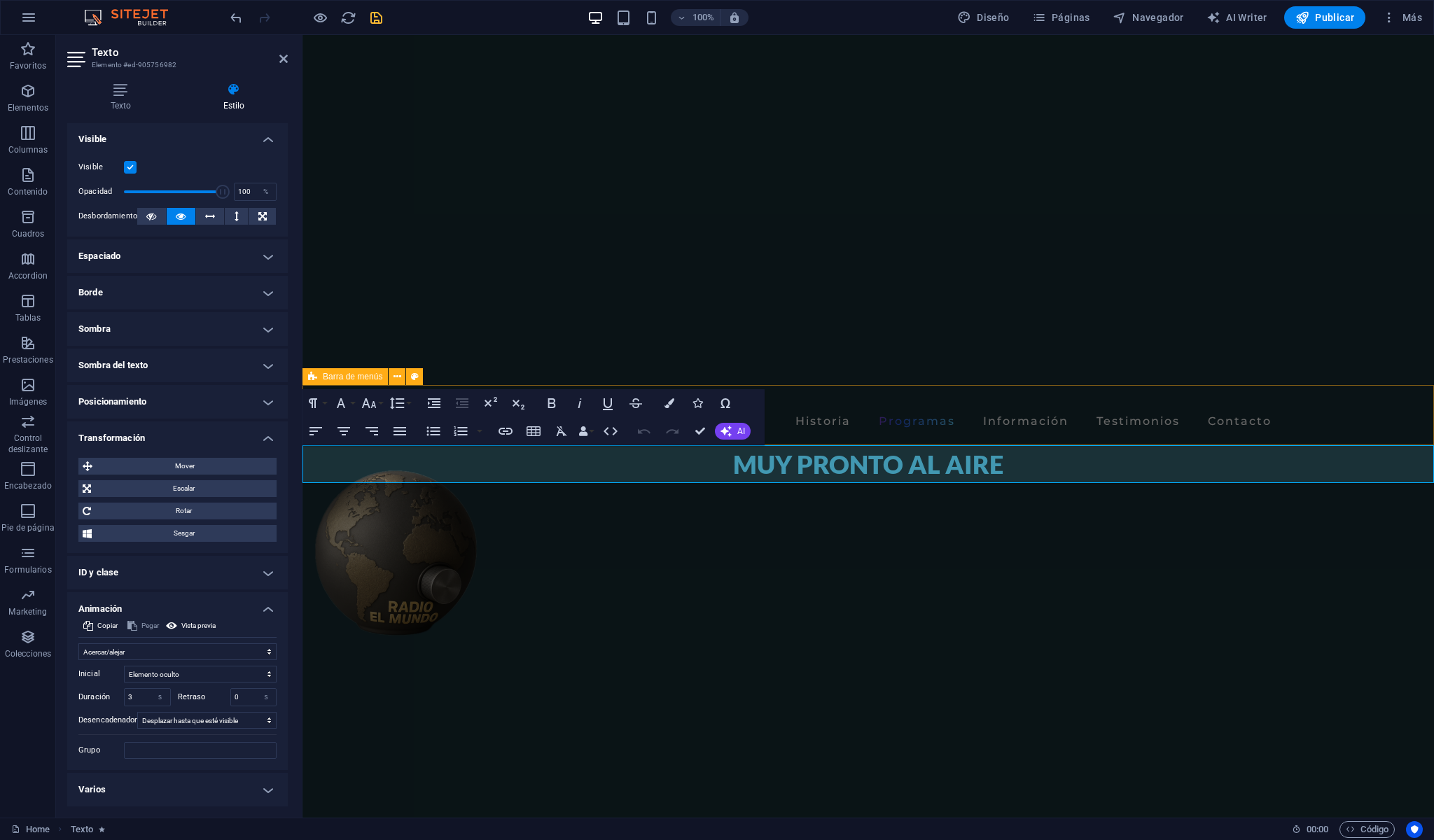
click at [266, 789] on h4 "Varios" at bounding box center [177, 790] width 220 height 34
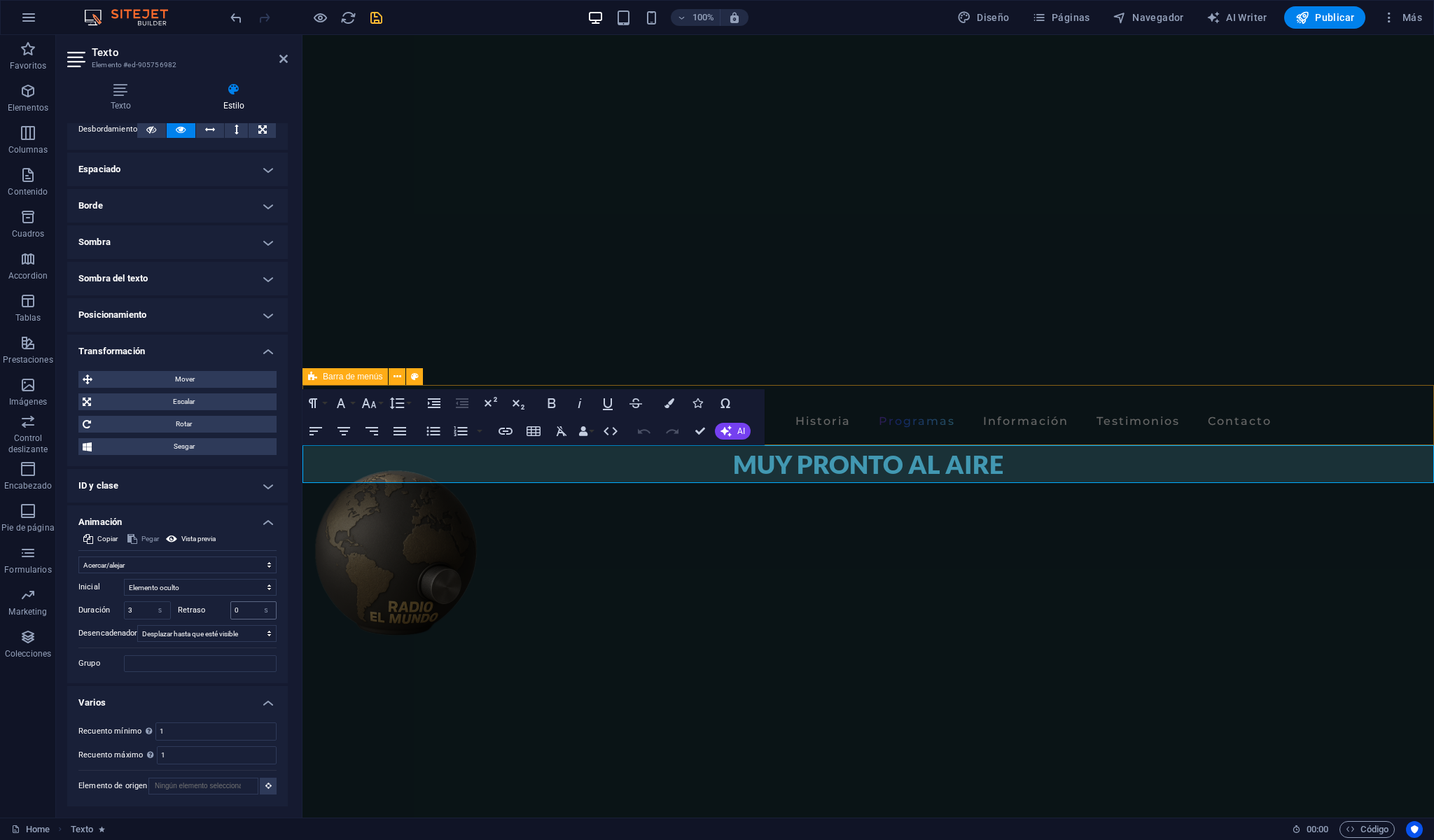
scroll to position [116, 0]
click at [190, 723] on input "1" at bounding box center [216, 731] width 120 height 17
click at [154, 747] on div "Define si este elemento debería ser duplicable." at bounding box center [191, 731] width 112 height 31
click at [184, 727] on input "1" at bounding box center [216, 731] width 120 height 17
type input "5"
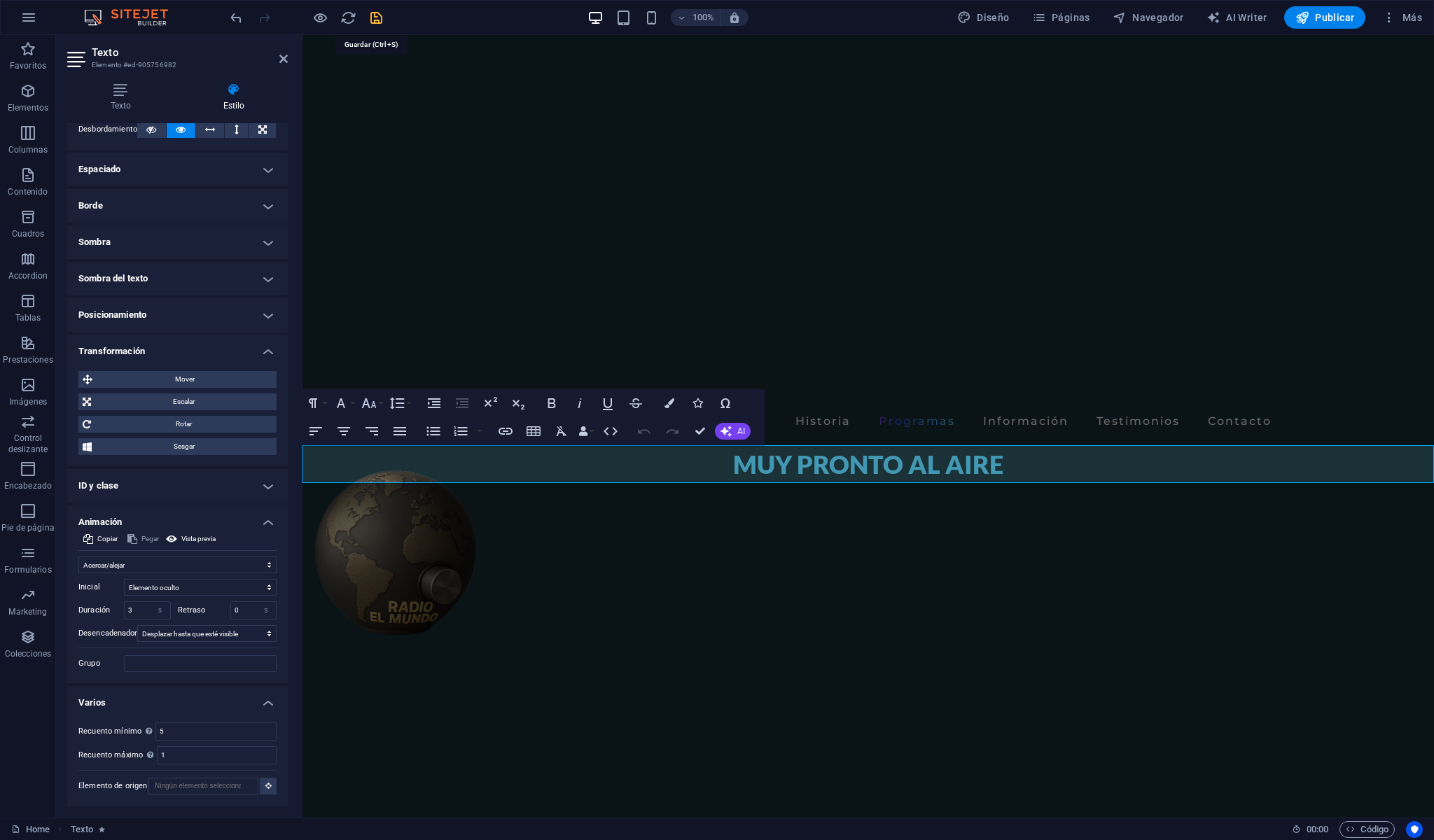
click at [374, 14] on icon "save" at bounding box center [376, 18] width 16 height 16
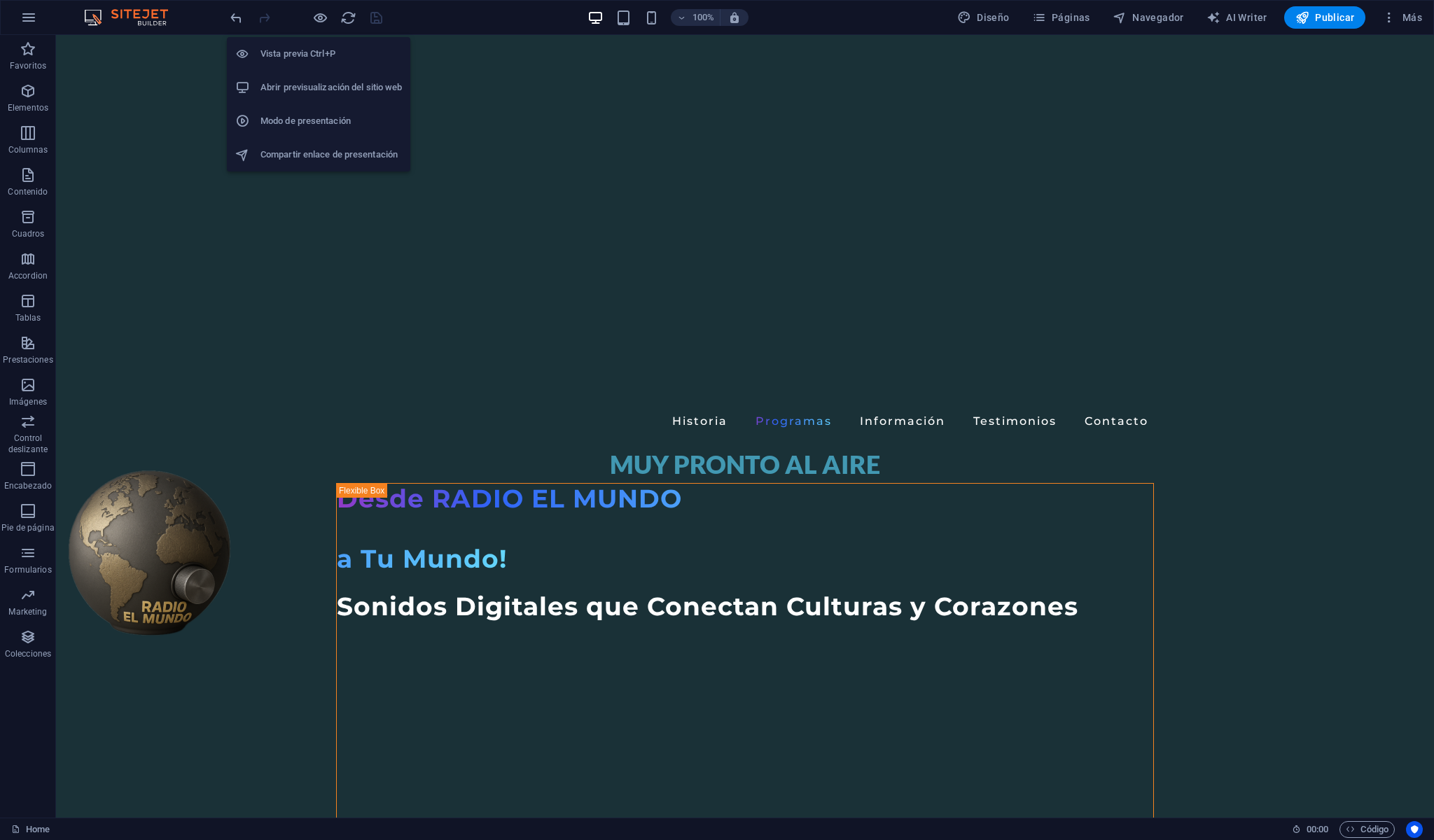
click at [339, 97] on li "Abrir previsualización del sitio web" at bounding box center [319, 88] width 184 height 34
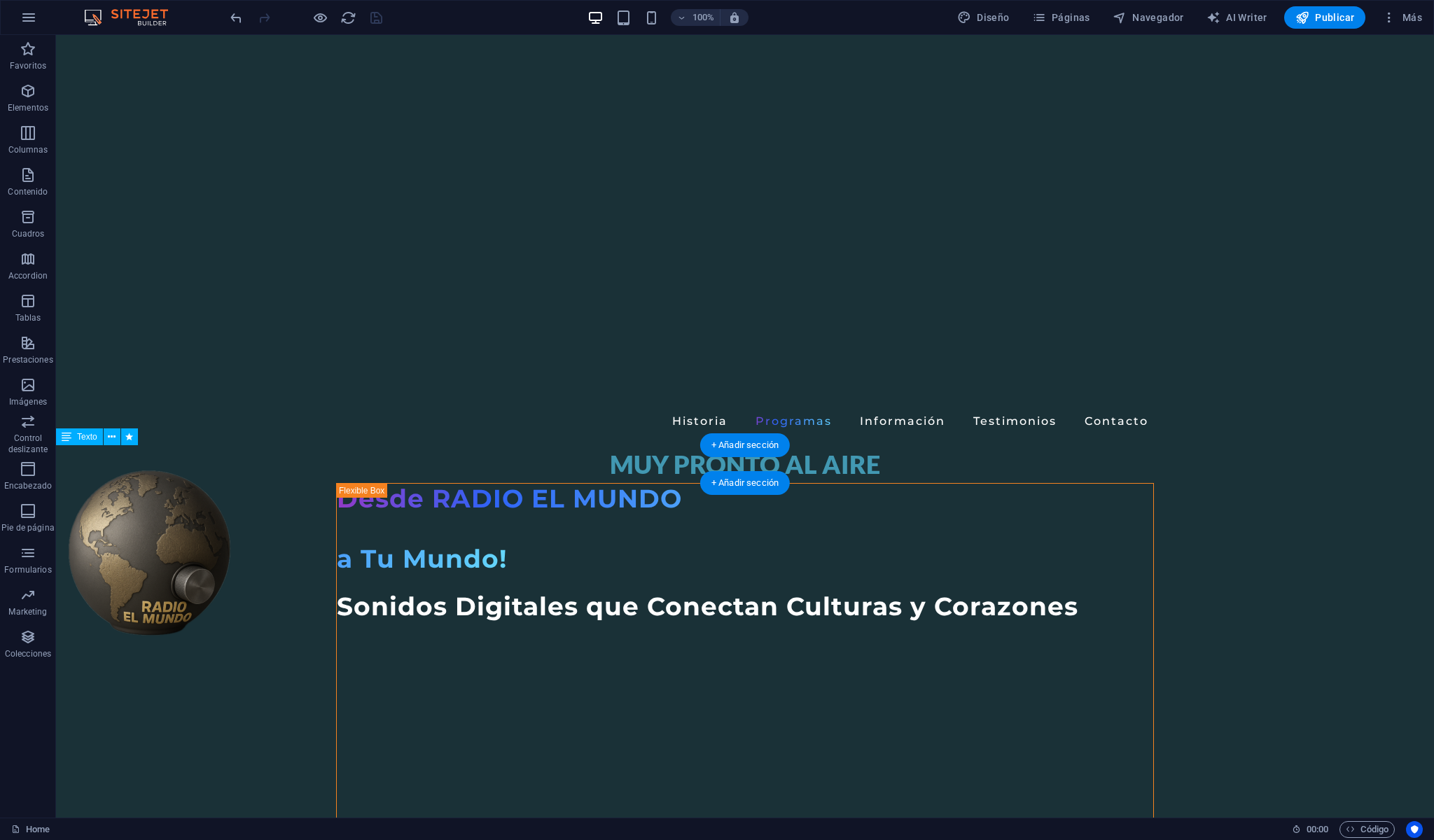
click at [667, 467] on div "MUY PRONTO AL AIRE" at bounding box center [745, 464] width 1378 height 38
select select "shrink"
select select "s"
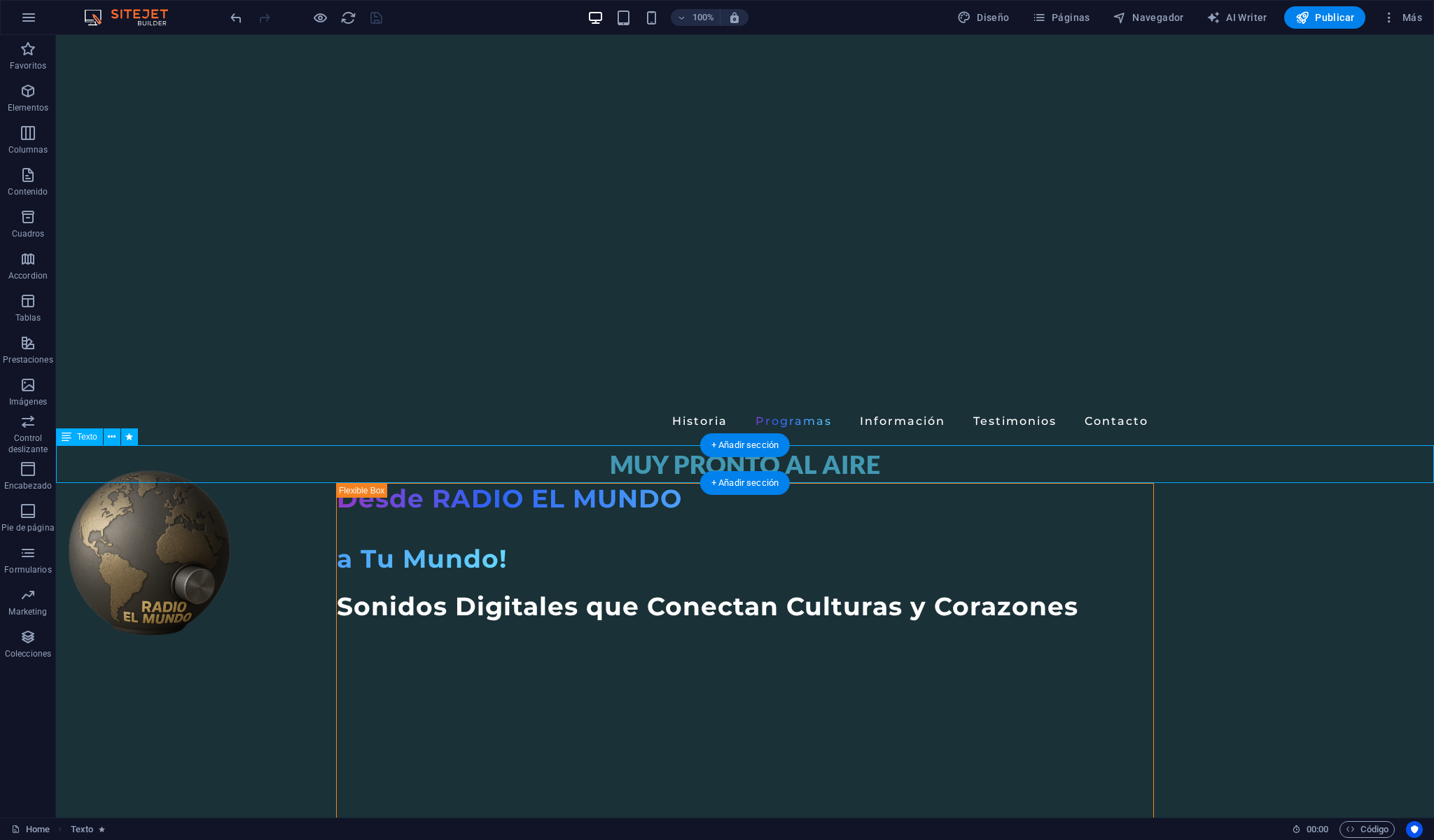
select select "scroll"
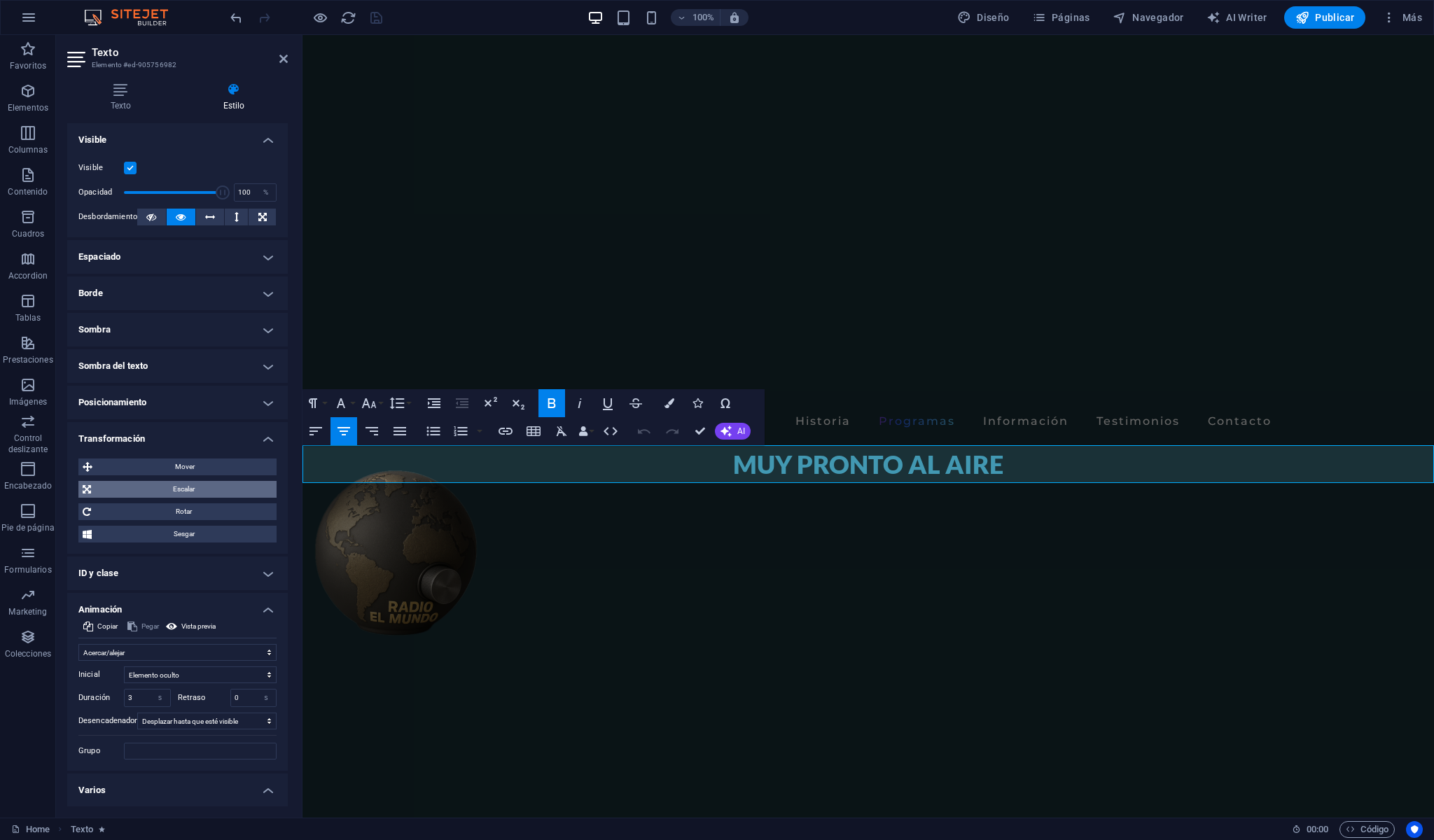
click at [225, 498] on span "Escalar" at bounding box center [184, 489] width 177 height 17
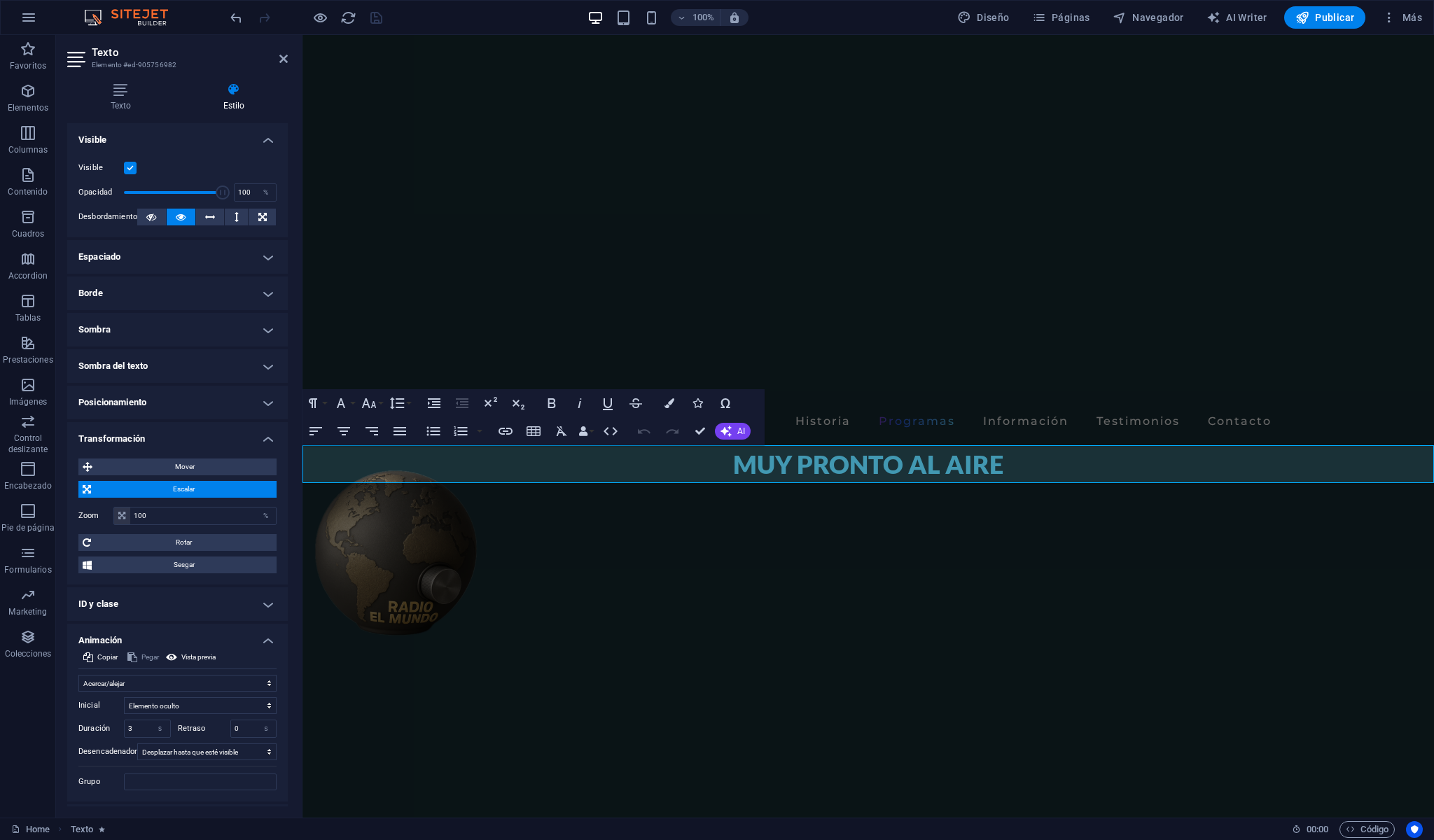
click at [225, 498] on span "Escalar" at bounding box center [184, 489] width 177 height 17
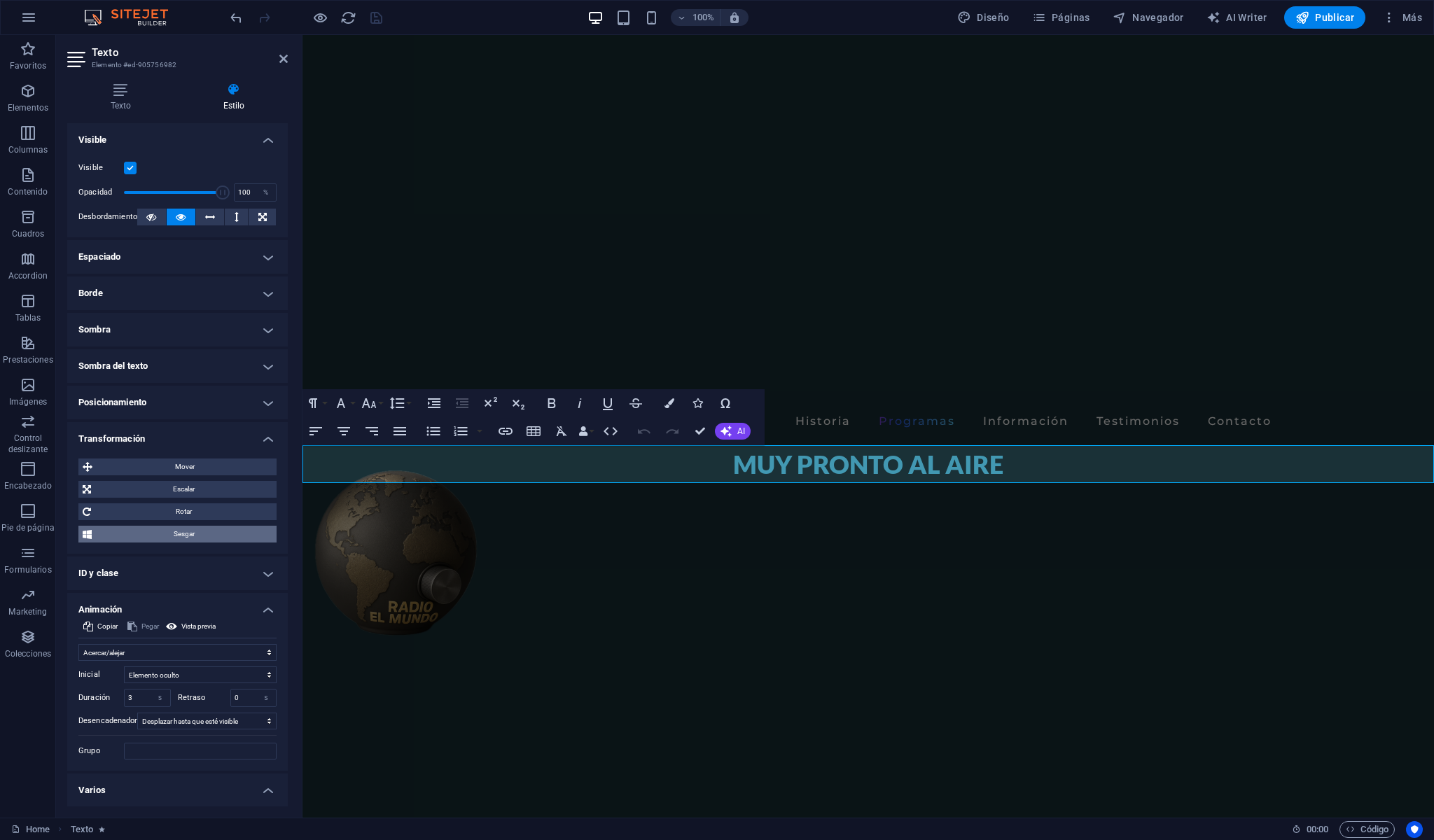
click at [216, 543] on span "Sesgar" at bounding box center [184, 534] width 176 height 17
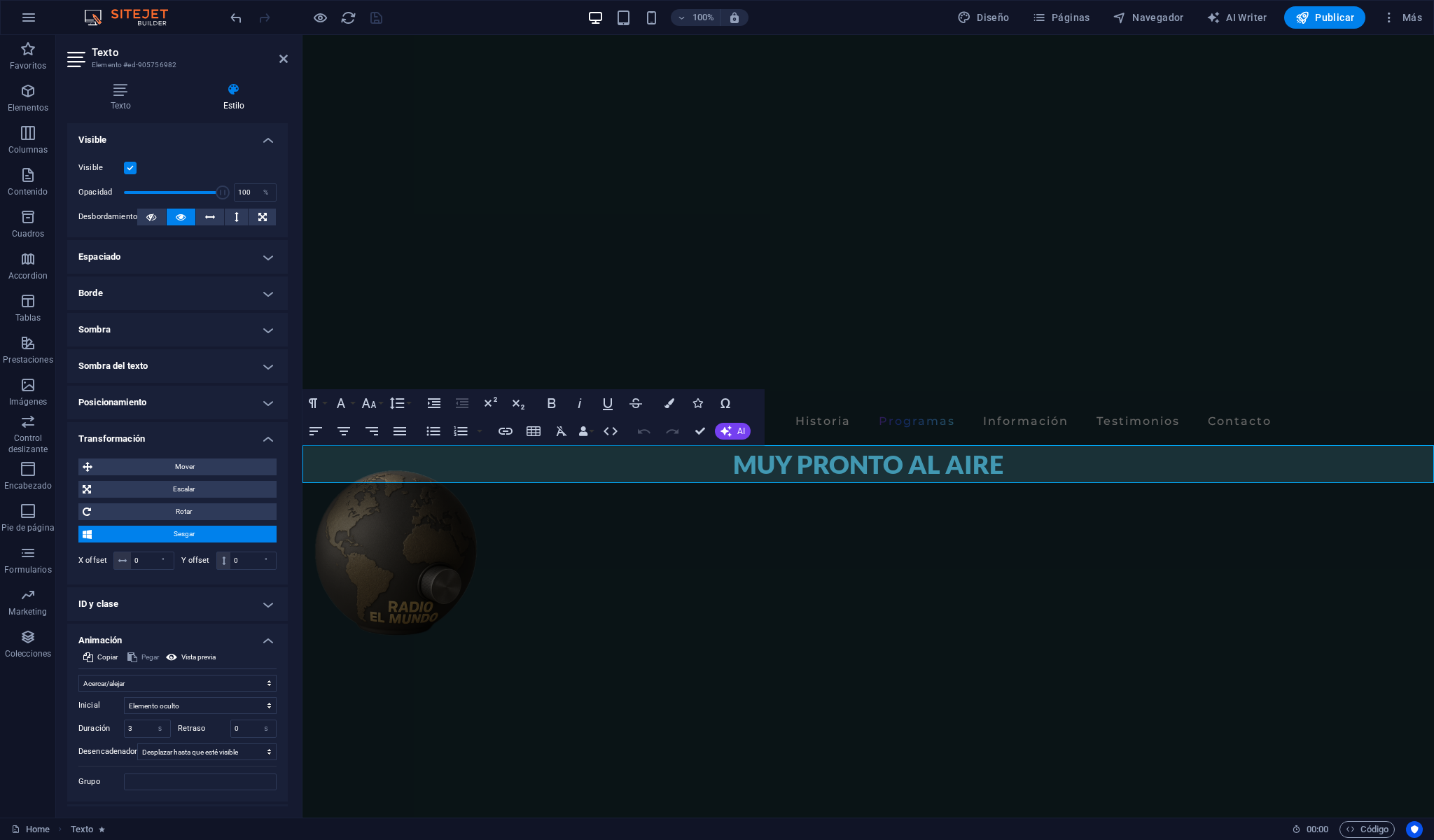
click at [180, 543] on span "Sesgar" at bounding box center [184, 534] width 176 height 17
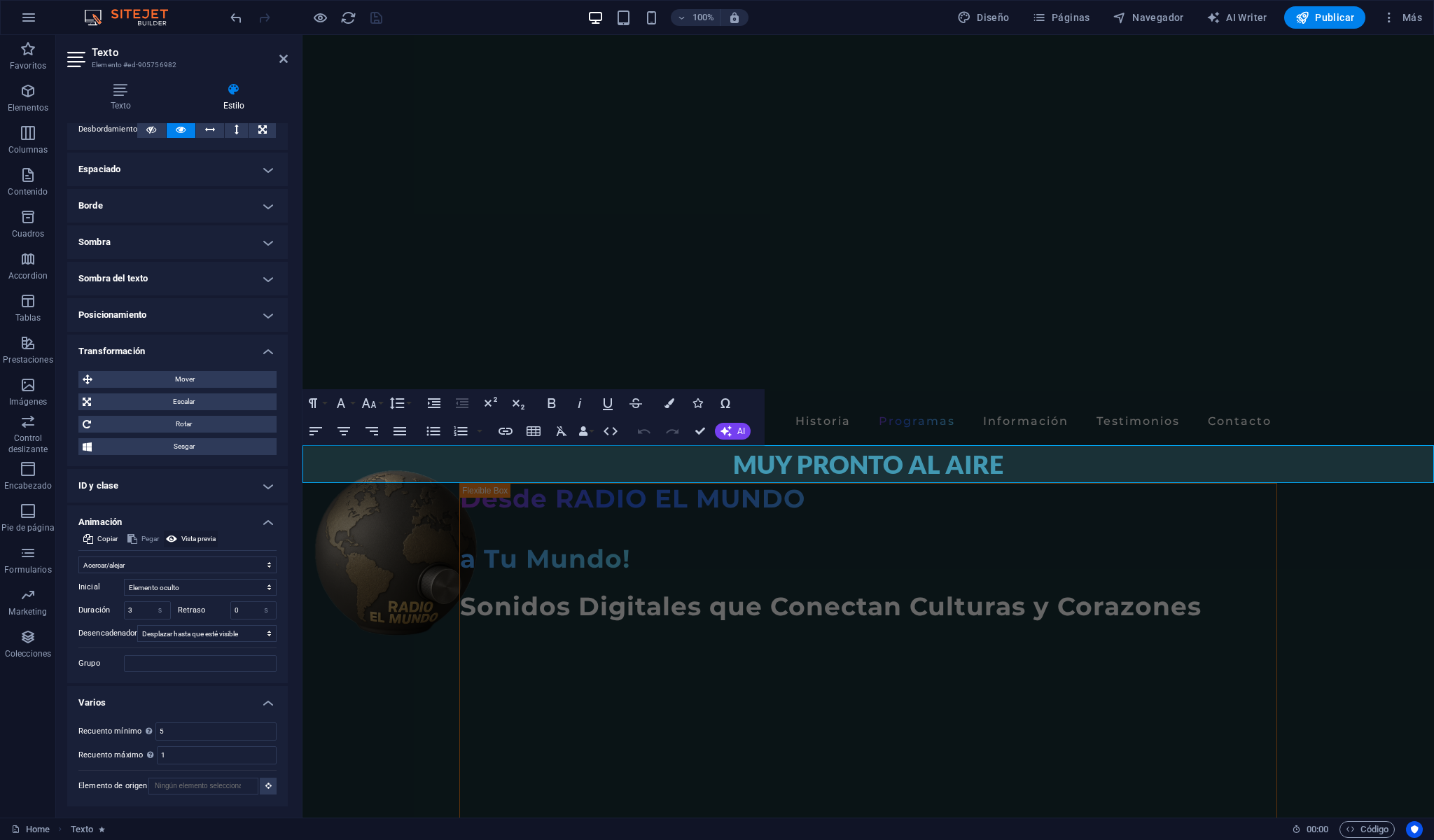
click at [216, 531] on span "Vista previa" at bounding box center [198, 539] width 34 height 17
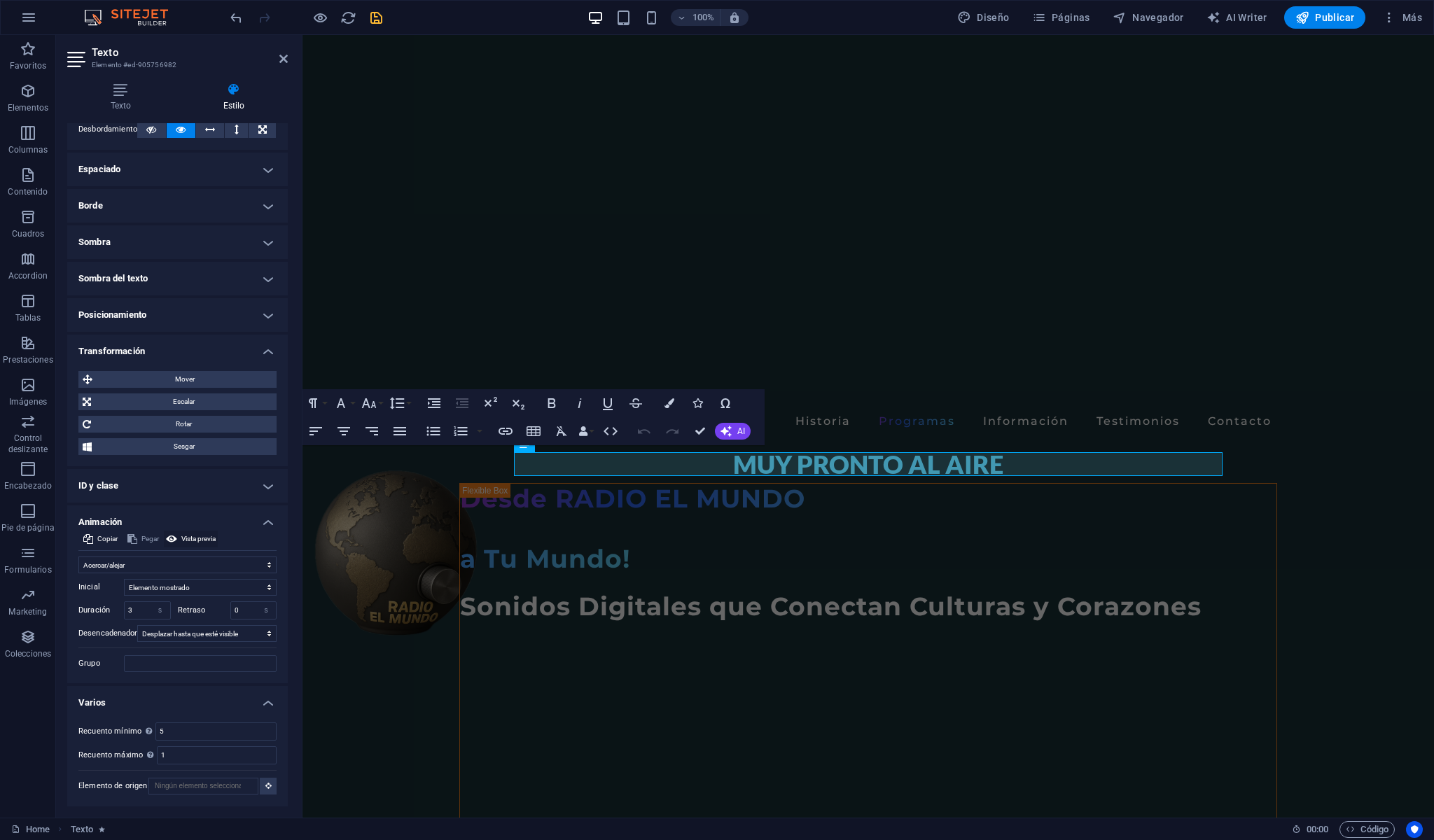
click at [216, 531] on span "Vista previa" at bounding box center [198, 539] width 34 height 17
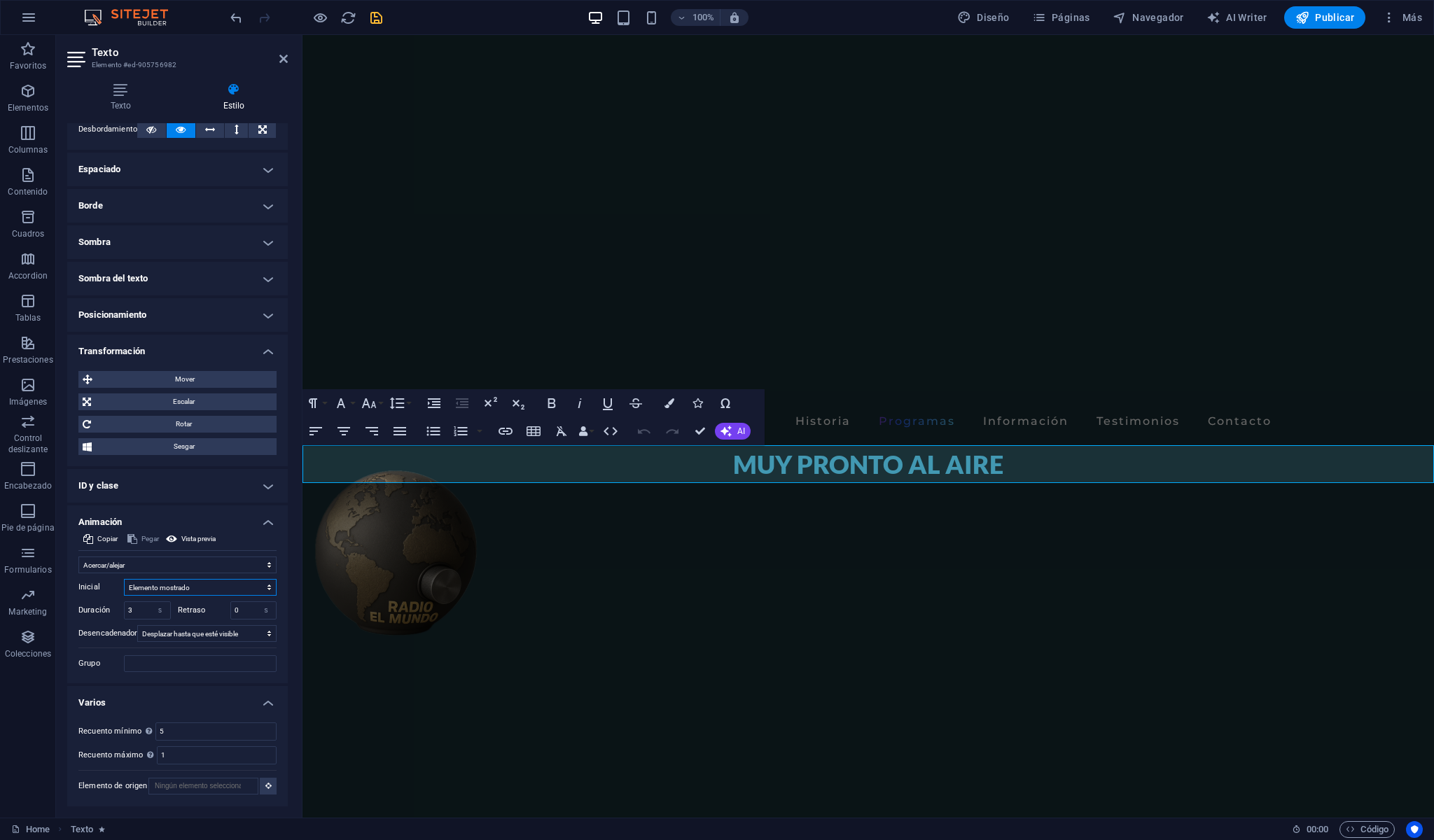
select select "hide"
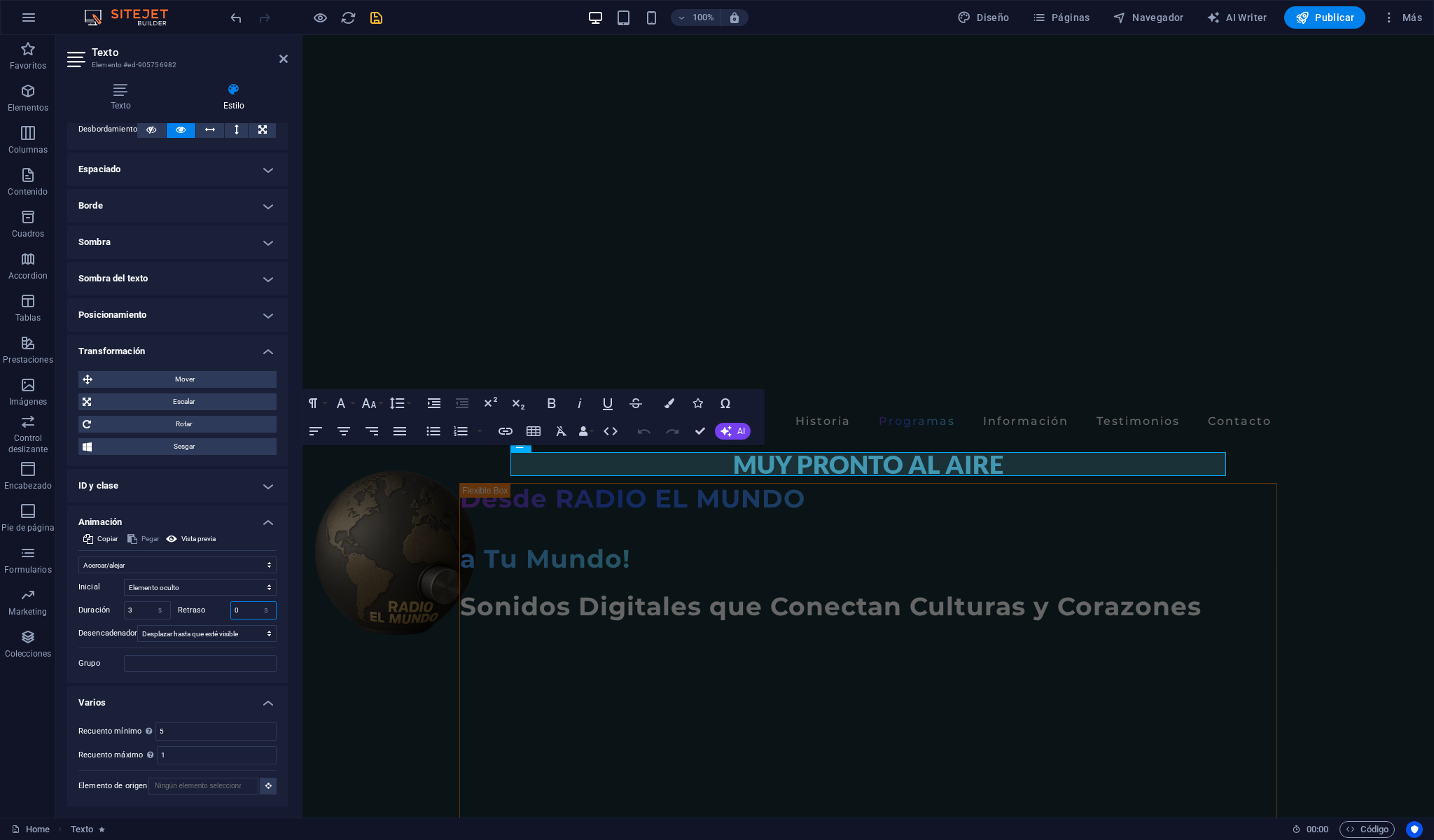
click at [248, 602] on input "0" at bounding box center [253, 610] width 46 height 17
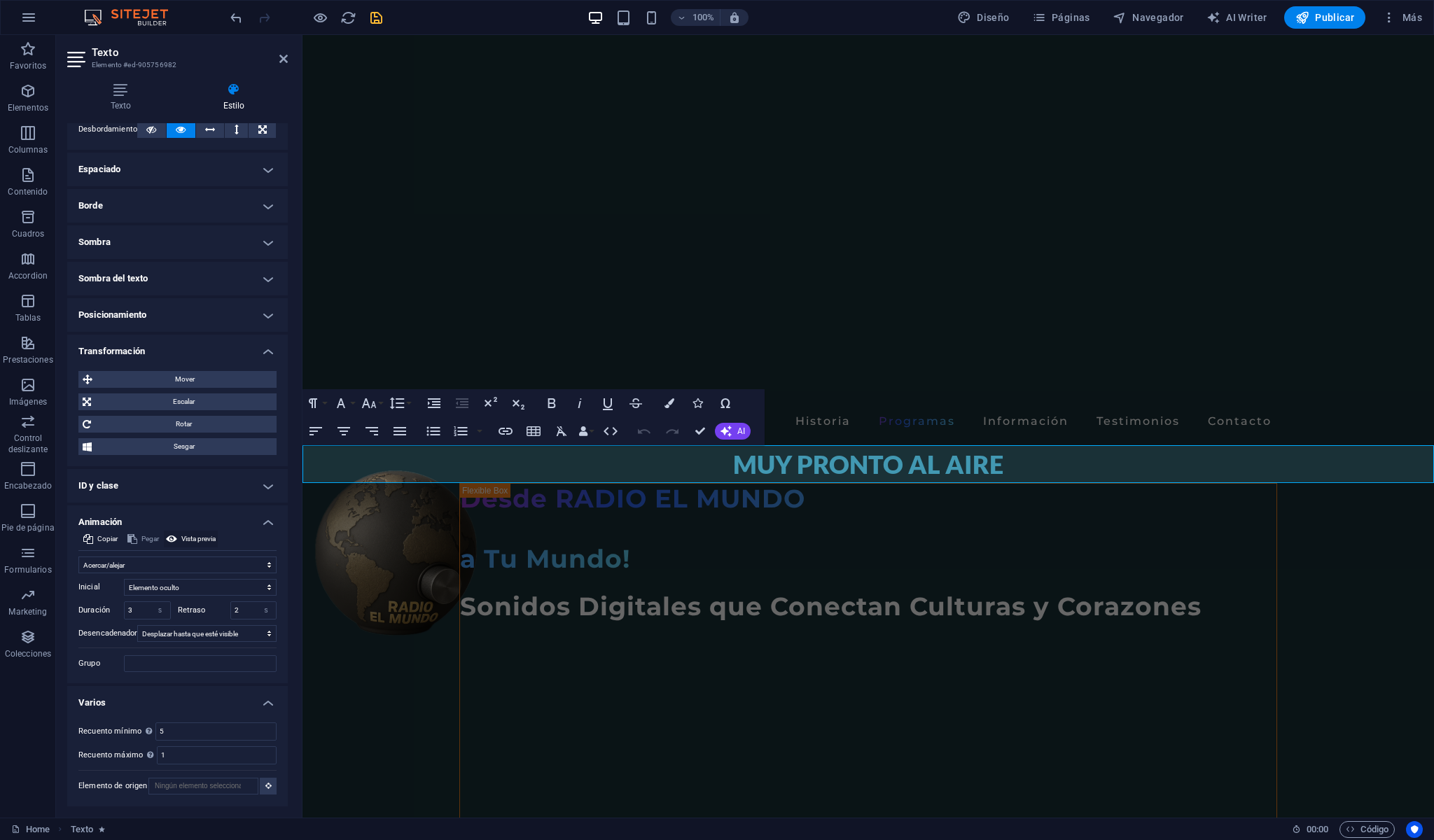
click at [216, 531] on span "Vista previa" at bounding box center [198, 539] width 34 height 17
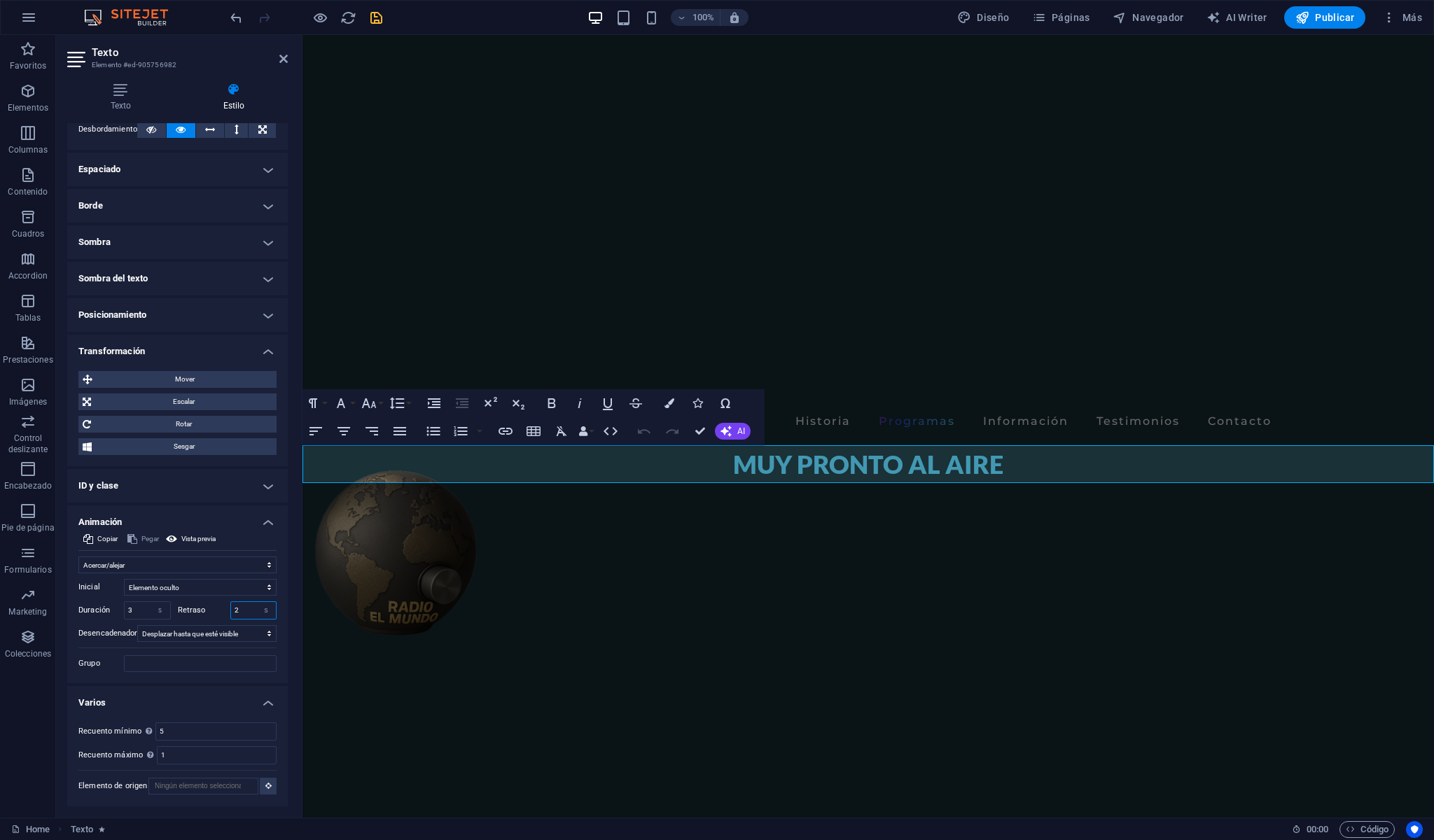
drag, startPoint x: 243, startPoint y: 601, endPoint x: 220, endPoint y: 601, distance: 23.0
click at [220, 601] on div "Retraso 2 s ms" at bounding box center [228, 610] width 100 height 18
type input "1"
click at [216, 531] on span "Vista previa" at bounding box center [198, 539] width 34 height 17
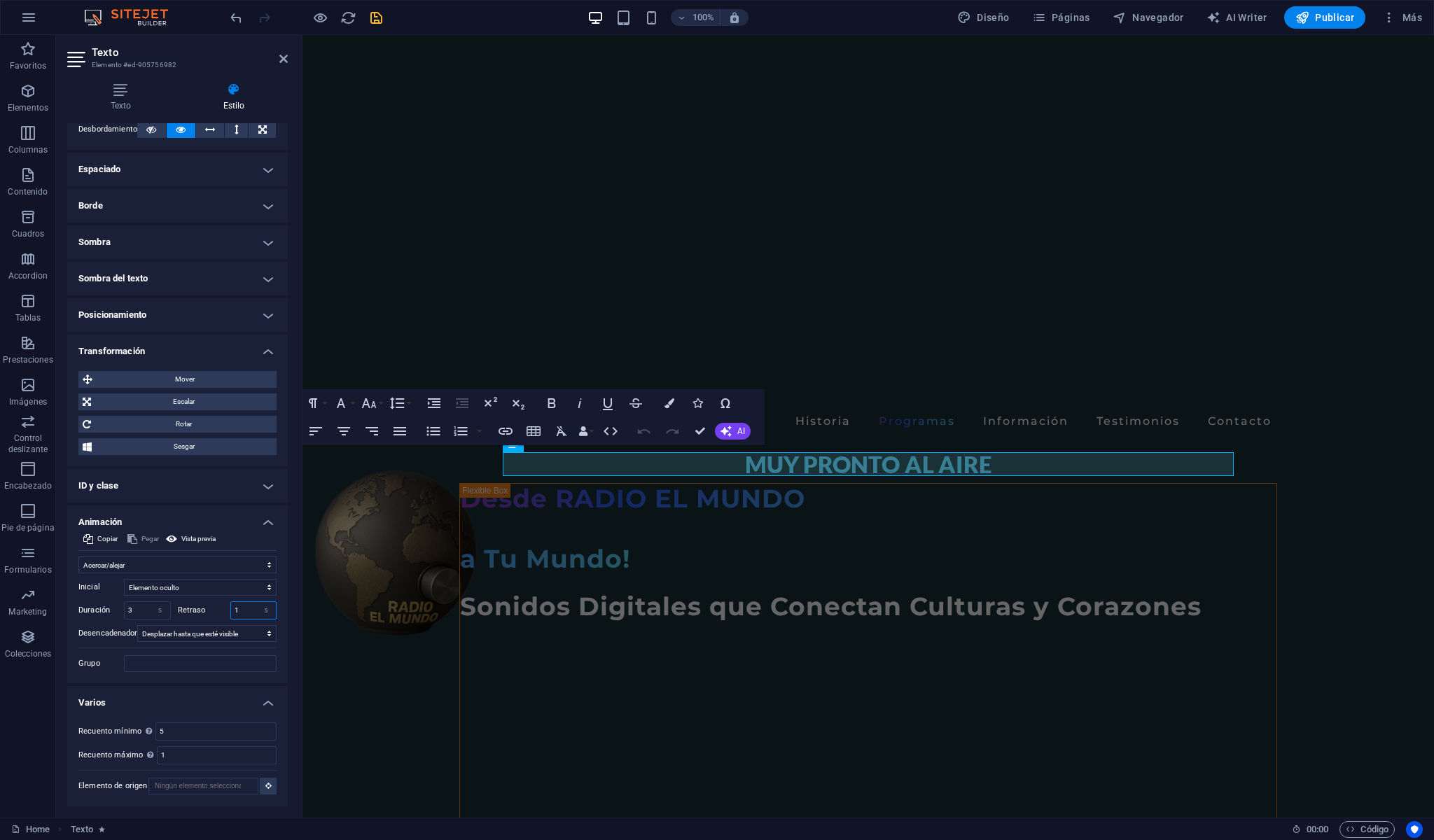
click at [242, 602] on input "1" at bounding box center [253, 610] width 46 height 17
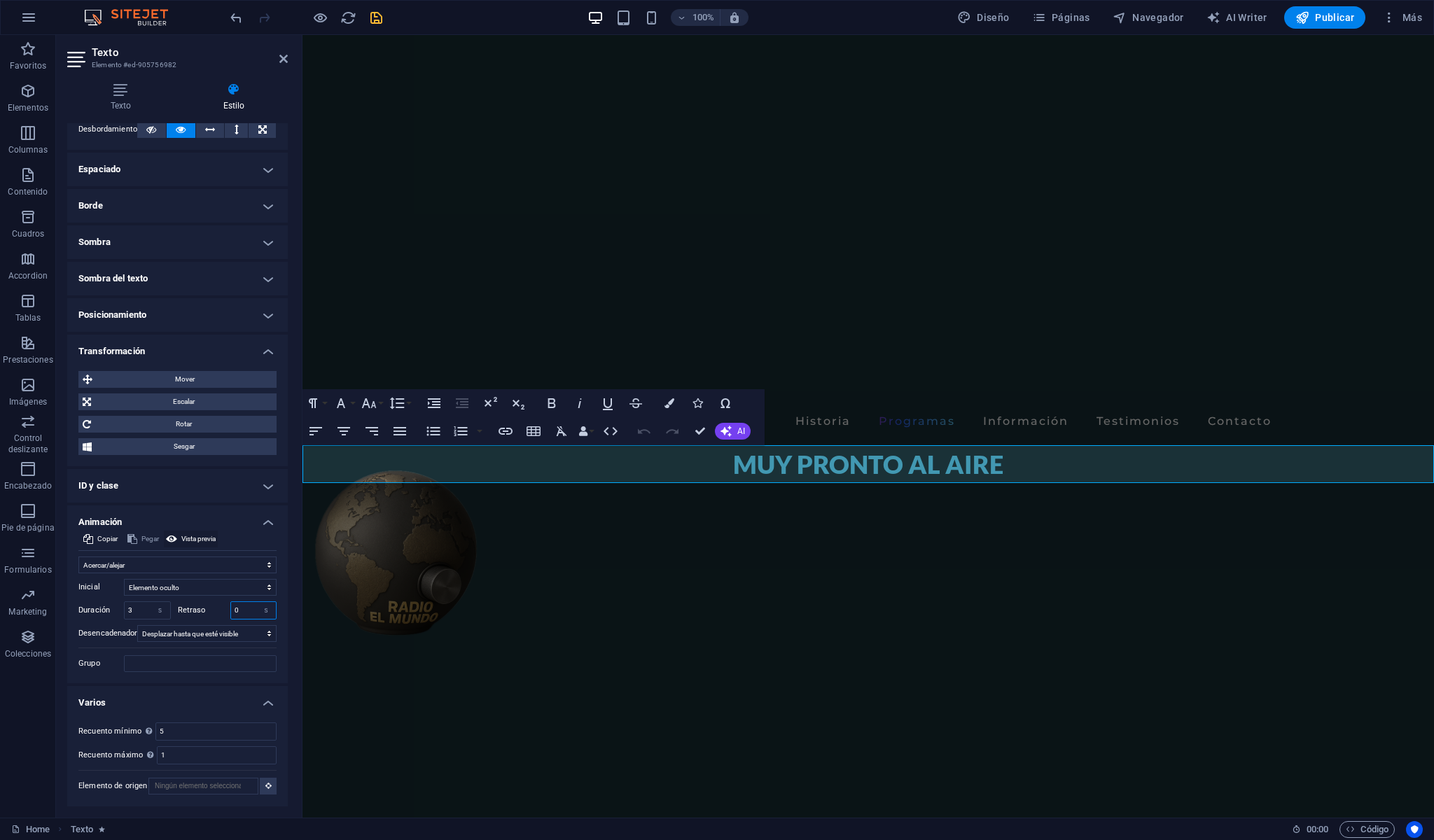
type input "0"
click at [216, 531] on span "Vista previa" at bounding box center [198, 539] width 34 height 17
drag, startPoint x: 185, startPoint y: 721, endPoint x: 172, endPoint y: 721, distance: 13.0
click at [172, 723] on input "5" at bounding box center [216, 731] width 120 height 17
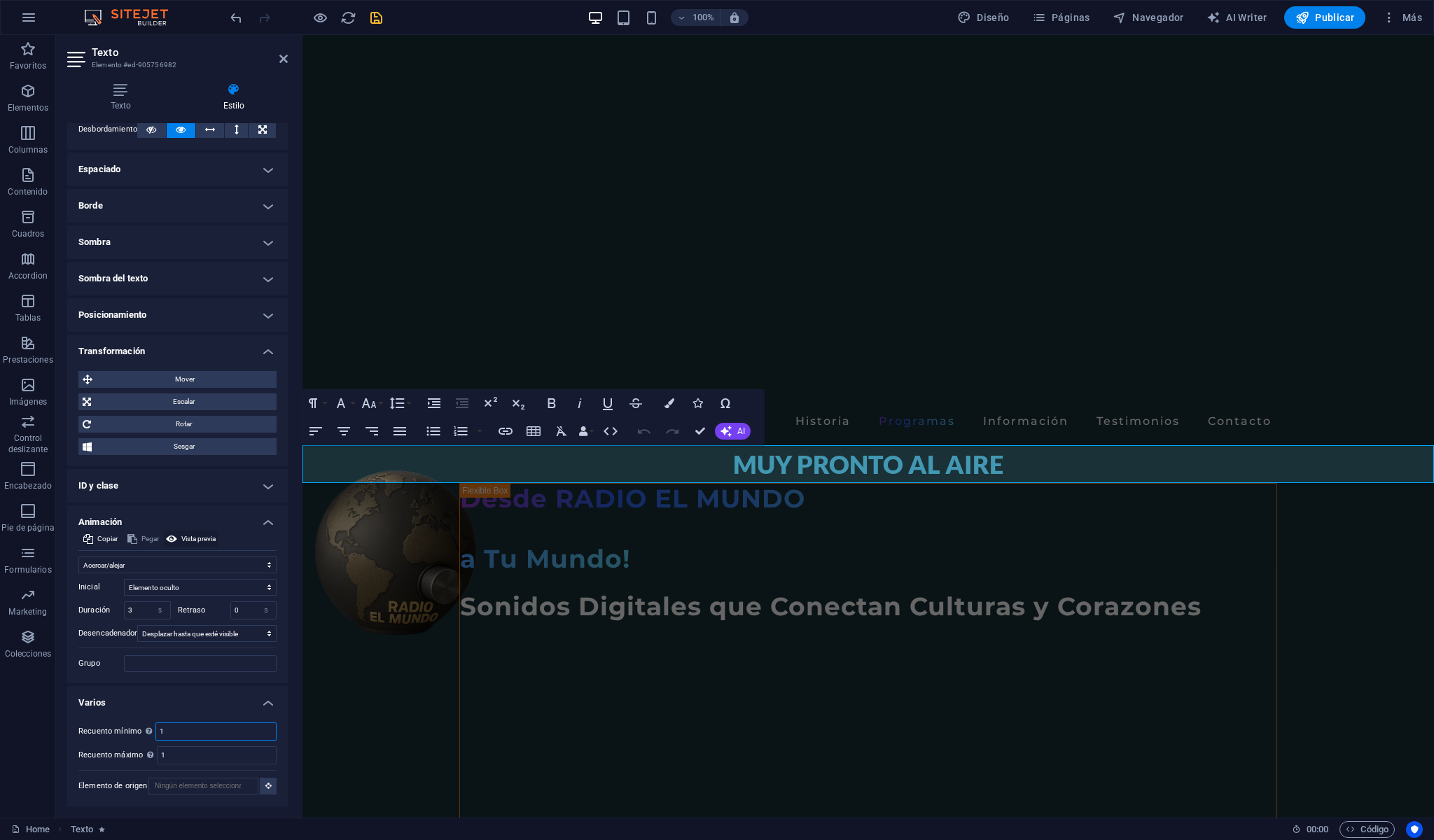
type input "1"
click at [216, 532] on span "Vista previa" at bounding box center [198, 539] width 34 height 17
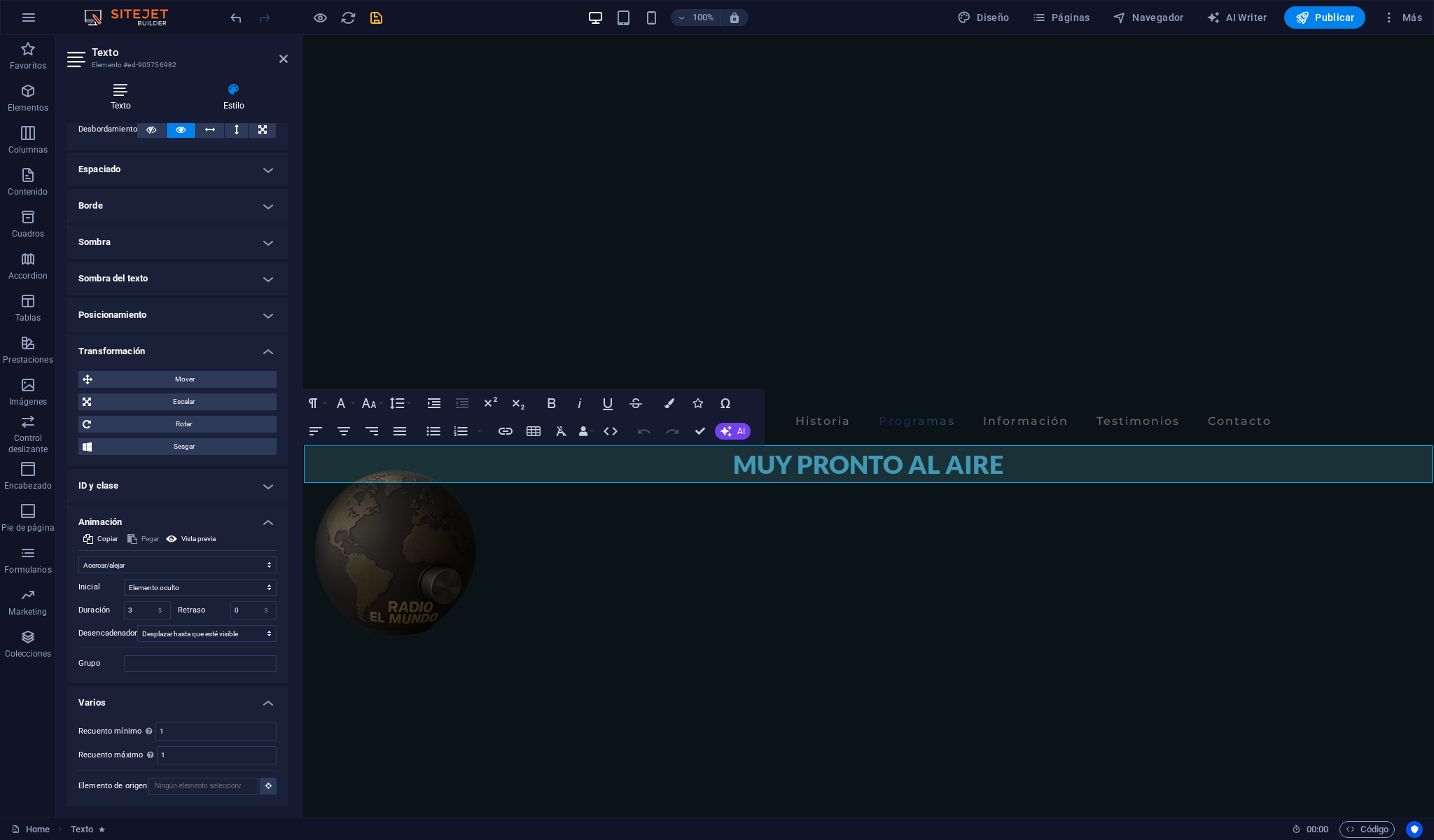
click at [121, 92] on icon at bounding box center [121, 89] width 107 height 14
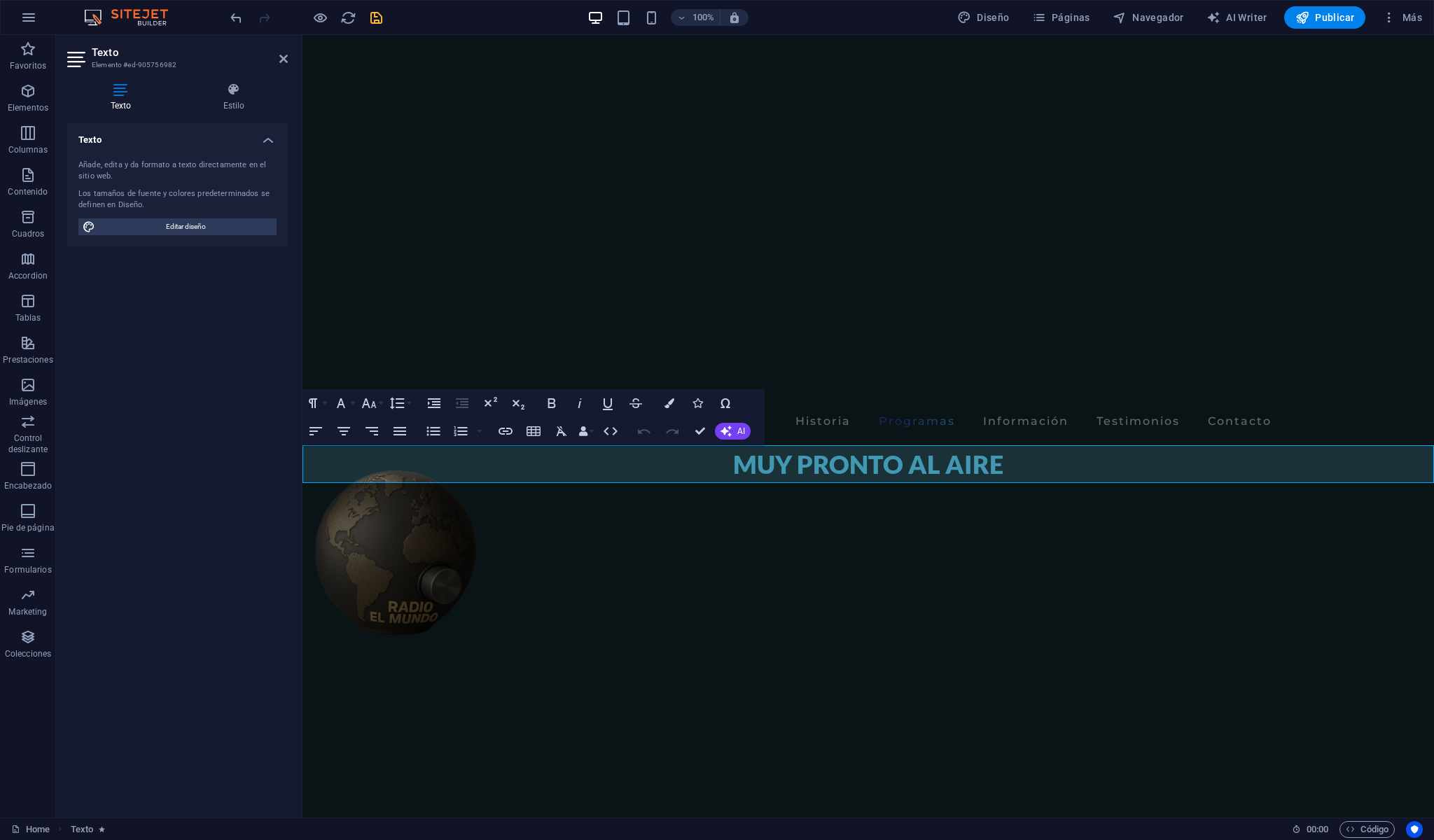
click at [374, 20] on icon "save" at bounding box center [376, 18] width 16 height 16
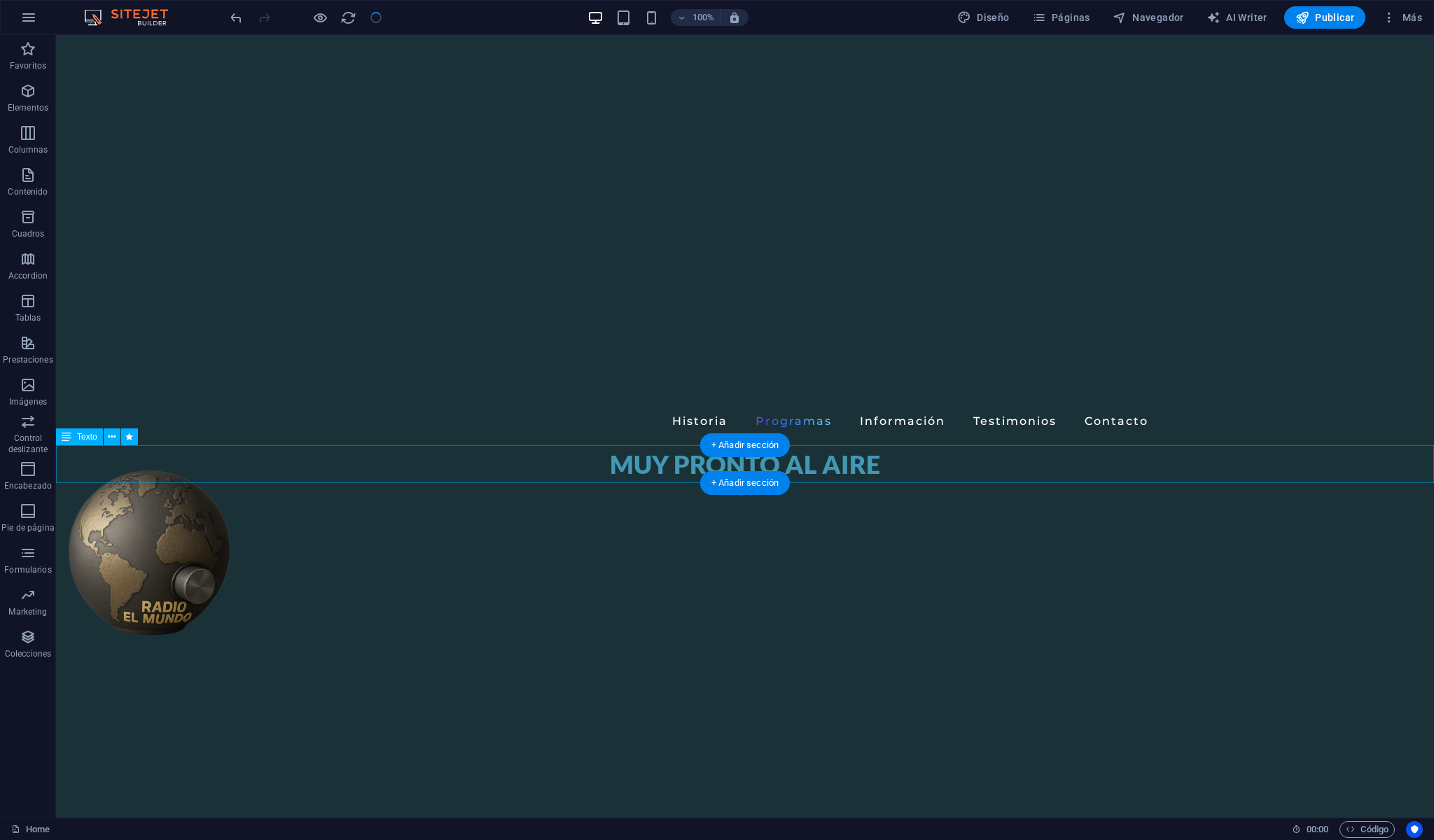
click at [823, 468] on div "MUY PRONTO AL AIRE" at bounding box center [745, 464] width 1378 height 38
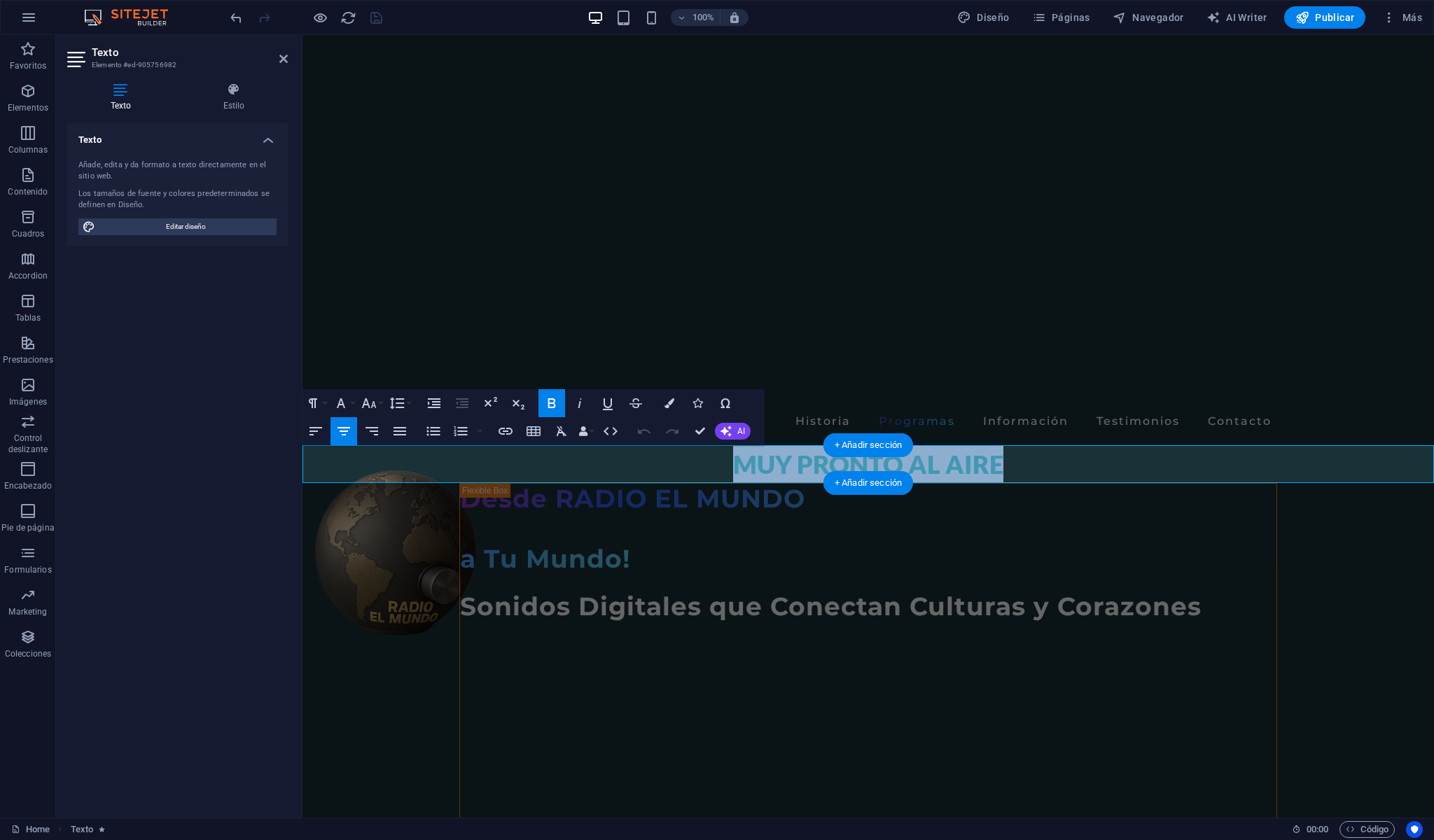
drag, startPoint x: 1012, startPoint y: 462, endPoint x: 686, endPoint y: 459, distance: 326.0
click at [686, 459] on p "MUY PRONTO AL AIRE" at bounding box center [868, 464] width 1131 height 38
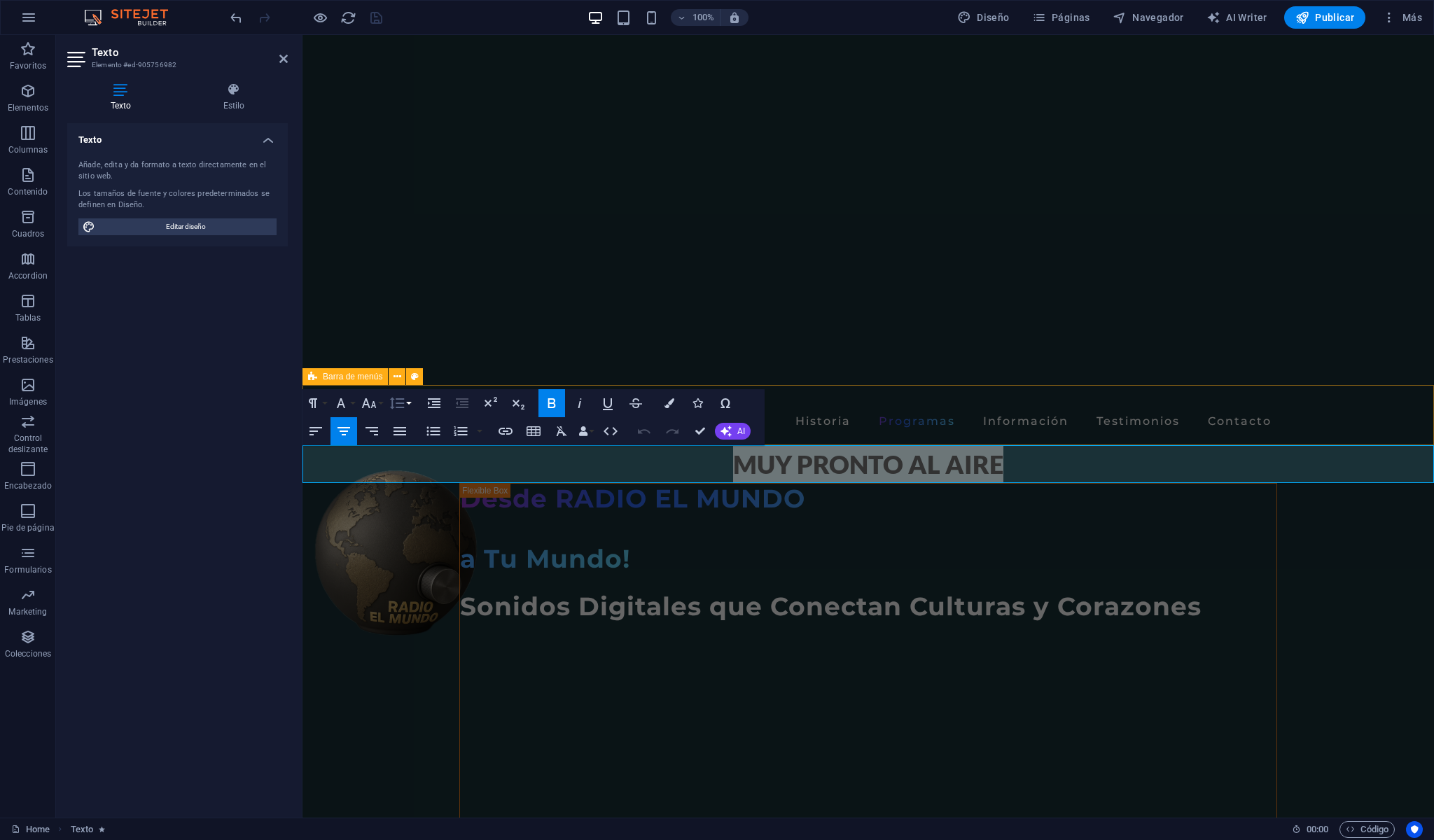
click at [404, 406] on icon "button" at bounding box center [397, 403] width 17 height 17
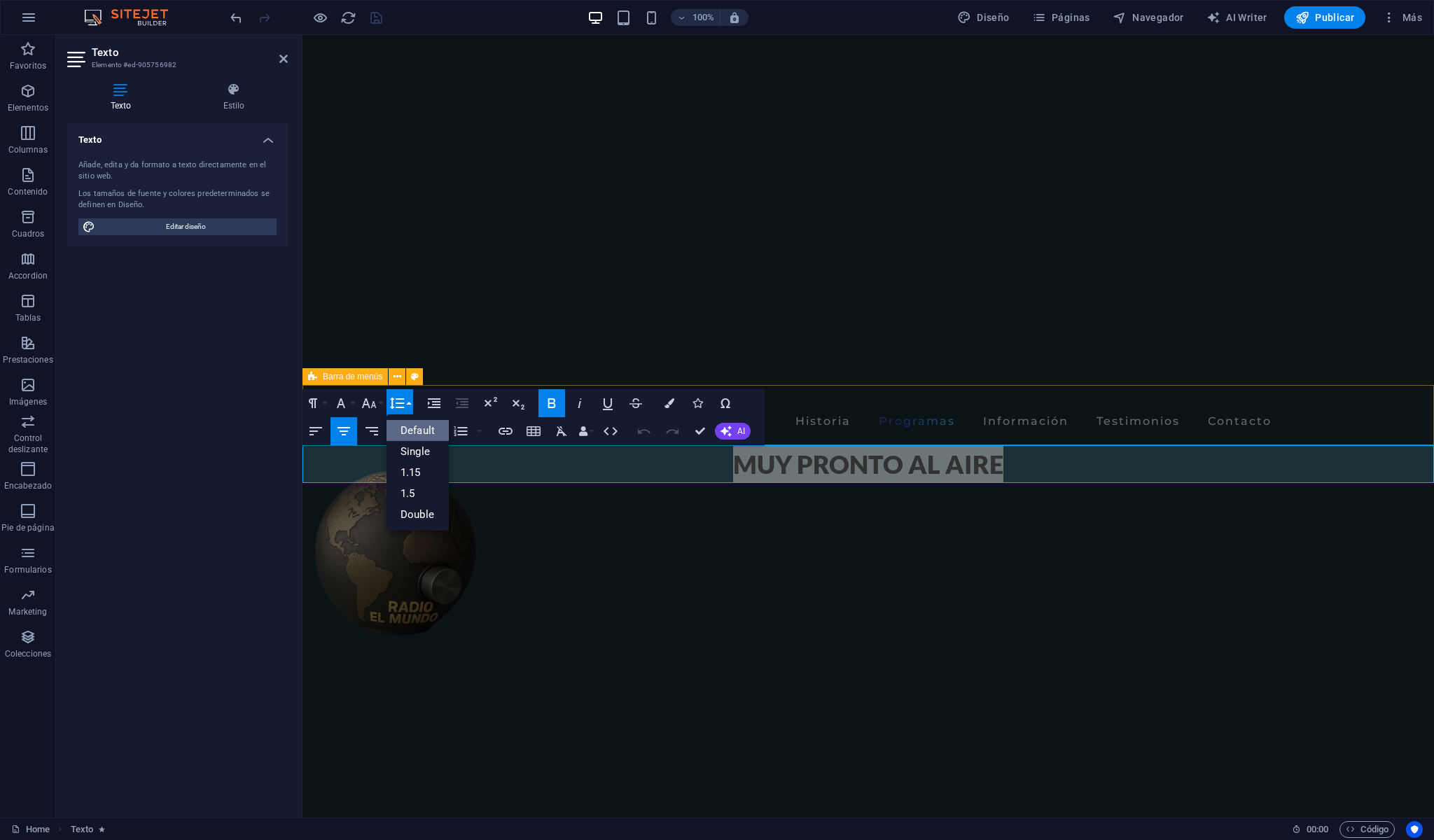
scroll to position [0, 0]
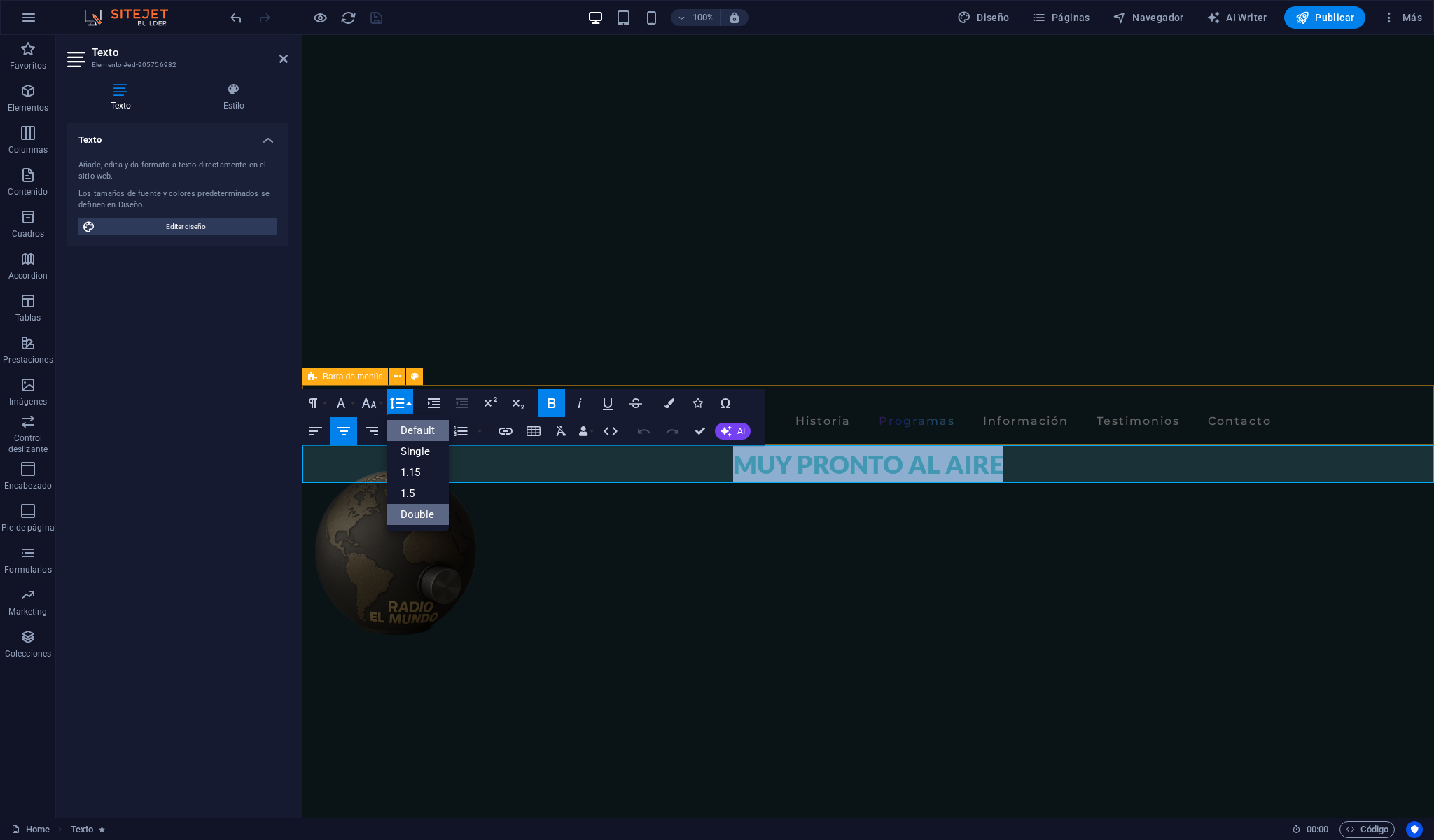
click at [422, 512] on link "Double" at bounding box center [418, 514] width 62 height 21
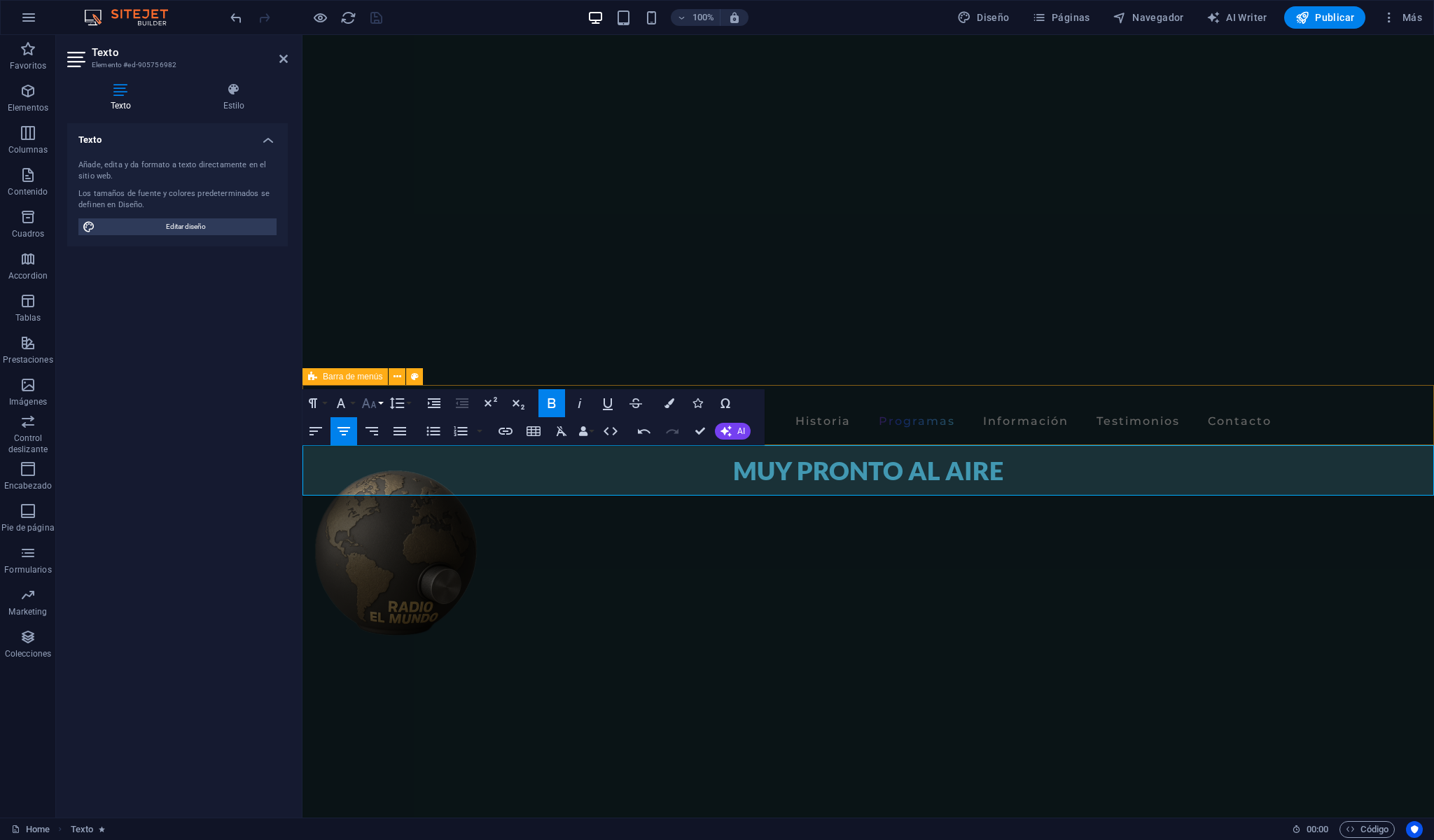
click at [378, 403] on button "Font Size" at bounding box center [371, 403] width 26 height 28
click at [386, 543] on link "60" at bounding box center [383, 549] width 50 height 21
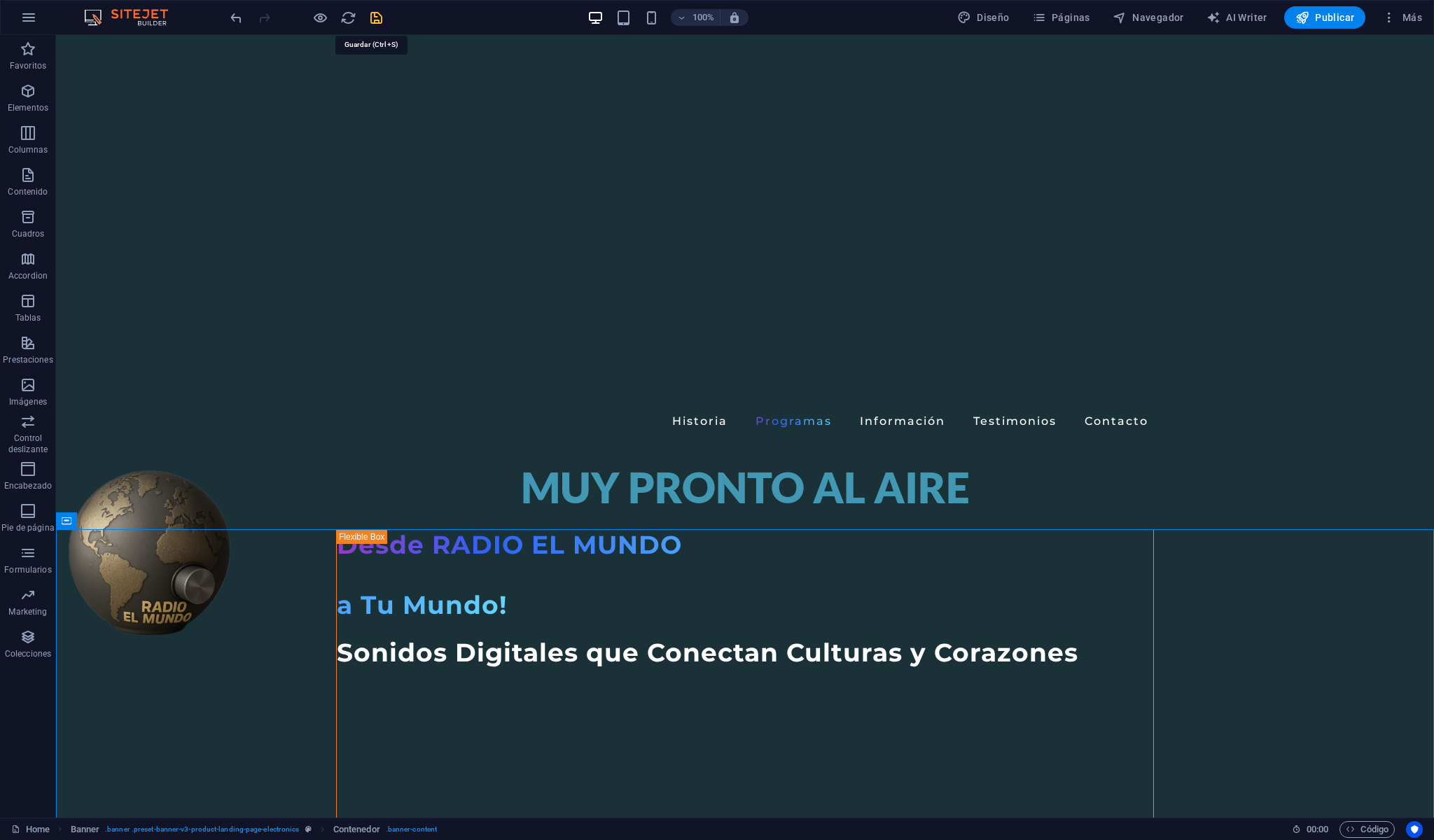
click at [374, 14] on icon "save" at bounding box center [376, 18] width 16 height 16
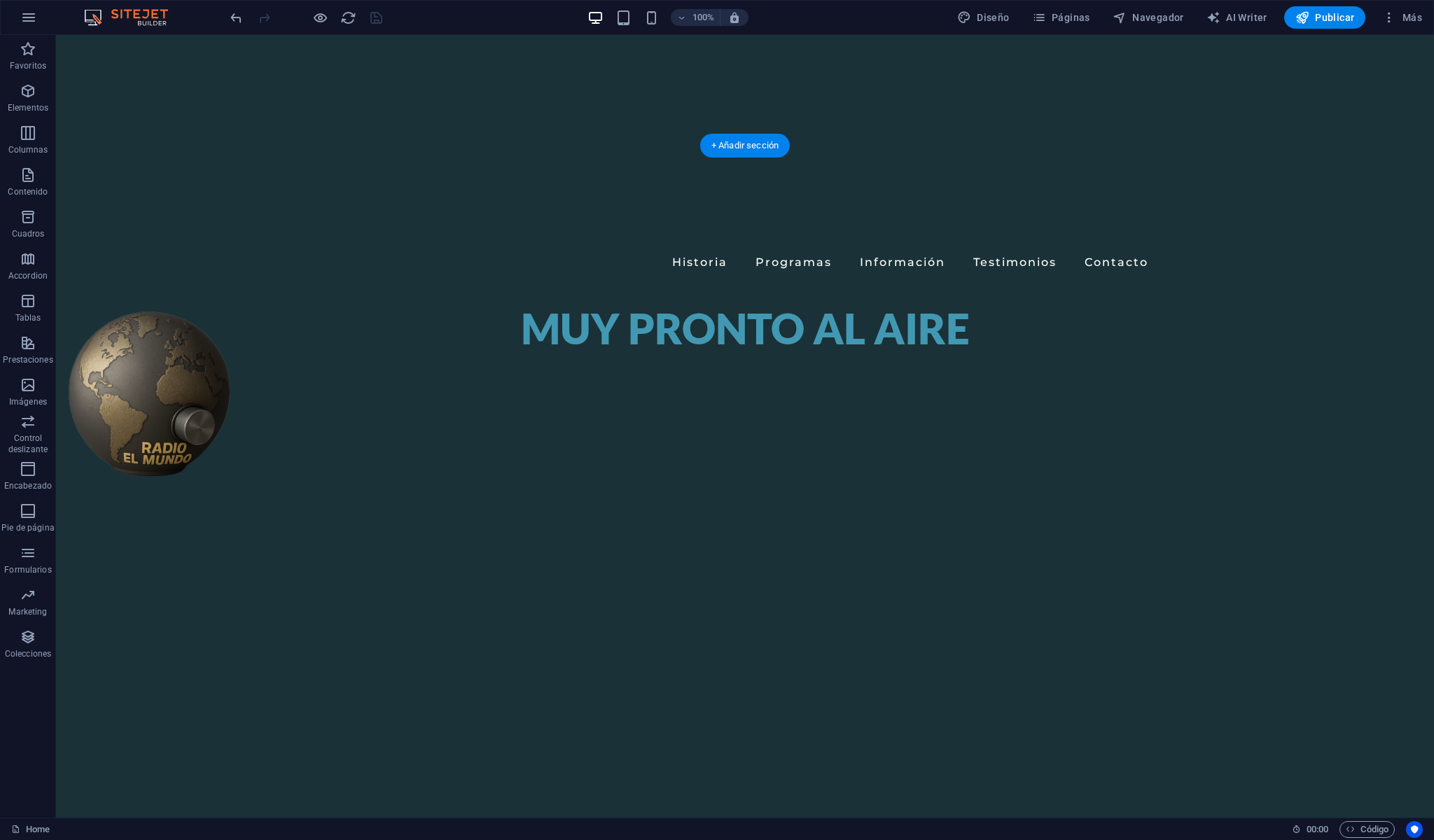
scroll to position [266, 0]
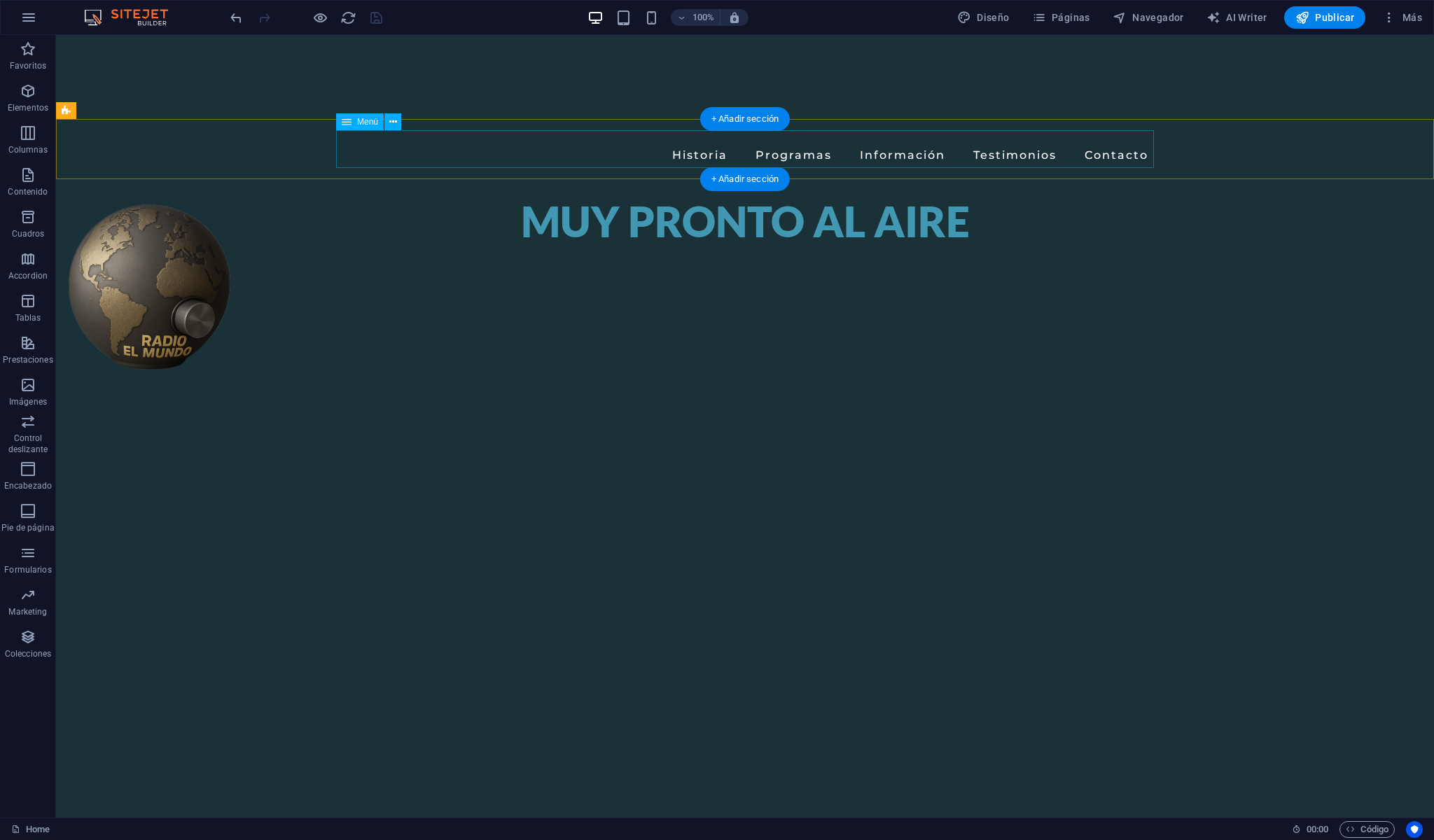
click at [909, 157] on nav "Historia Programas Información Testimonios Contacto" at bounding box center [745, 149] width 818 height 38
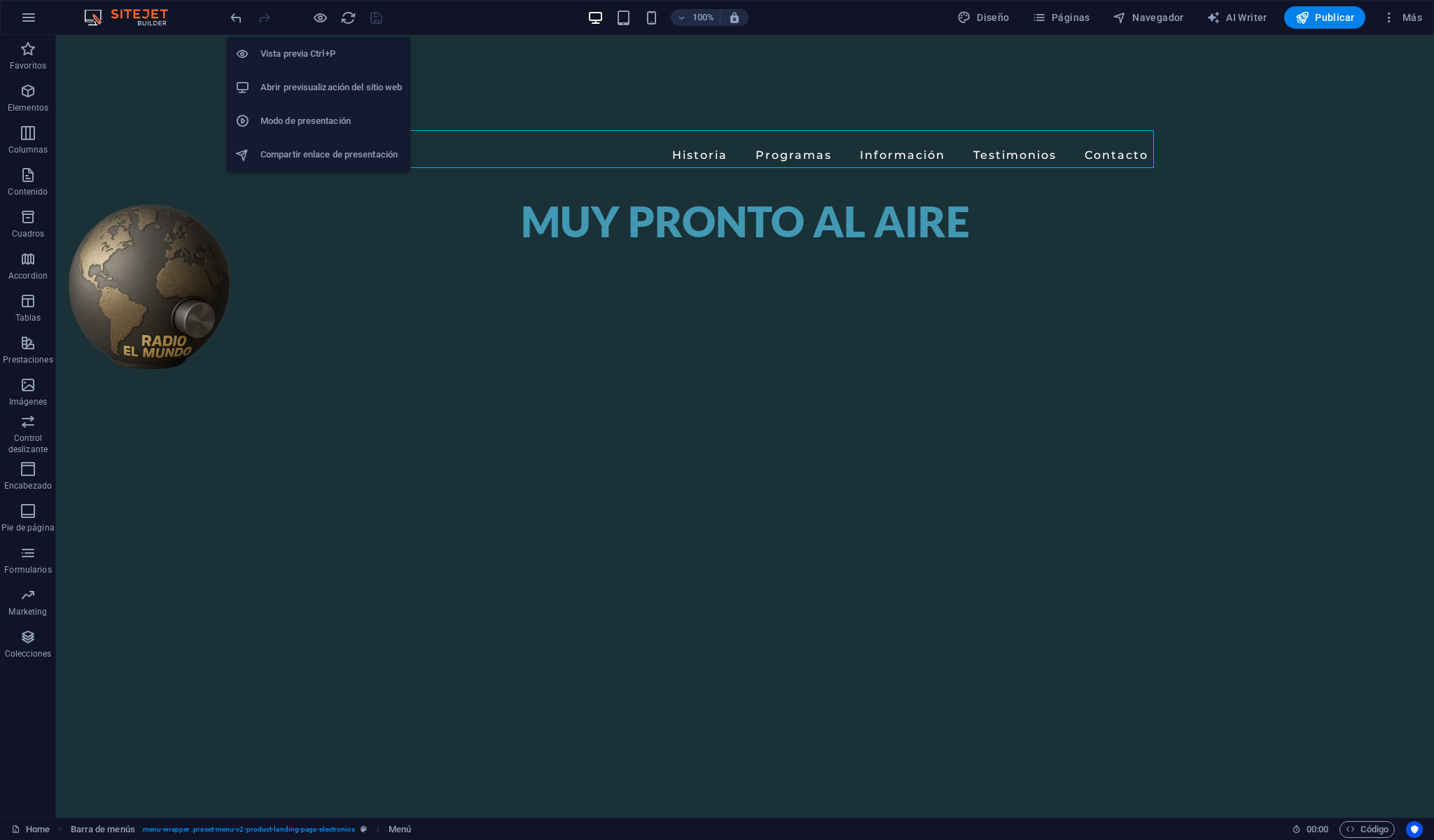
click at [327, 93] on h6 "Abrir previsualización del sitio web" at bounding box center [331, 87] width 141 height 17
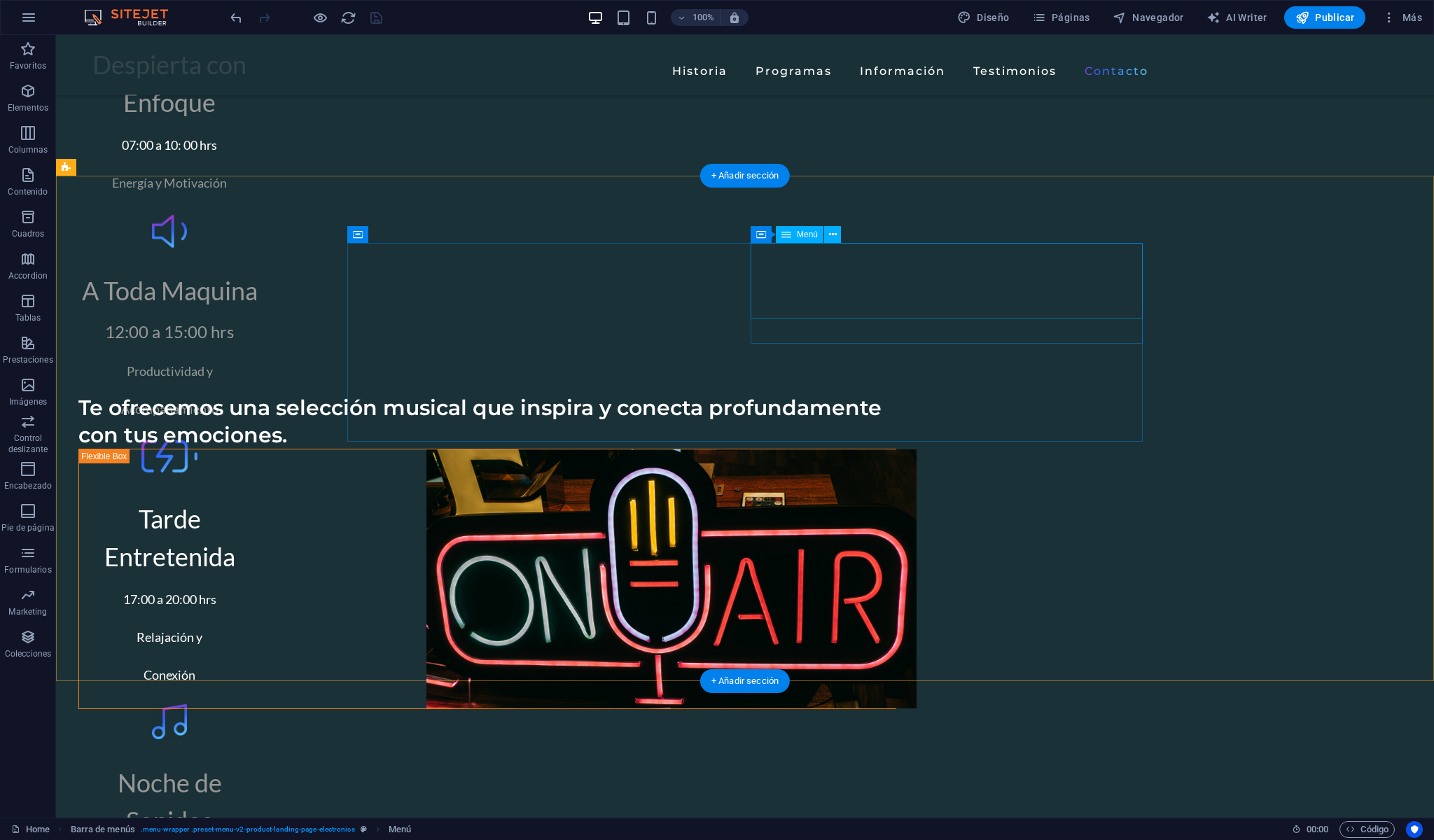
scroll to position [5458, 0]
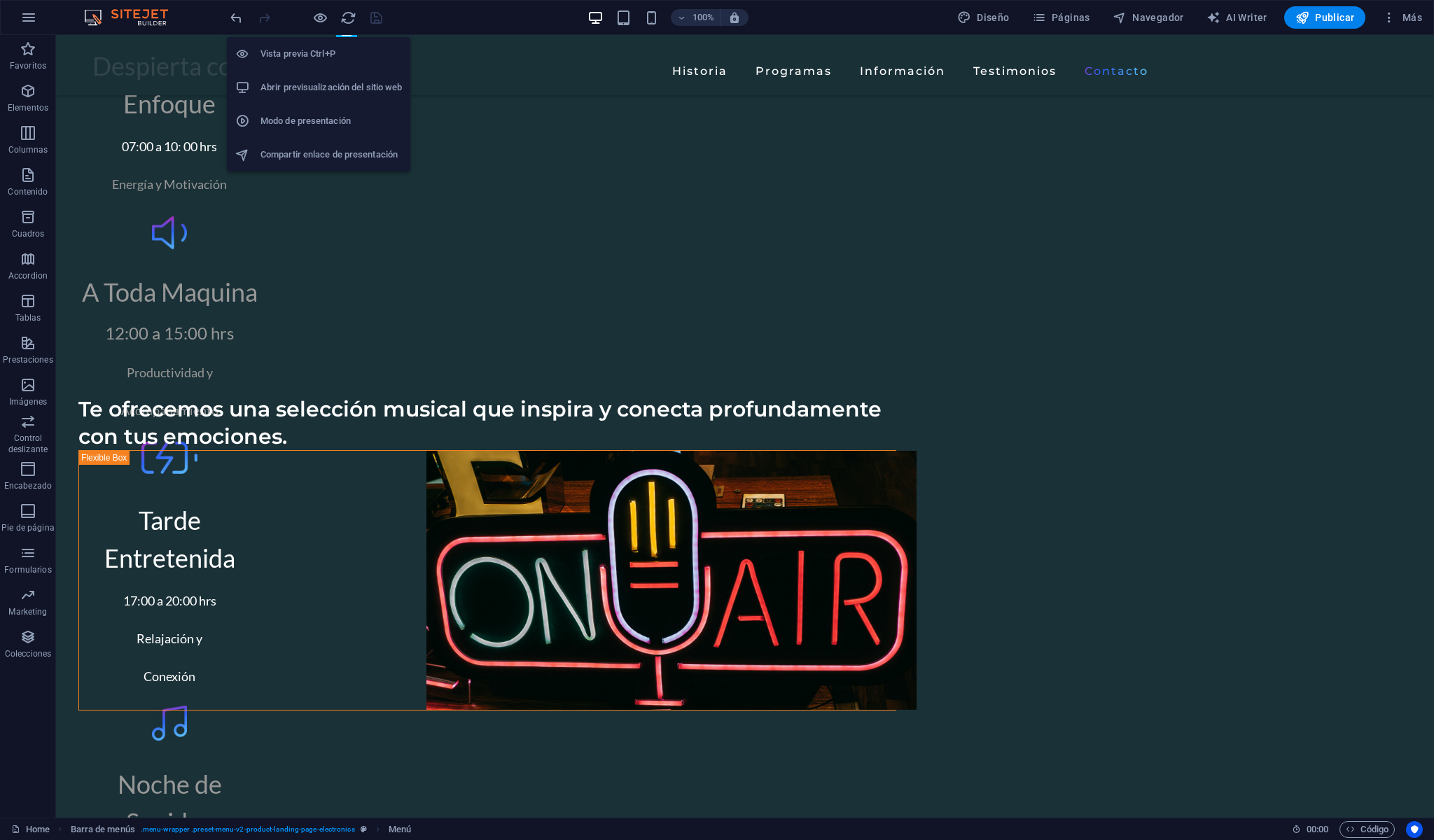
click at [343, 82] on h6 "Abrir previsualización del sitio web" at bounding box center [331, 87] width 141 height 17
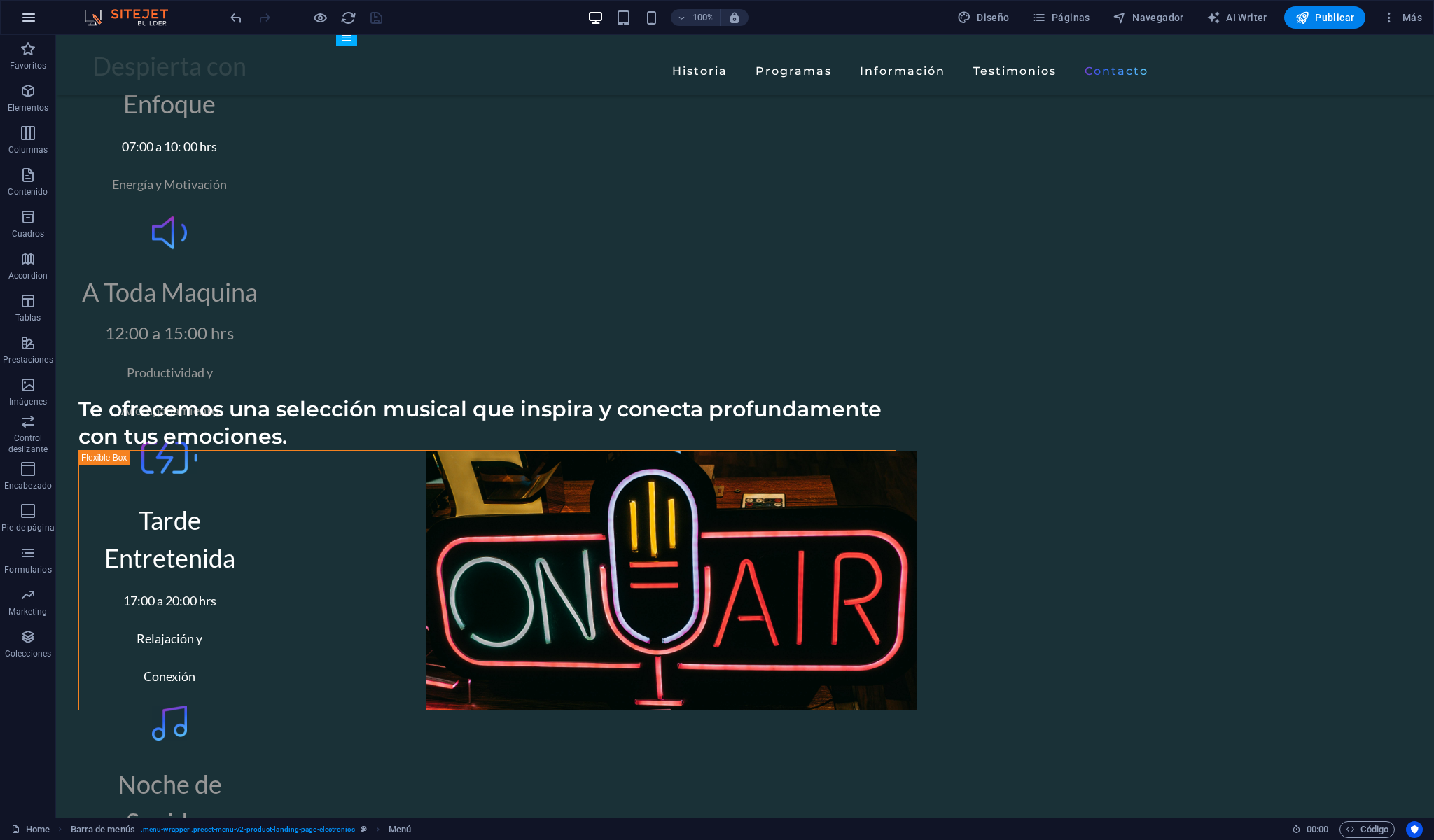
click at [0, 0] on icon "button" at bounding box center [0, 0] width 0 height 0
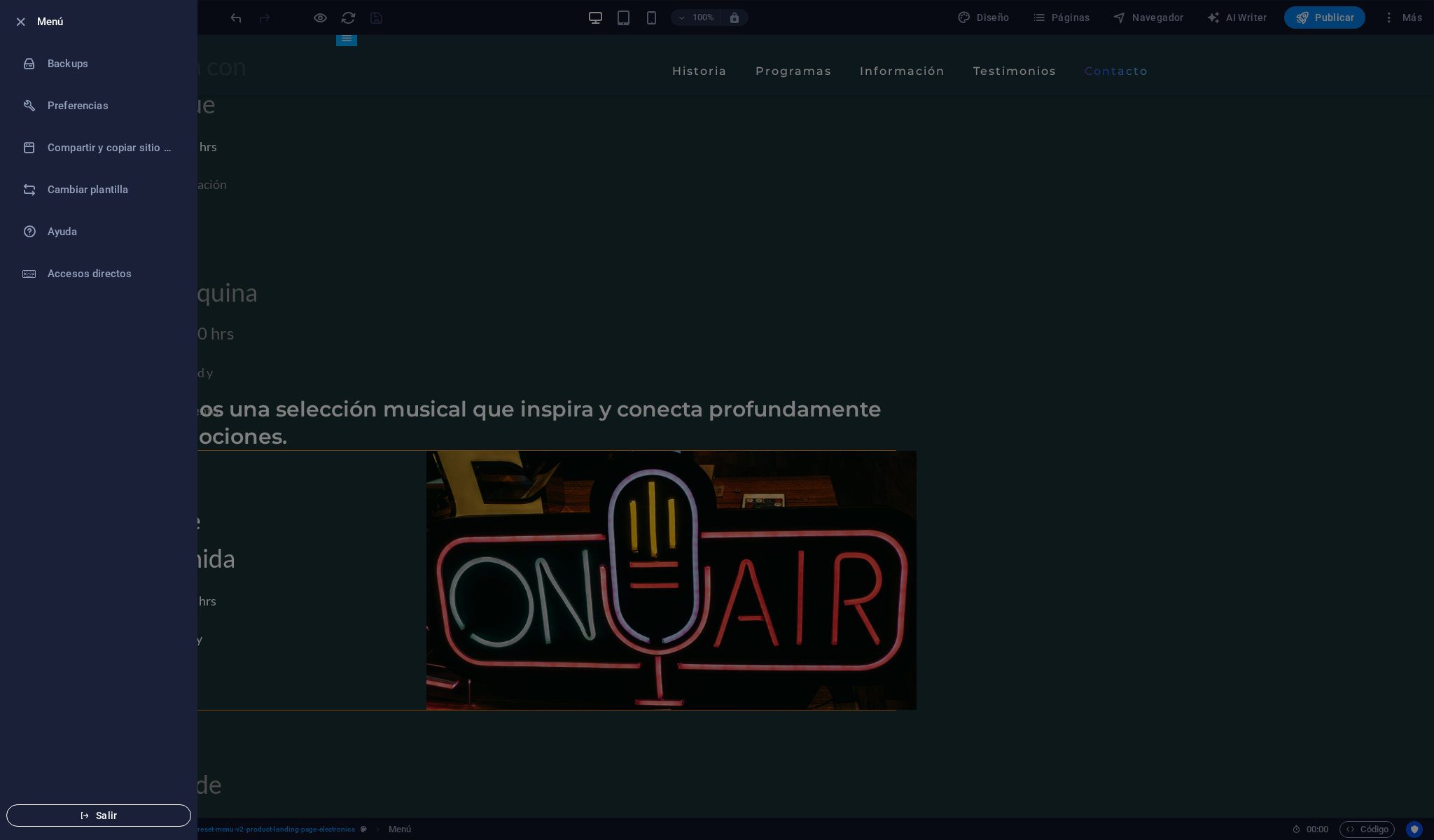
click at [112, 817] on span "Salir" at bounding box center [99, 816] width 161 height 11
